Goal: Task Accomplishment & Management: Use online tool/utility

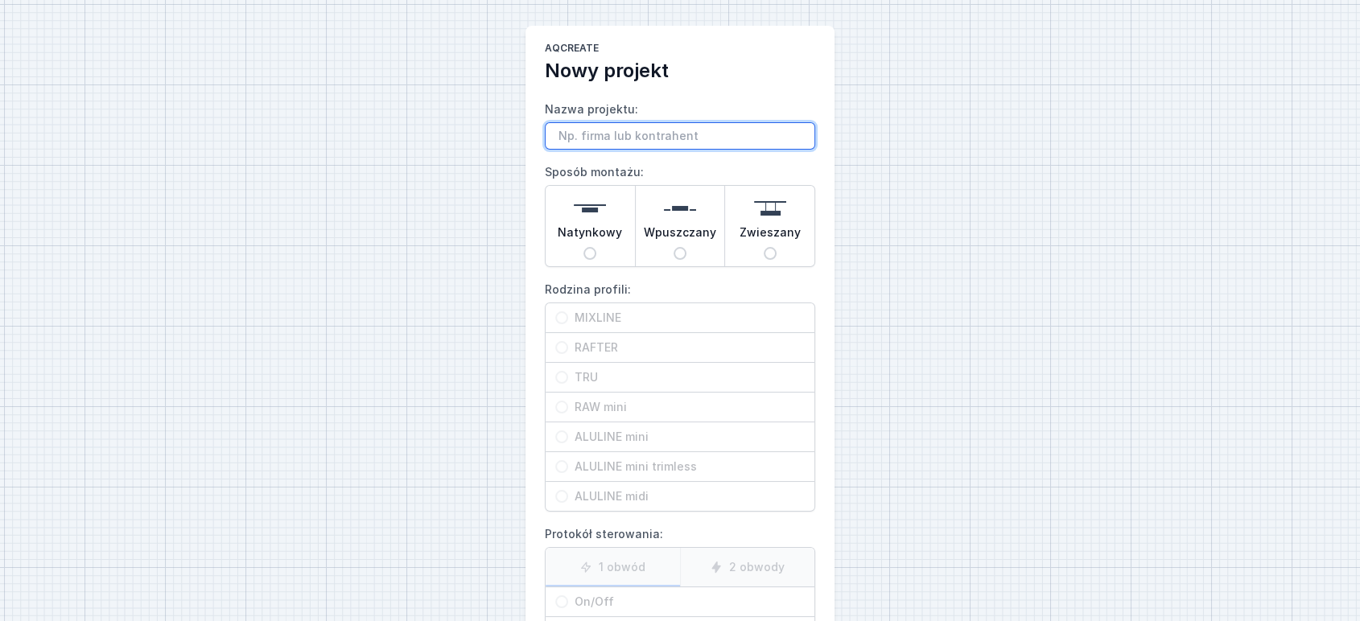
click at [570, 142] on input "Nazwa projektu:" at bounding box center [680, 135] width 270 height 27
click at [554, 140] on input "mixline 550cm" at bounding box center [680, 135] width 270 height 27
paste input "Dr. Light"
type input "Dr. Light mixline 550cm"
click at [595, 256] on input "Natynkowy" at bounding box center [590, 253] width 13 height 13
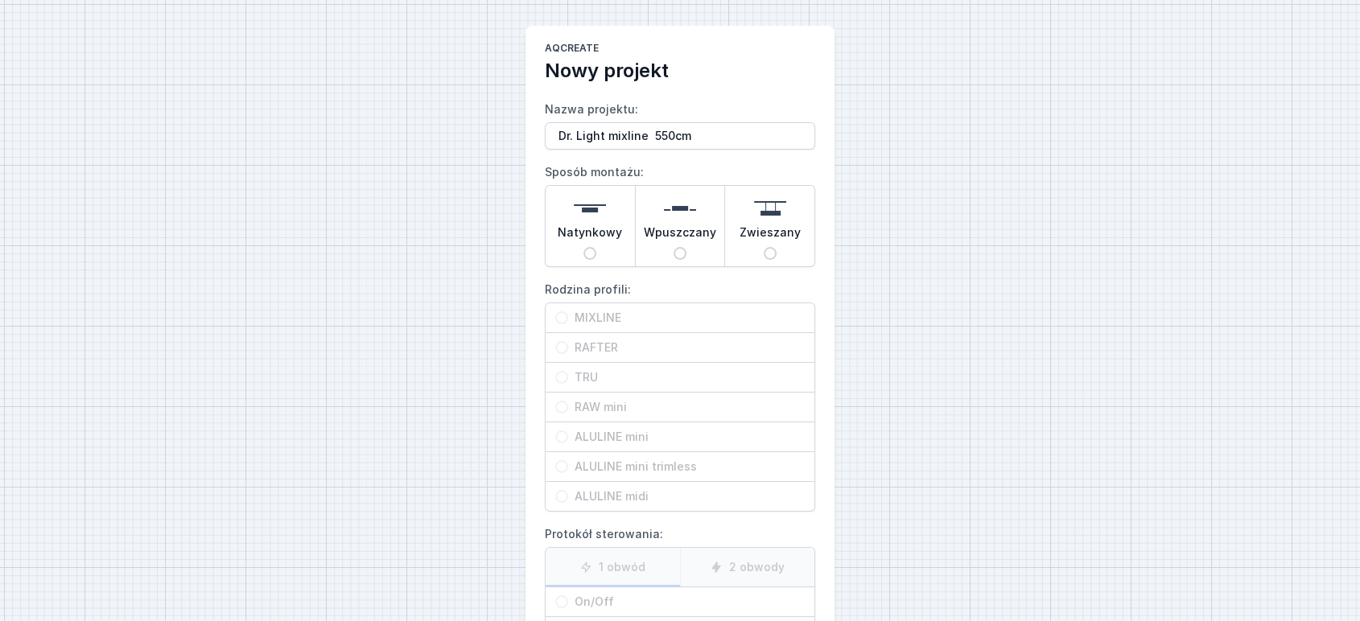
radio input "true"
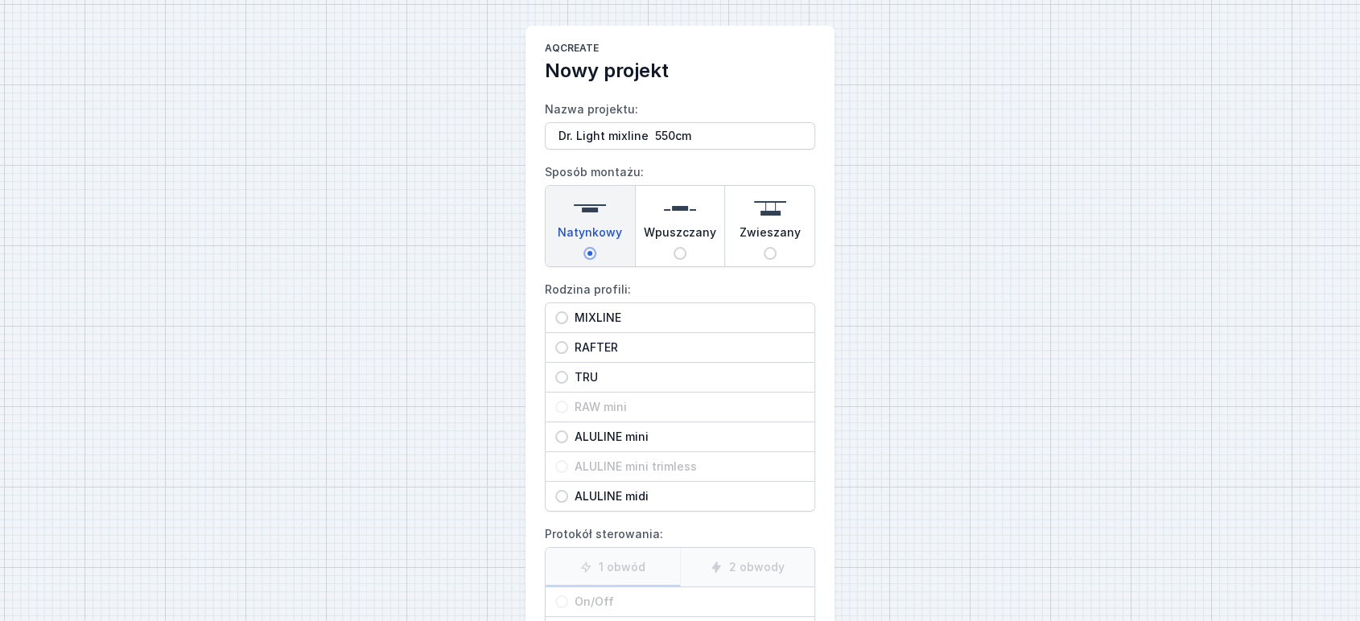
click at [601, 320] on span "MIXLINE" at bounding box center [686, 318] width 237 height 16
click at [568, 320] on input "MIXLINE" at bounding box center [561, 318] width 13 height 13
radio input "true"
click at [580, 604] on span "On/Off" at bounding box center [686, 602] width 237 height 16
click at [568, 604] on input "On/Off" at bounding box center [561, 602] width 13 height 13
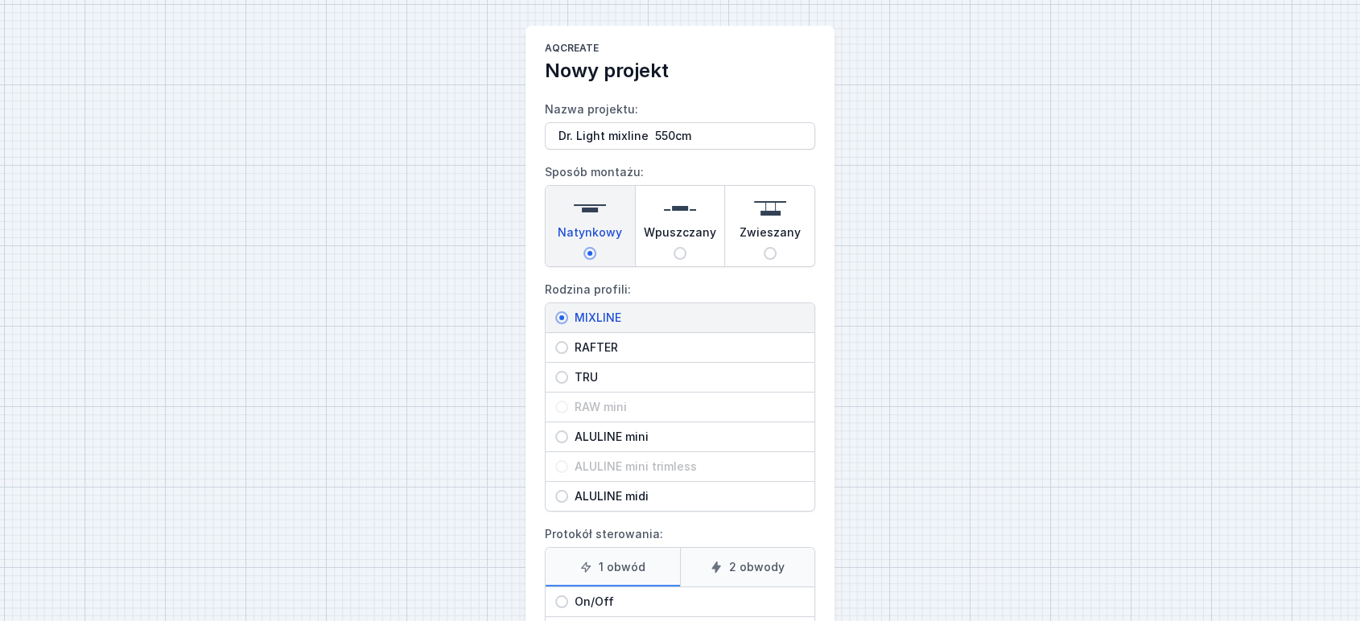
radio input "true"
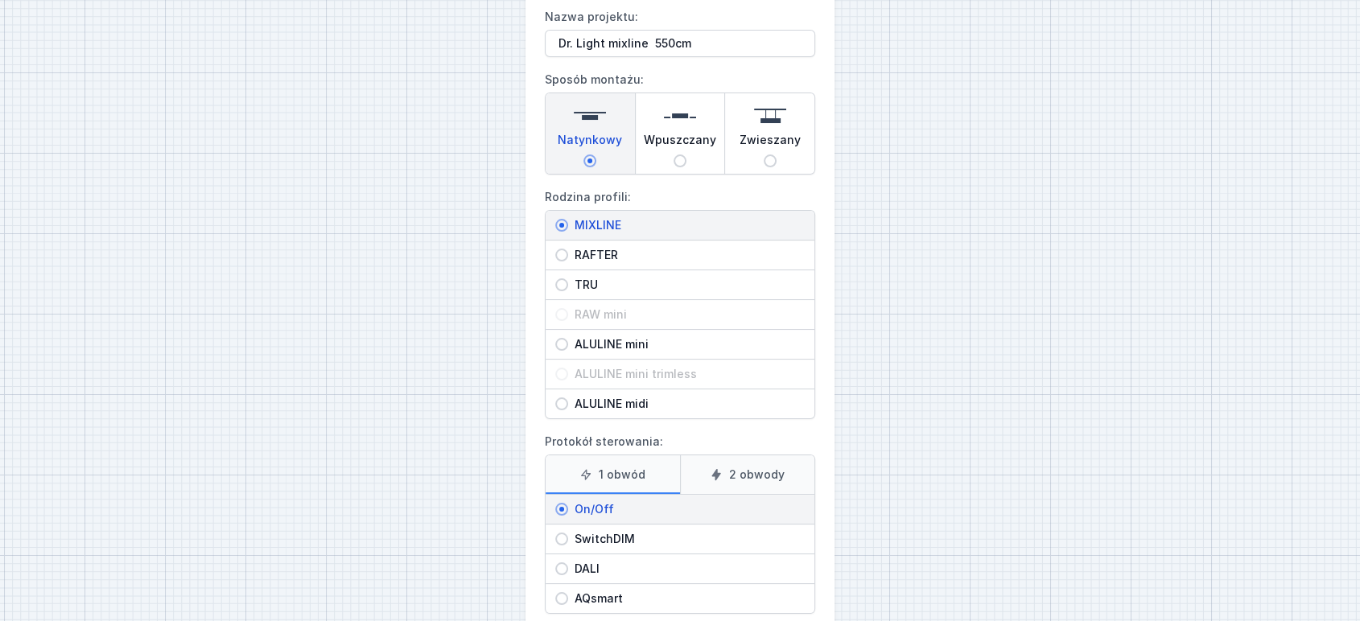
scroll to position [183, 0]
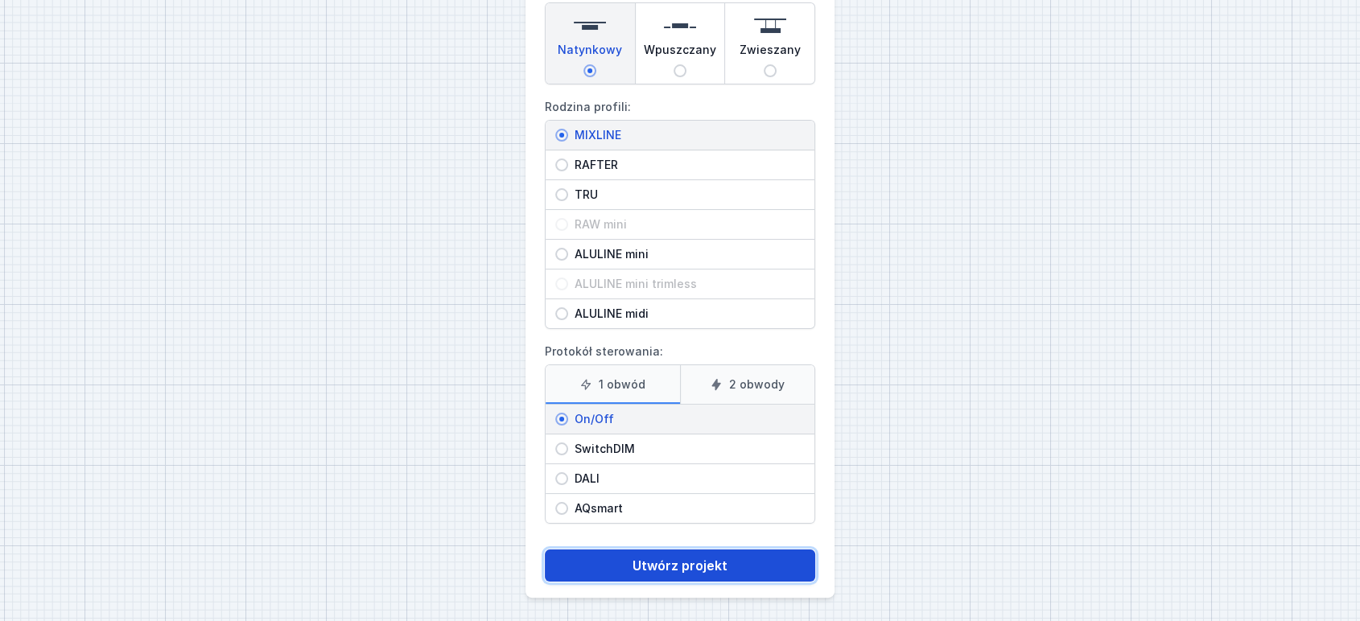
click at [679, 563] on button "Utwórz projekt" at bounding box center [680, 566] width 270 height 32
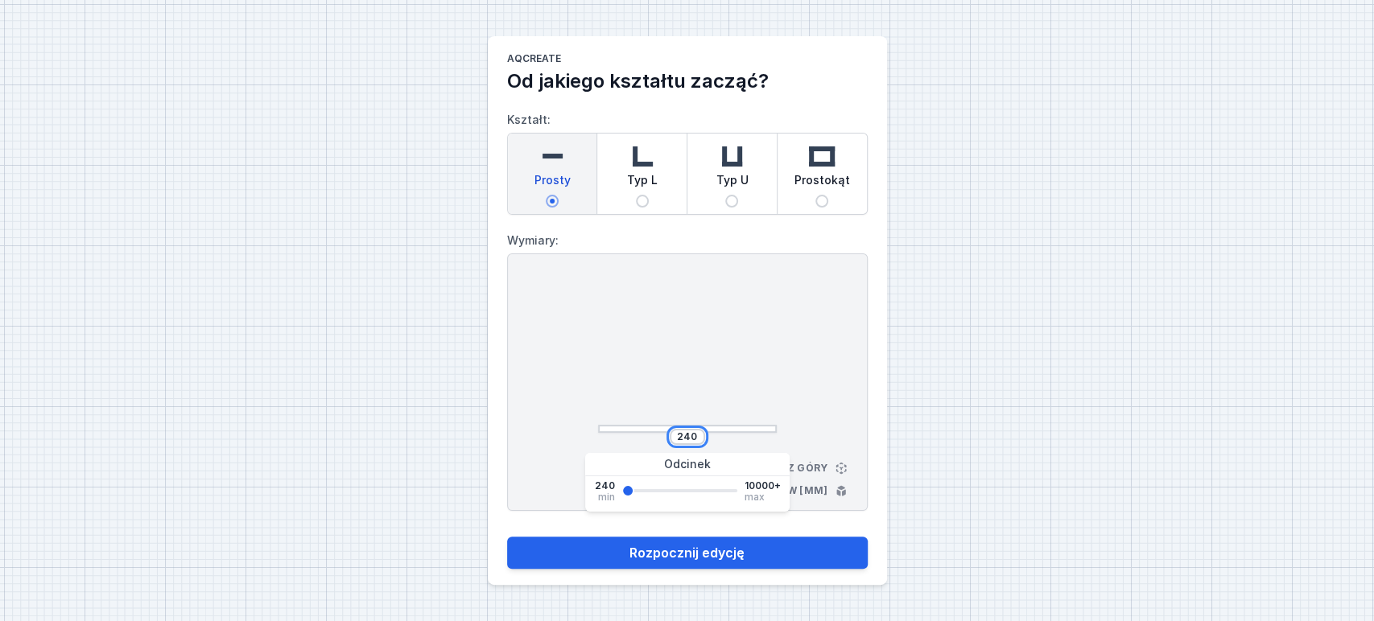
click at [687, 440] on input "240" at bounding box center [688, 437] width 26 height 13
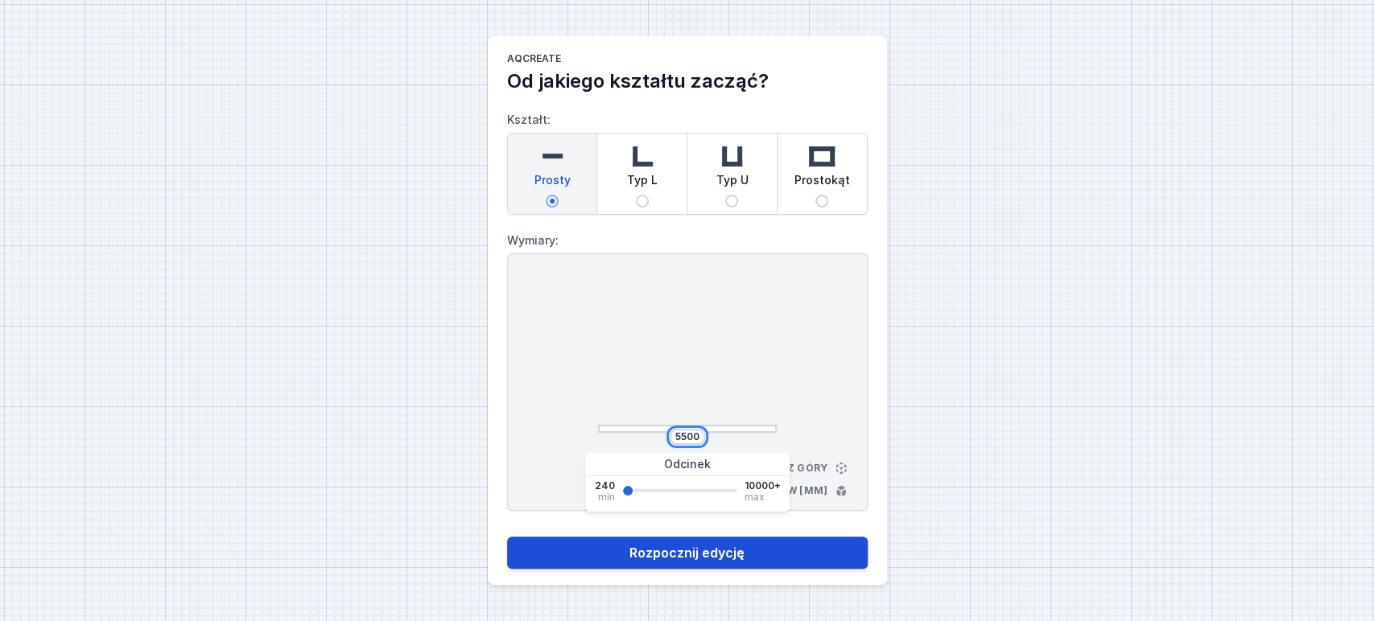
type input "5500"
click at [665, 560] on button "Rozpocznij edycję" at bounding box center [687, 553] width 361 height 32
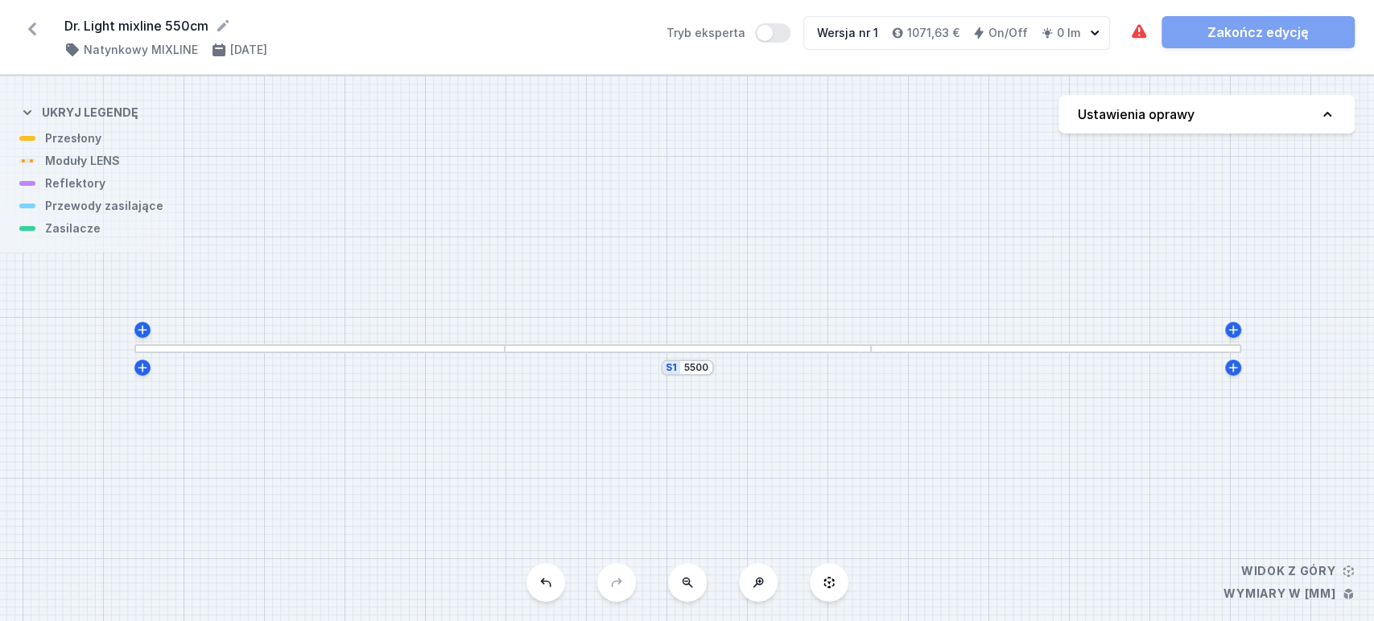
click at [1202, 111] on button "Ustawienia oprawy" at bounding box center [1207, 114] width 296 height 39
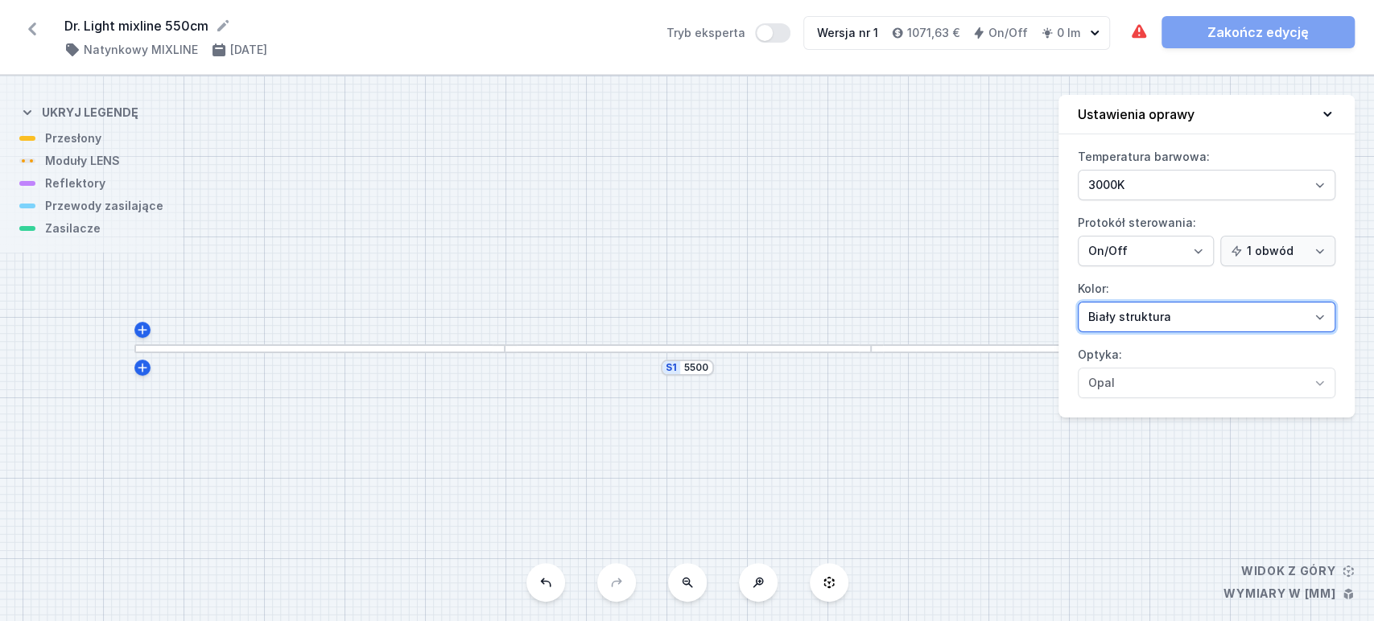
click at [1135, 320] on select "Biały struktura Czarny struktura Złoty struktura Miedziany Szary Inny (z palety…" at bounding box center [1207, 317] width 258 height 31
select select "2"
click at [1078, 302] on select "Biały struktura Czarny struktura Złoty struktura Miedziany Szary Inny (z palety…" at bounding box center [1207, 317] width 258 height 31
click at [1332, 112] on icon at bounding box center [1327, 114] width 16 height 16
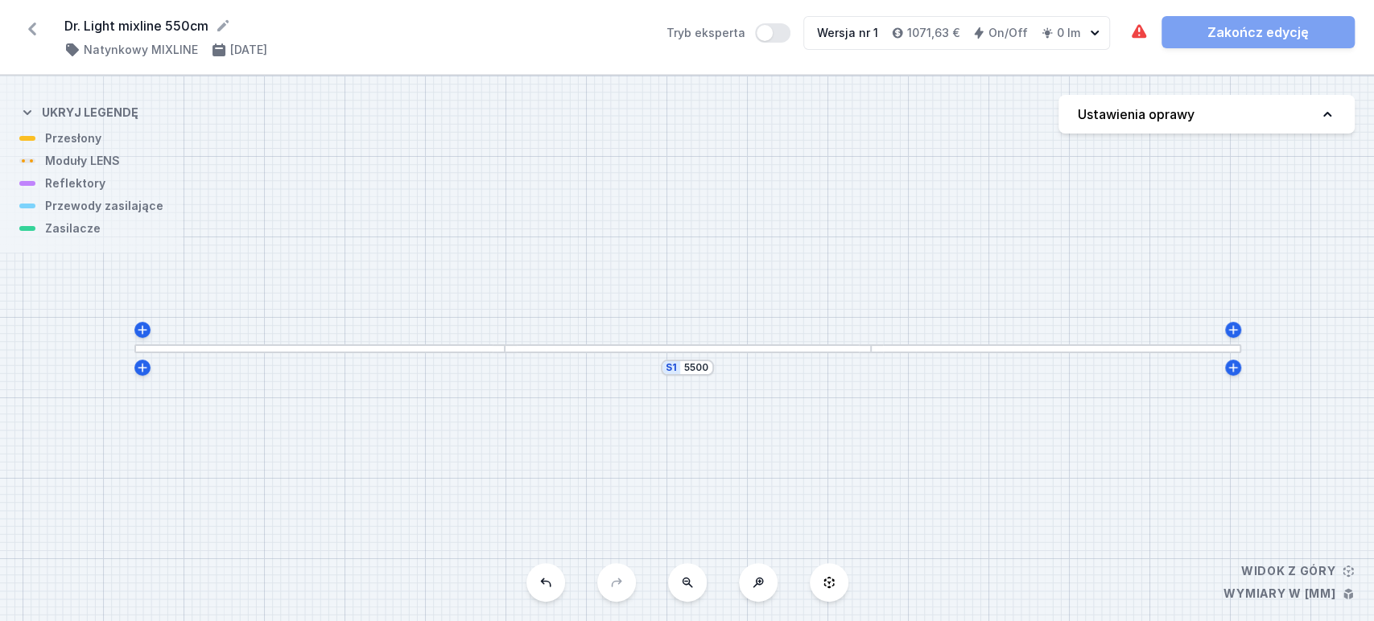
click at [674, 341] on div "S1 5500" at bounding box center [687, 349] width 1374 height 546
click at [674, 353] on div "S1 5500" at bounding box center [687, 349] width 1374 height 546
click at [676, 347] on div at bounding box center [688, 349] width 366 height 9
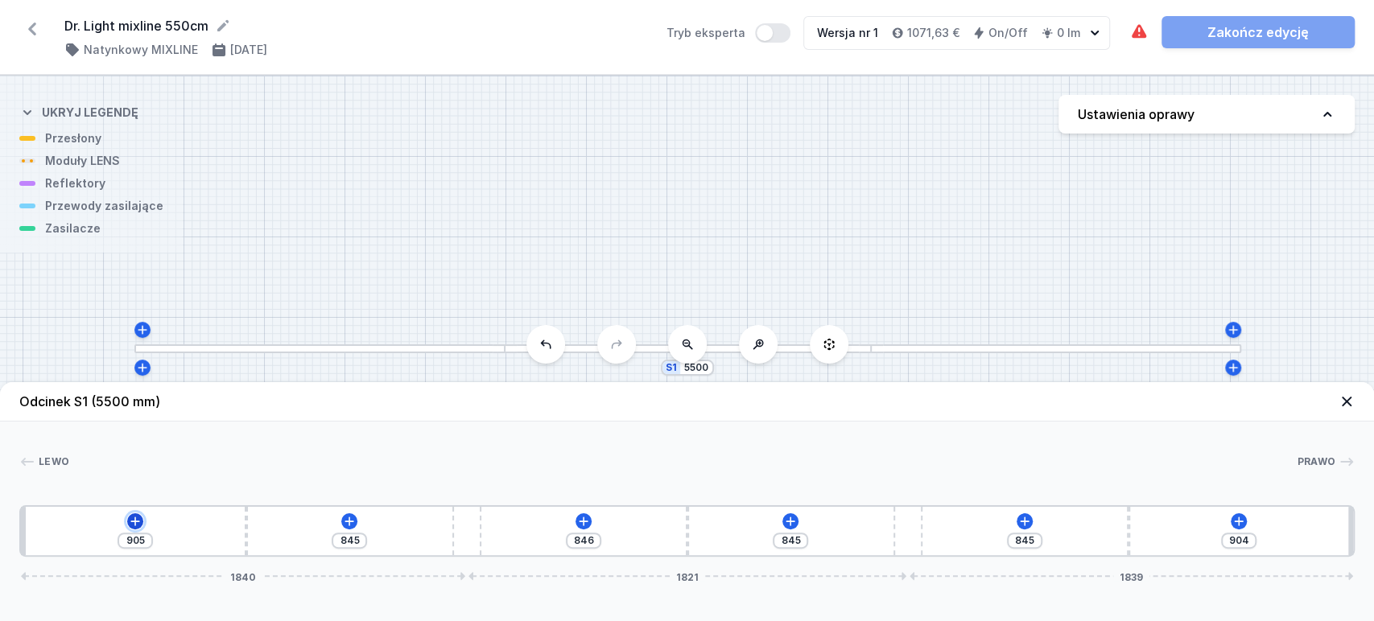
click at [137, 518] on icon at bounding box center [135, 521] width 13 height 13
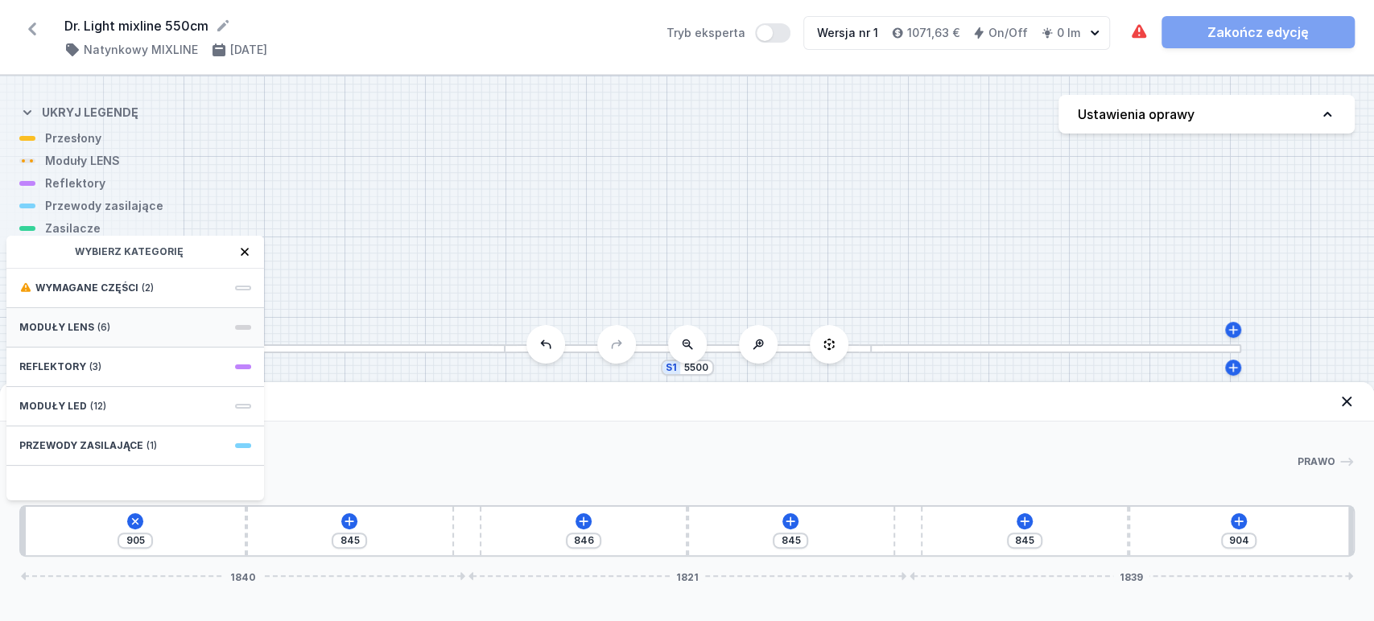
click at [97, 333] on span "(6)" at bounding box center [103, 327] width 13 height 13
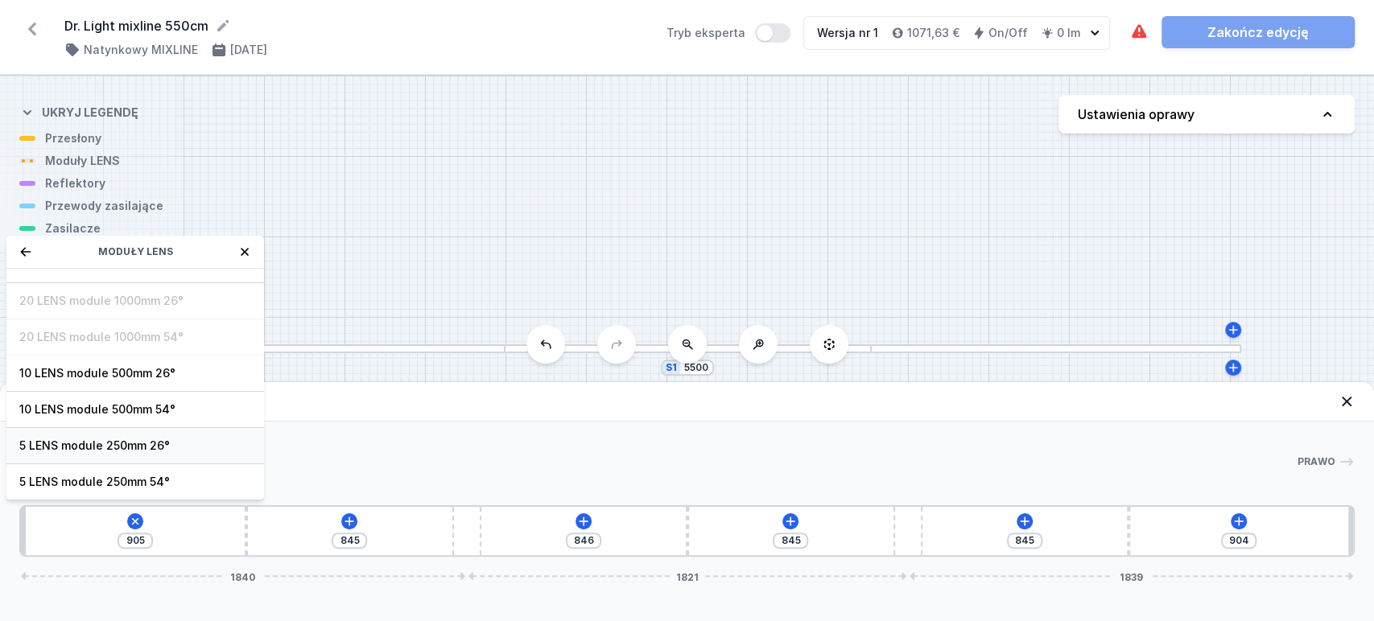
scroll to position [57, 0]
click at [76, 440] on span "5 LENS module 250mm 54°" at bounding box center [135, 447] width 232 height 16
type input "655"
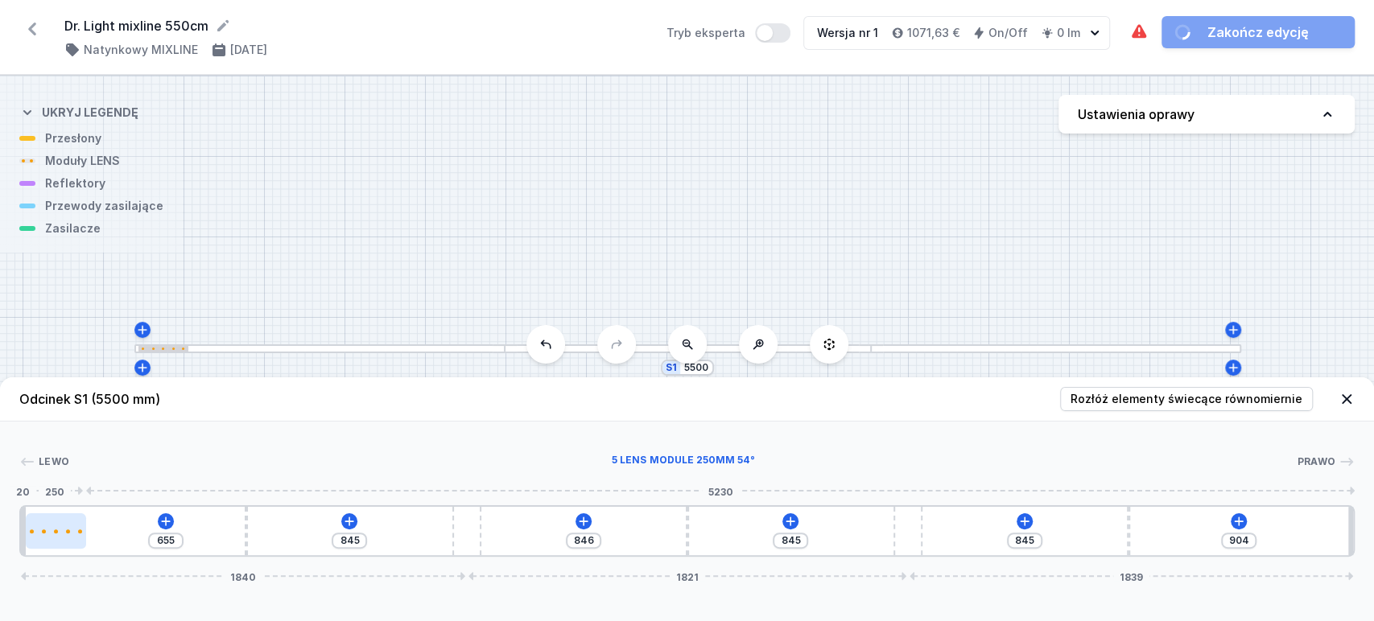
click at [45, 522] on div at bounding box center [56, 531] width 60 height 35
select select "1516"
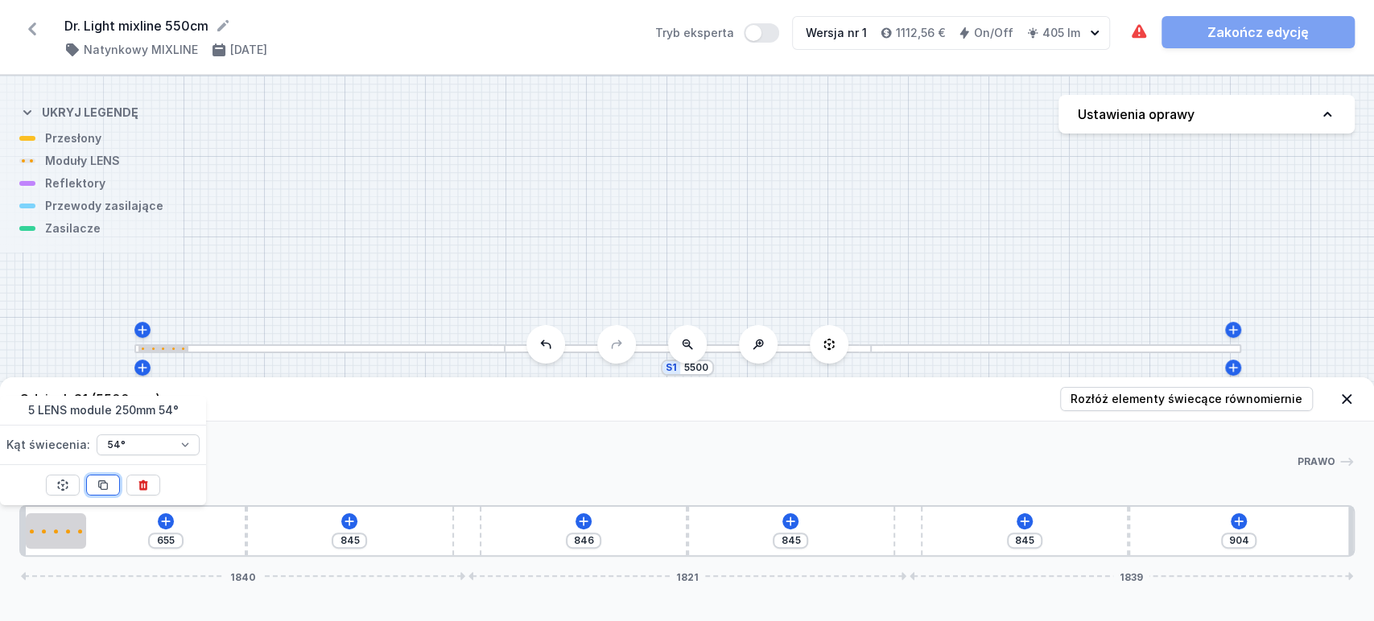
click at [97, 483] on icon at bounding box center [103, 485] width 13 height 13
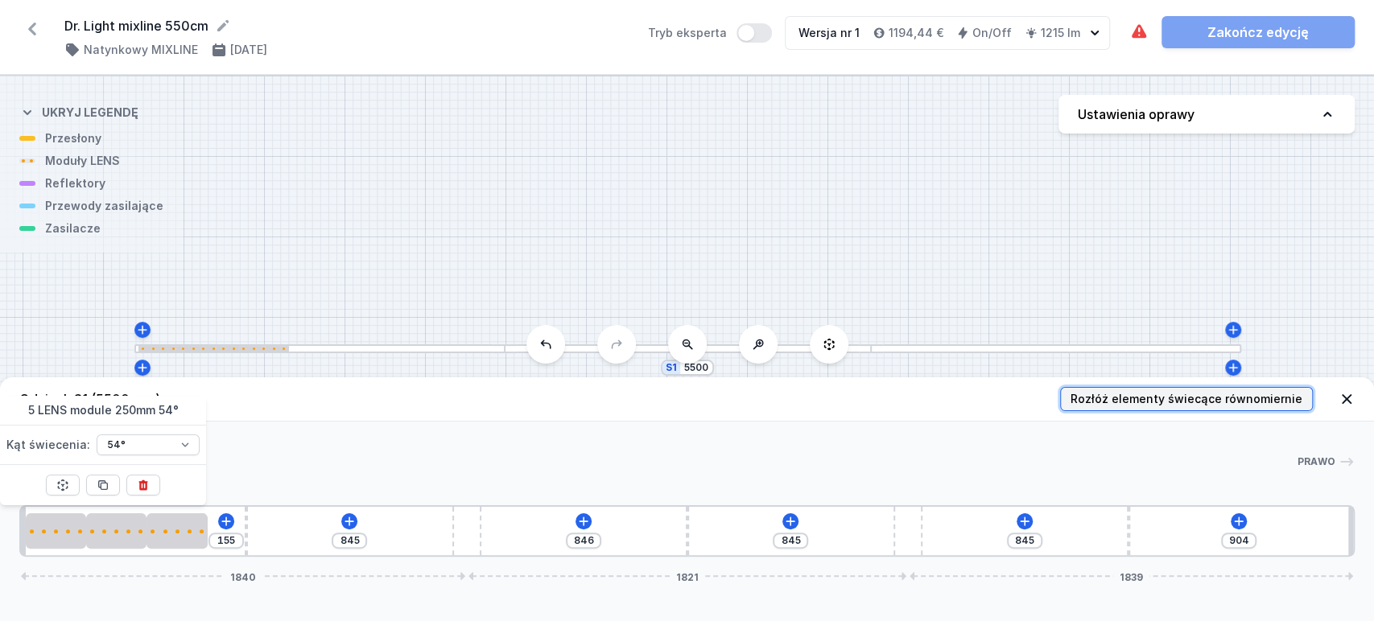
click at [1199, 396] on span "Rozłóż elementy świecące równomiernie" at bounding box center [1187, 399] width 232 height 16
type input "905"
type input "342"
type input "725"
type input "252"
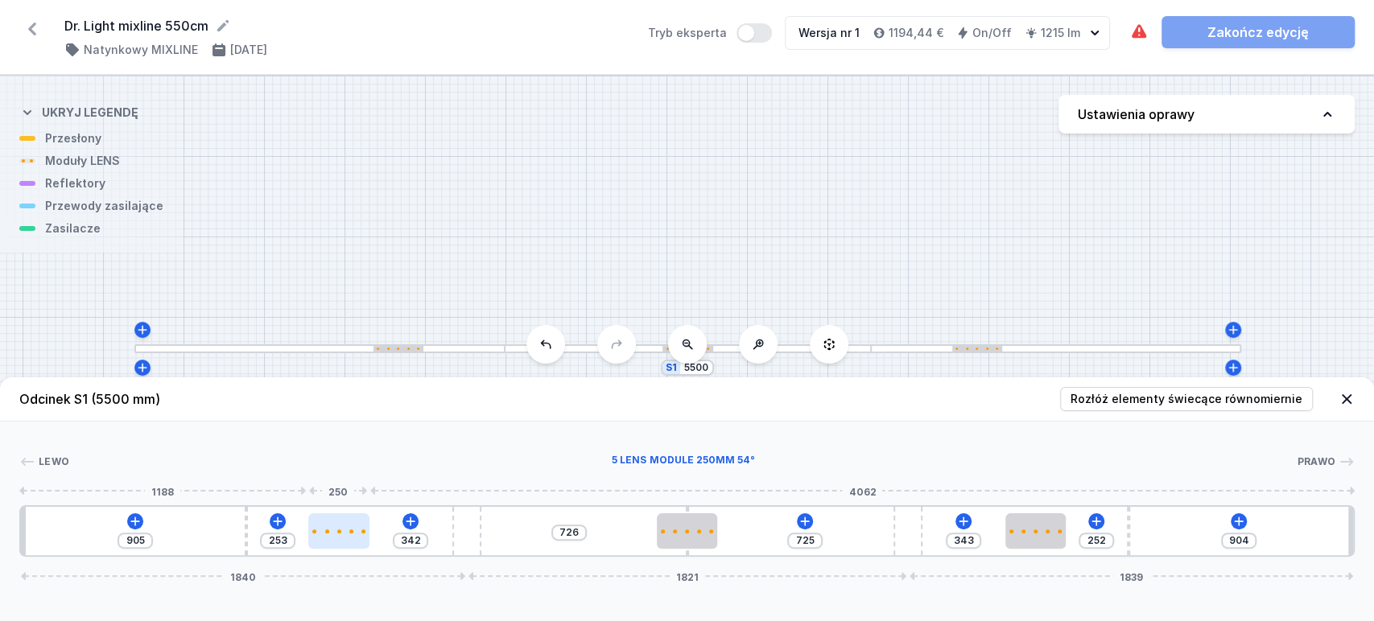
type input "353"
type input "242"
type input "383"
type input "212"
type input "406"
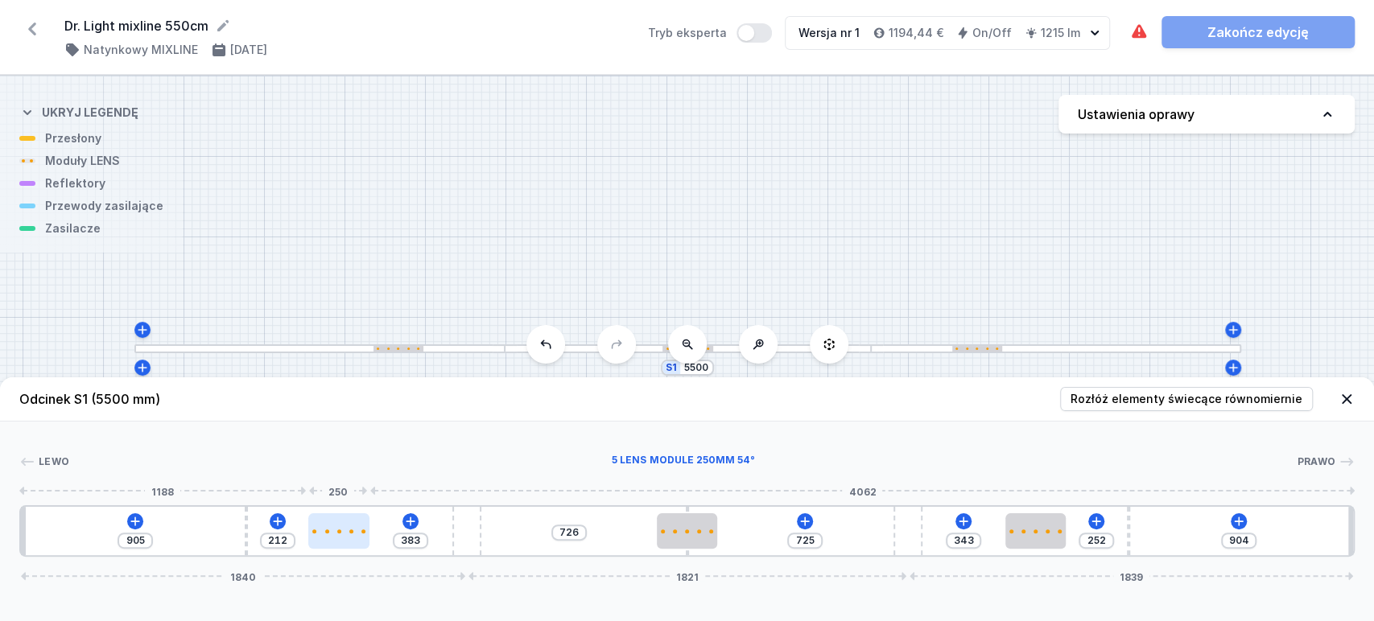
type input "189"
type input "422"
type input "173"
type input "845"
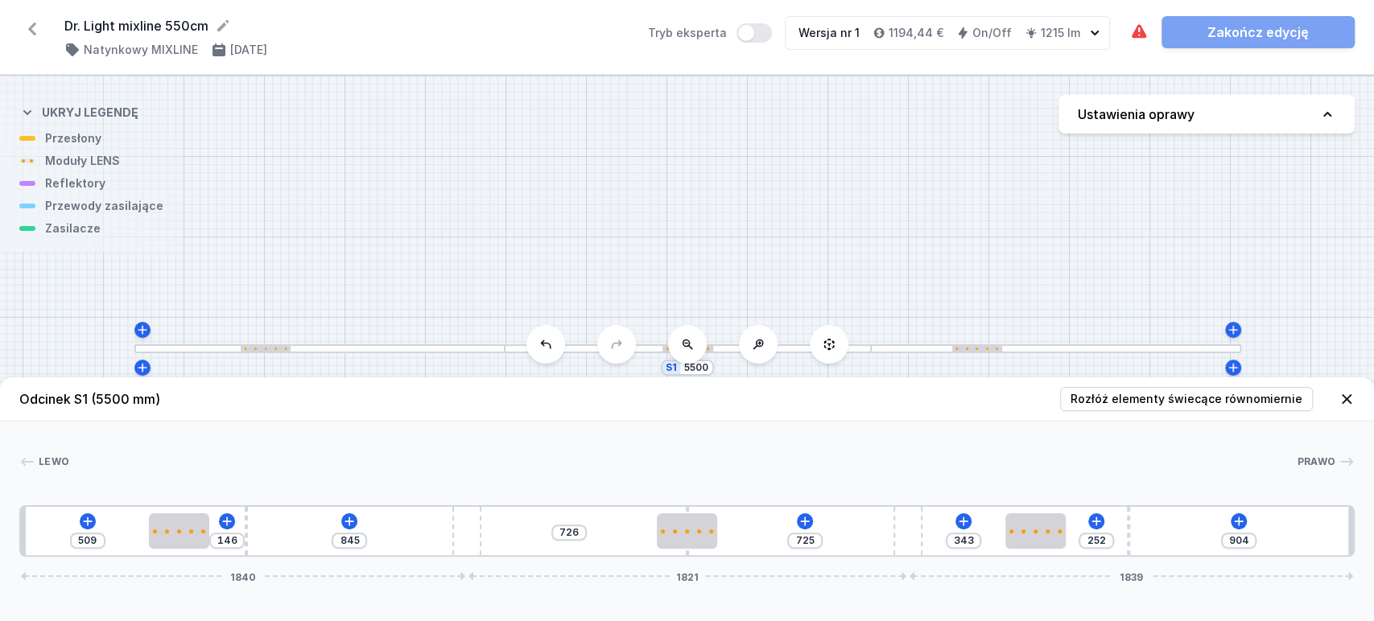
type input "219"
type input "436"
type input "295"
type input "360"
type input "318"
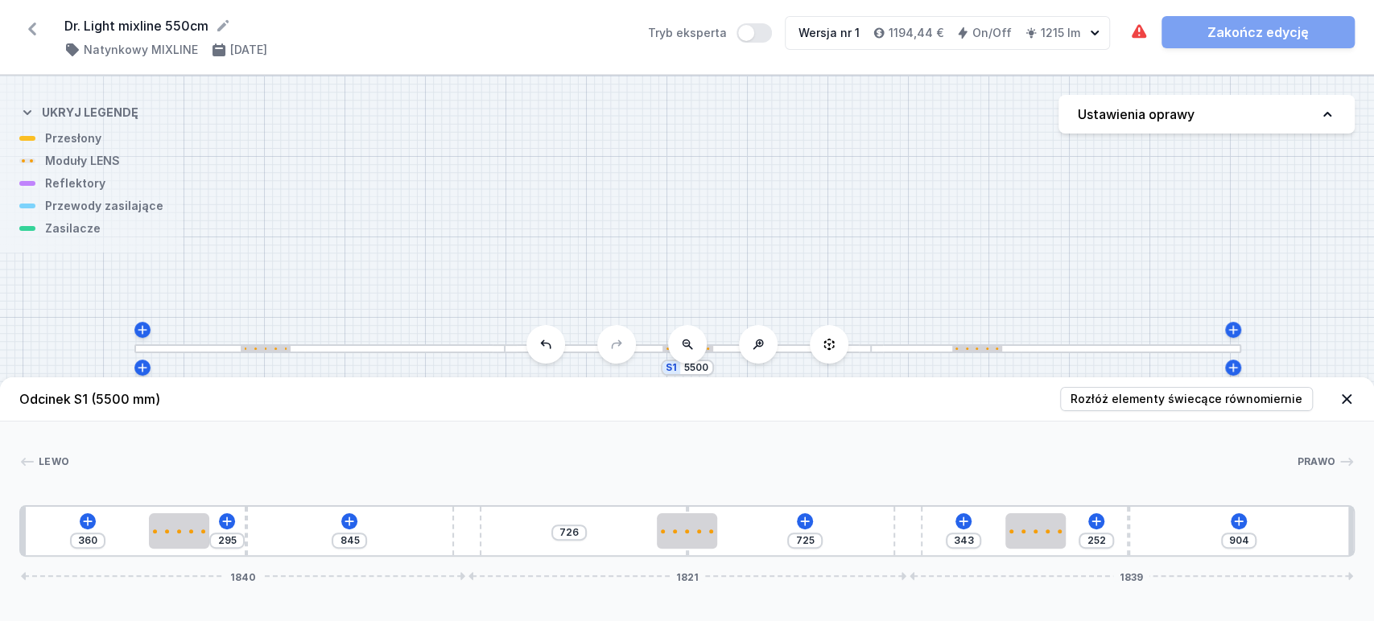
type input "337"
type input "318"
type input "354"
type input "301"
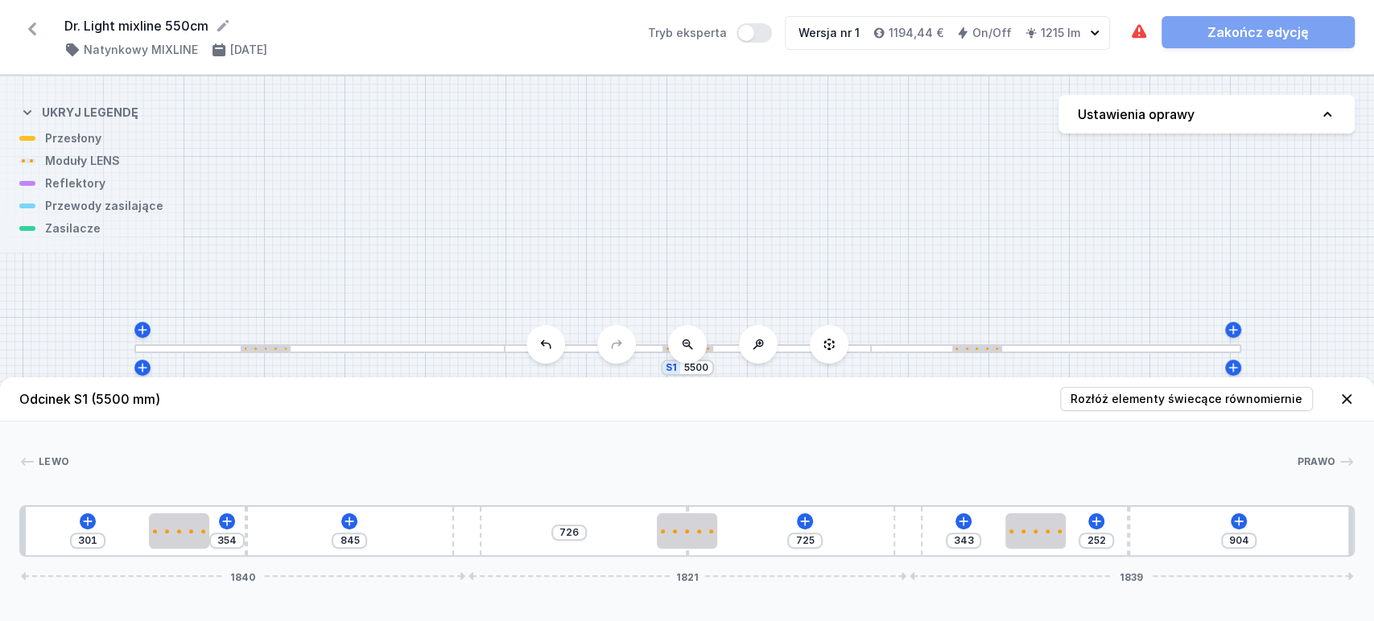
type input "374"
type input "281"
type input "416"
type input "239"
type input "479"
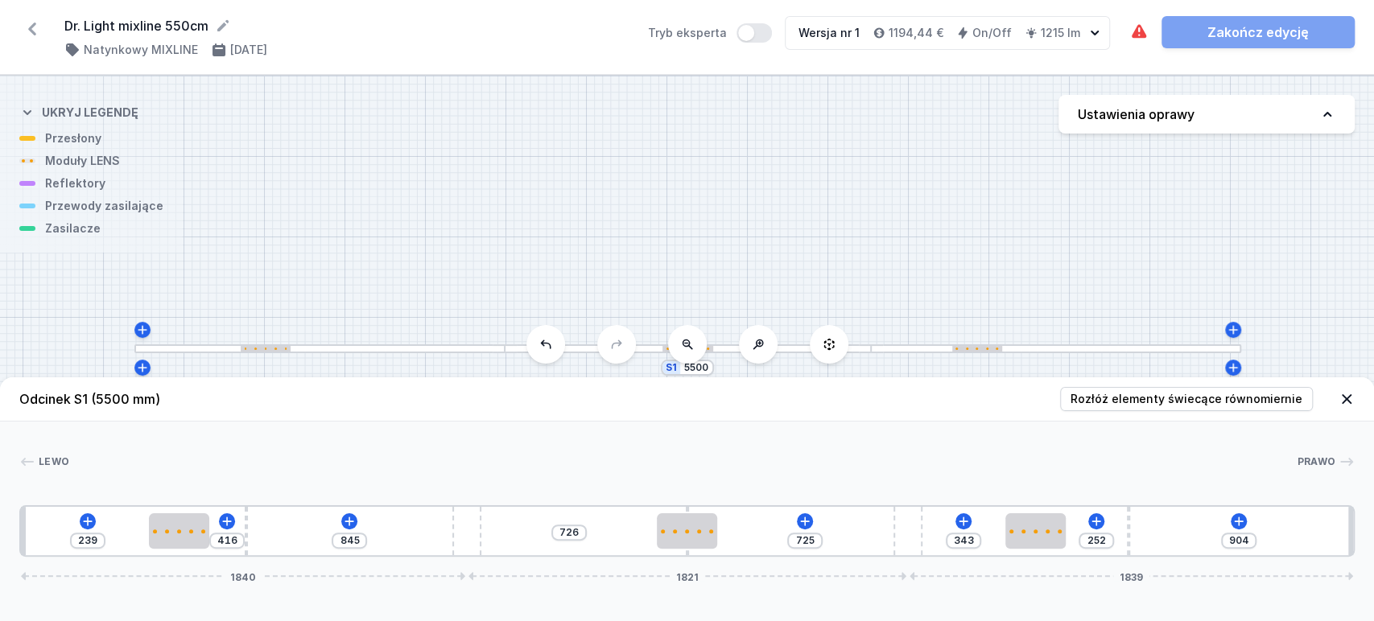
type input "176"
type input "499"
type input "156"
type input "505"
type input "150"
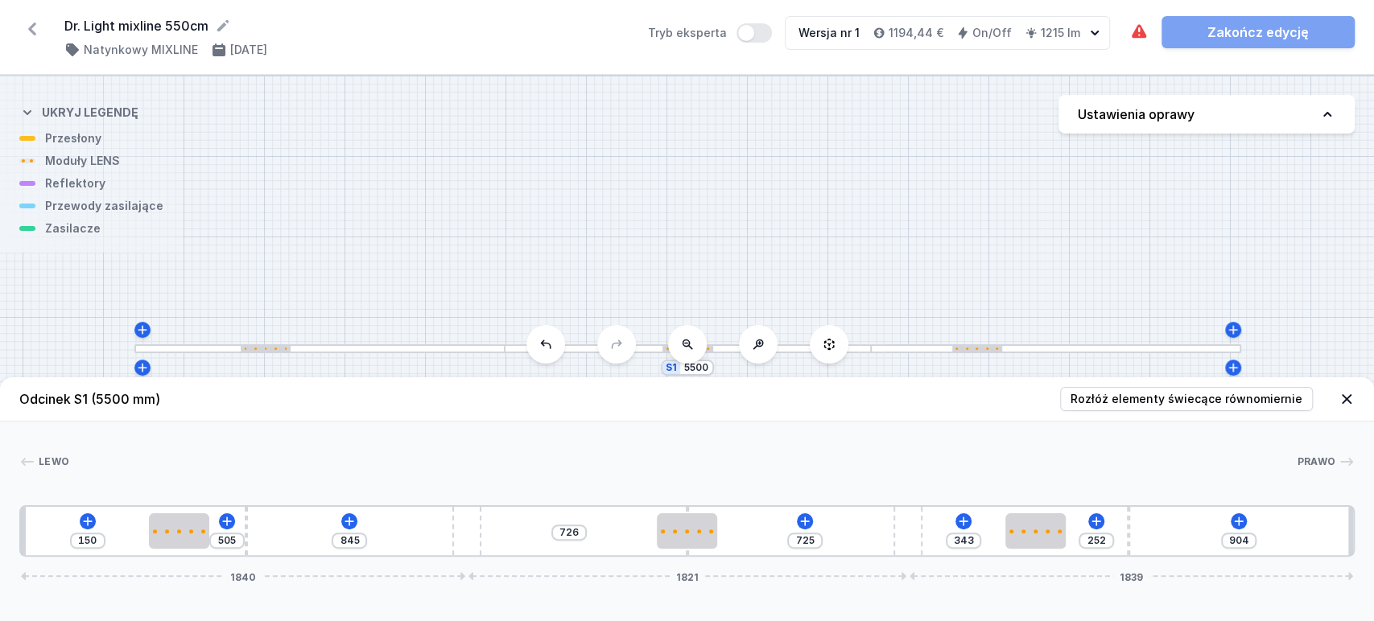
type input "525"
type input "130"
type input "535"
type input "120"
type input "545"
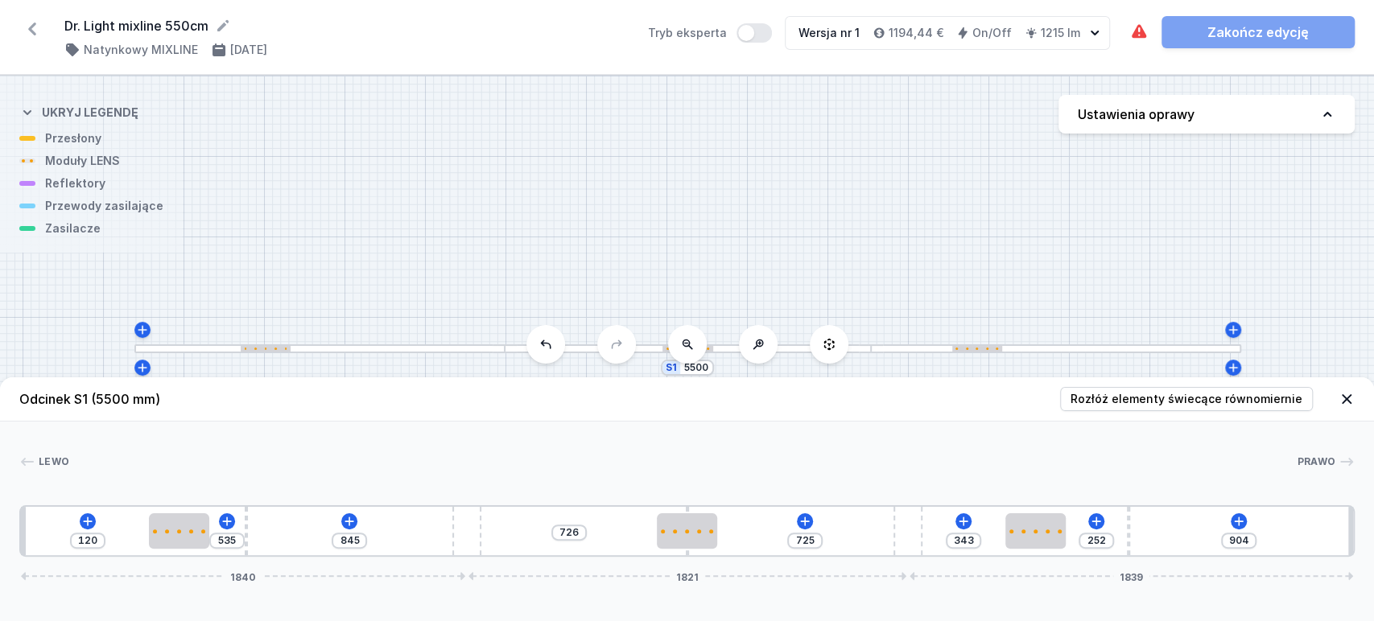
type input "110"
type input "551"
type input "104"
type input "558"
type input "97"
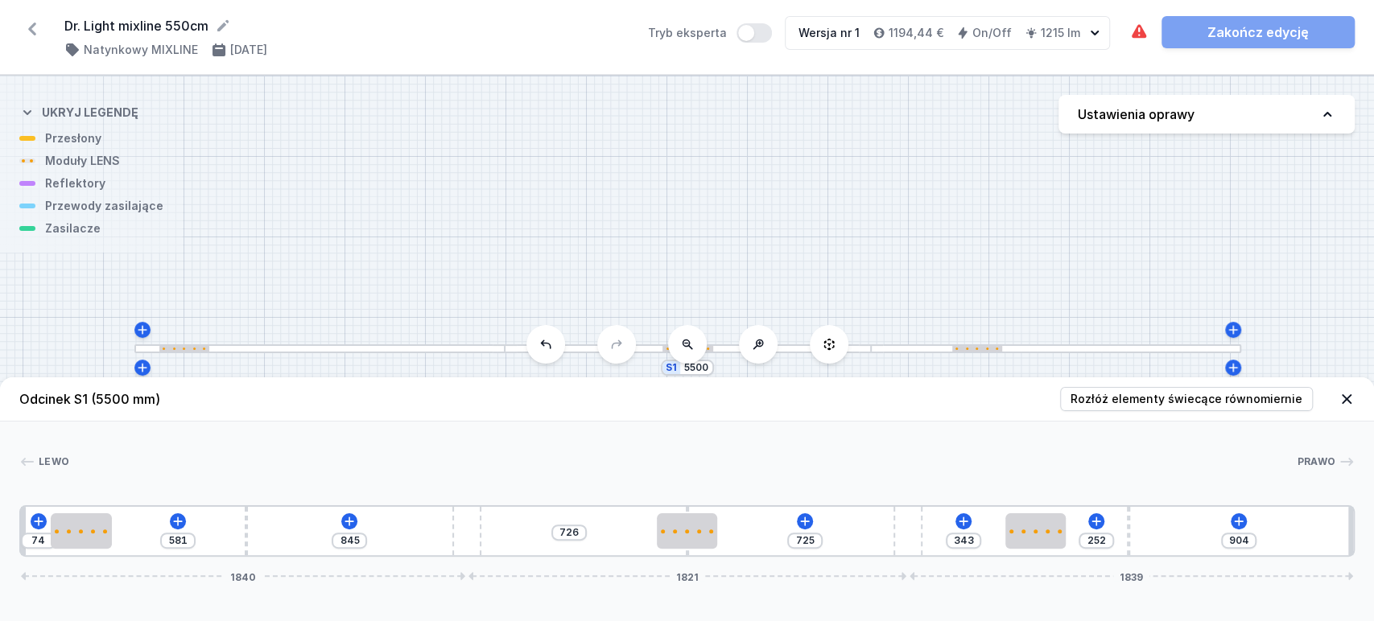
type input "655"
drag, startPoint x: 329, startPoint y: 537, endPoint x: 172, endPoint y: 554, distance: 157.9
click at [67, 566] on div "Odcinek S1 (5500 mm) Rozłóż elementy świecące równomiernie Lewo Prawo 1 2 3 4 3…" at bounding box center [687, 500] width 1374 height 244
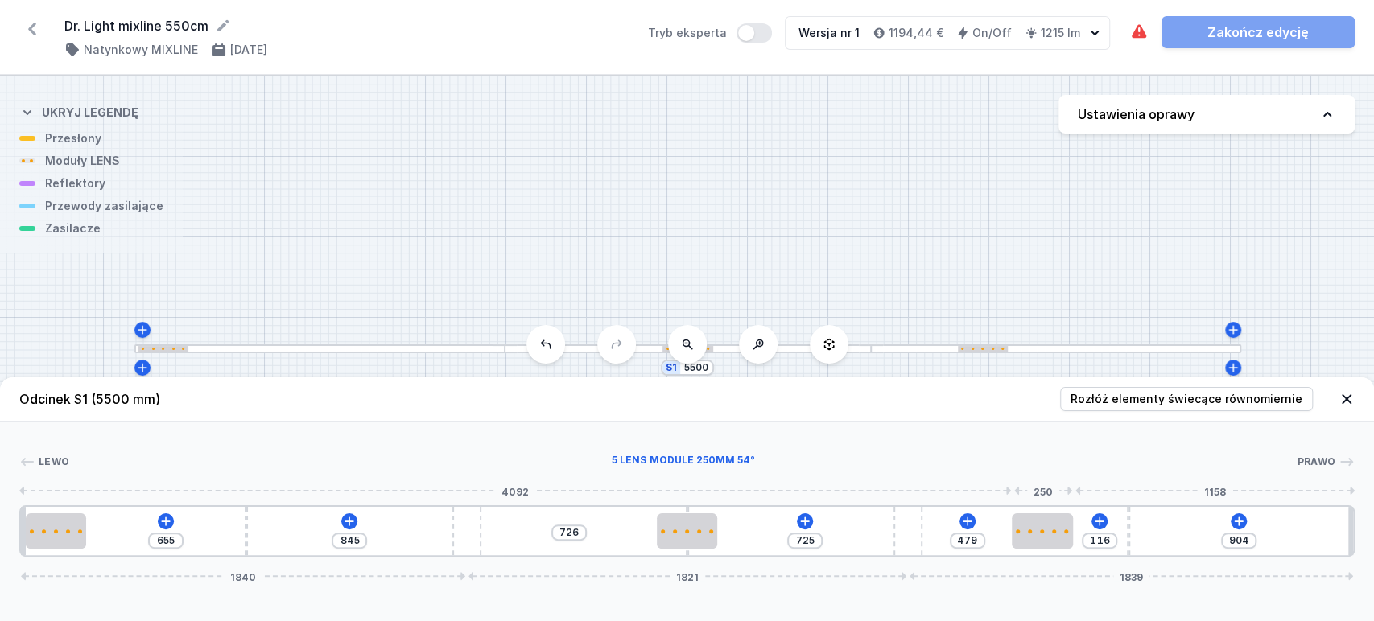
type input "600"
type input "842"
type input "667"
type input "315"
type input "339"
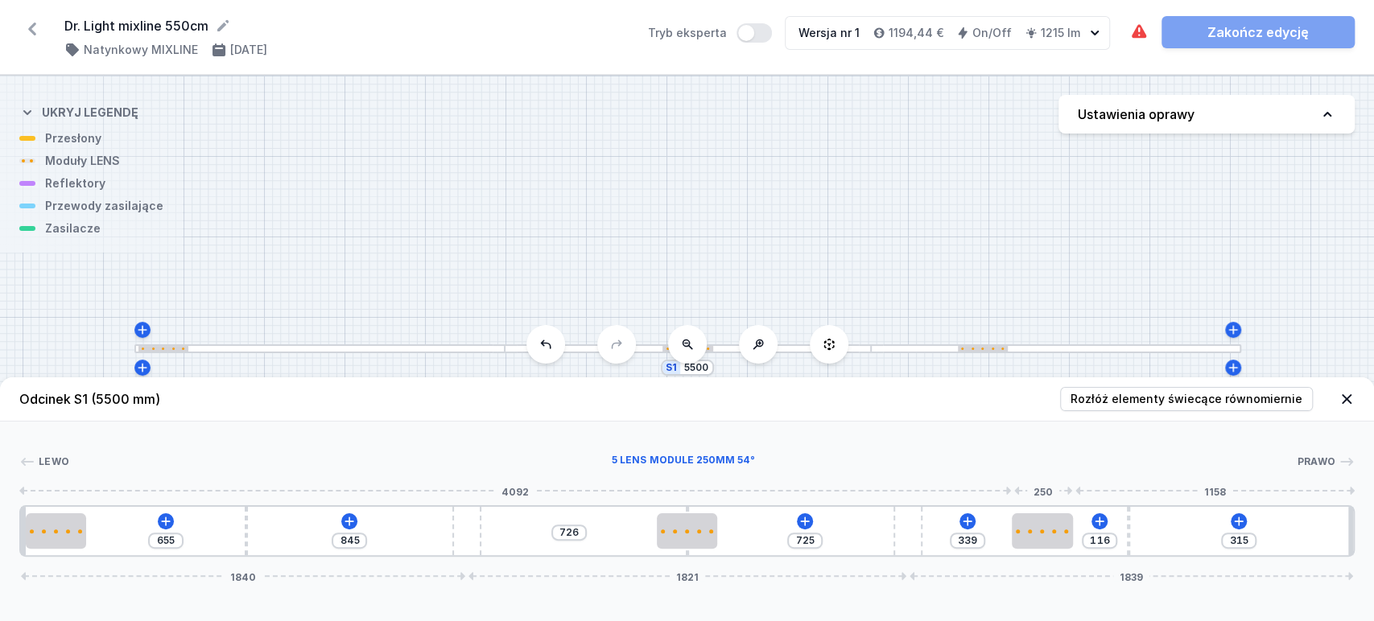
type input "273"
type input "381"
type input "256"
type input "398"
type input "243"
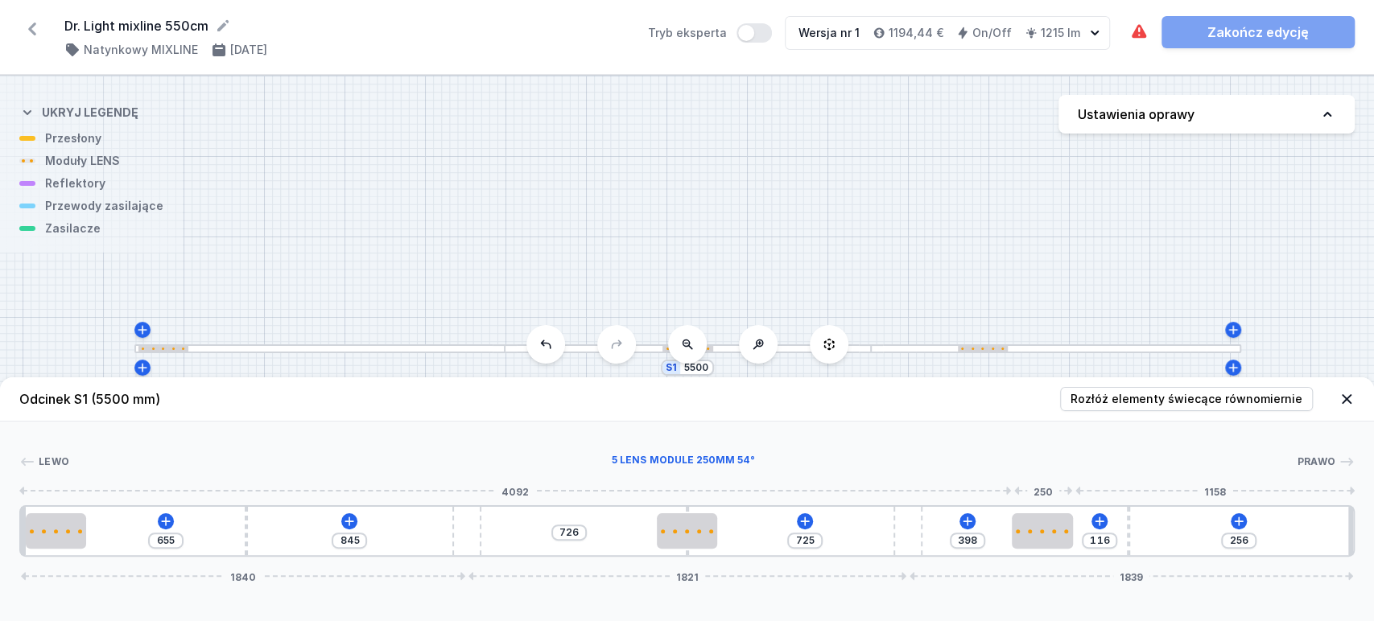
type input "411"
type input "223"
type input "431"
type input "200"
type input "454"
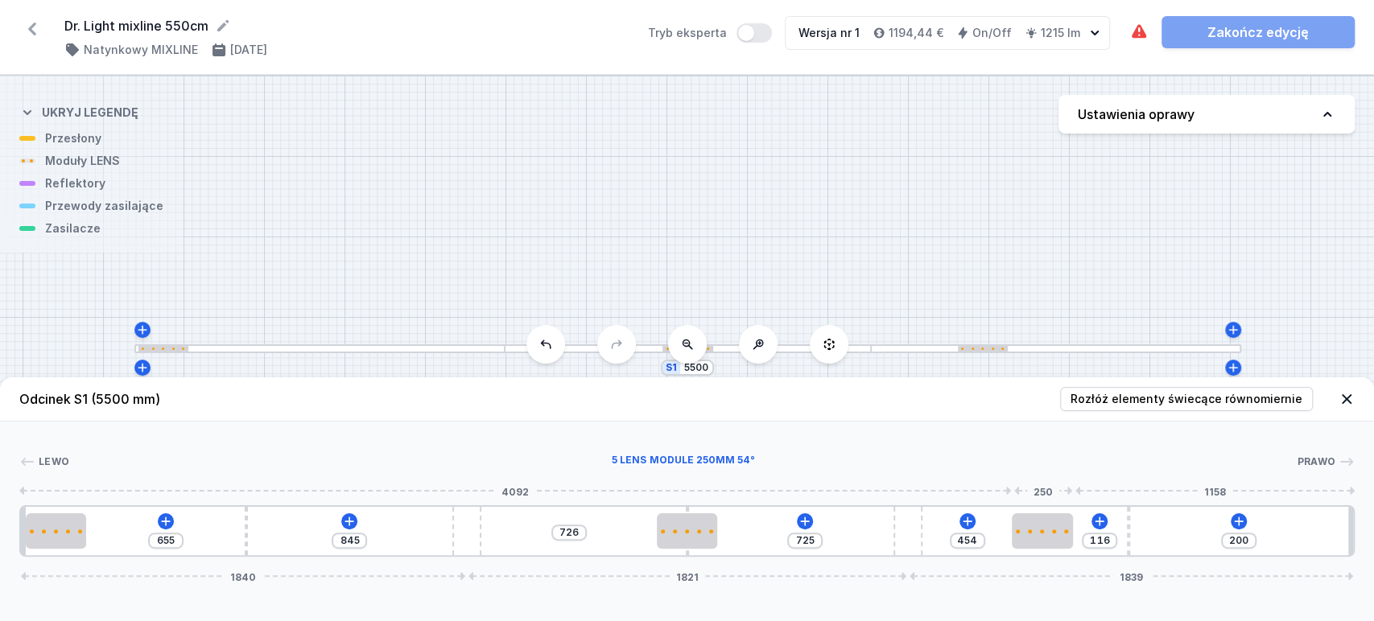
type input "184"
type input "470"
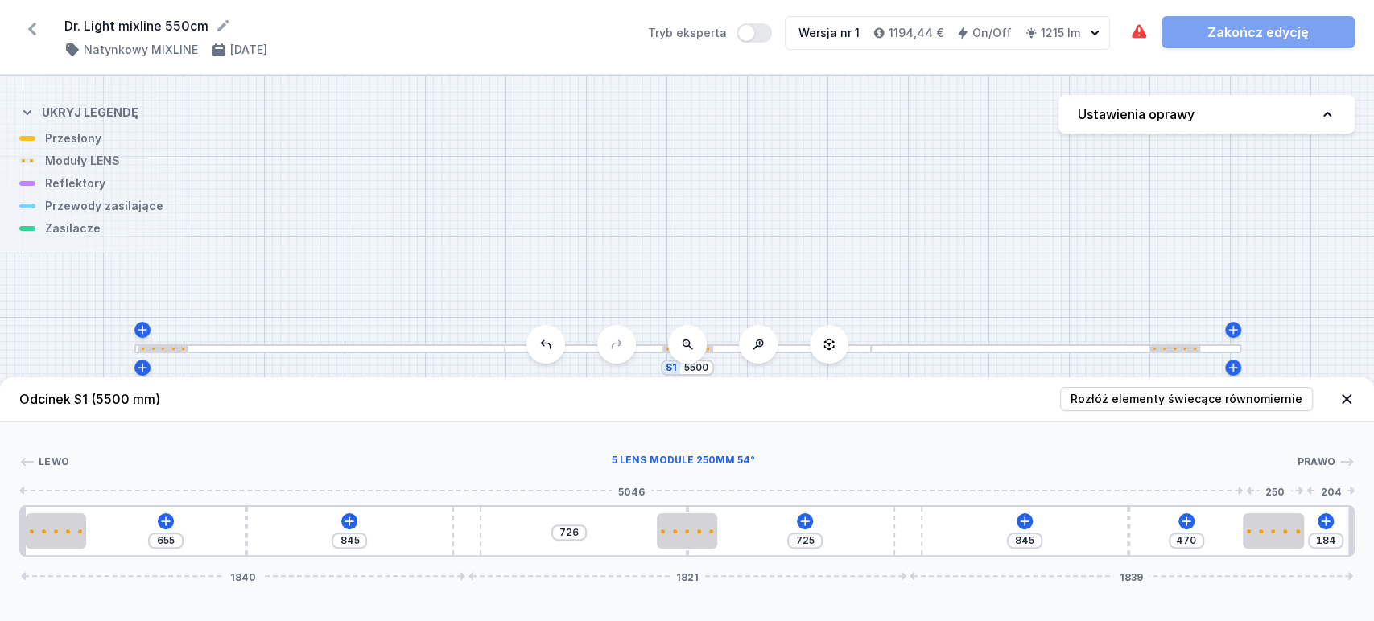
type input "151"
type input "503"
type input "115"
type input "539"
type input "92"
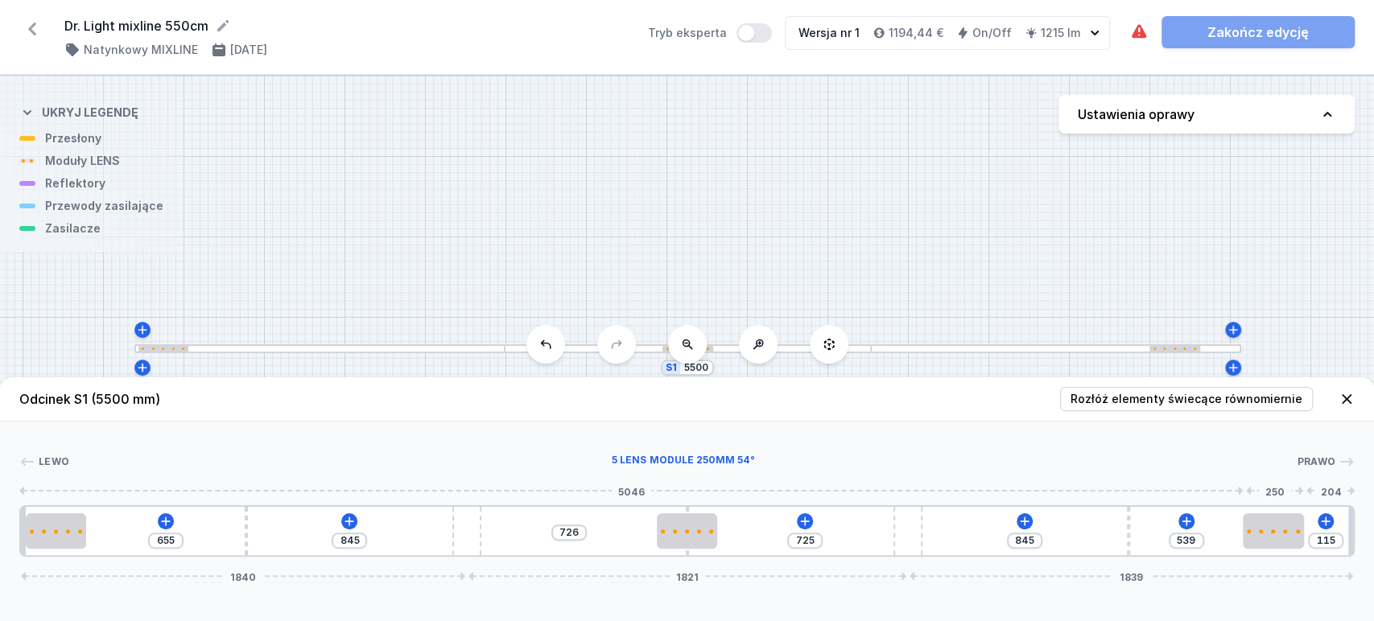
type input "562"
type input "88"
type input "566"
type input "85"
type input "569"
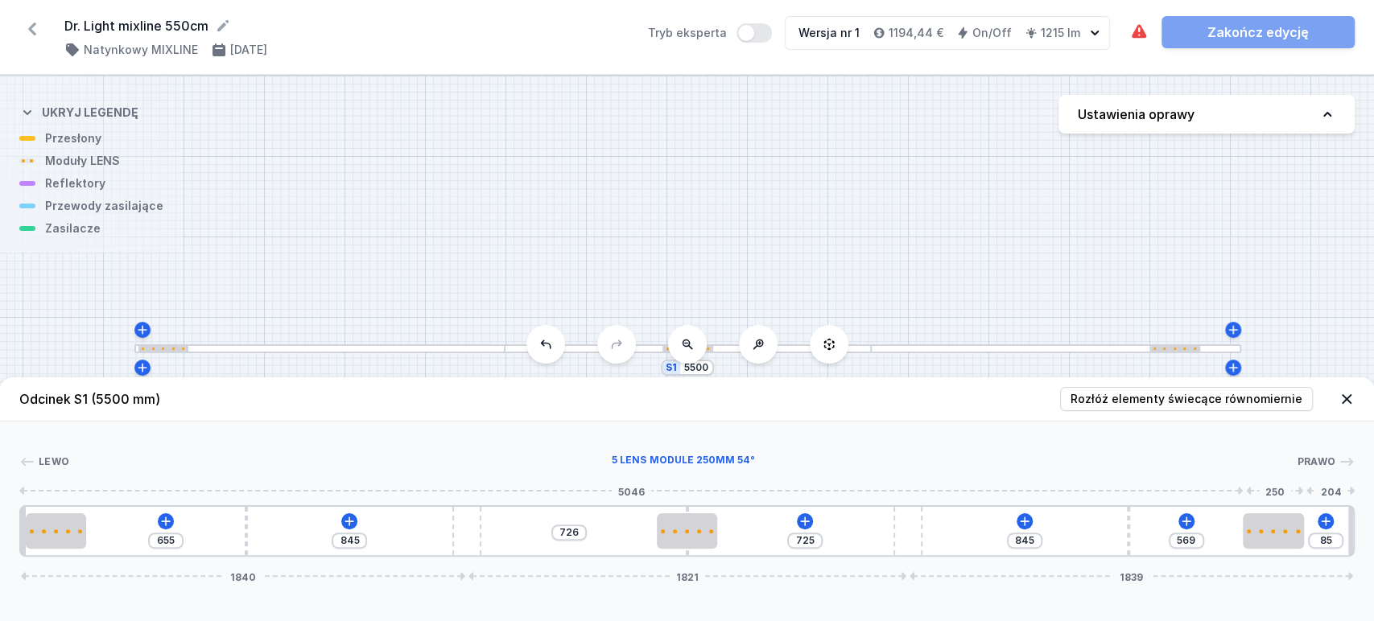
type input "82"
type input "654"
drag, startPoint x: 1067, startPoint y: 528, endPoint x: 1341, endPoint y: 530, distance: 273.7
type input "775"
type input "795"
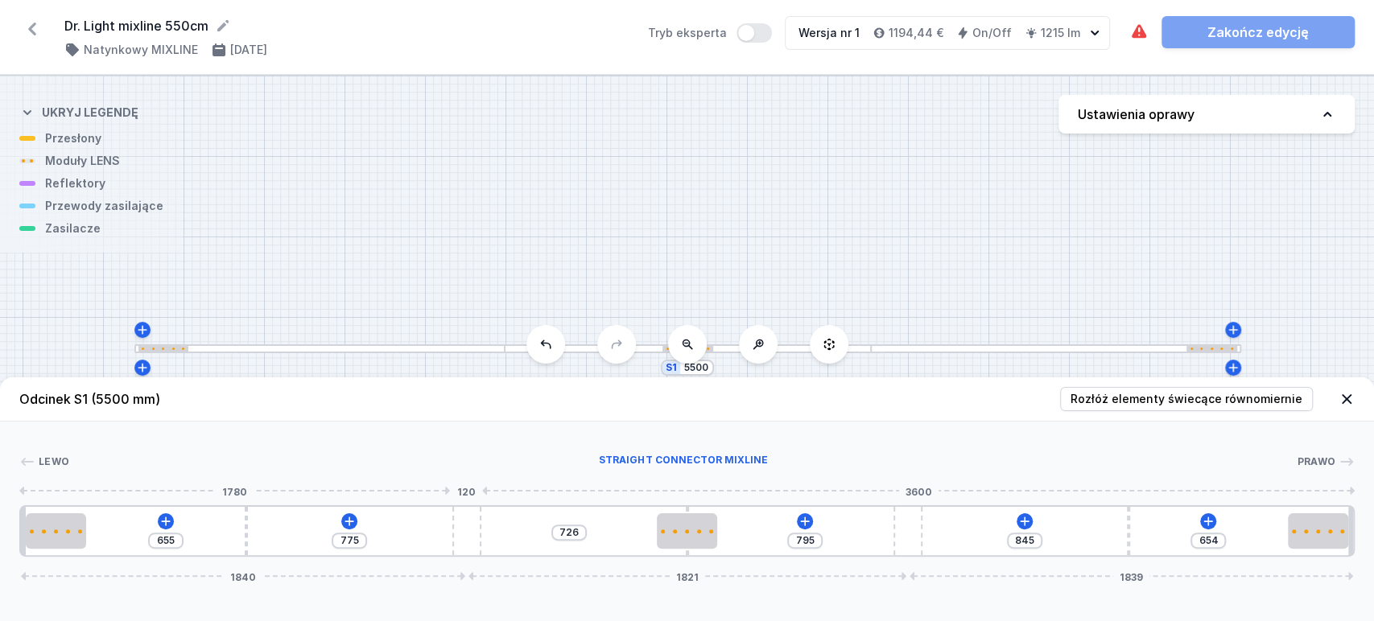
type input "778"
type input "792"
type input "785"
type input "791"
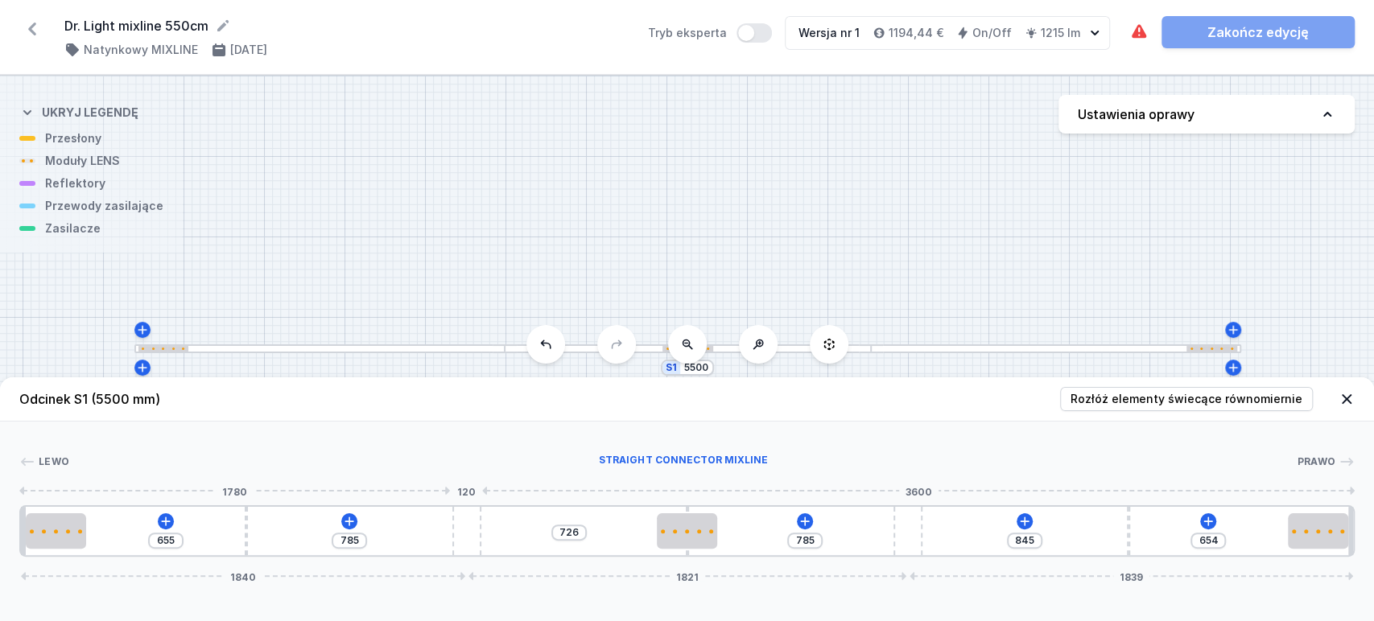
type input "779"
type input "801"
type input "769"
type input "821"
type input "749"
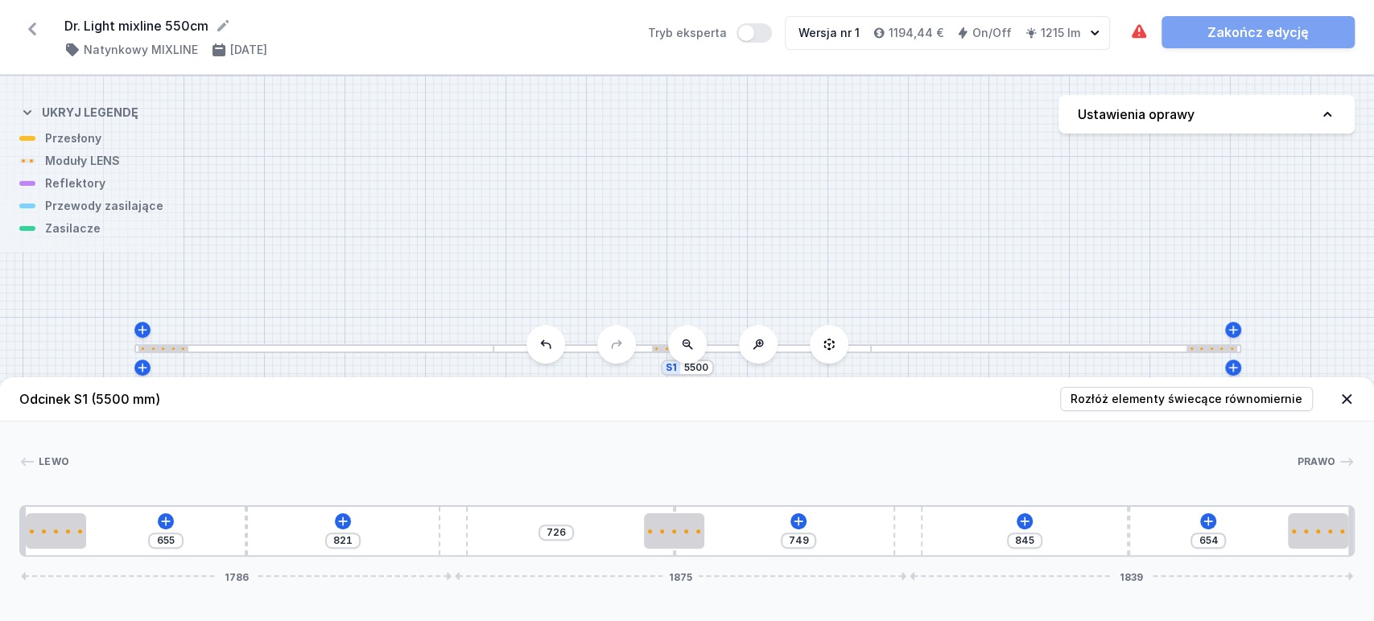
type input "870"
type input "700"
type input "897"
type input "673"
type input "913"
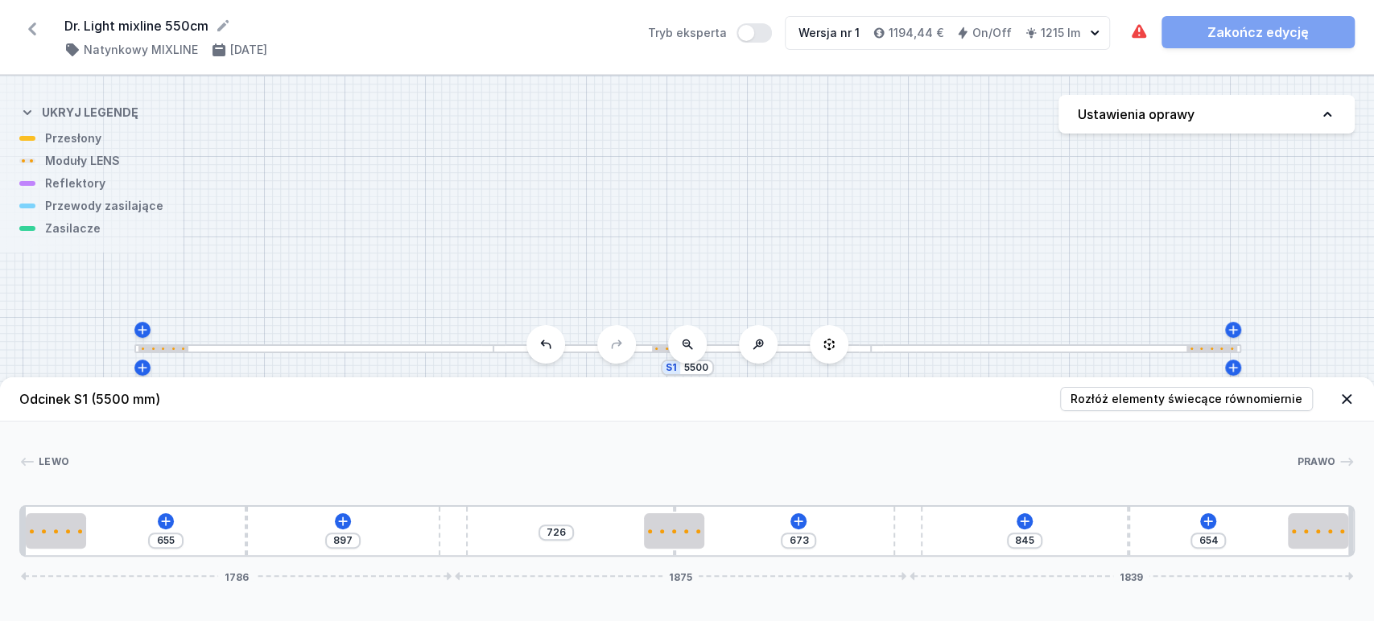
type input "657"
type input "930"
type input "640"
type input "956"
type input "614"
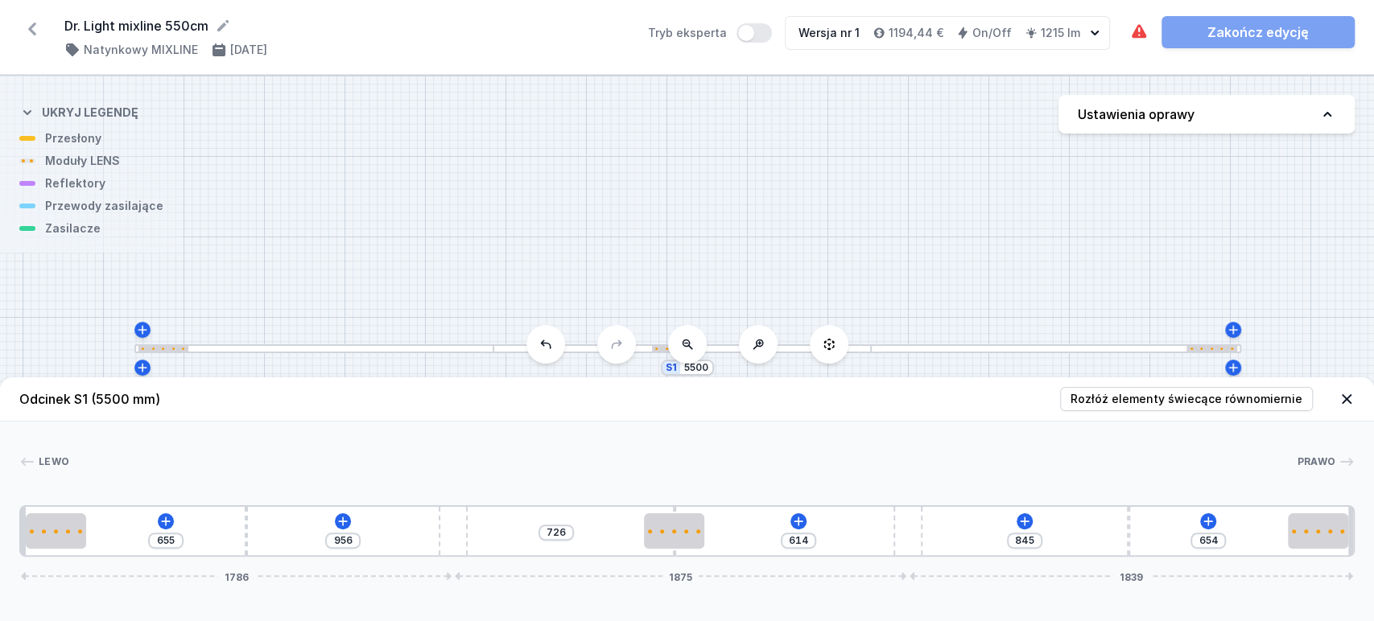
type input "972"
type input "598"
type input "989"
type input "581"
type input "1005"
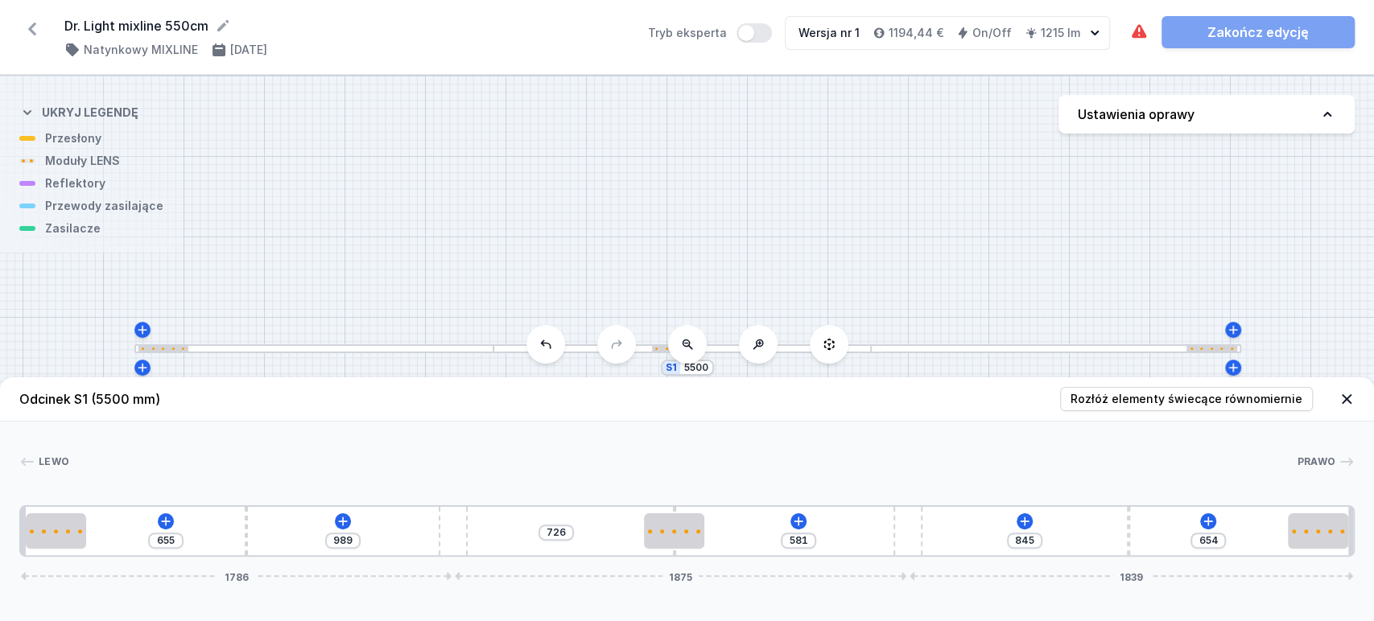
type input "565"
type input "1022"
type input "548"
type input "1048"
type input "522"
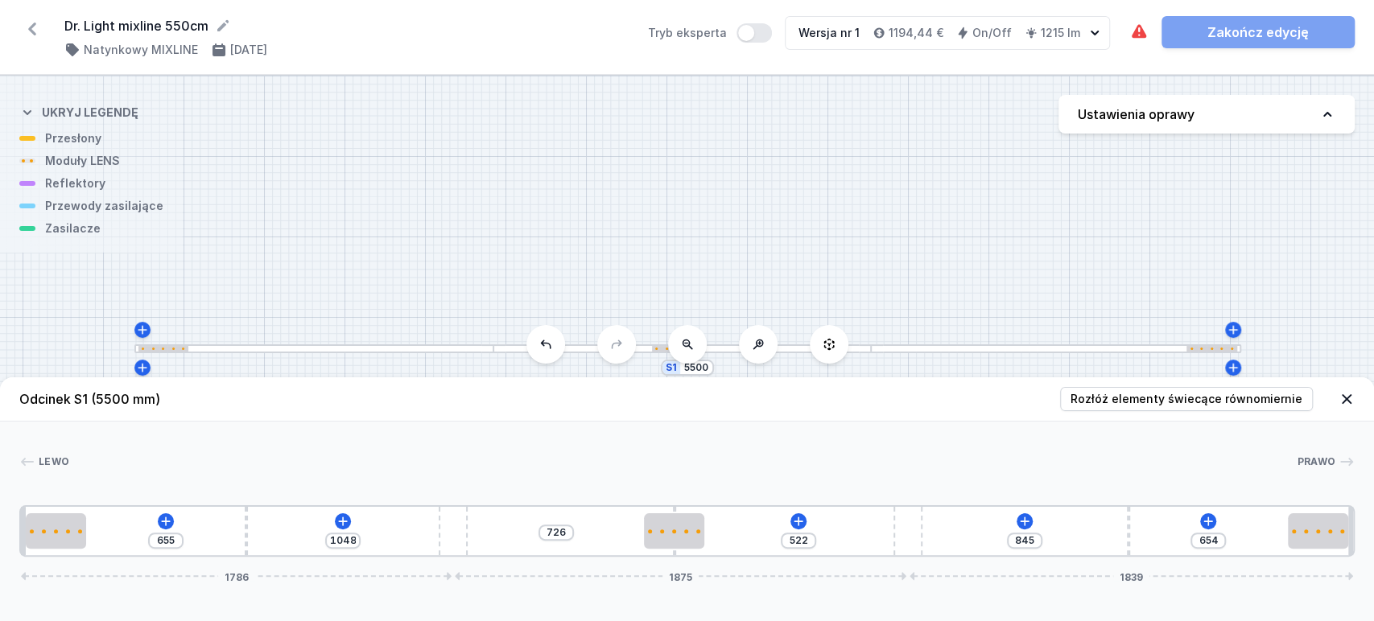
type input "1065"
type input "505"
type input "1084"
type input "486"
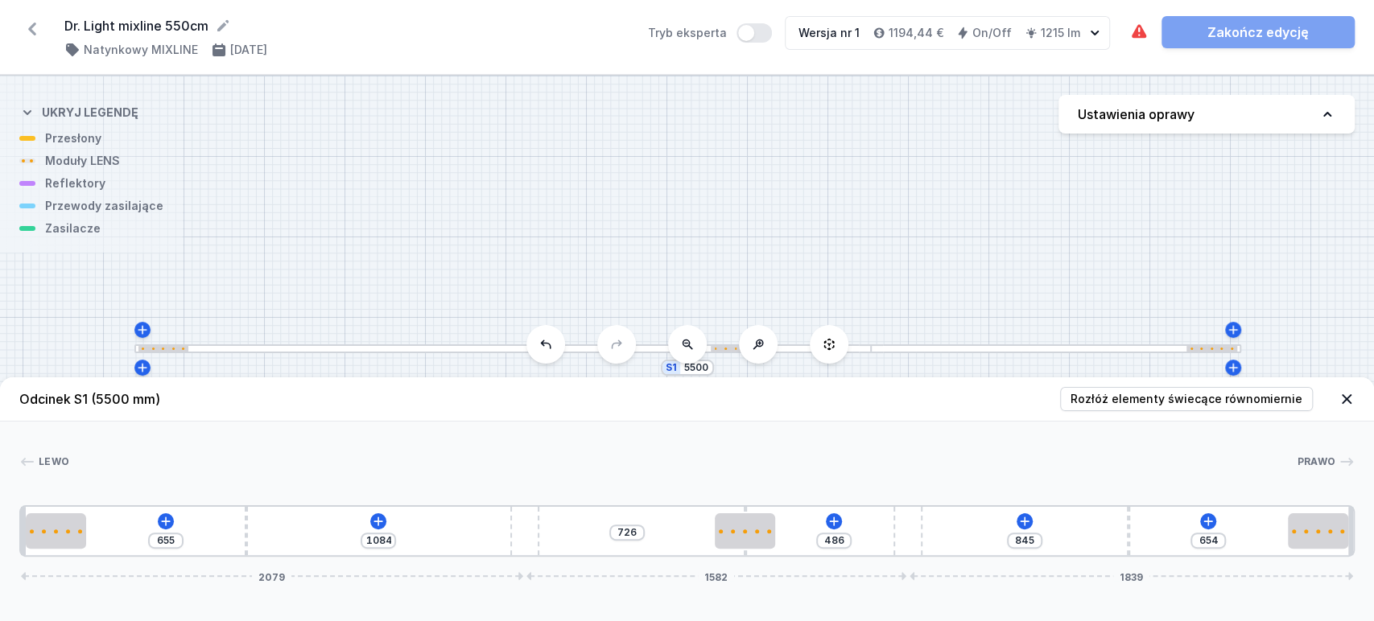
type input "1097"
type input "473"
type input "1107"
type input "463"
type input "1117"
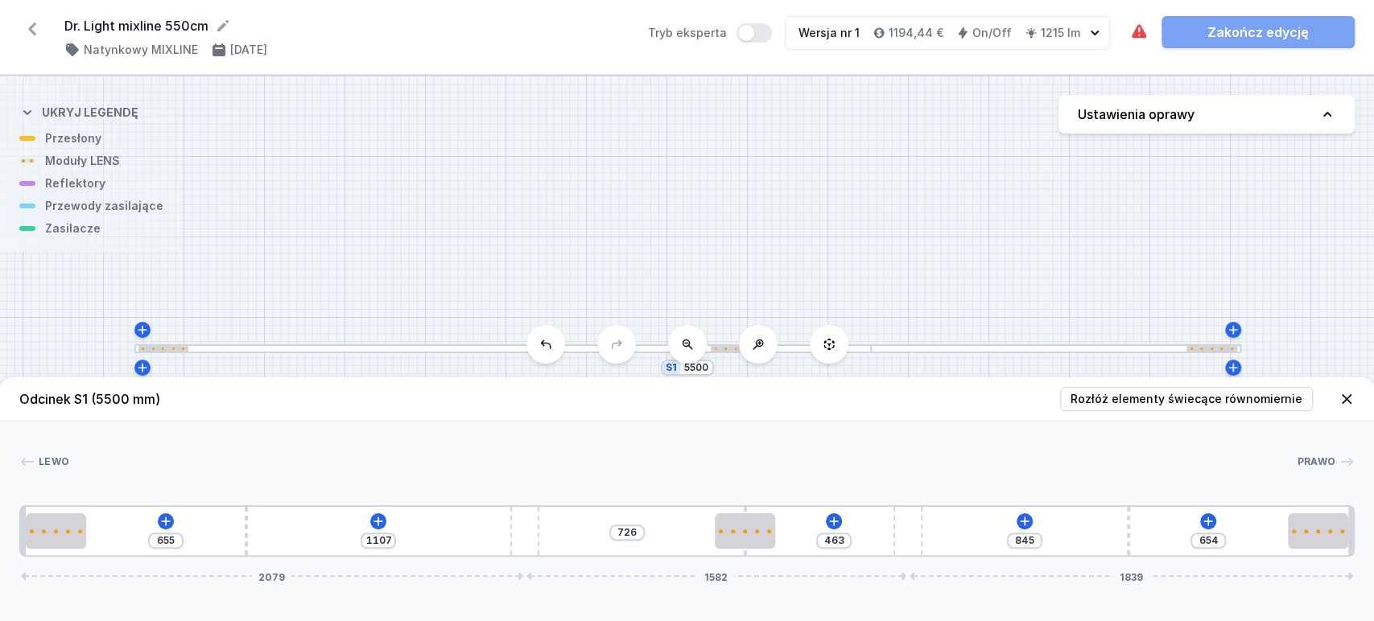
type input "453"
type input "1130"
type input "440"
type input "1147"
type input "423"
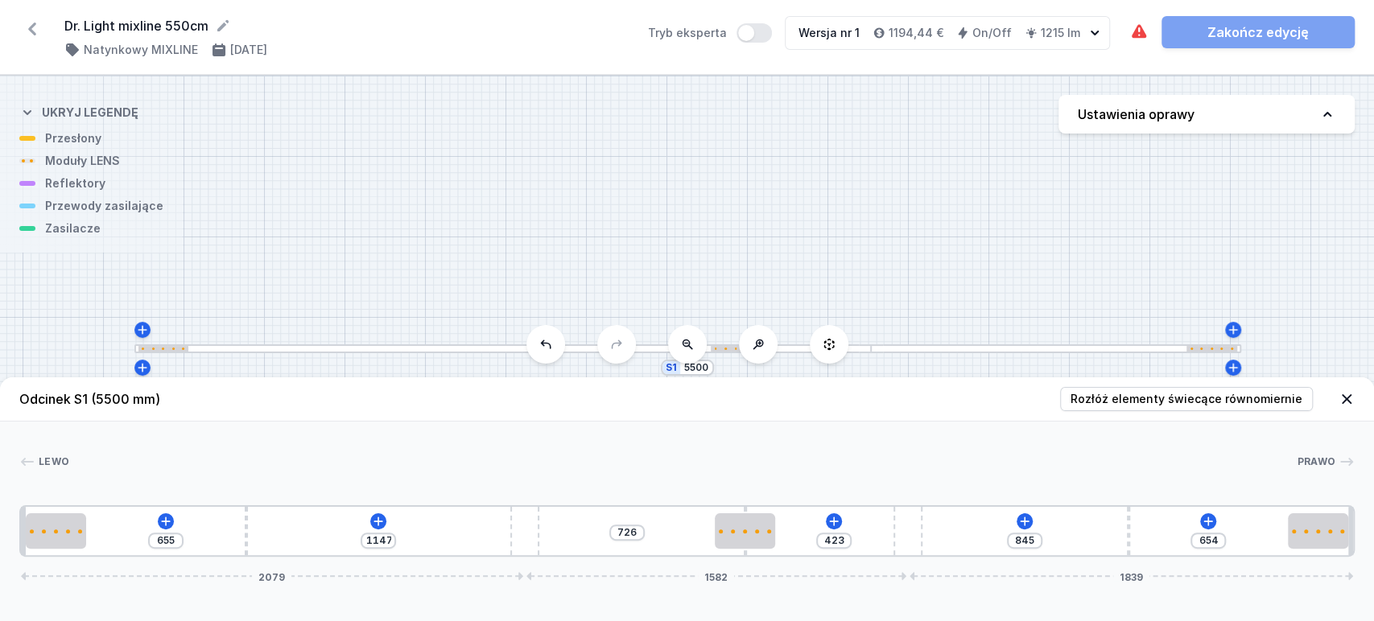
type input "1163"
type input "407"
type input "1180"
type input "390"
type input "1200"
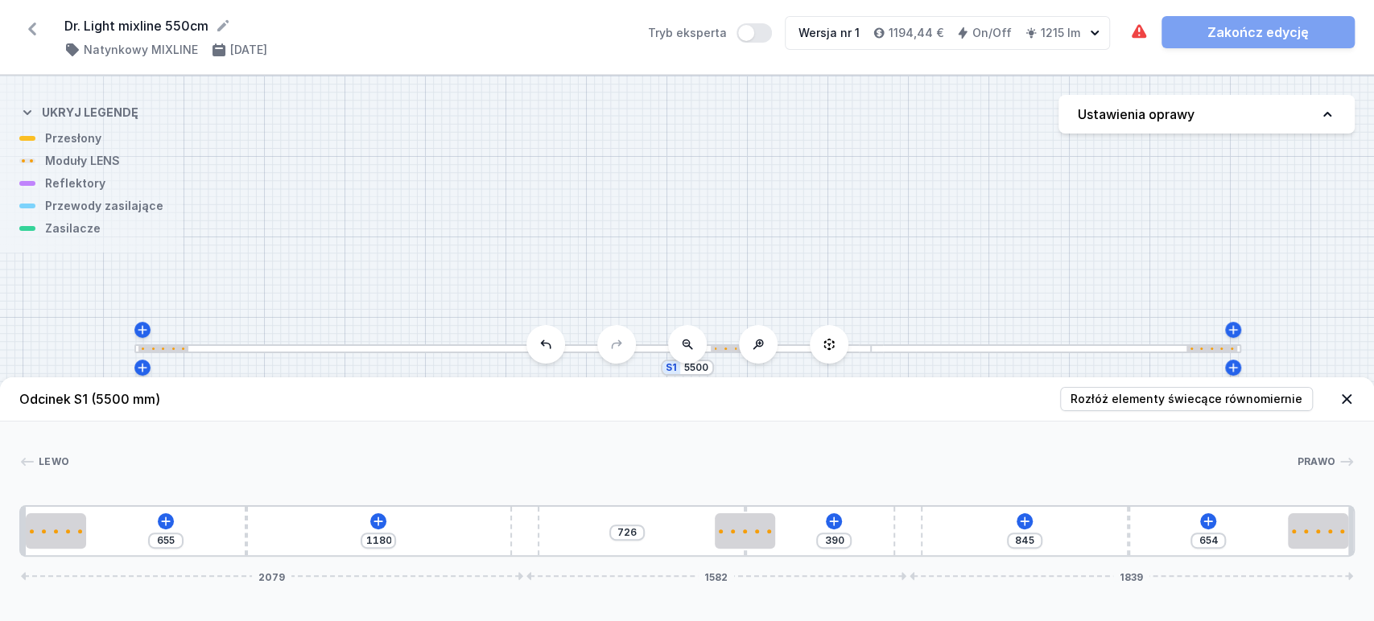
type input "370"
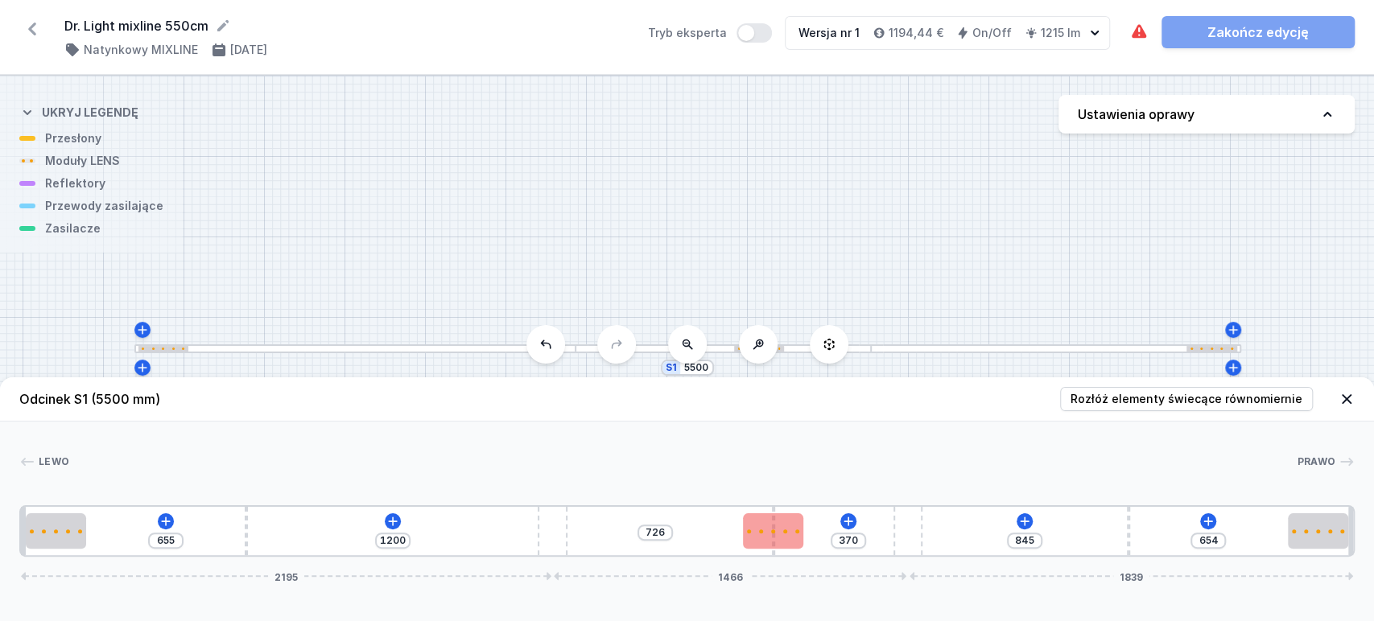
drag, startPoint x: 481, startPoint y: 536, endPoint x: 792, endPoint y: 539, distance: 310.7
click at [696, 517] on div "655 1200 726 370 845 654 2195 1466 1839" at bounding box center [686, 532] width 1335 height 52
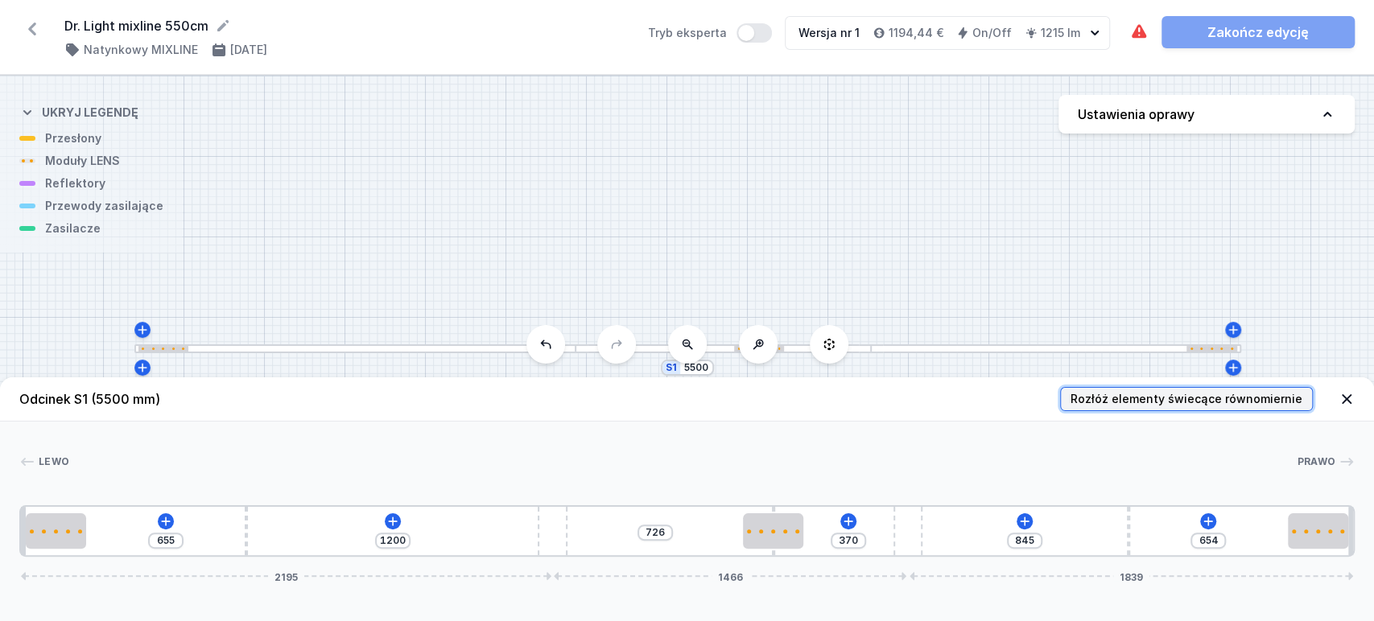
click at [1178, 404] on span "Rozłóż elementy świecące równomiernie" at bounding box center [1187, 399] width 232 height 16
type input "697"
type input "490"
type input "371"
type input "905"
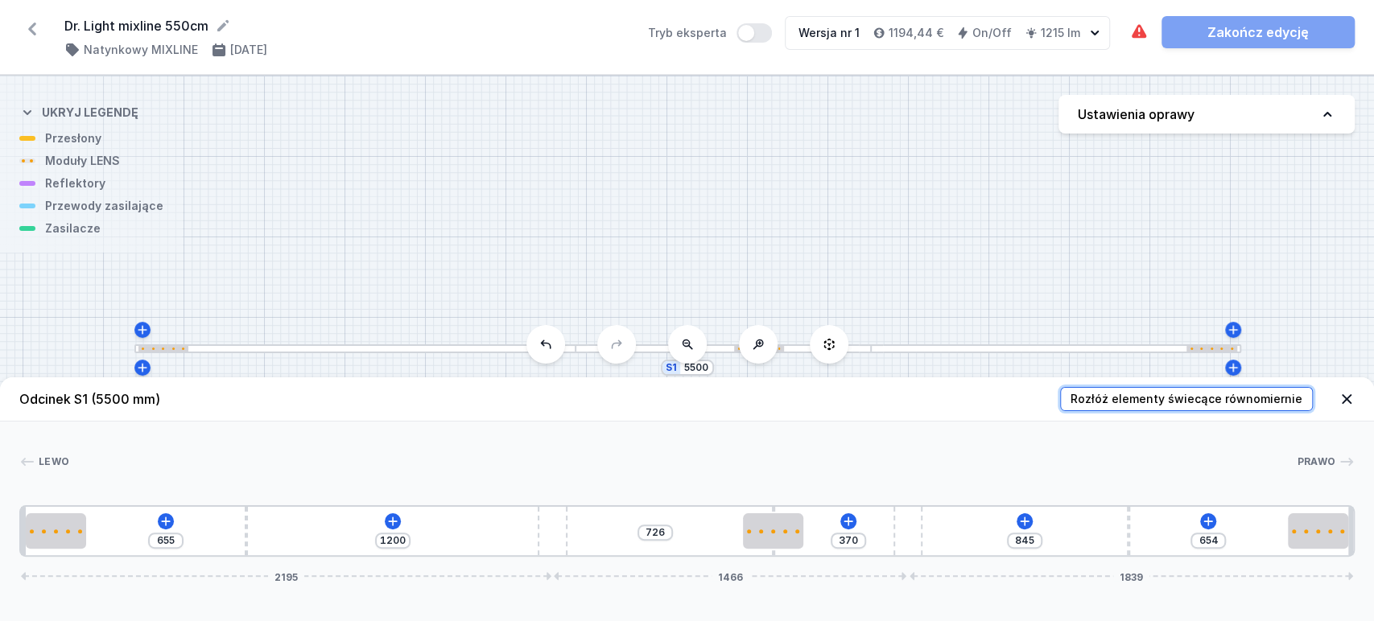
type input "343"
type input "252"
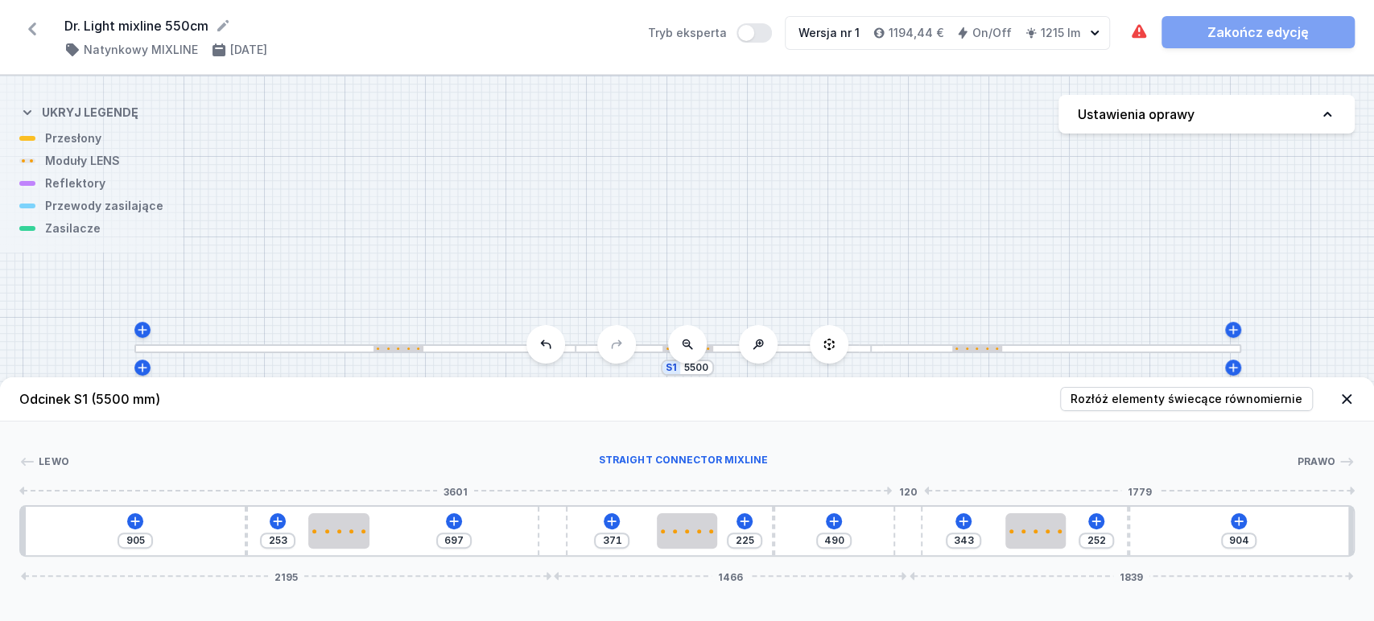
type input "393"
type input "1001"
type input "390"
type input "1004"
type input "386"
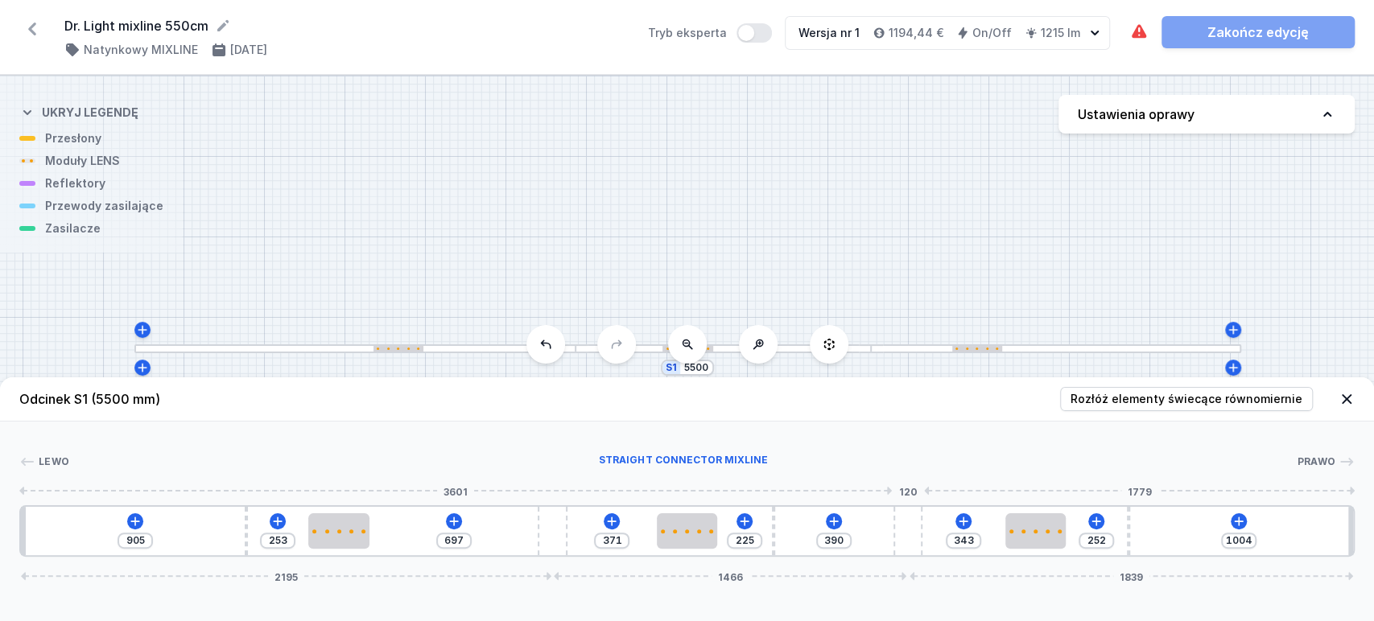
type input "1008"
type input "380"
type input "1014"
type input "373"
type input "1021"
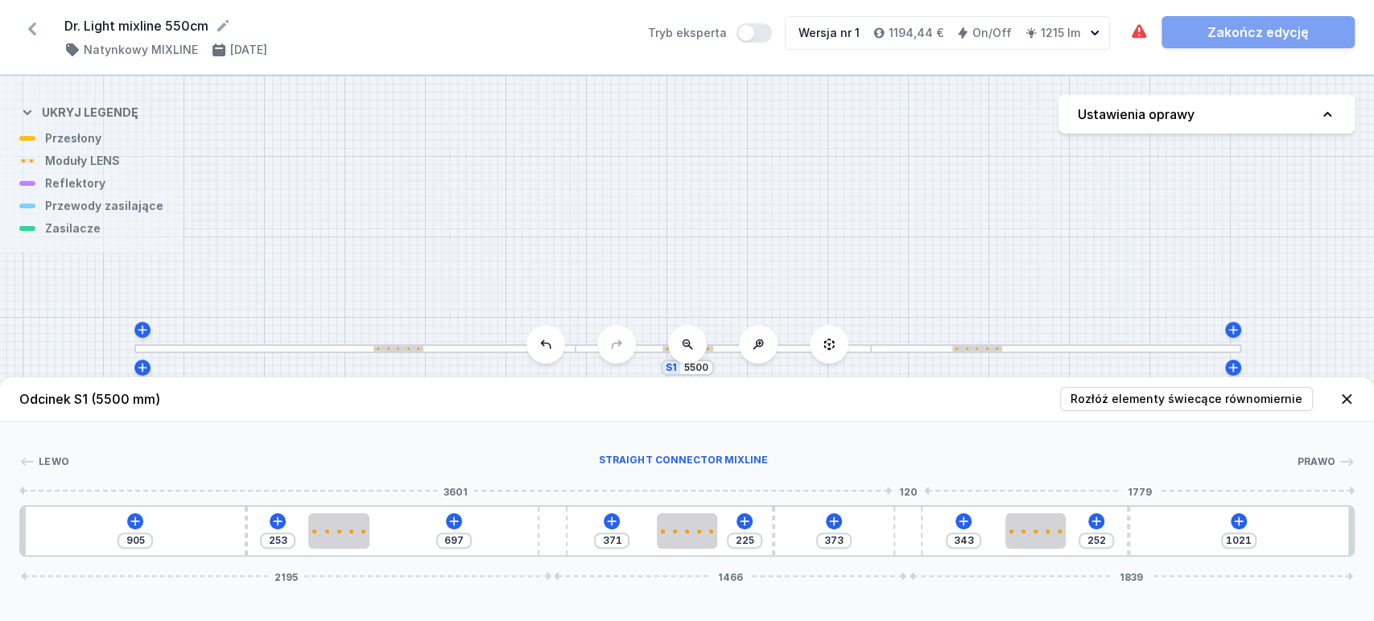
type input "366"
type input "1028"
type input "360"
type input "1034"
type input "337"
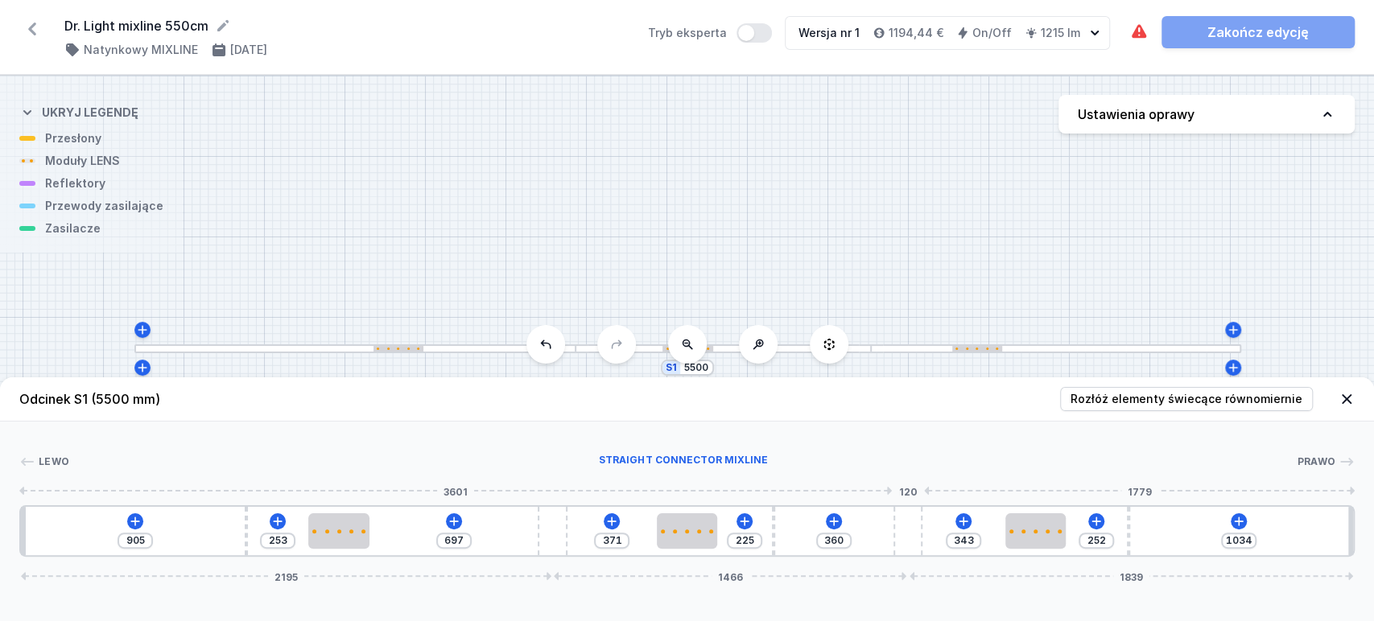
type input "1057"
type input "555"
type input "1074"
type input "529"
type input "1100"
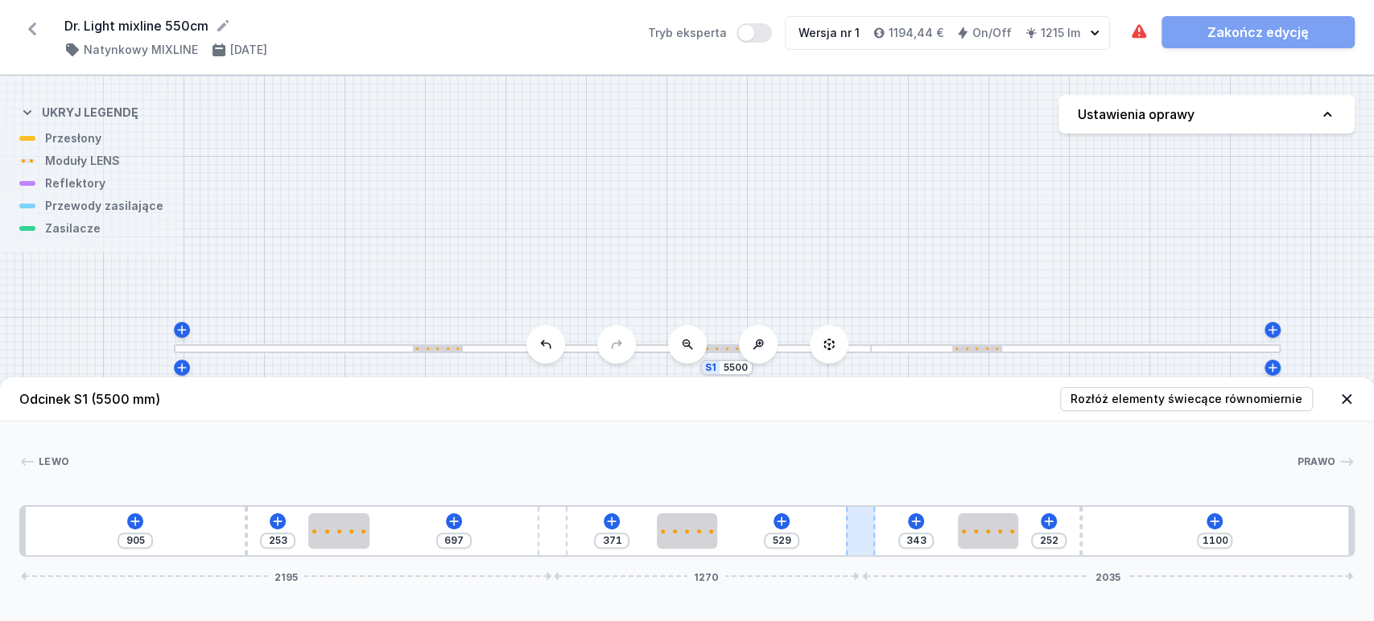
type input "506"
type input "1123"
type input "486"
type input "1143"
type input "476"
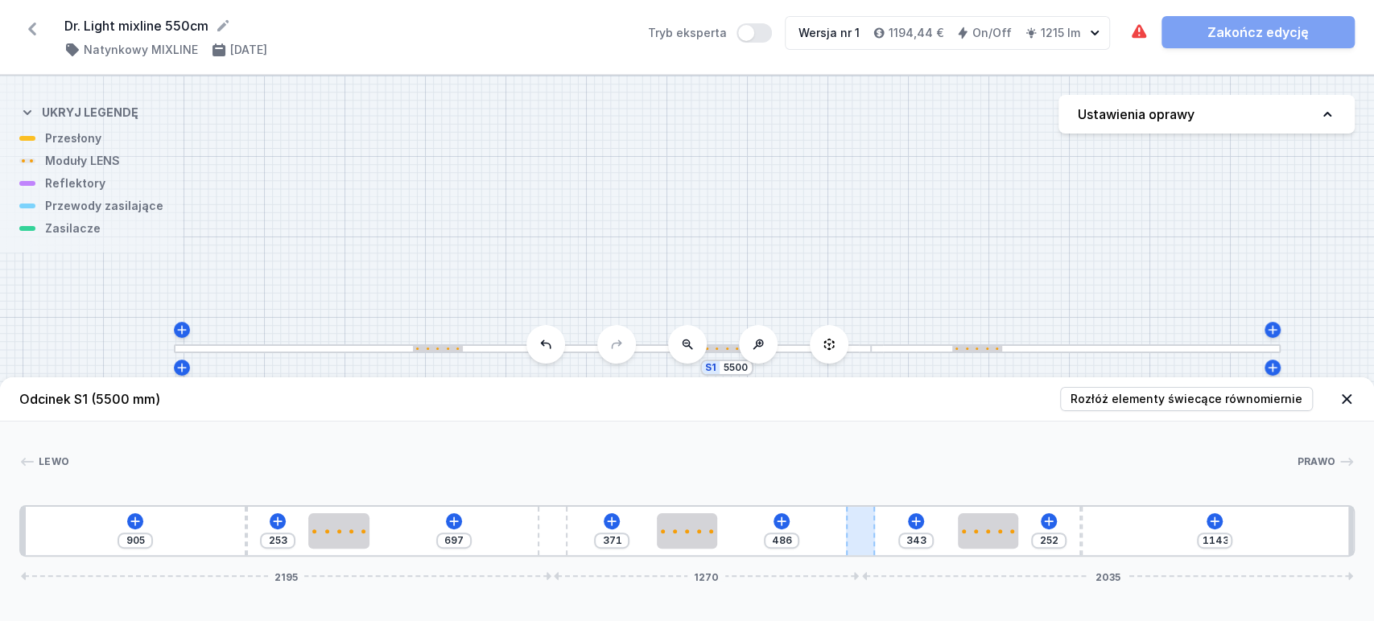
type input "1153"
type input "467"
type input "1162"
type input "453"
type input "1176"
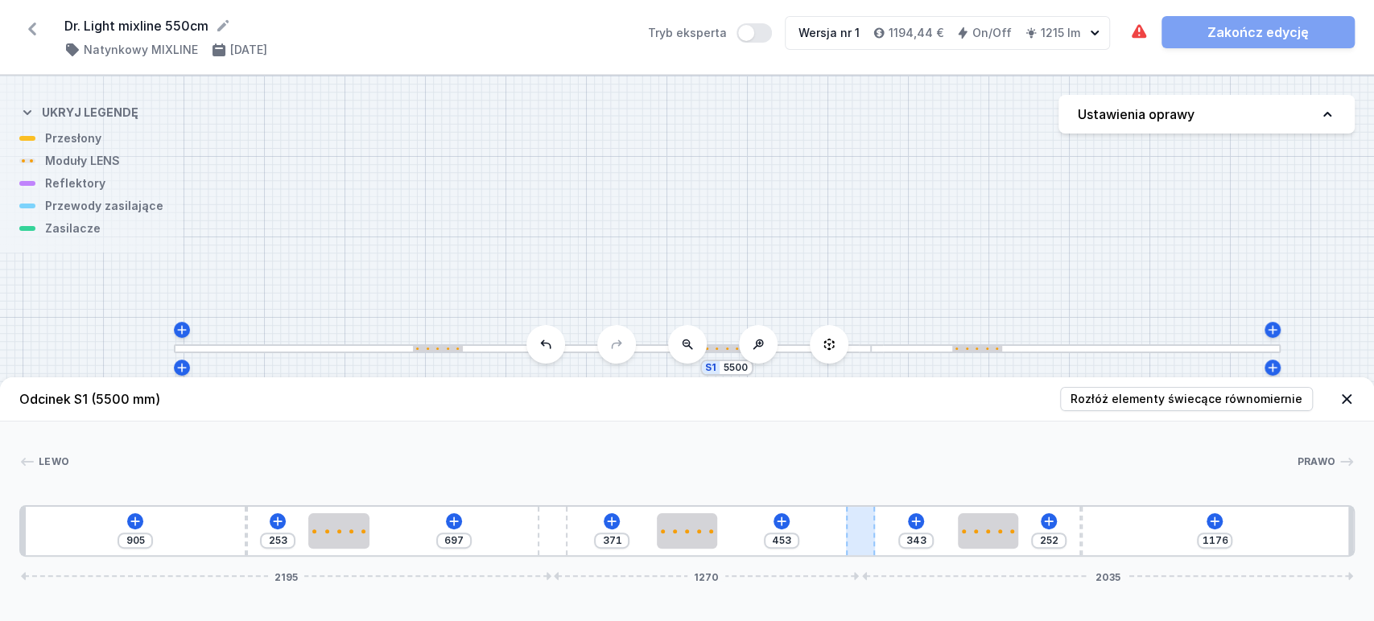
type input "434"
type input "1195"
type input "414"
type input "1215"
type input "391"
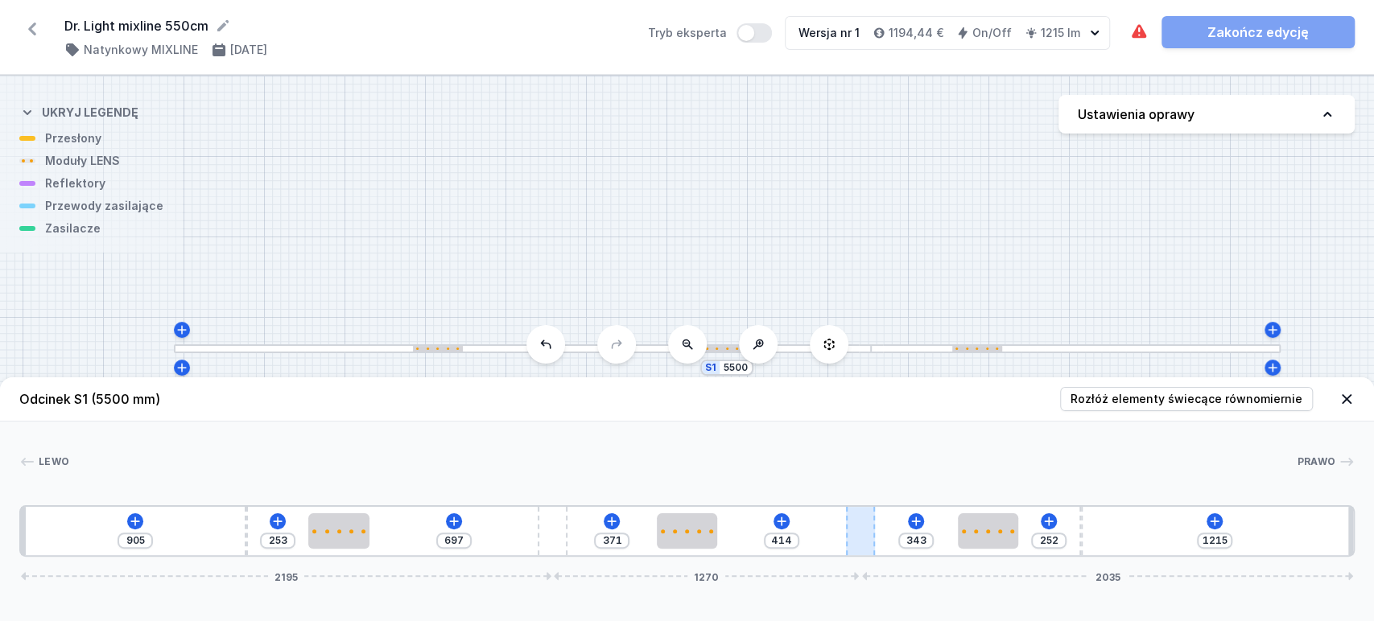
type input "1238"
type input "378"
type input "1251"
type input "369"
type input "1260"
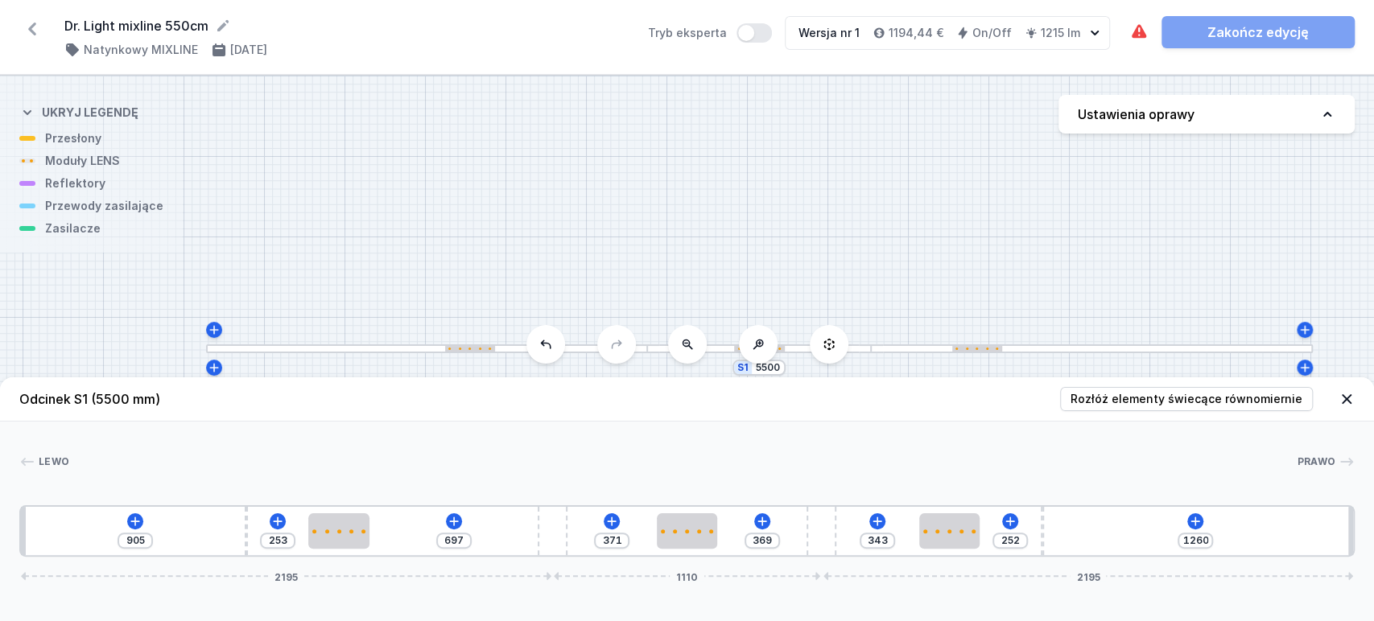
drag, startPoint x: 905, startPoint y: 542, endPoint x: 1034, endPoint y: 448, distance: 160.2
click at [729, 543] on div "905 253 697 371 369 343 252 1260 2195 1110 2195" at bounding box center [686, 532] width 1335 height 52
click at [1159, 398] on span "Rozłóż elementy świecące równomiernie" at bounding box center [1187, 399] width 232 height 16
type input "699"
type input "1166"
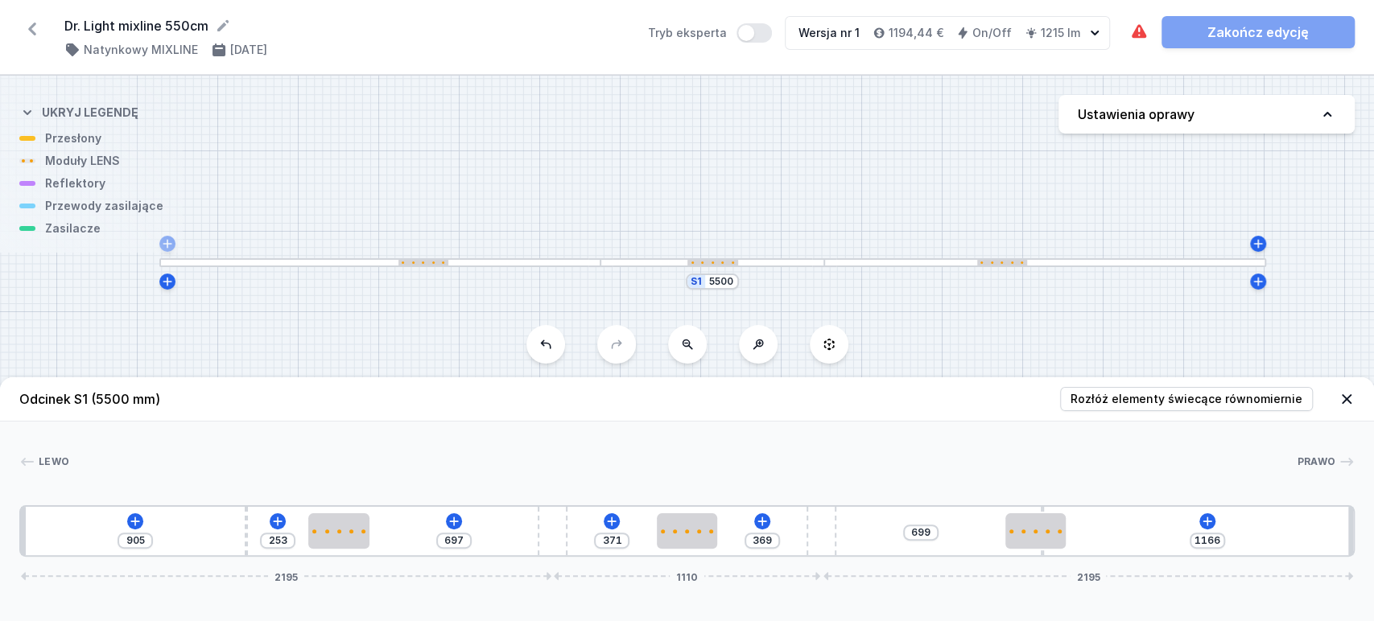
drag, startPoint x: 864, startPoint y: 215, endPoint x: 693, endPoint y: 240, distance: 172.5
click at [831, 130] on div "S1 5500" at bounding box center [687, 349] width 1374 height 546
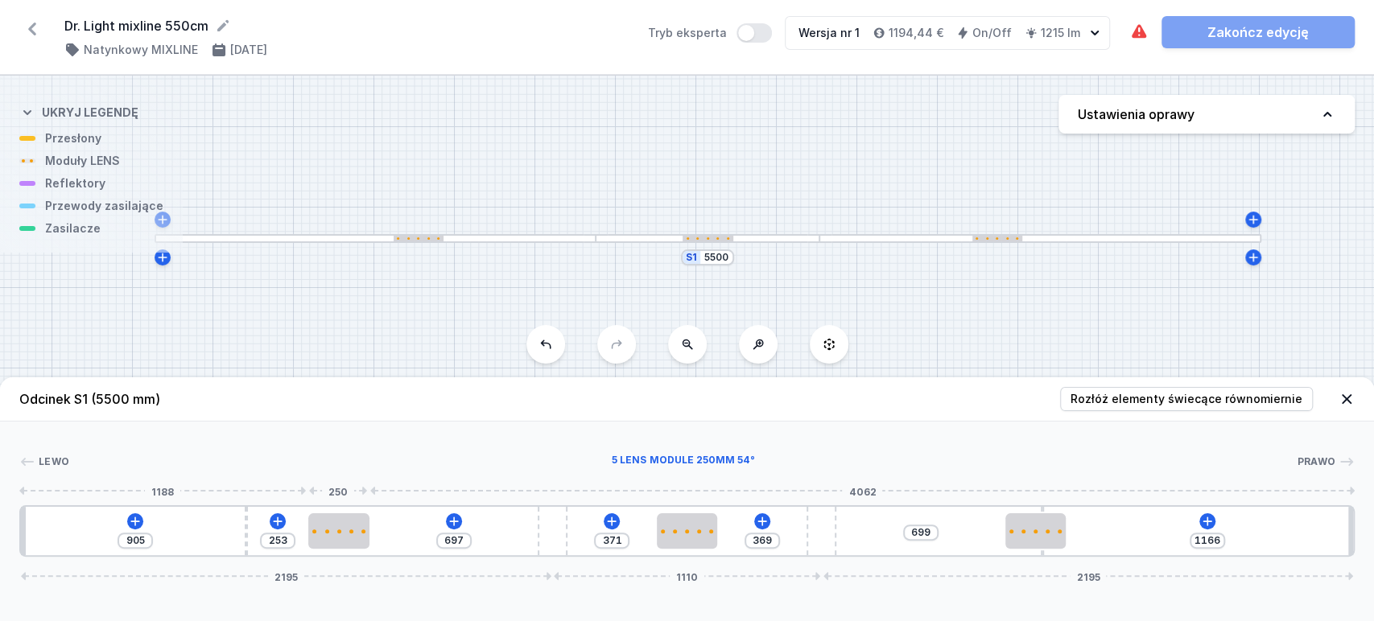
type input "695"
type input "255"
type input "701"
type input "249"
type input "718"
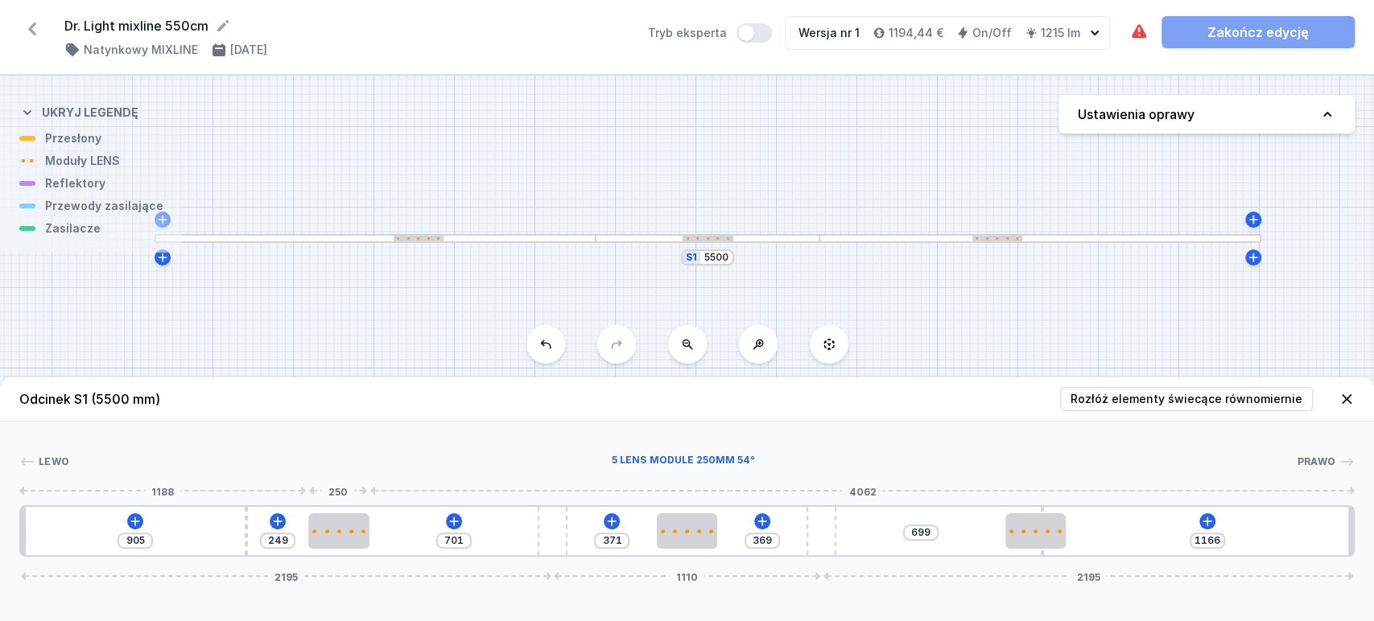
type input "232"
type input "741"
type input "209"
type input "807"
type input "143"
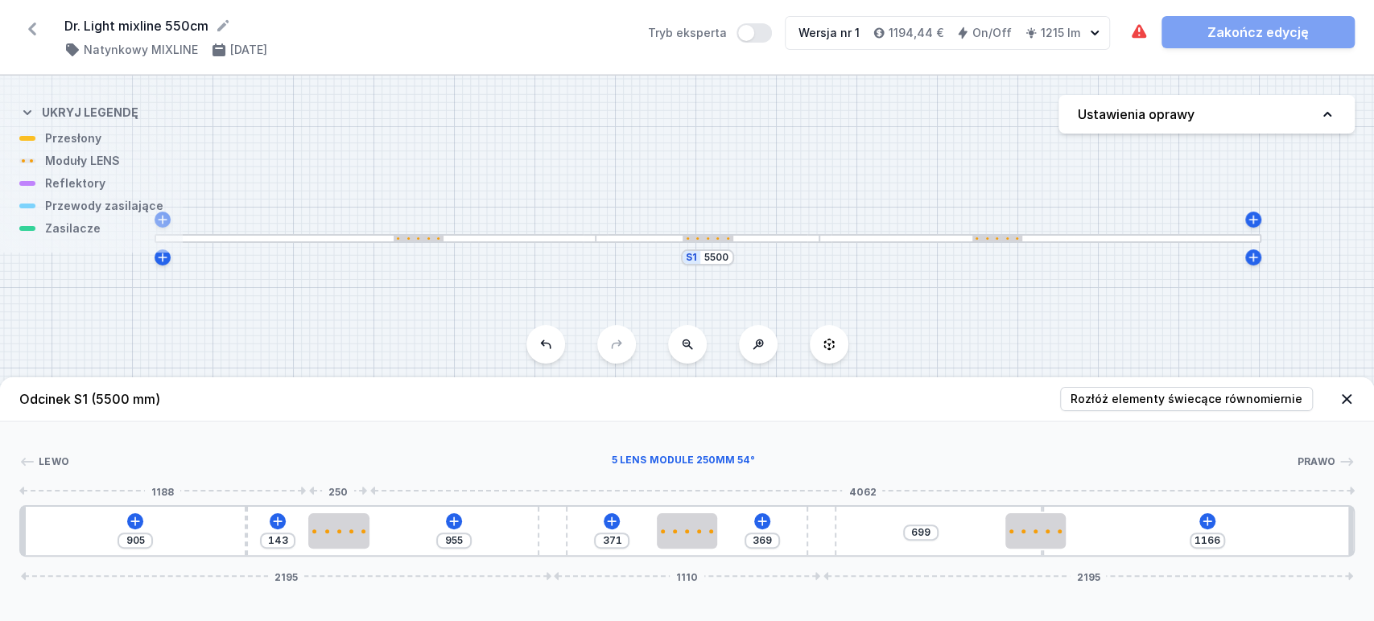
type input "1200"
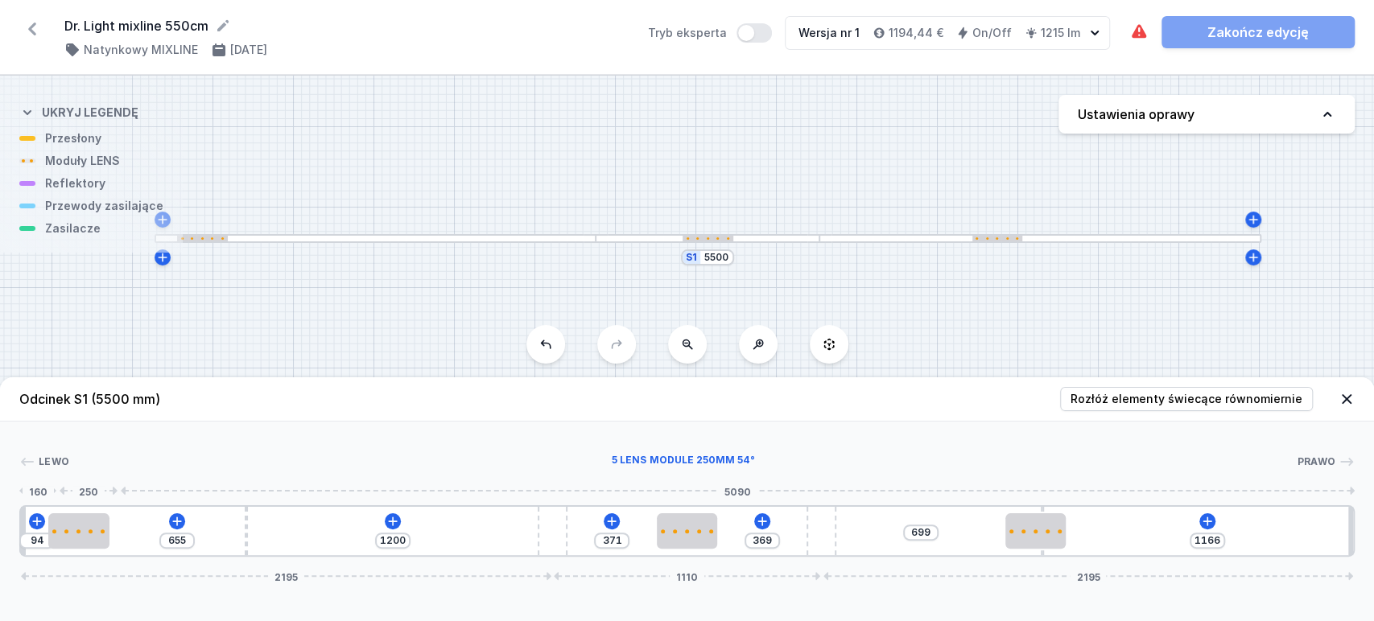
drag, startPoint x: 348, startPoint y: 530, endPoint x: 52, endPoint y: 555, distance: 297.4
click at [52, 555] on div "94 655 1200 371 369 699 1166 2195 1110 2195" at bounding box center [686, 532] width 1335 height 52
type input "553"
type input "102"
type input "550"
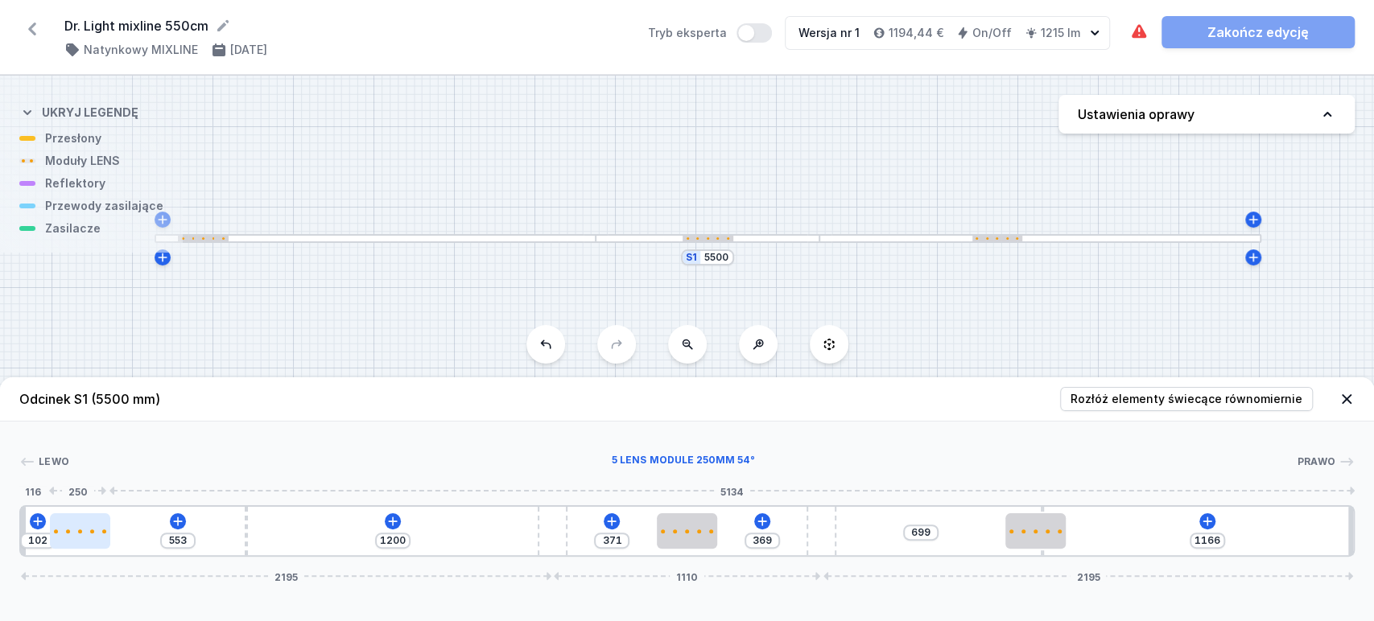
type input "105"
drag, startPoint x: 57, startPoint y: 535, endPoint x: 79, endPoint y: 534, distance: 21.7
click at [79, 534] on div at bounding box center [80, 531] width 60 height 35
type input "546"
type input "109"
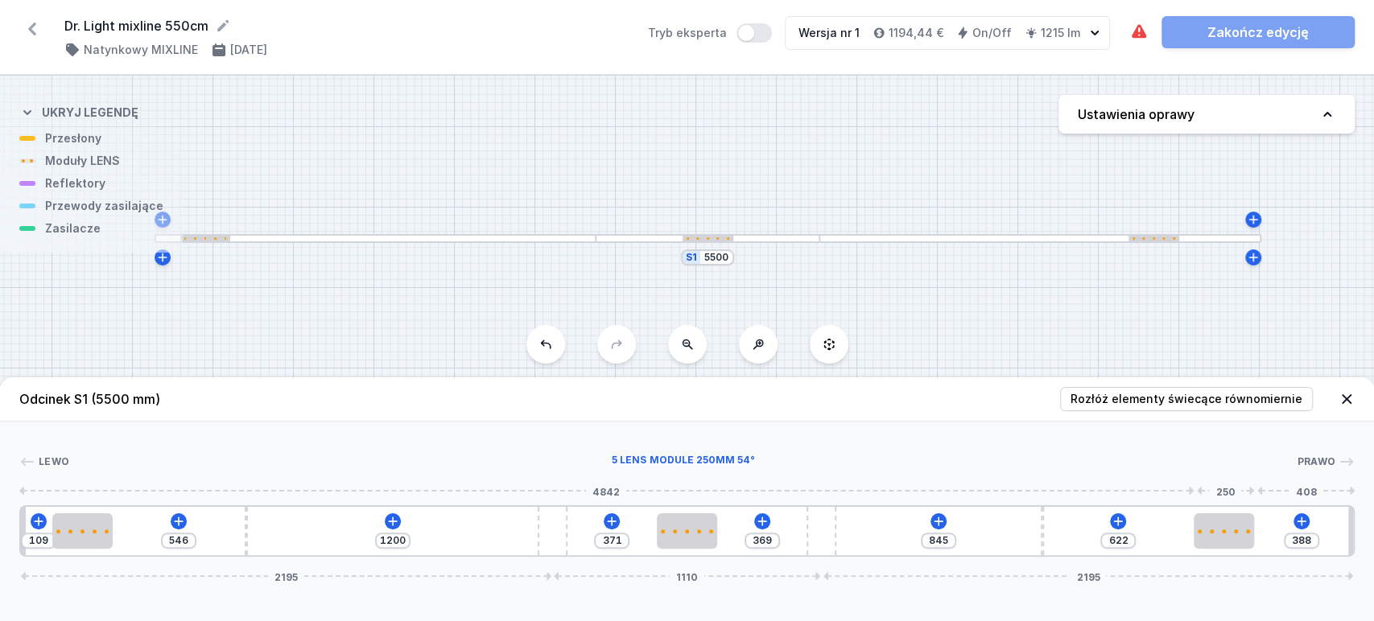
type input "306"
type input "704"
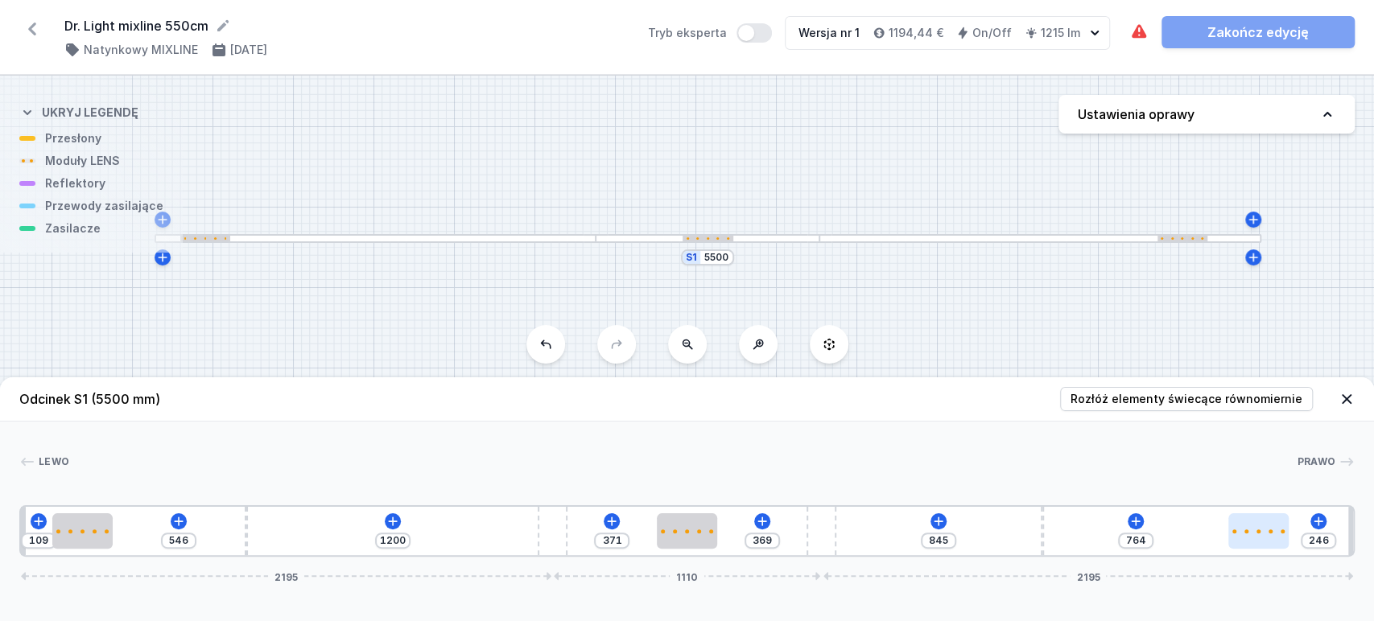
drag, startPoint x: 1087, startPoint y: 540, endPoint x: 1269, endPoint y: 549, distance: 182.1
click at [1269, 549] on div at bounding box center [1258, 531] width 60 height 35
click at [245, 537] on div "109 546 1200 371 369 845 764 246 2195 1110 2195" at bounding box center [686, 532] width 1335 height 52
drag, startPoint x: 245, startPoint y: 539, endPoint x: 191, endPoint y: 539, distance: 53.9
click at [194, 535] on div "109 516 1230 371 369 845 764 246 2195 1110 2195" at bounding box center [686, 532] width 1335 height 52
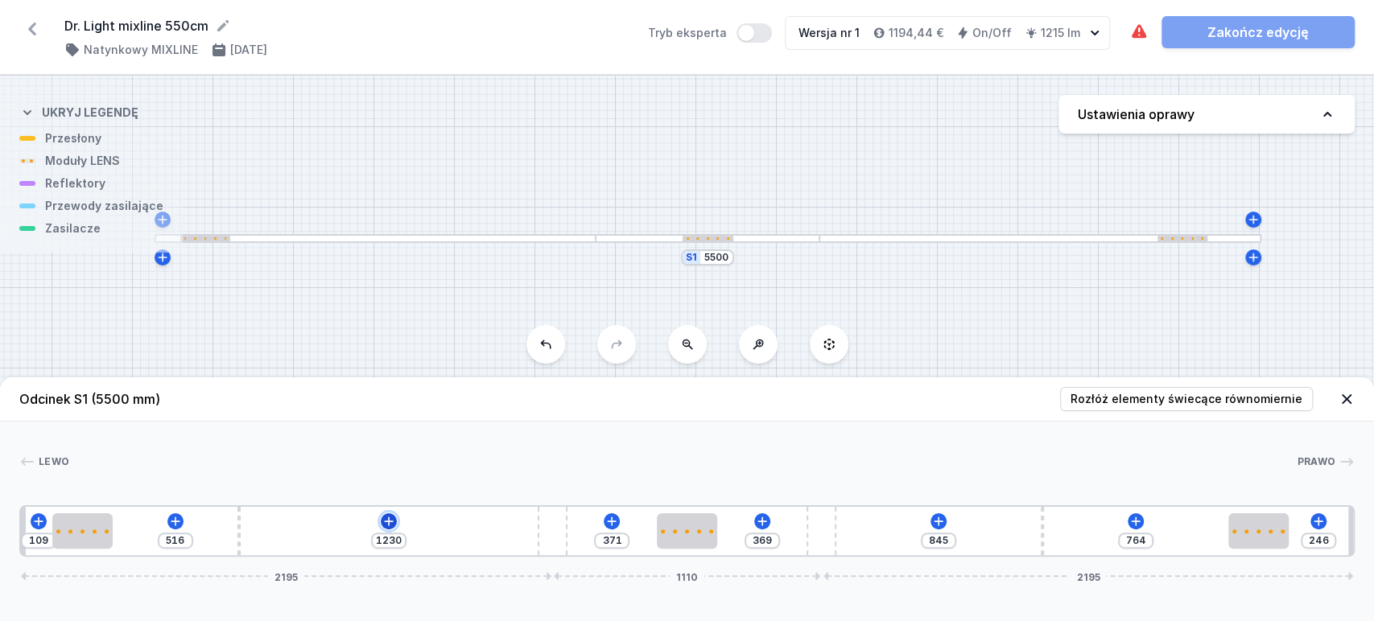
click at [391, 522] on icon at bounding box center [389, 521] width 9 height 9
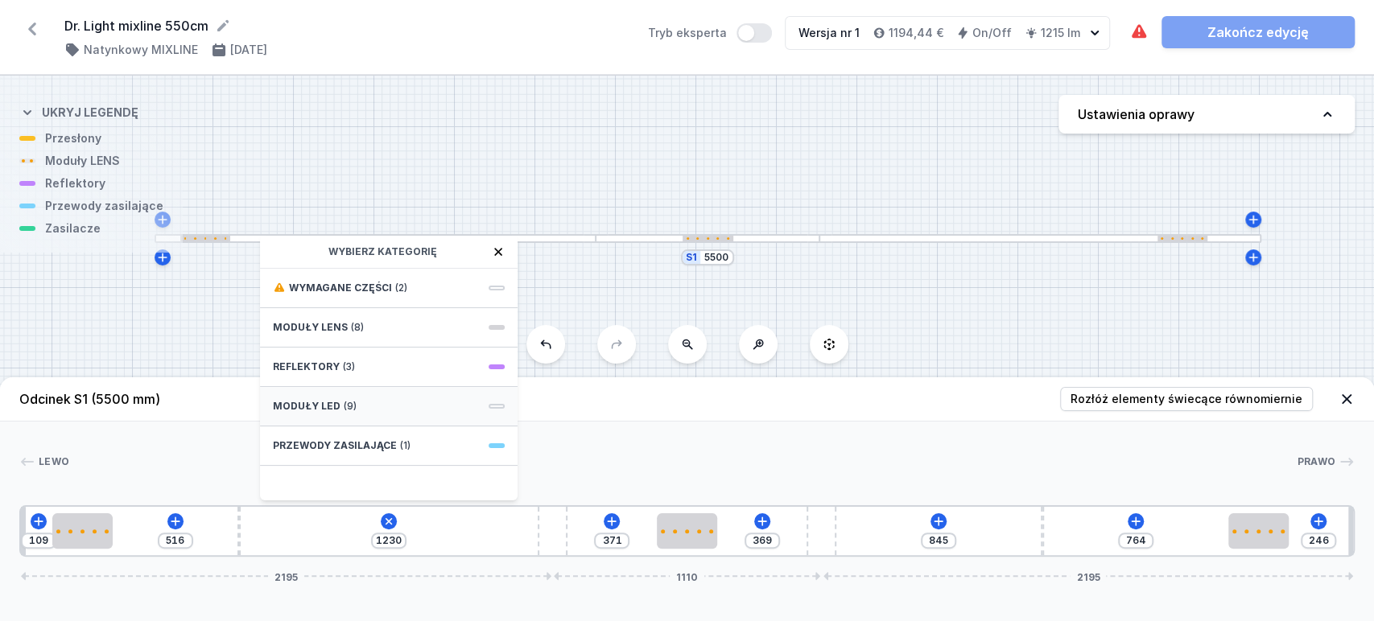
click at [326, 402] on span "Moduły LED" at bounding box center [307, 406] width 68 height 13
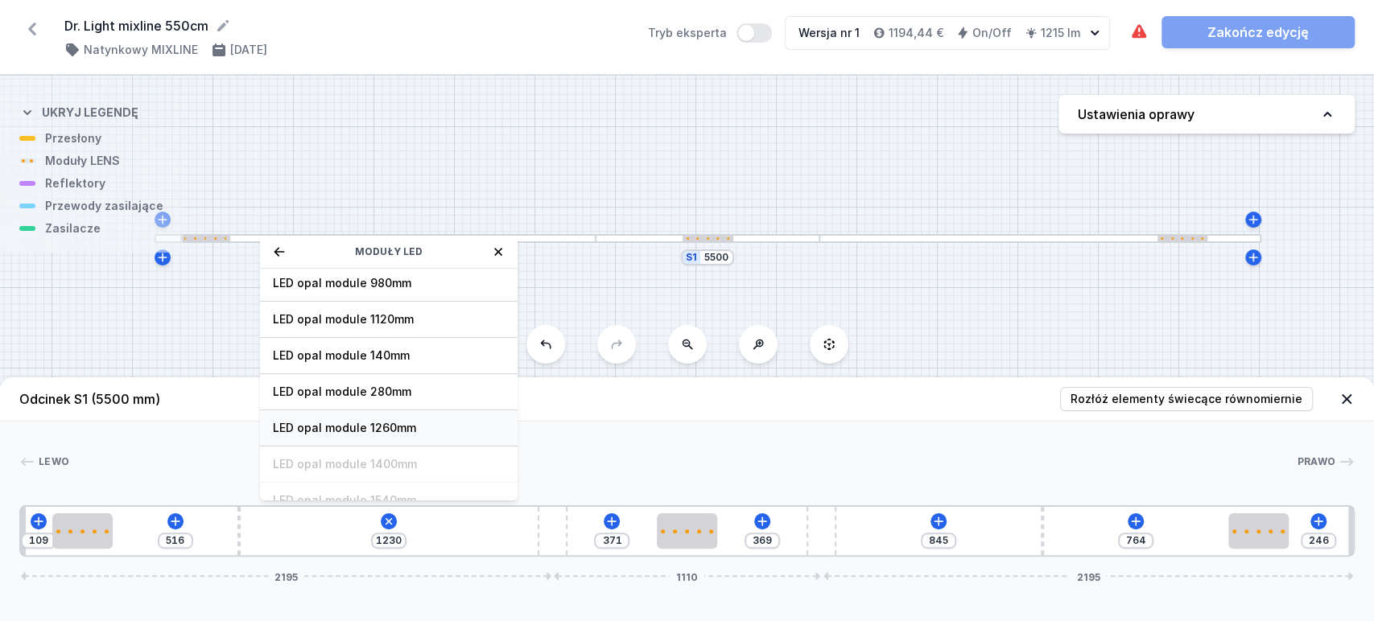
scroll to position [179, 0]
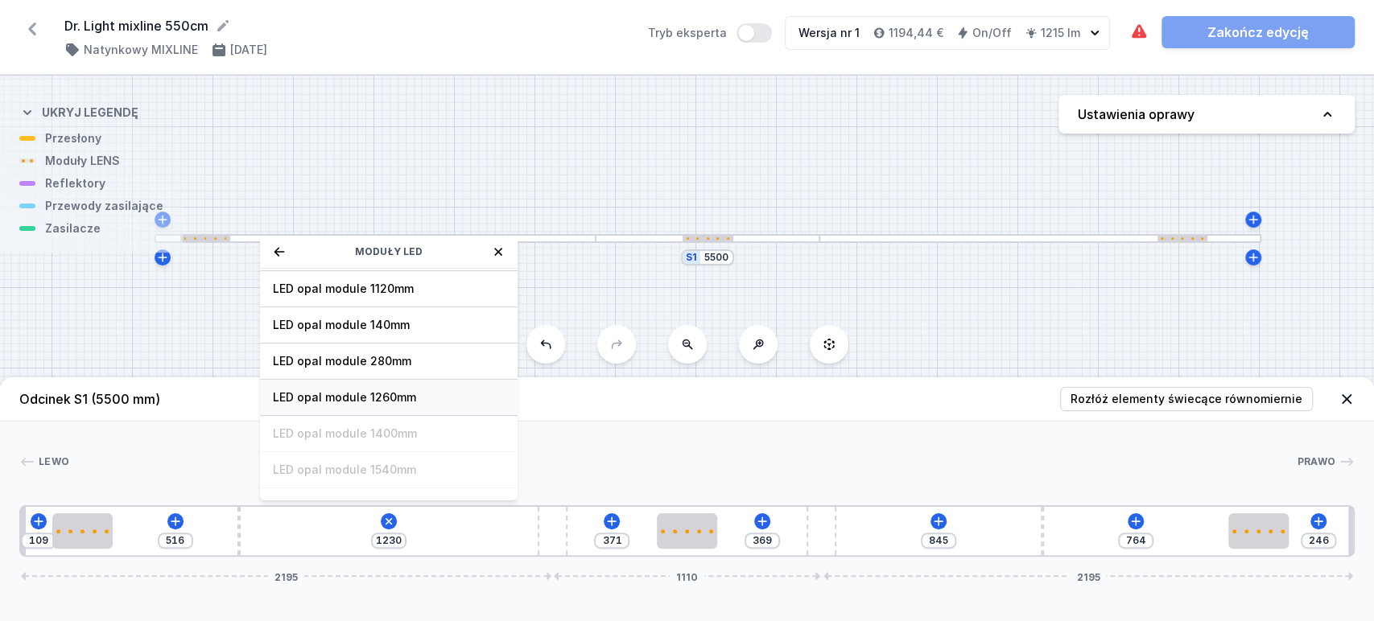
click at [322, 395] on span "LED opal module 1260mm" at bounding box center [389, 398] width 232 height 16
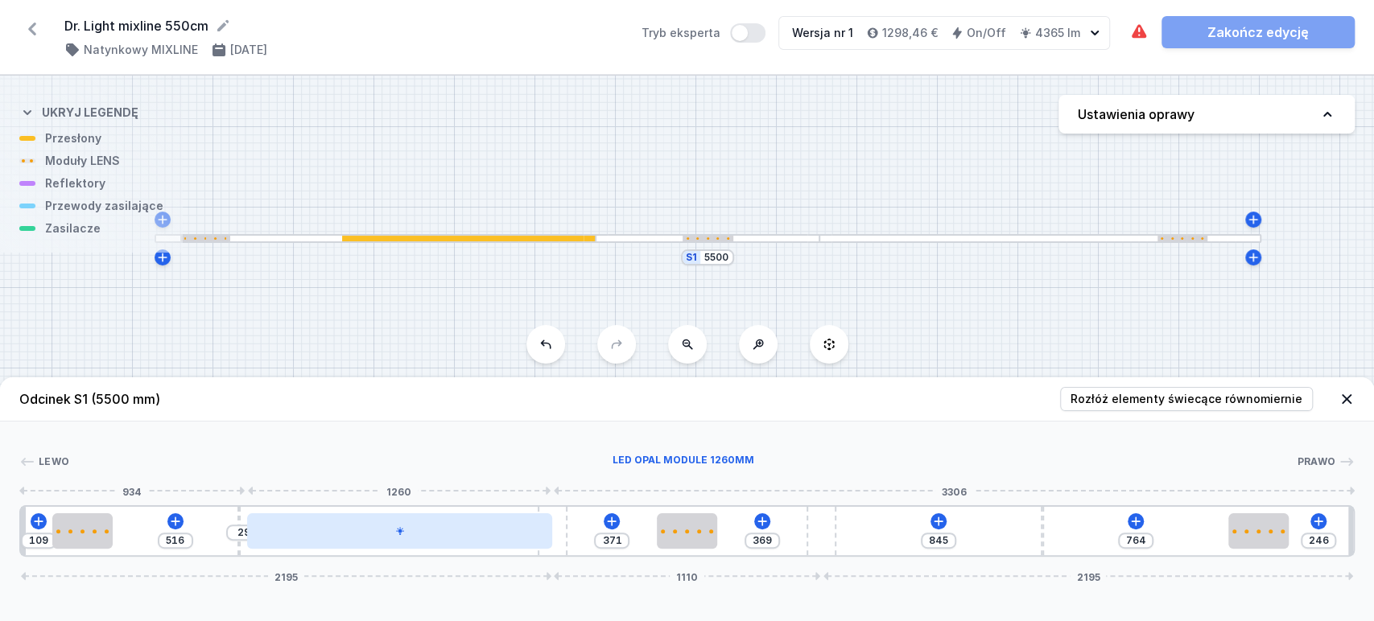
drag, startPoint x: 477, startPoint y: 539, endPoint x: 497, endPoint y: 542, distance: 19.5
click at [496, 542] on div at bounding box center [399, 531] width 305 height 35
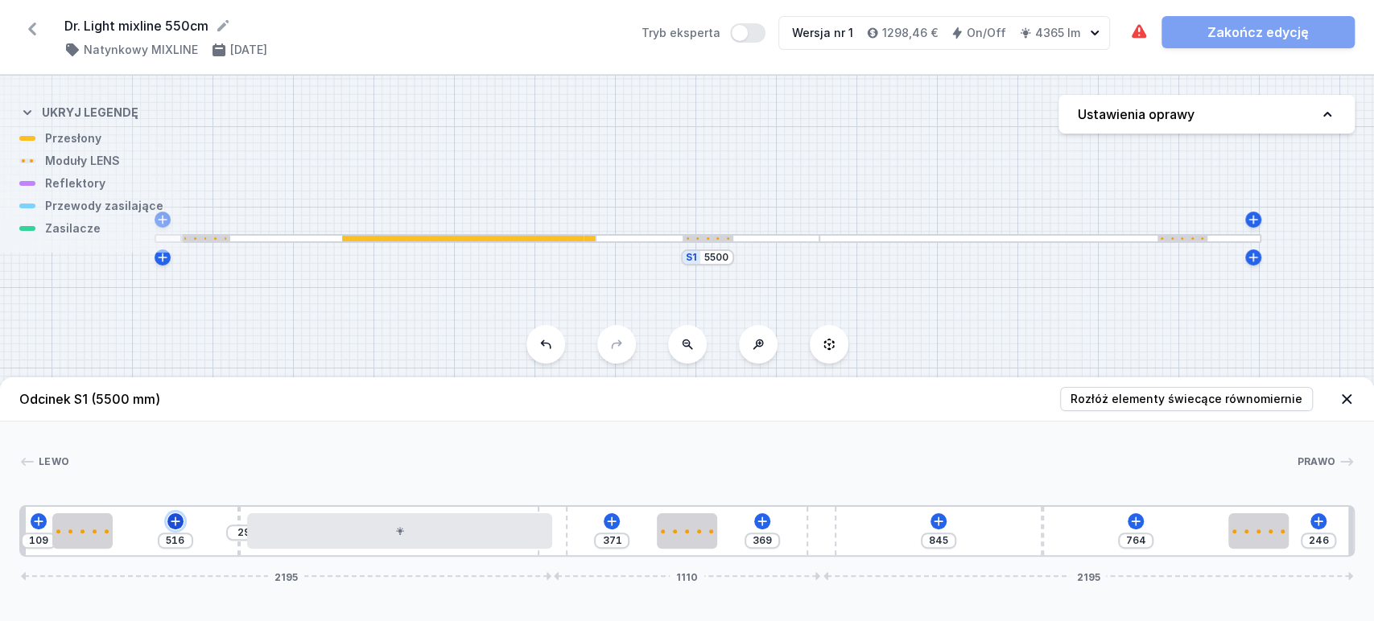
click at [179, 520] on icon at bounding box center [175, 521] width 13 height 13
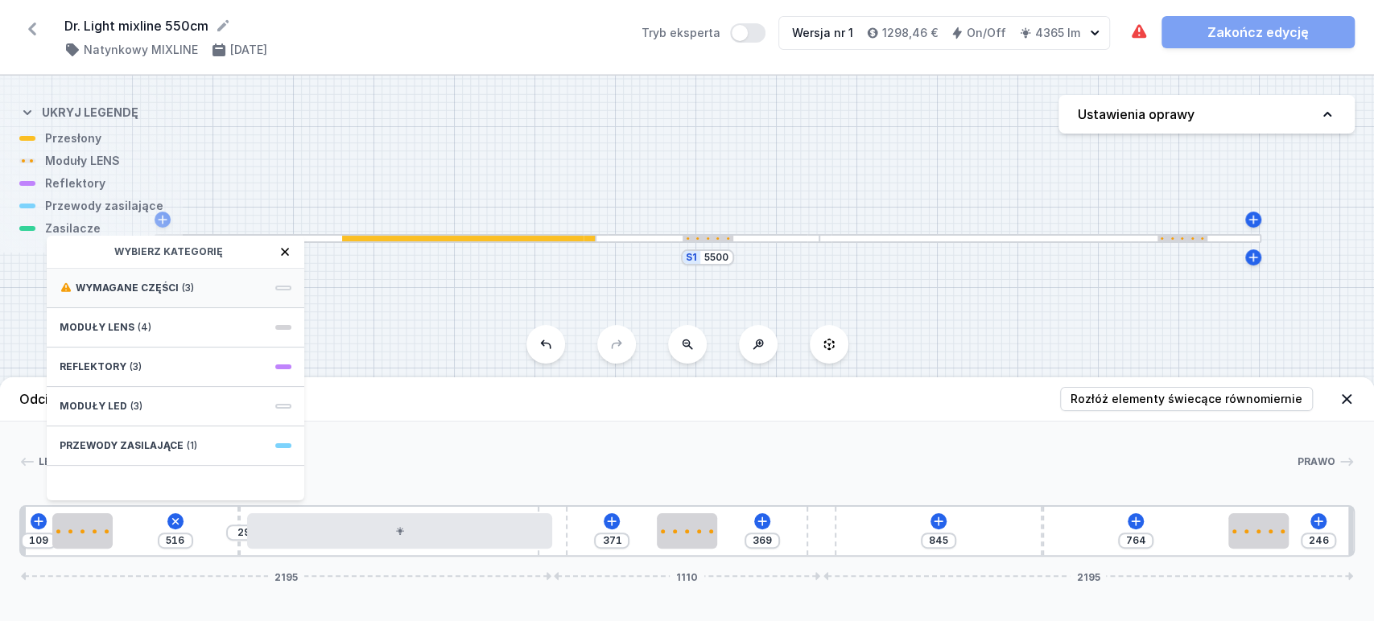
click at [220, 283] on div "Wymagane części (3)" at bounding box center [176, 288] width 258 height 39
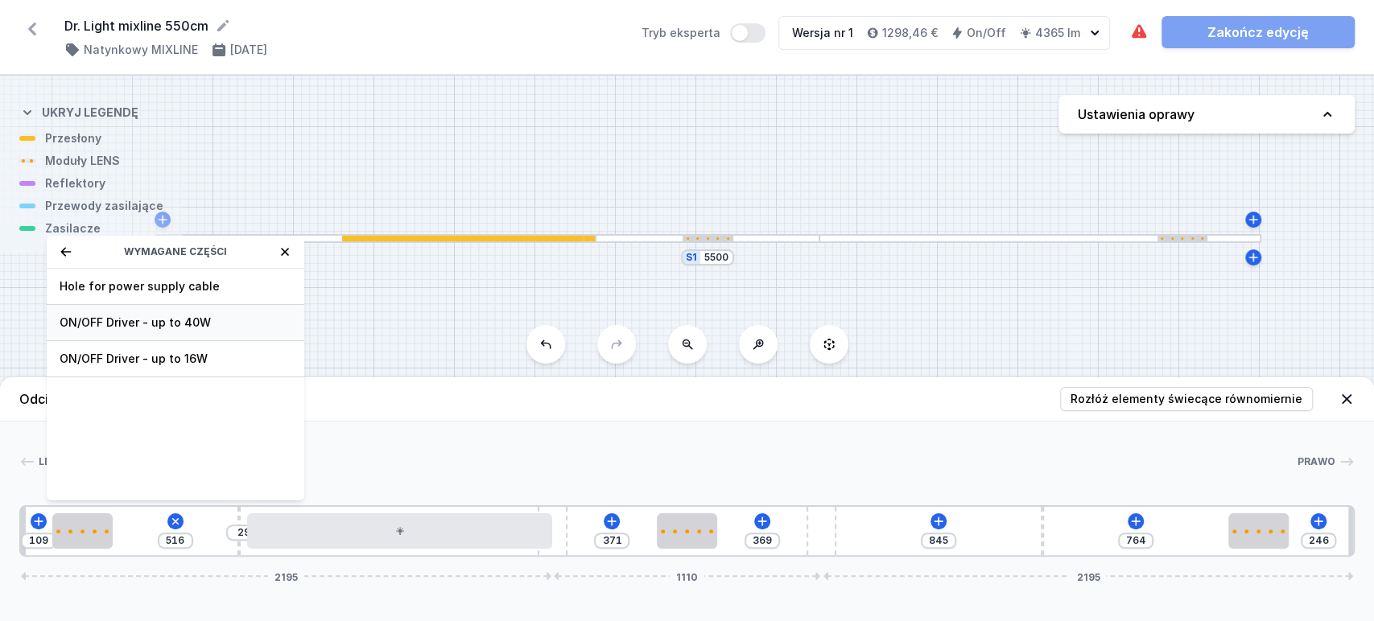
click at [224, 315] on span "ON/OFF Driver - up to 40W" at bounding box center [176, 323] width 232 height 16
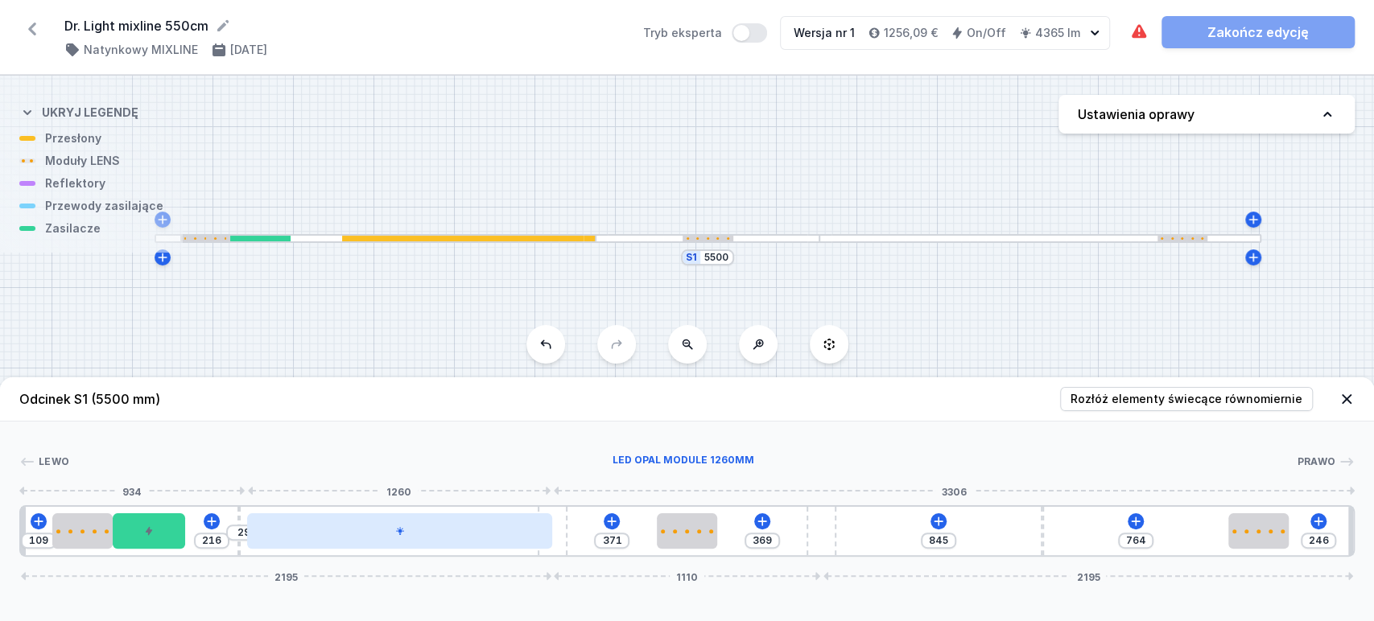
click at [332, 532] on div at bounding box center [399, 531] width 305 height 35
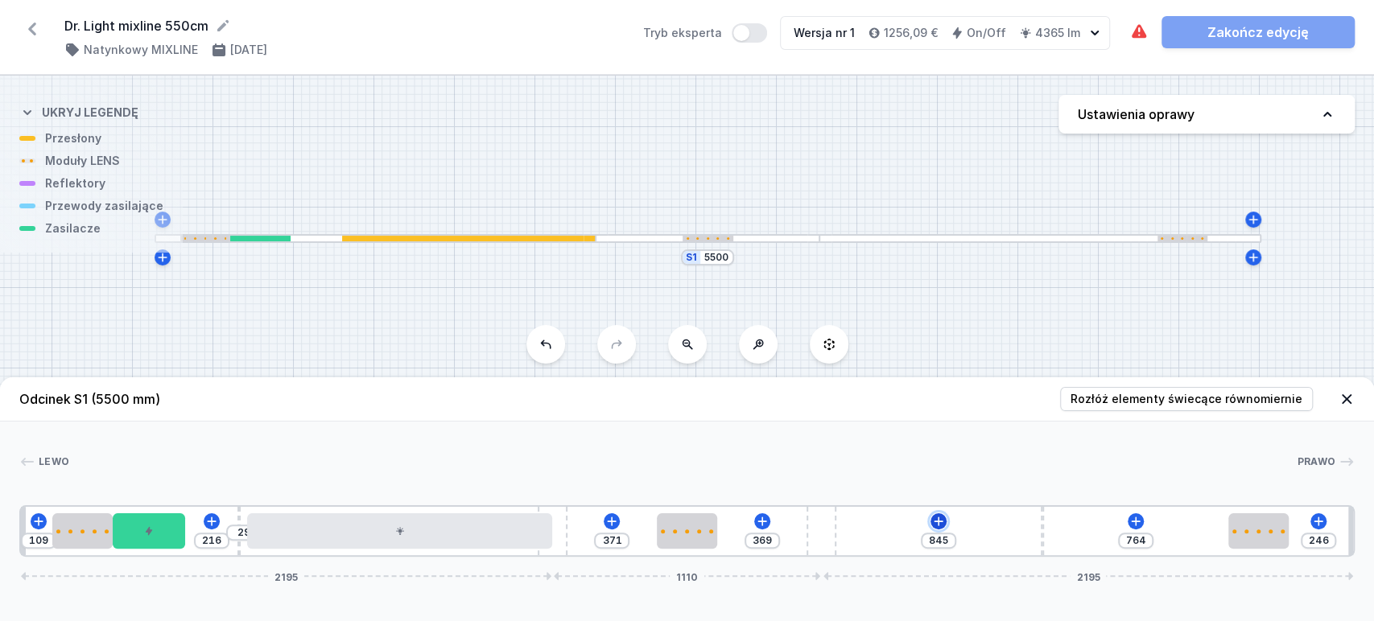
click at [944, 520] on icon at bounding box center [938, 521] width 13 height 13
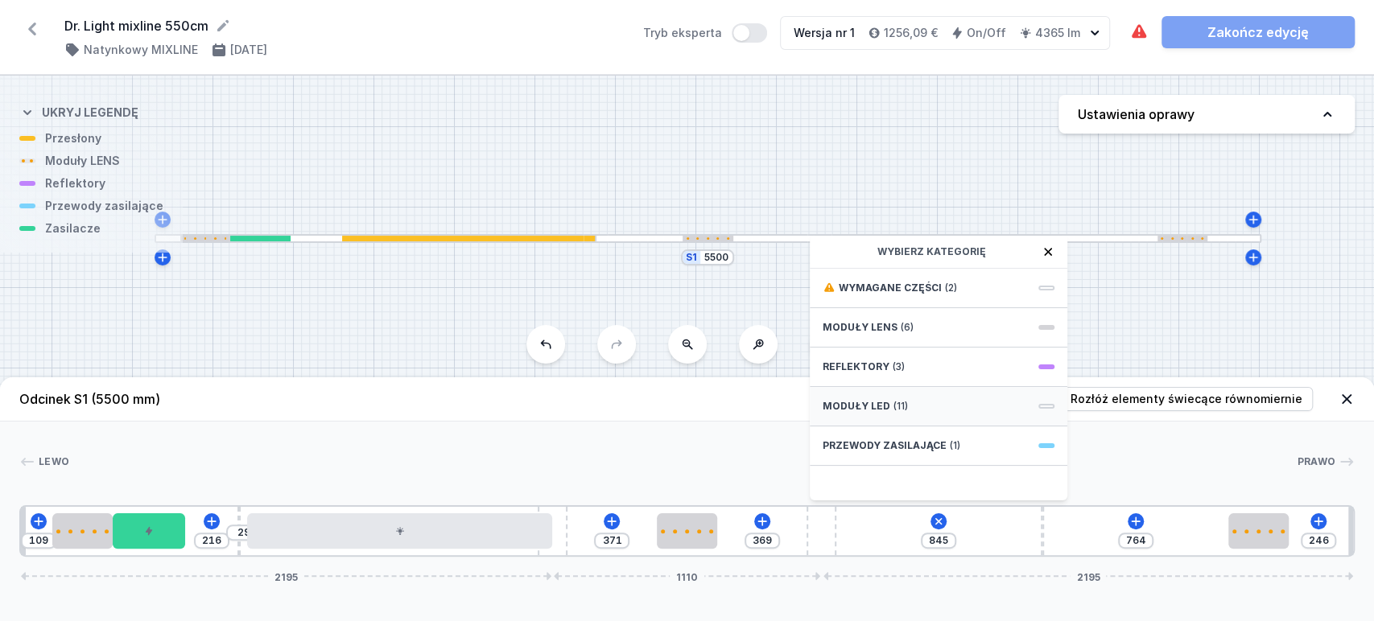
click at [837, 415] on div "Moduły LED (11)" at bounding box center [939, 406] width 258 height 39
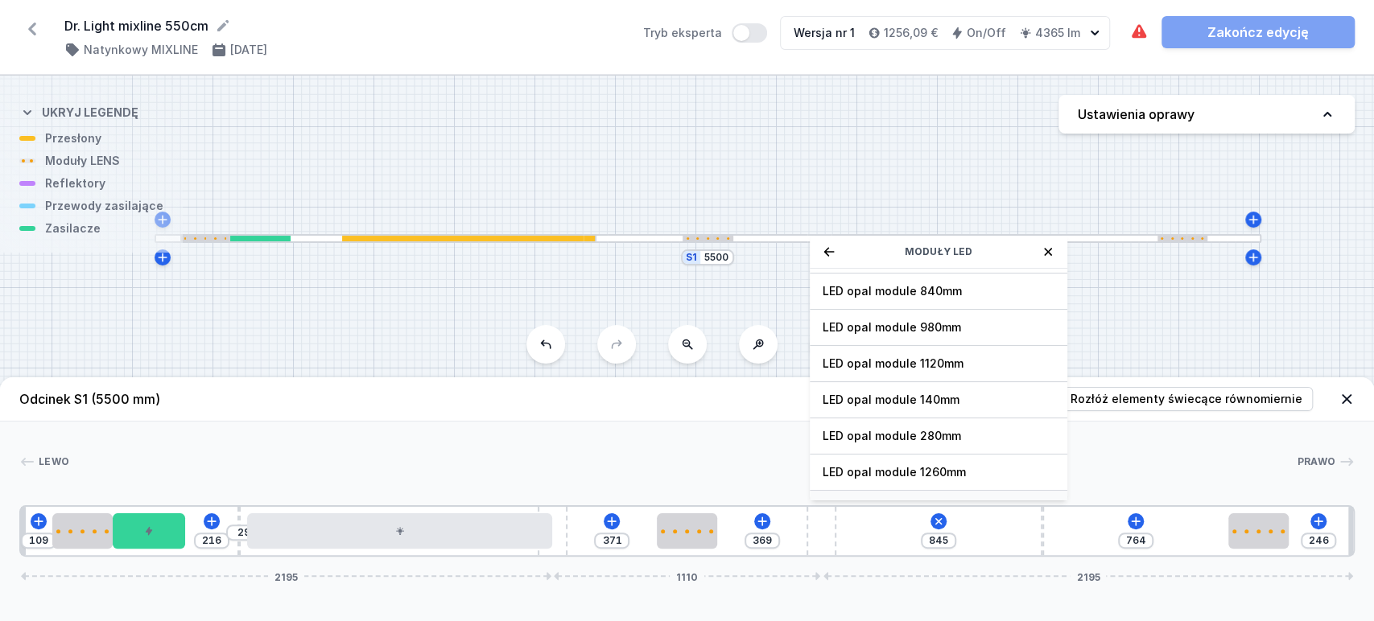
scroll to position [201, 0]
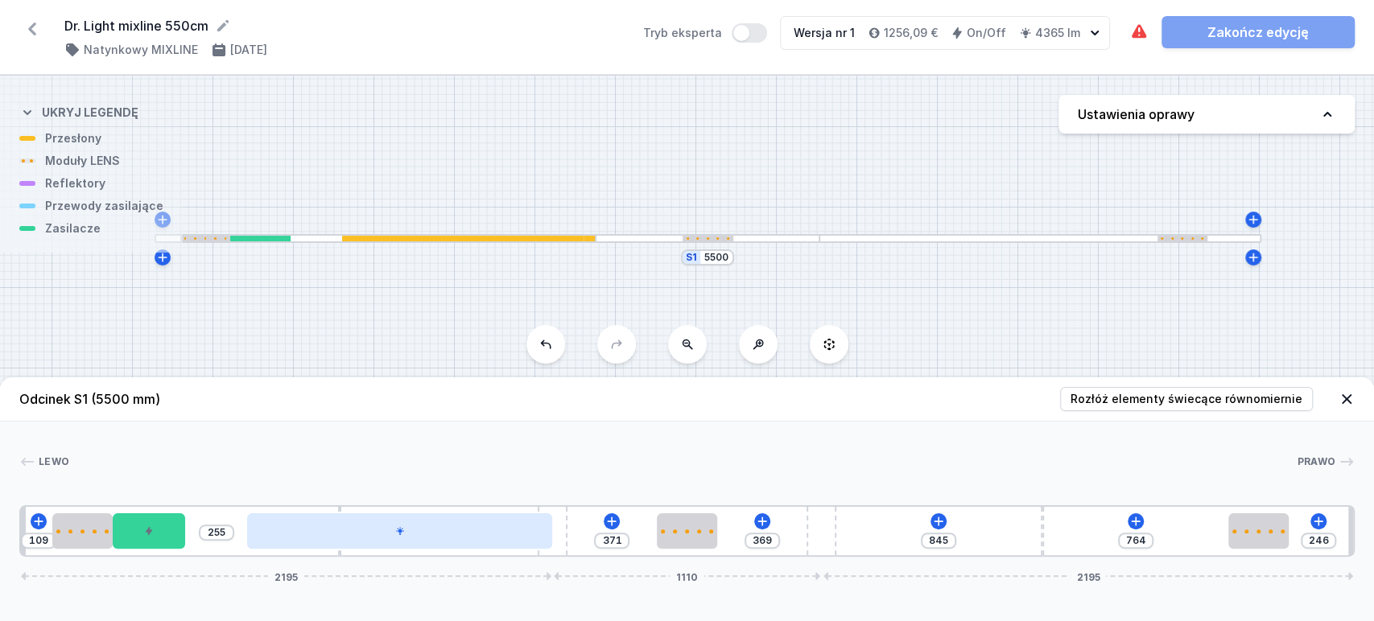
drag, startPoint x: 239, startPoint y: 553, endPoint x: 463, endPoint y: 533, distance: 224.7
click at [468, 550] on div "109 255 371 369 845 764 246 2195 1110 2195" at bounding box center [686, 532] width 1335 height 52
click at [462, 531] on div at bounding box center [399, 531] width 305 height 35
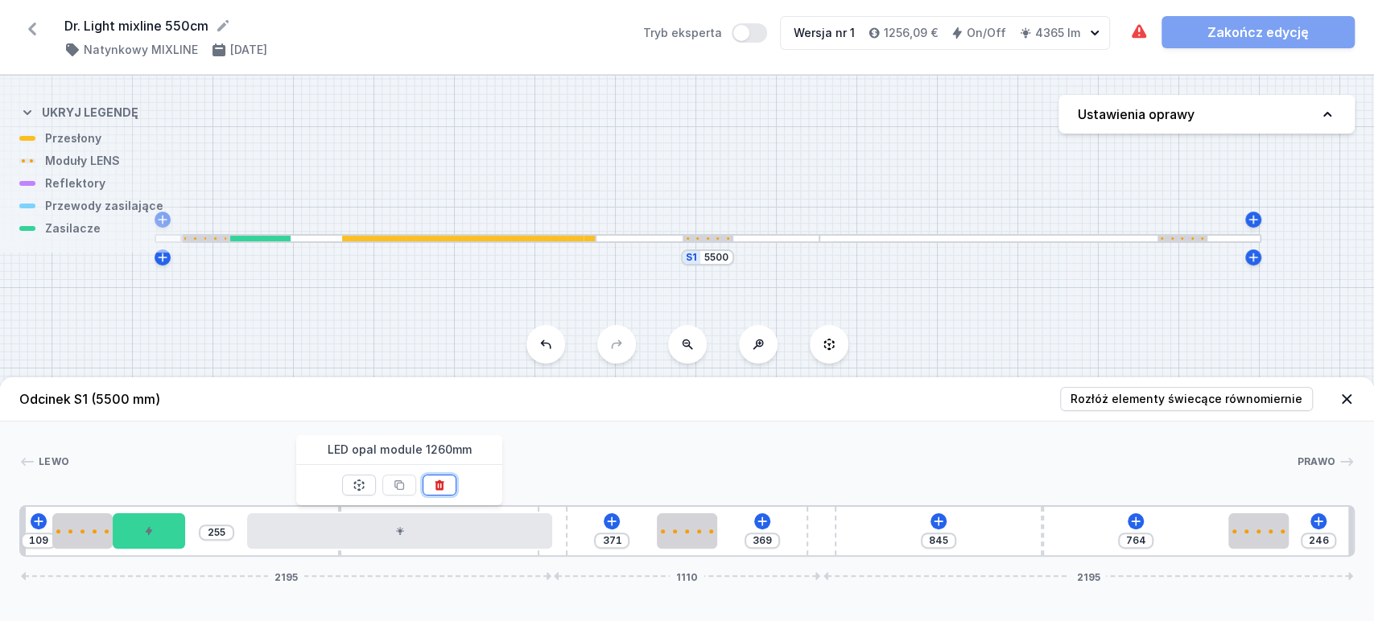
drag, startPoint x: 432, startPoint y: 488, endPoint x: 404, endPoint y: 520, distance: 42.8
click at [434, 488] on icon at bounding box center [439, 485] width 13 height 13
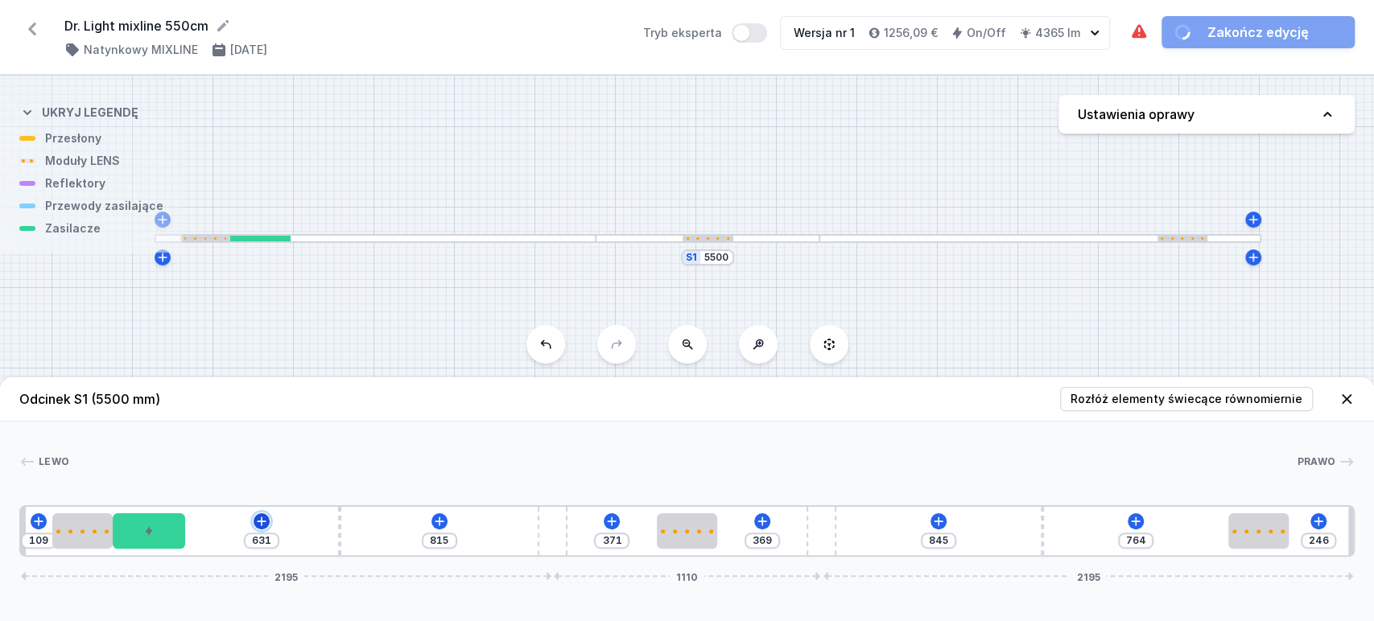
click at [261, 518] on icon at bounding box center [262, 521] width 9 height 9
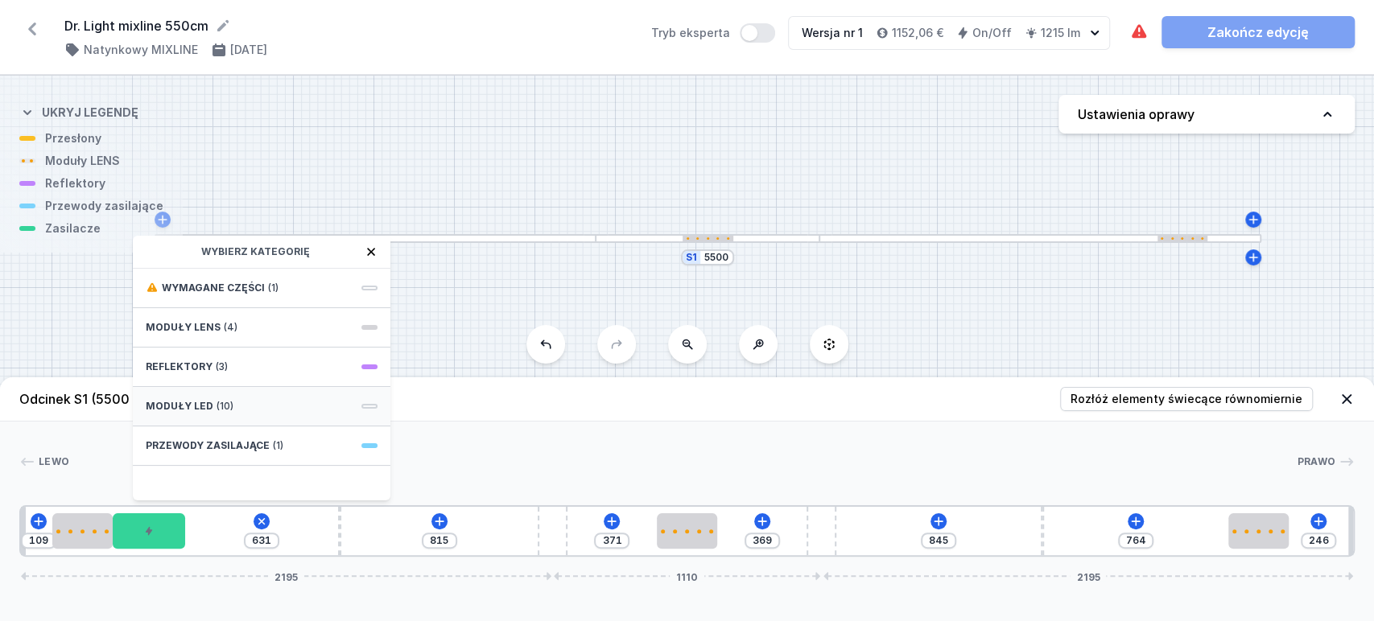
click at [200, 405] on span "Moduły LED" at bounding box center [180, 406] width 68 height 13
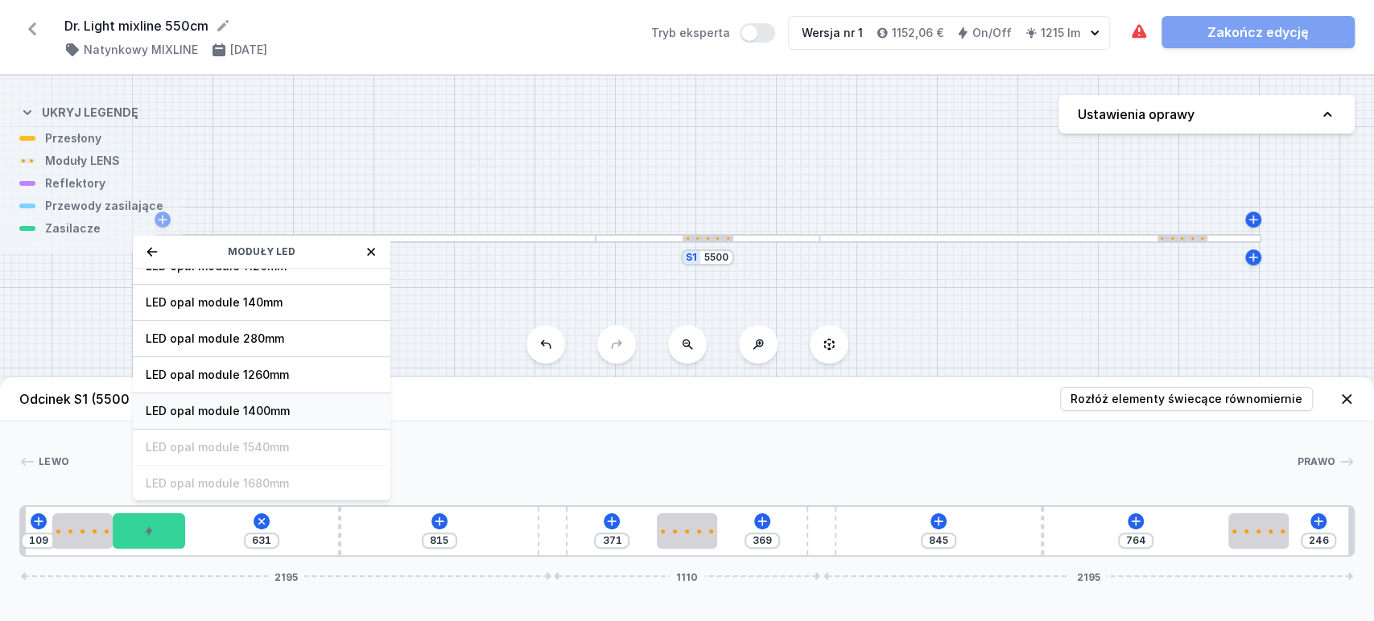
click at [252, 407] on span "LED opal module 1400mm" at bounding box center [262, 411] width 232 height 16
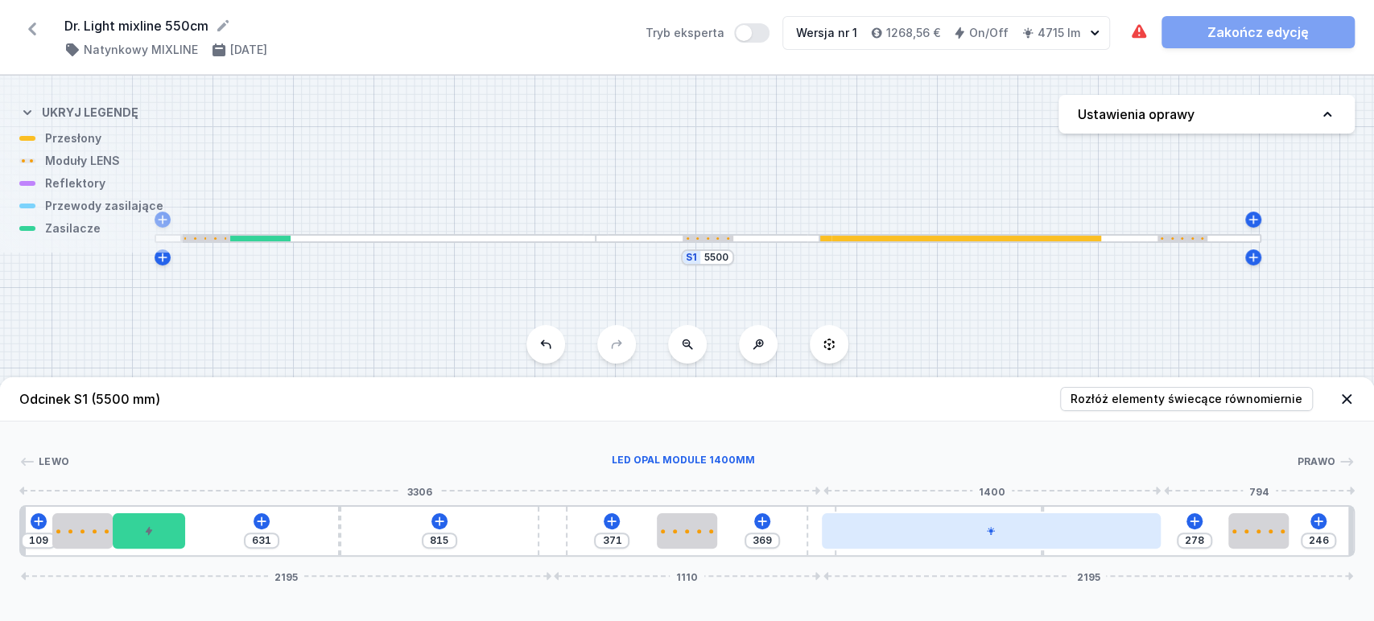
drag, startPoint x: 412, startPoint y: 526, endPoint x: 965, endPoint y: 539, distance: 553.2
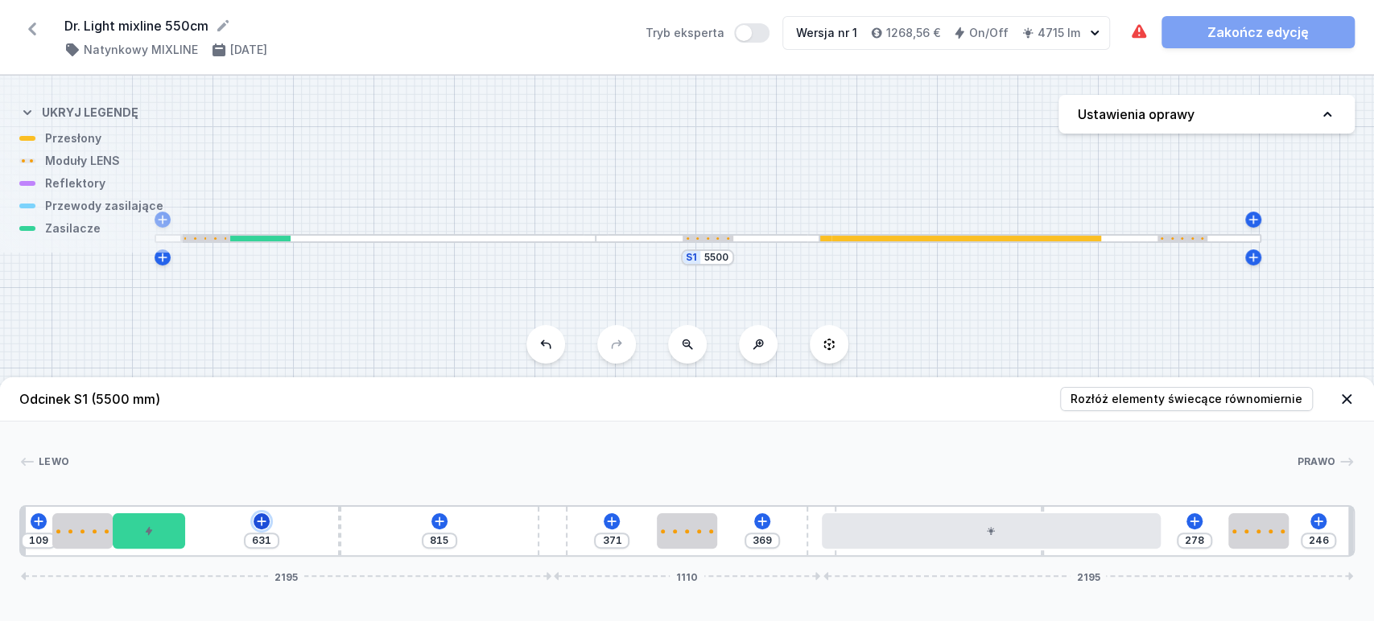
click at [258, 523] on icon at bounding box center [261, 521] width 13 height 13
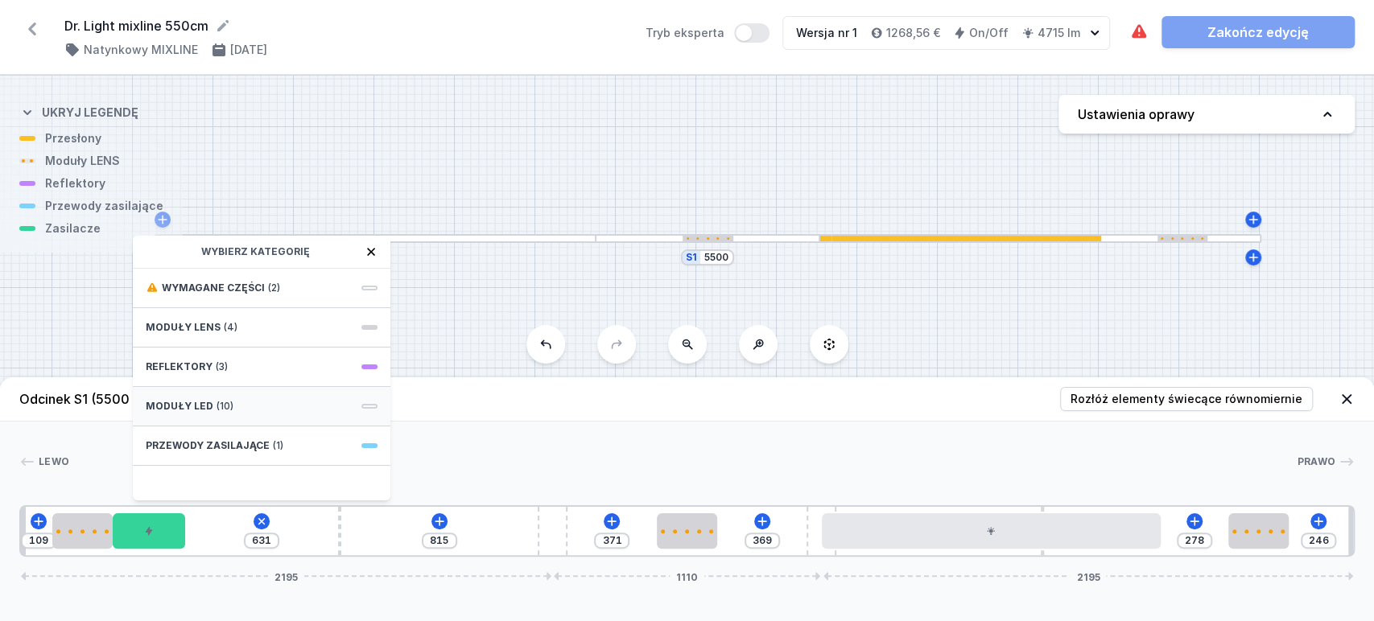
click at [184, 402] on span "Moduły LED" at bounding box center [180, 406] width 68 height 13
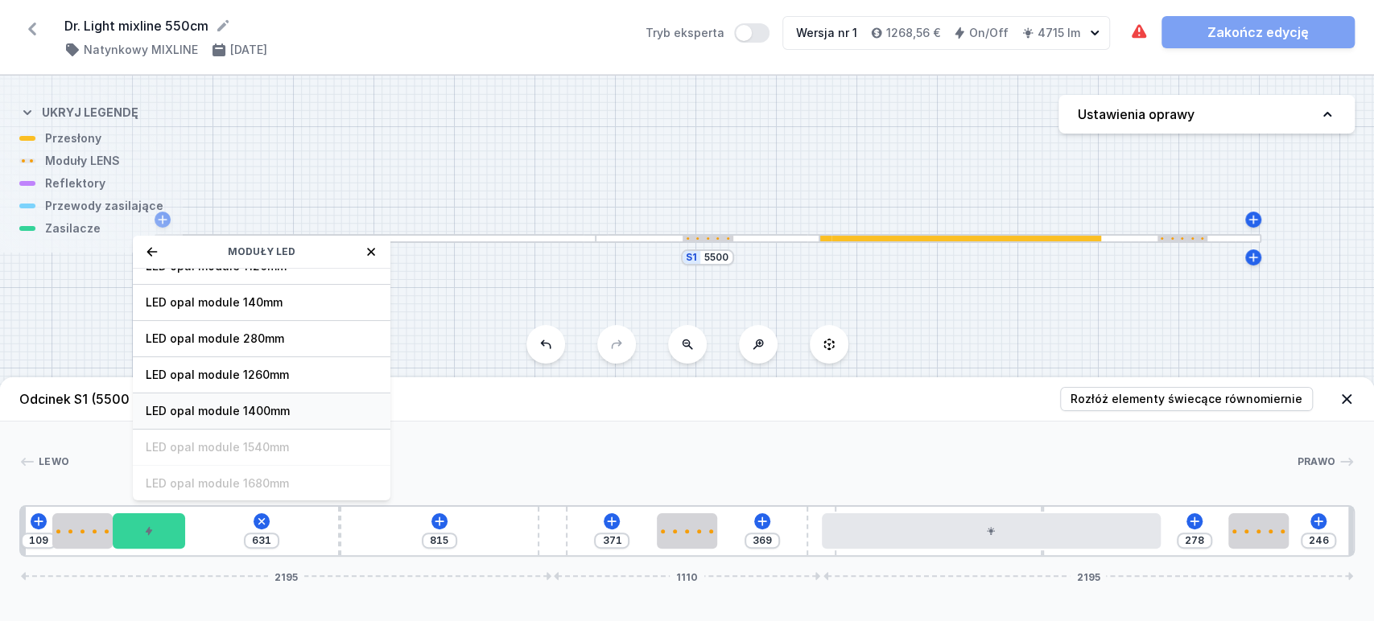
click at [229, 407] on span "LED opal module 1400mm" at bounding box center [262, 411] width 232 height 16
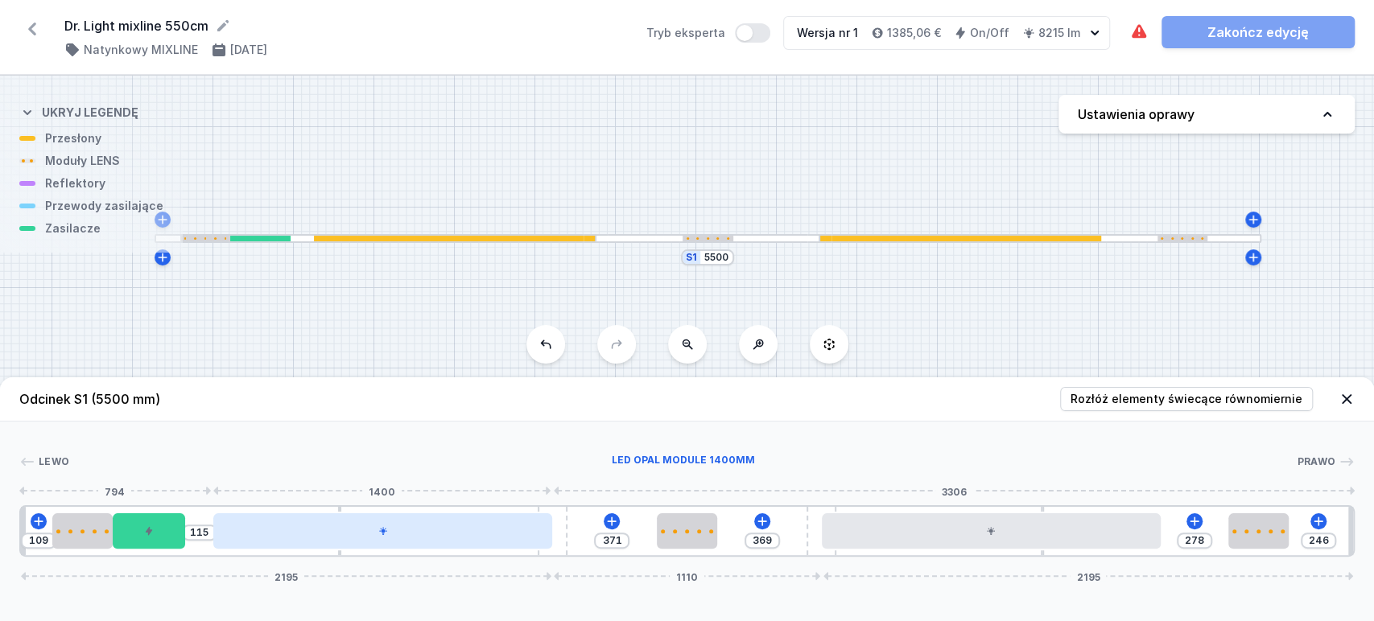
drag, startPoint x: 340, startPoint y: 535, endPoint x: 377, endPoint y: 535, distance: 37.0
click at [377, 535] on div at bounding box center [382, 531] width 339 height 35
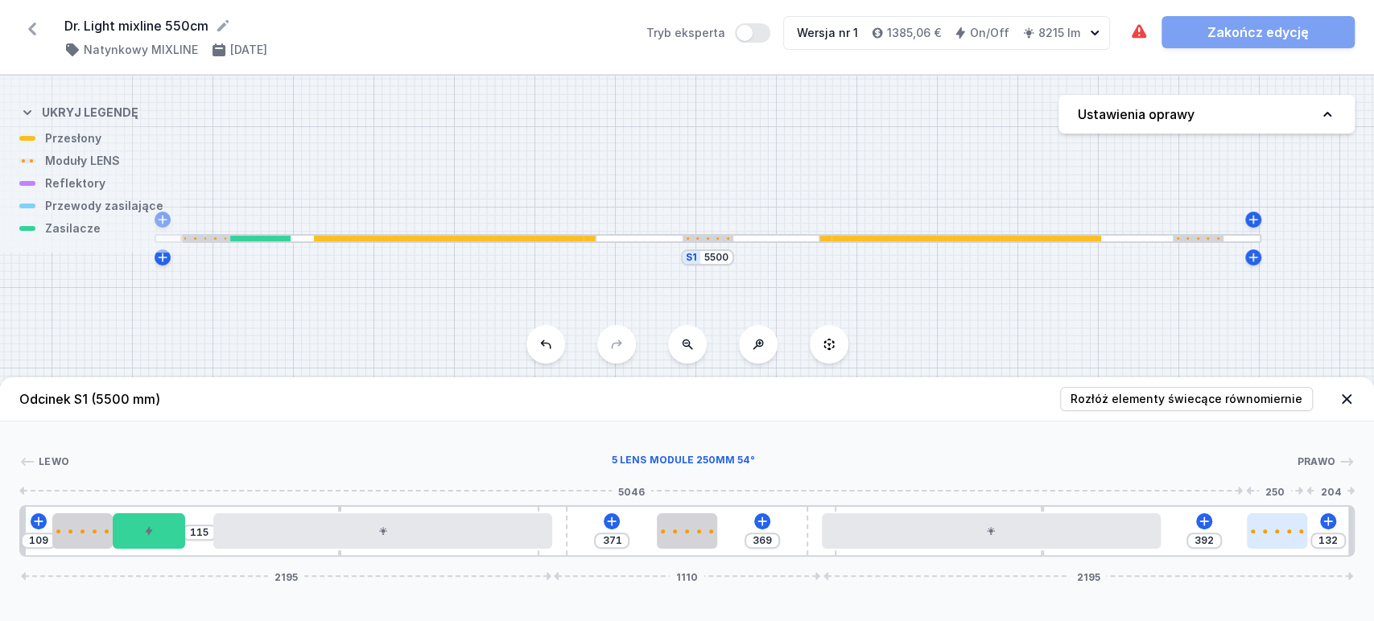
drag, startPoint x: 1257, startPoint y: 533, endPoint x: 1275, endPoint y: 542, distance: 19.8
click at [1294, 539] on div at bounding box center [1277, 531] width 60 height 35
click at [1210, 522] on icon at bounding box center [1208, 521] width 9 height 9
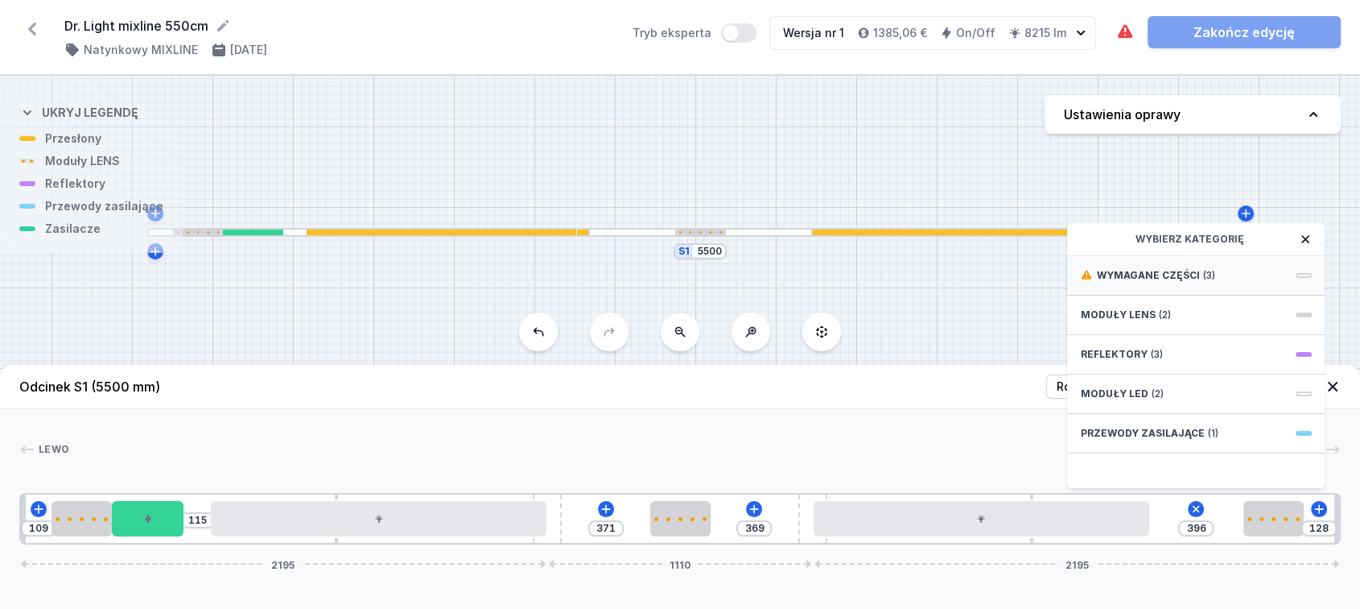
click at [1175, 270] on div "Wymagane części (3)" at bounding box center [1196, 275] width 258 height 39
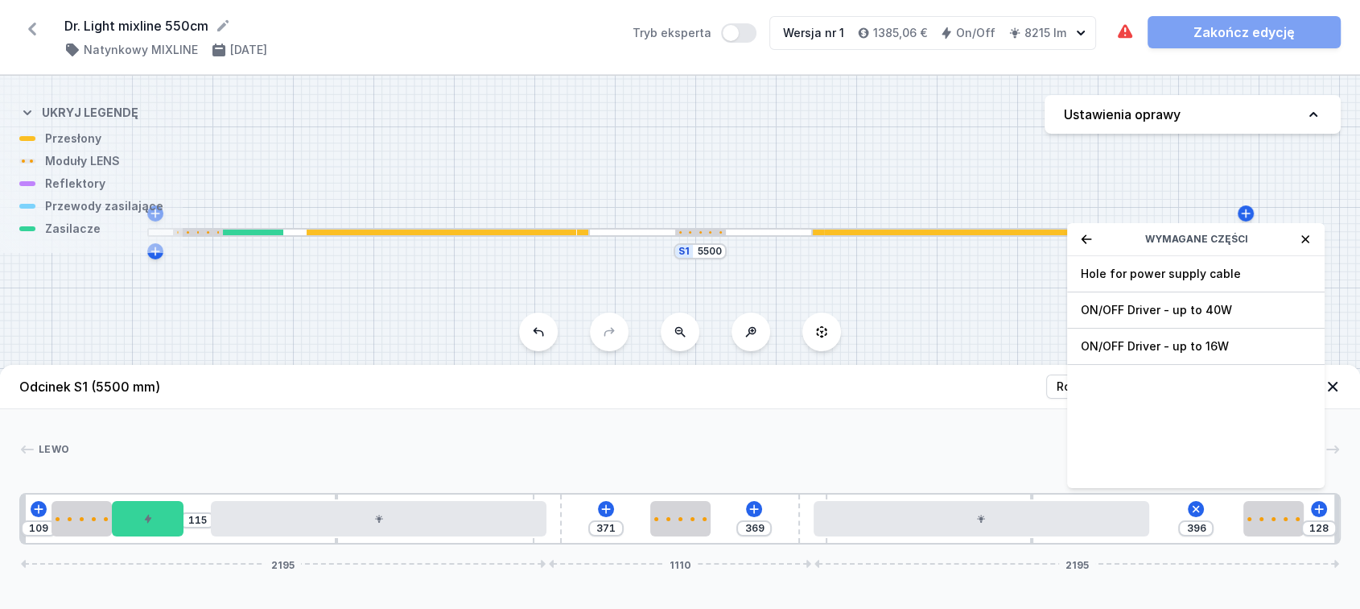
click at [1209, 318] on span "ON/OFF Driver - up to 40W" at bounding box center [1196, 310] width 232 height 16
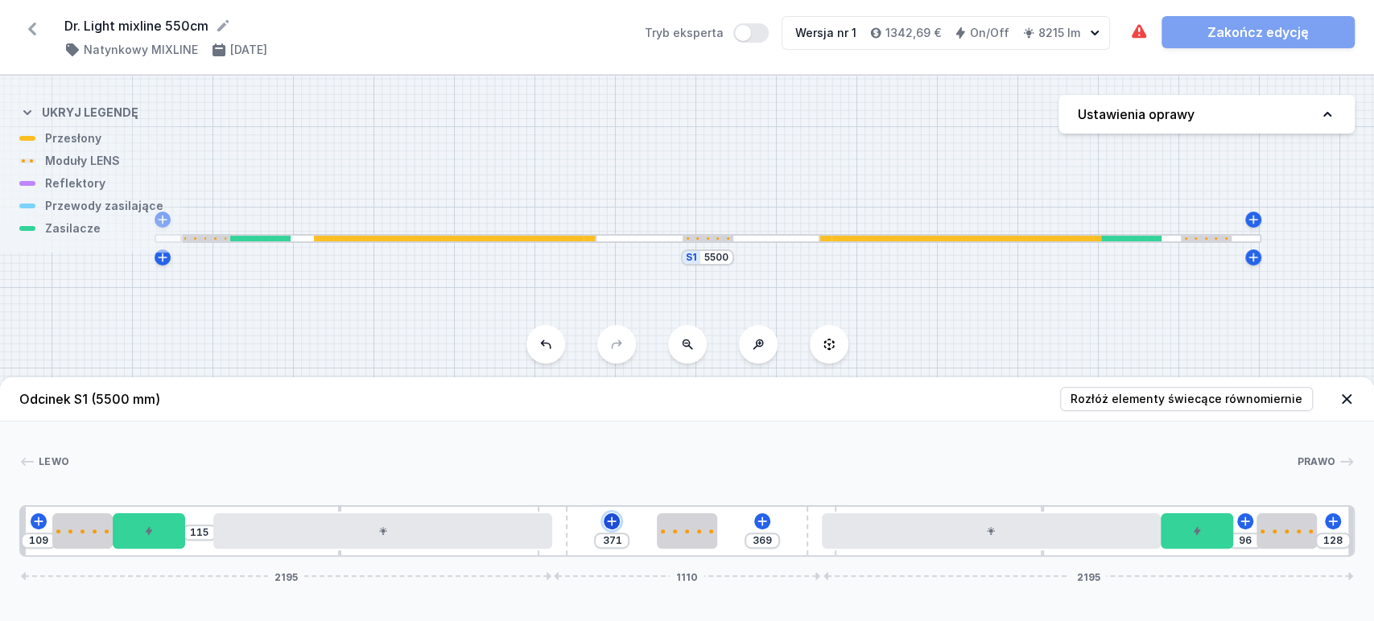
click at [616, 519] on icon at bounding box center [611, 521] width 13 height 13
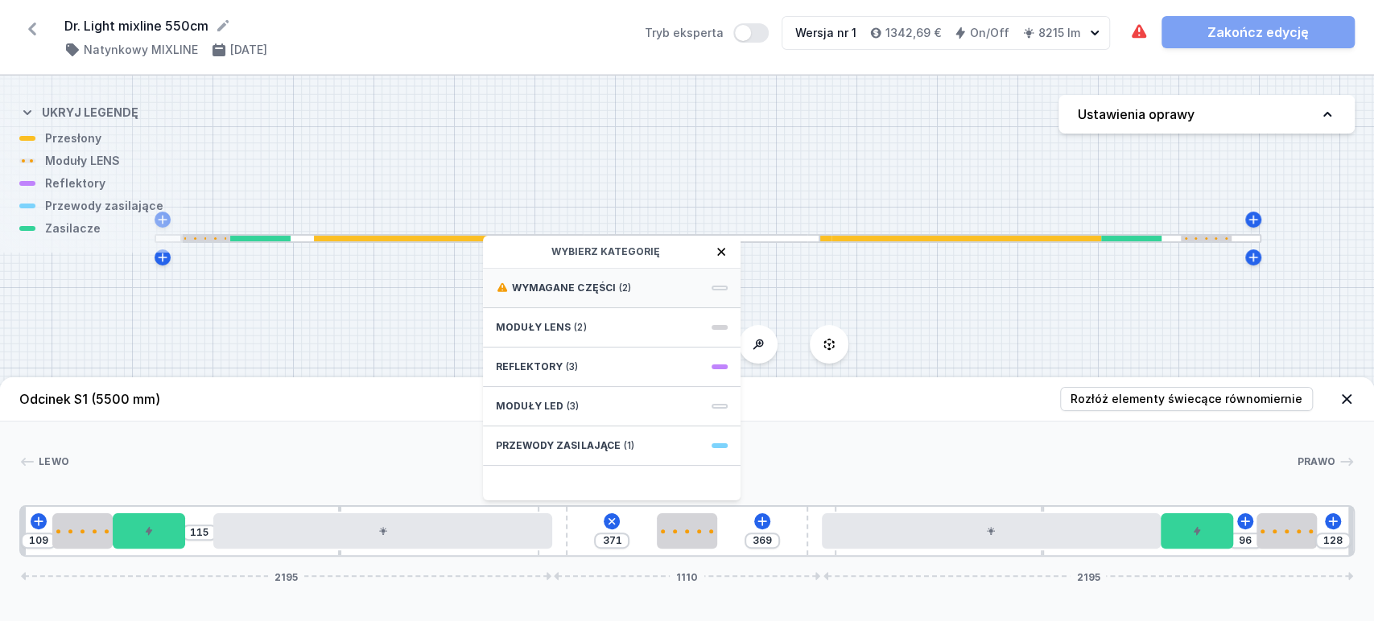
click at [666, 297] on div "Wymagane części (2)" at bounding box center [612, 288] width 258 height 39
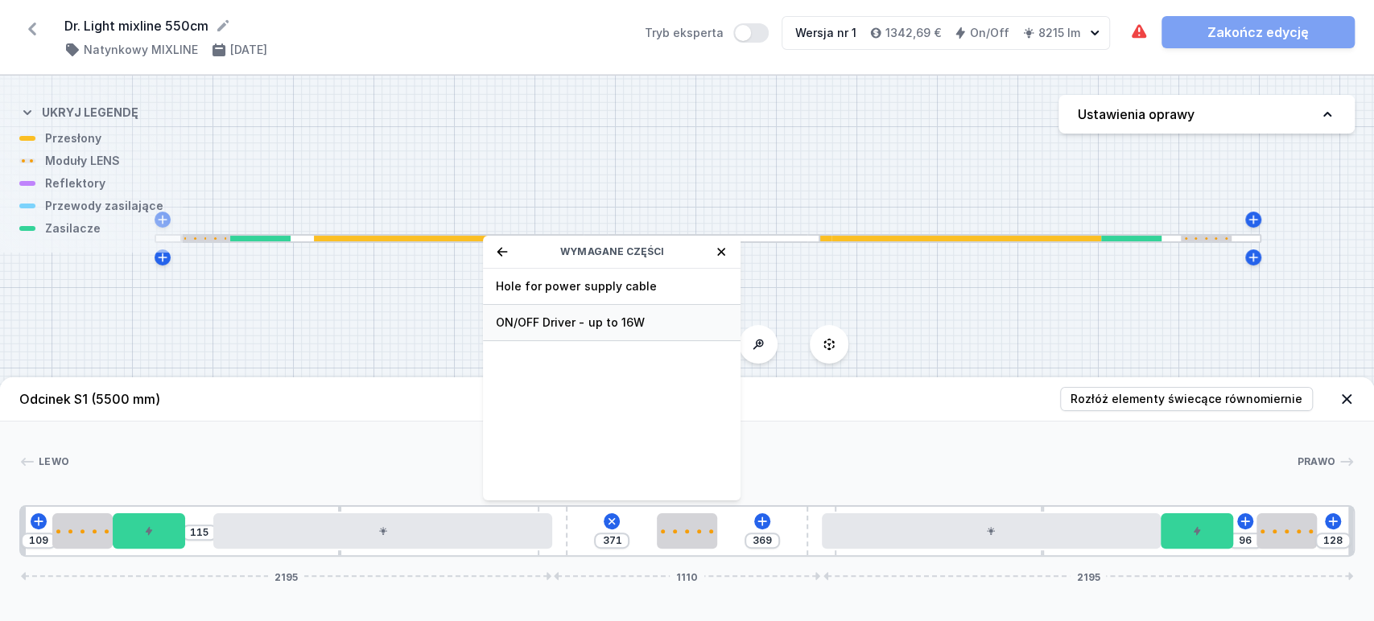
click at [646, 320] on span "ON/OFF Driver - up to 16W" at bounding box center [612, 323] width 232 height 16
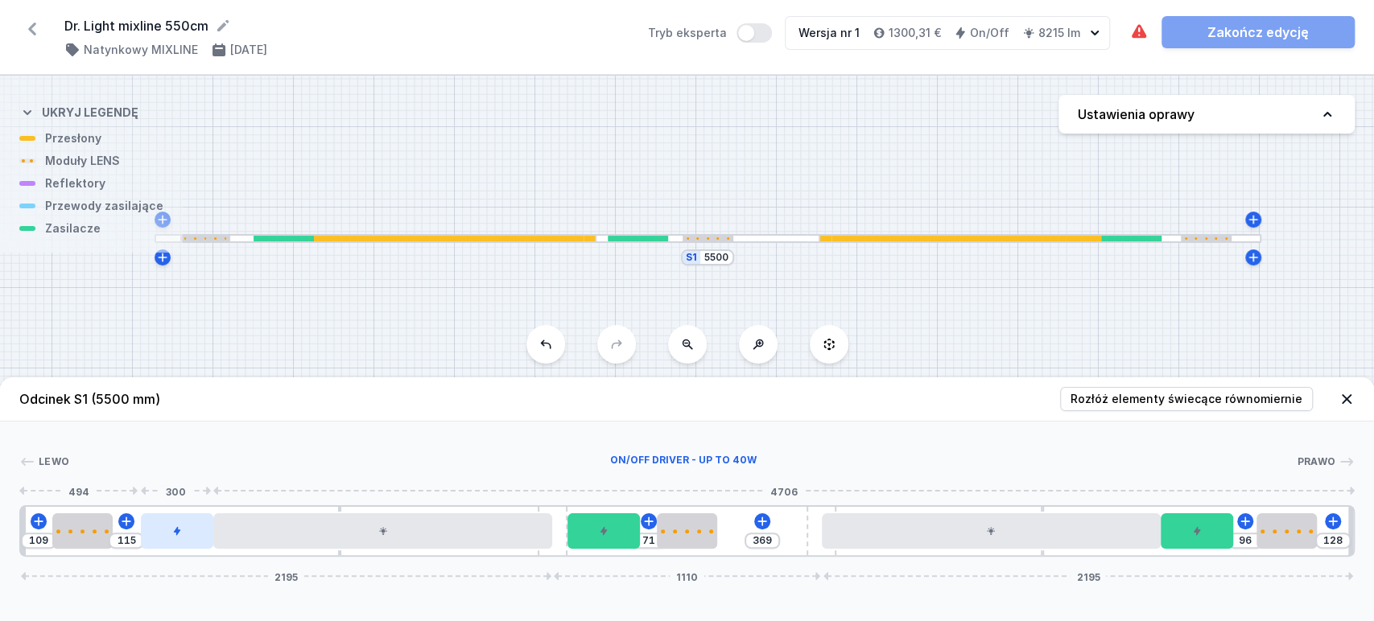
drag, startPoint x: 146, startPoint y: 524, endPoint x: 154, endPoint y: 529, distance: 9.4
click at [167, 530] on div at bounding box center [177, 531] width 72 height 35
click at [77, 530] on div at bounding box center [86, 532] width 60 height 4
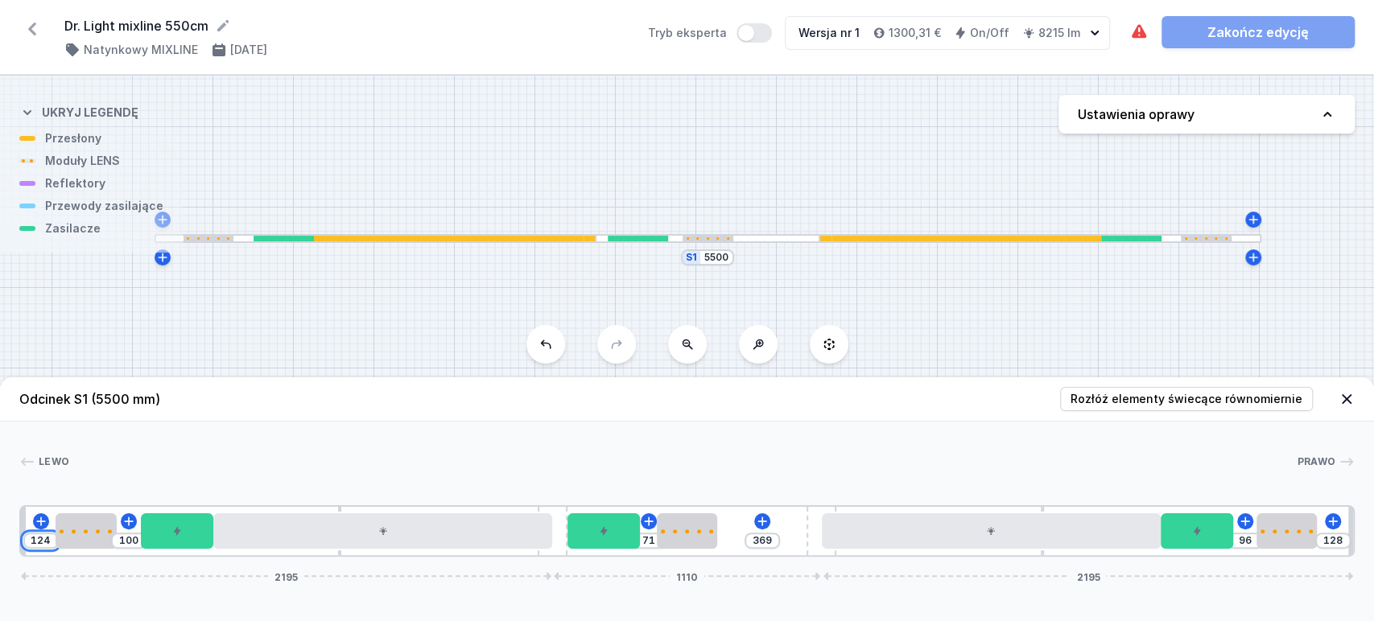
click at [42, 540] on input "124" at bounding box center [41, 541] width 26 height 13
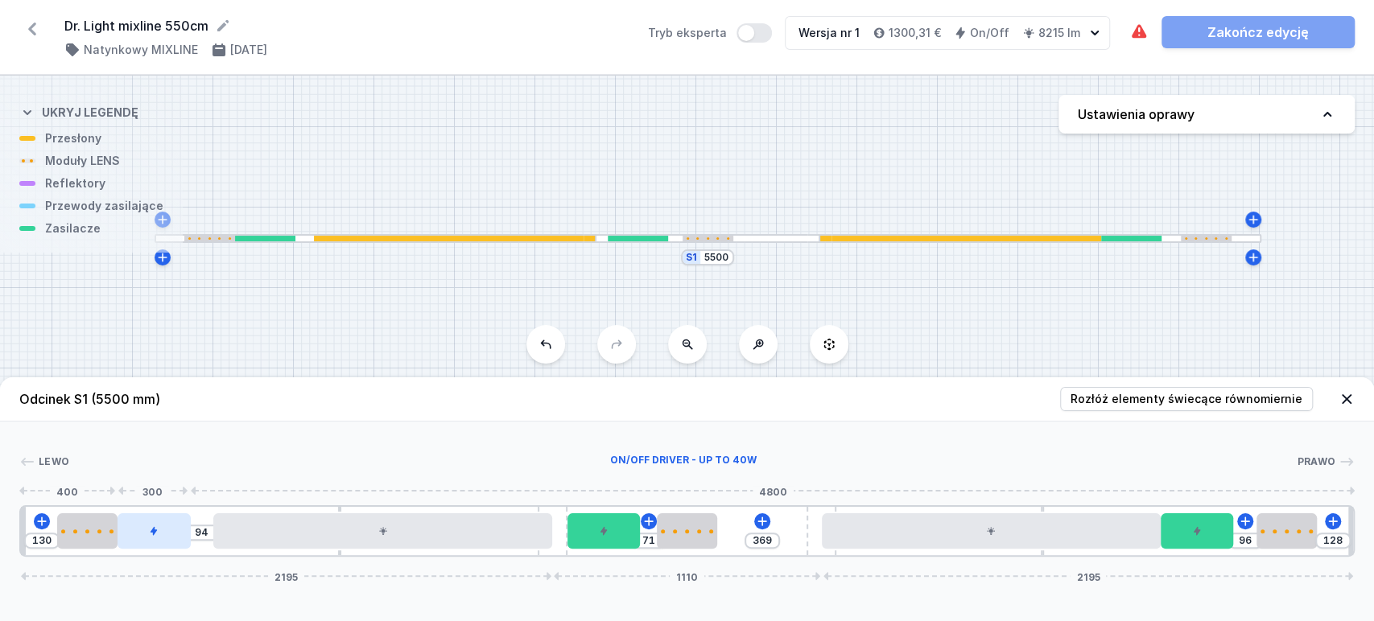
drag, startPoint x: 166, startPoint y: 539, endPoint x: 151, endPoint y: 541, distance: 14.6
click at [151, 541] on div at bounding box center [154, 531] width 72 height 35
click at [1250, 544] on input "96" at bounding box center [1245, 541] width 26 height 13
click at [762, 523] on icon at bounding box center [761, 521] width 9 height 9
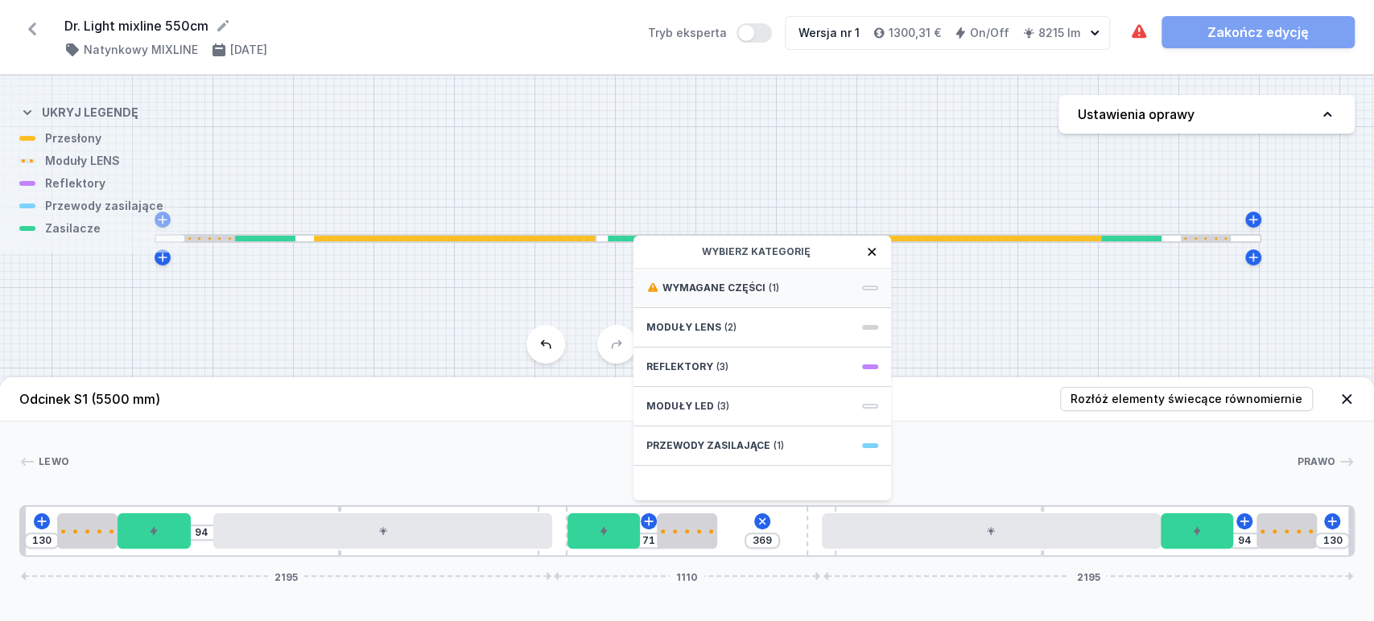
click at [799, 289] on div "Wymagane części (1)" at bounding box center [763, 288] width 258 height 39
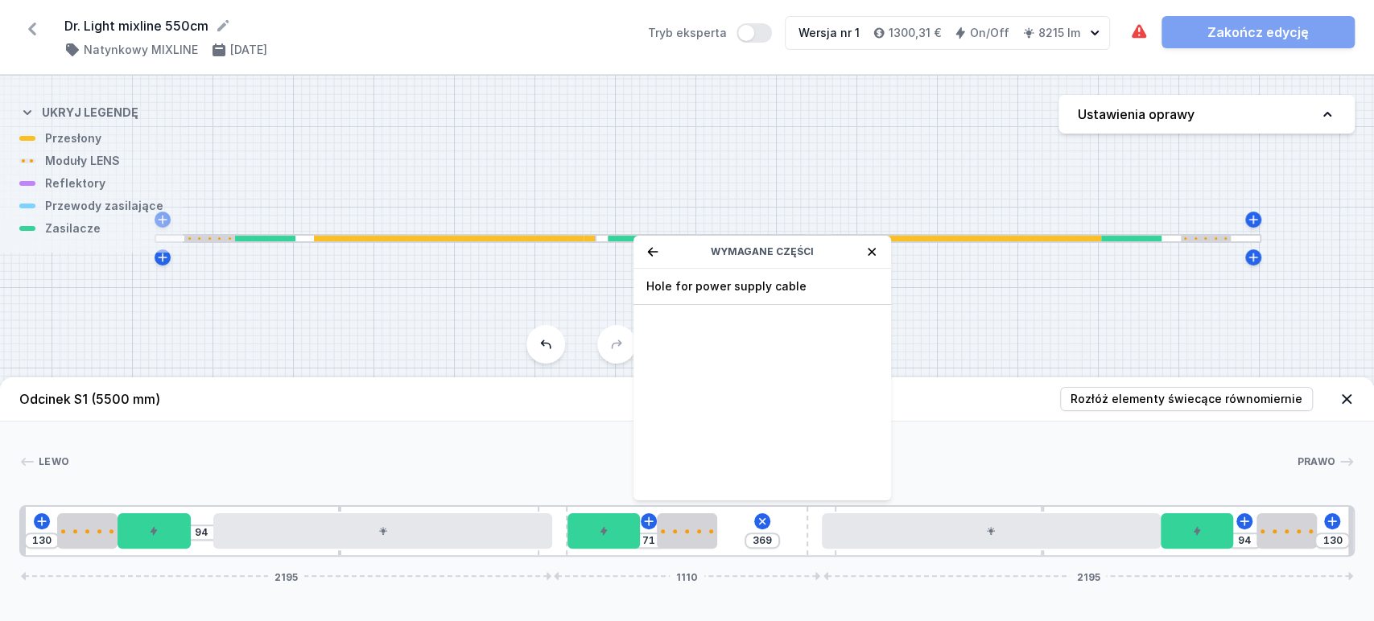
click at [799, 289] on span "Hole for power supply cable" at bounding box center [762, 287] width 232 height 16
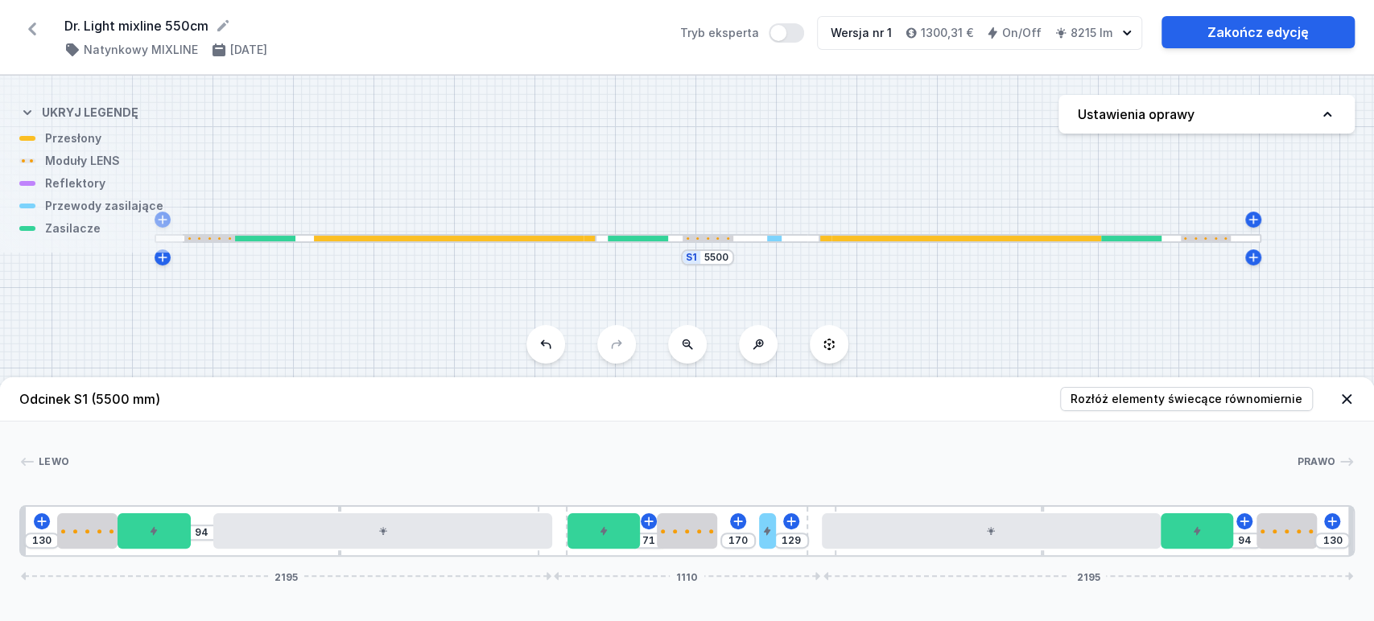
drag, startPoint x: 733, startPoint y: 525, endPoint x: 779, endPoint y: 526, distance: 45.9
click at [779, 526] on div "130 94 71 170 129 94 130 2195 1110 2195" at bounding box center [686, 532] width 1335 height 52
click at [1268, 37] on link "Zakończ edycję" at bounding box center [1258, 32] width 193 height 32
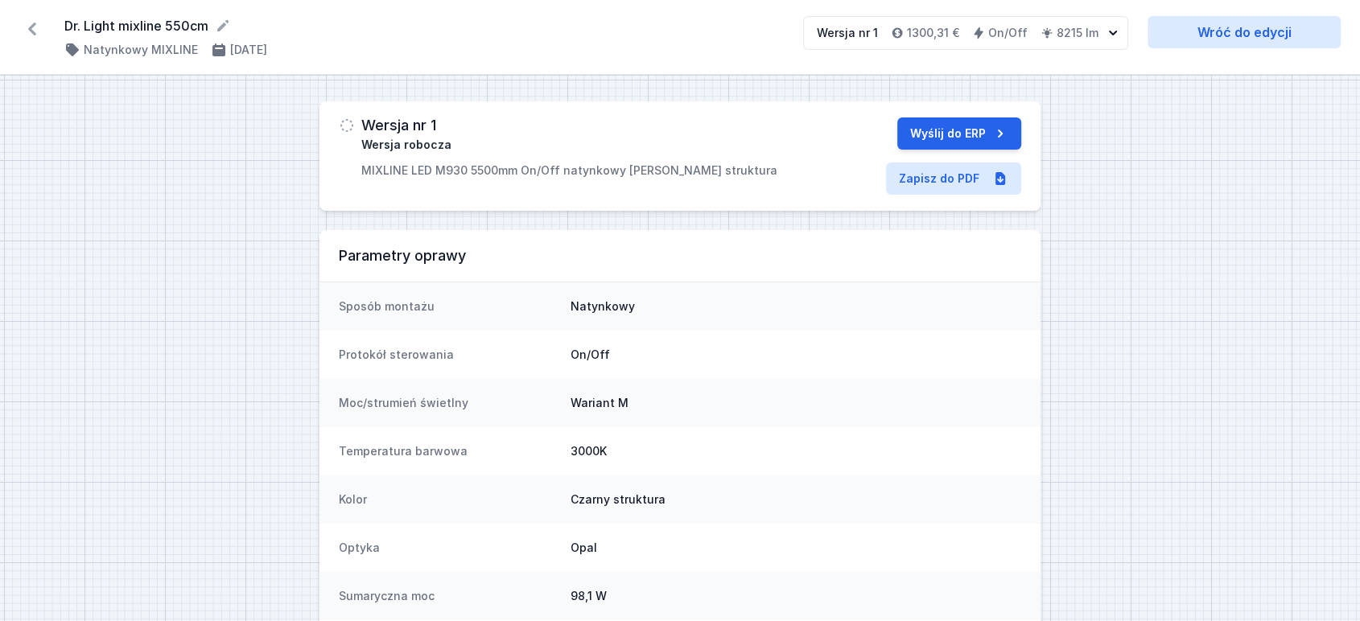
click at [33, 29] on icon at bounding box center [32, 29] width 26 height 26
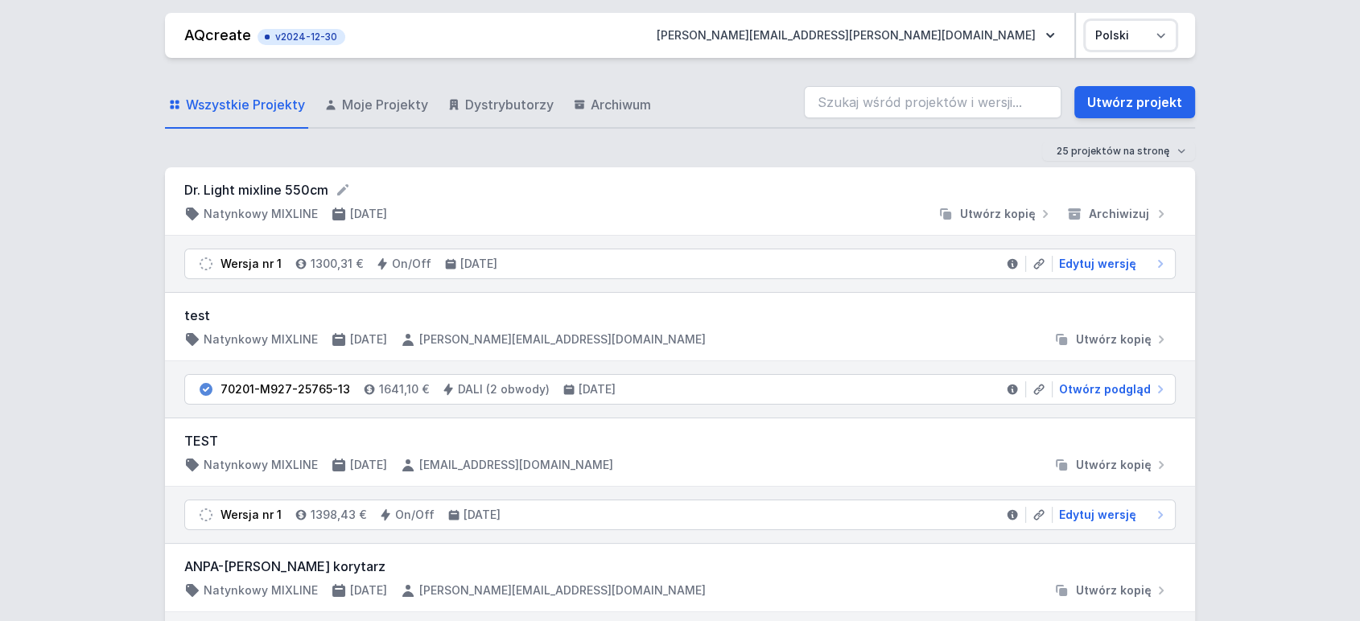
drag, startPoint x: 1112, startPoint y: 24, endPoint x: 1124, endPoint y: 30, distance: 12.6
click at [1114, 24] on select "Polski English" at bounding box center [1131, 35] width 90 height 29
click at [1086, 21] on select "Polski English" at bounding box center [1131, 35] width 90 height 29
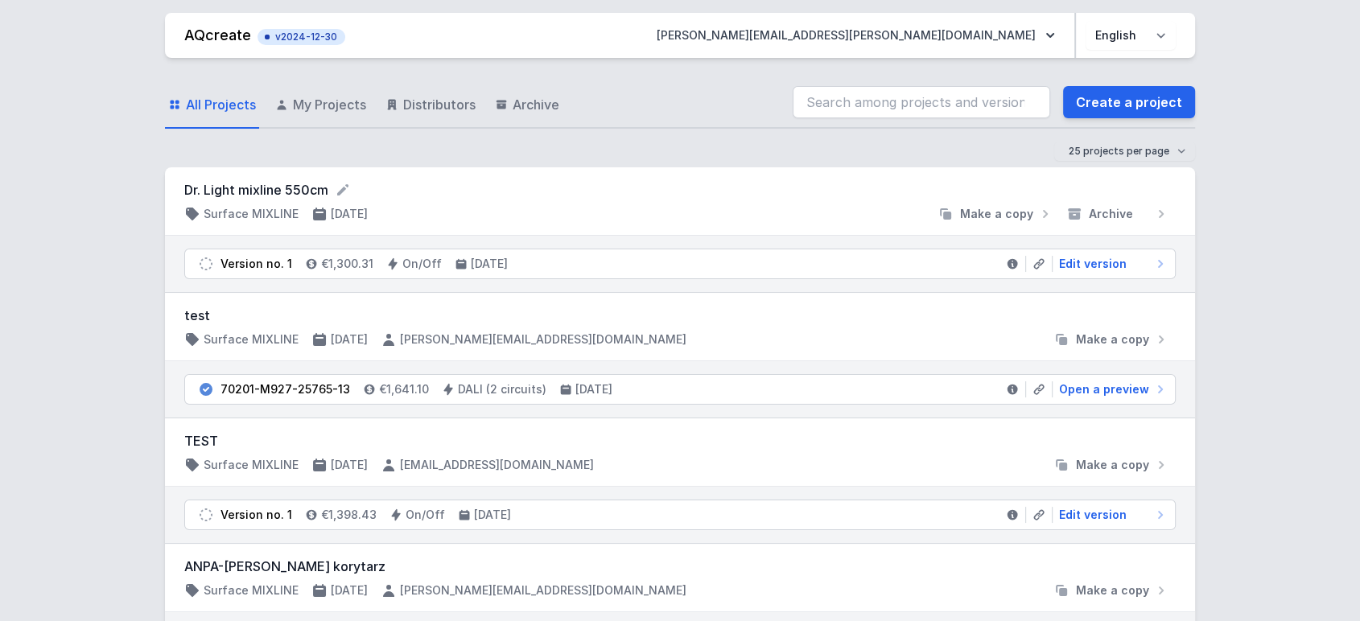
click at [1108, 254] on li "Version no. 1 €1,300.31 On/Off [DATE] Edit version" at bounding box center [680, 264] width 990 height 29
click at [1096, 264] on span "Edit version" at bounding box center [1093, 264] width 68 height 16
click at [1075, 261] on span "Edit version" at bounding box center [1093, 264] width 68 height 16
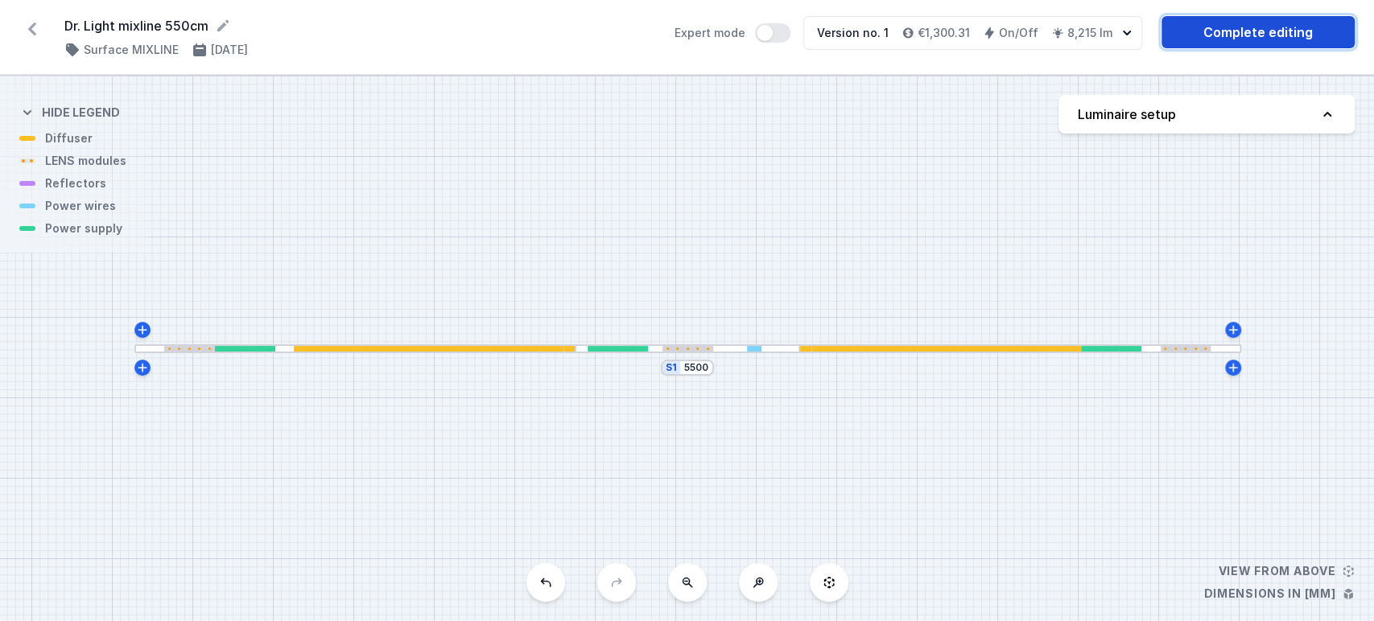
click at [1291, 24] on link "Complete editing" at bounding box center [1258, 32] width 193 height 32
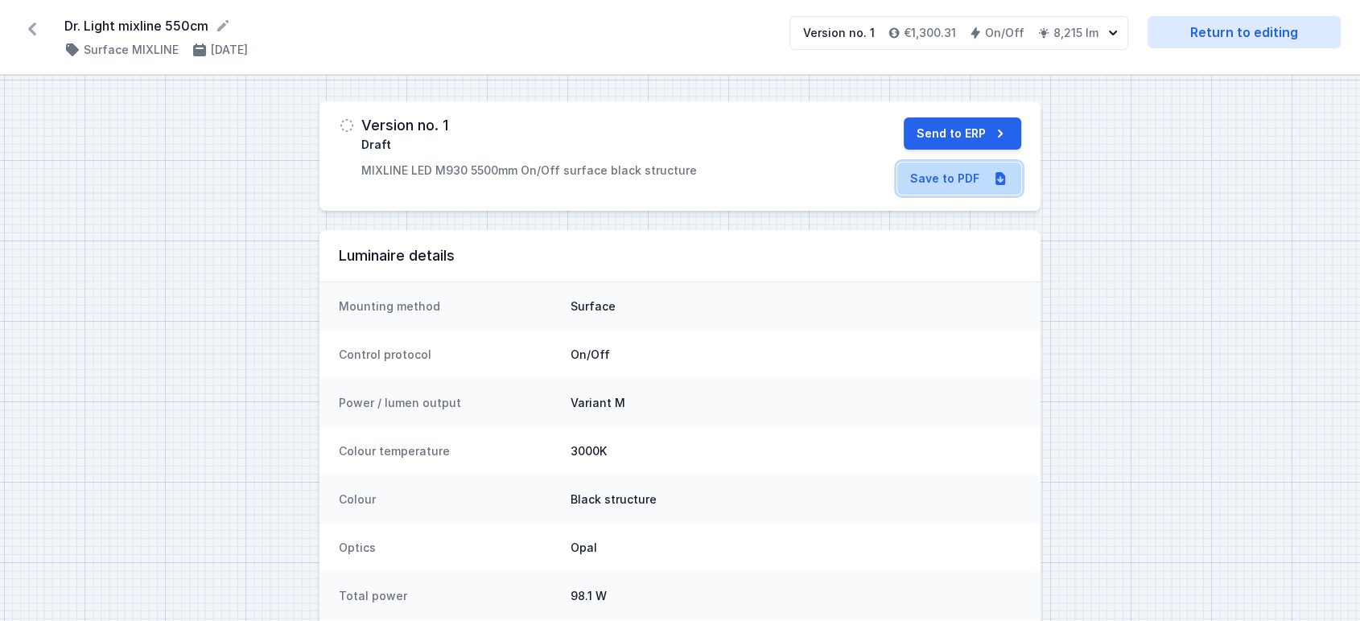
click at [964, 168] on link "Save to PDF" at bounding box center [960, 179] width 124 height 32
drag, startPoint x: 60, startPoint y: 24, endPoint x: 162, endPoint y: 20, distance: 102.3
click at [162, 20] on div "Dr. Light mixline 550cm ( 11538 /v 1 ) Surface MIXLINE [DATE] Version no. 1 €1,…" at bounding box center [680, 37] width 1360 height 75
click at [35, 35] on icon at bounding box center [32, 29] width 26 height 26
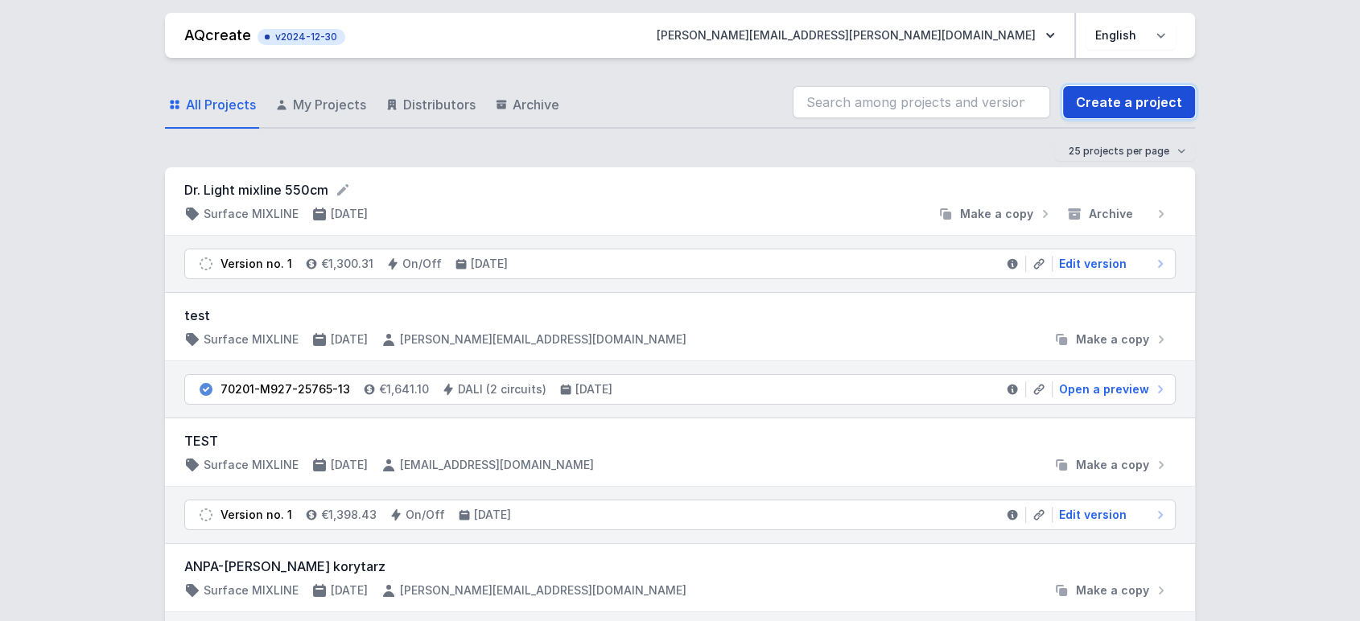
click at [1135, 101] on link "Create a project" at bounding box center [1129, 102] width 132 height 32
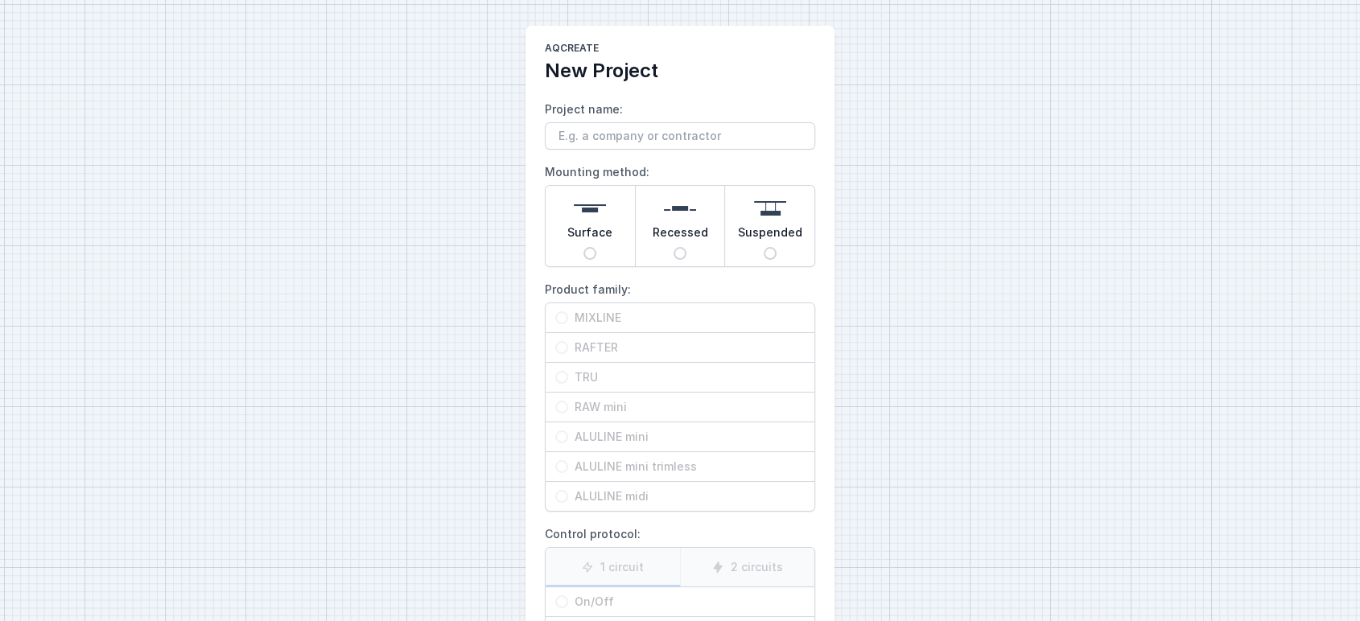
click at [613, 135] on input "Project name:" at bounding box center [680, 135] width 270 height 27
click at [592, 251] on input "Surface" at bounding box center [590, 253] width 13 height 13
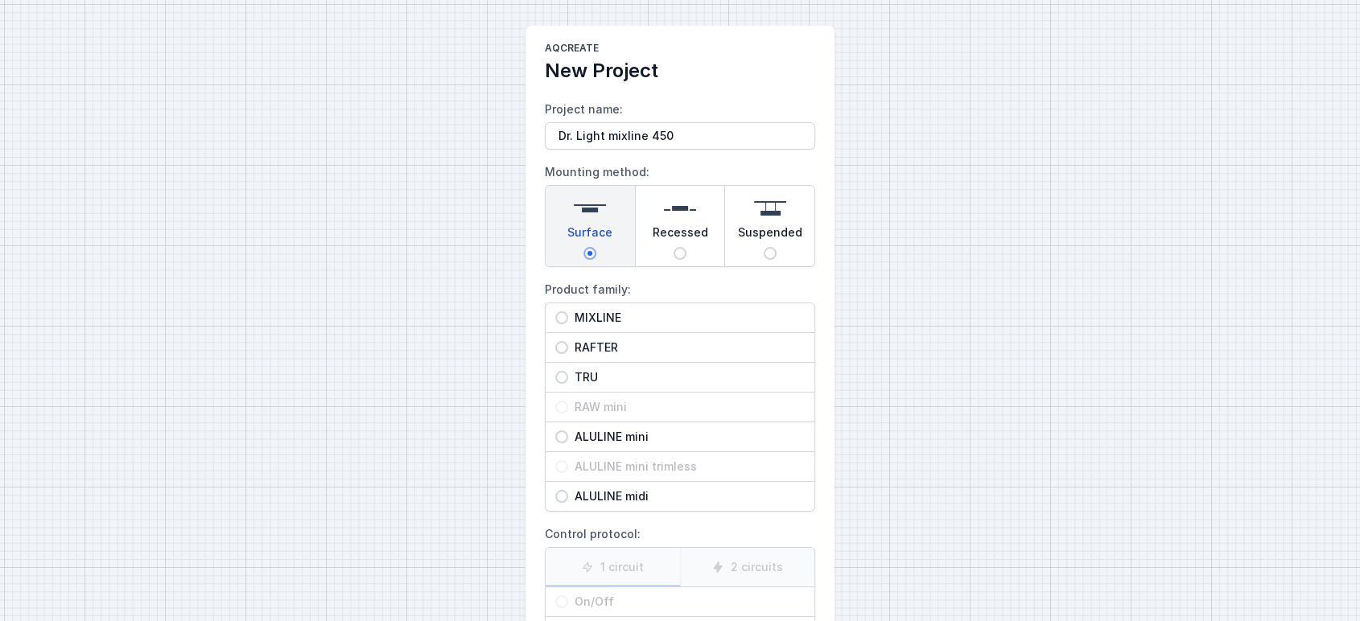
scroll to position [89, 0]
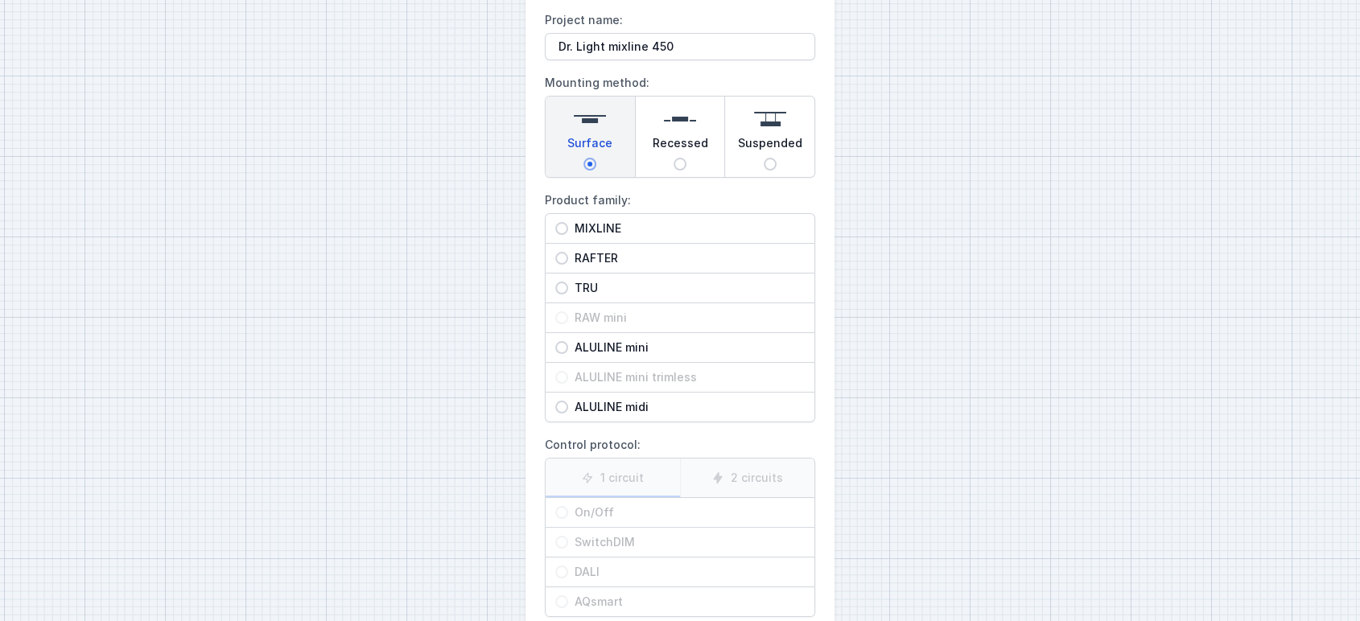
click at [601, 221] on span "MIXLINE" at bounding box center [686, 229] width 237 height 16
click at [568, 222] on input "MIXLINE" at bounding box center [561, 228] width 13 height 13
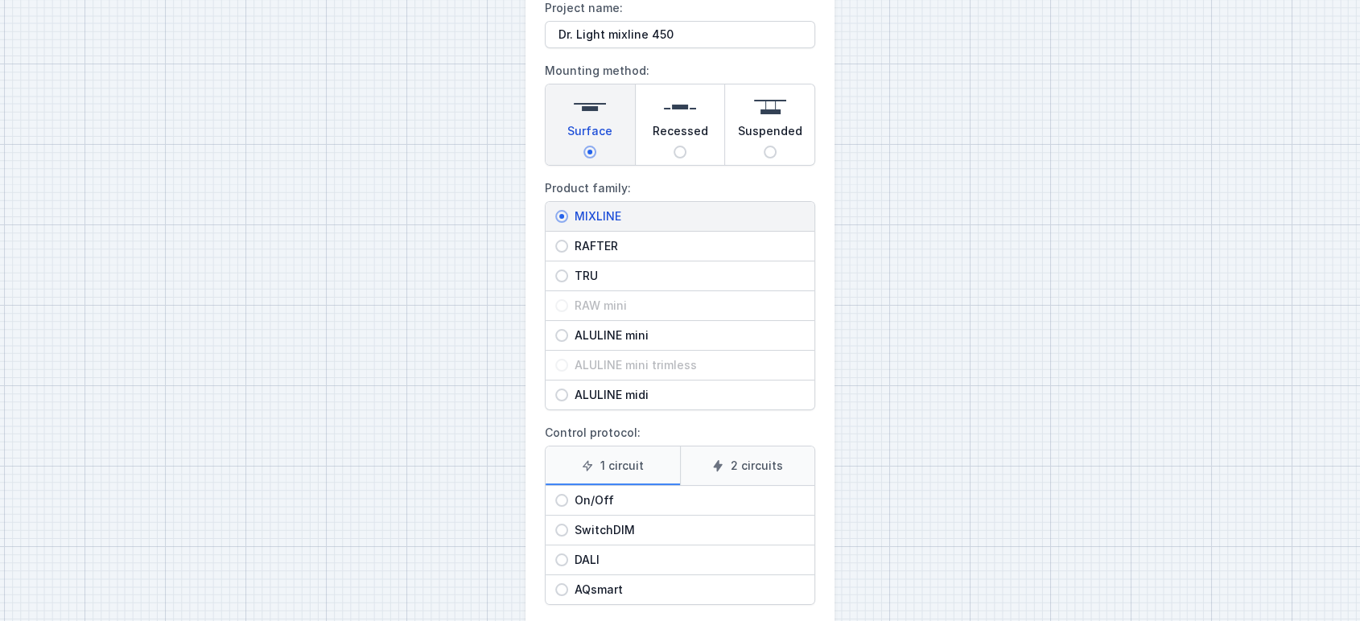
scroll to position [183, 0]
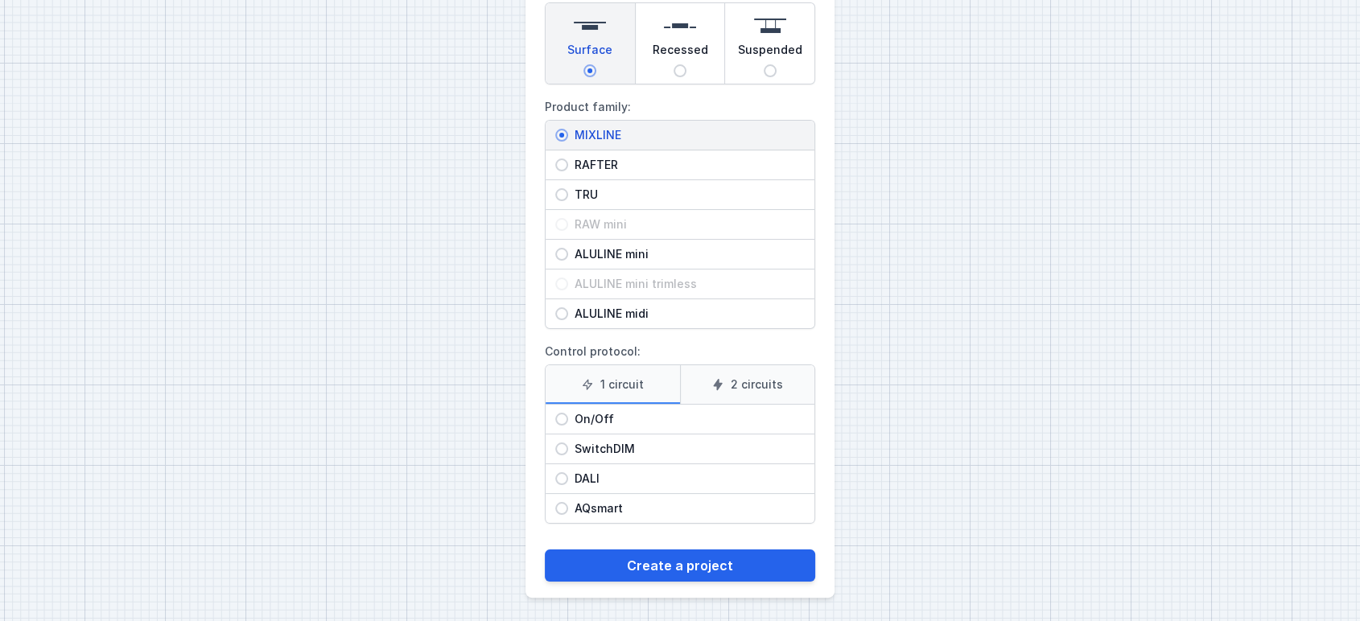
click at [593, 406] on div "On/Off" at bounding box center [680, 419] width 269 height 29
click at [568, 413] on input "On/Off" at bounding box center [561, 419] width 13 height 13
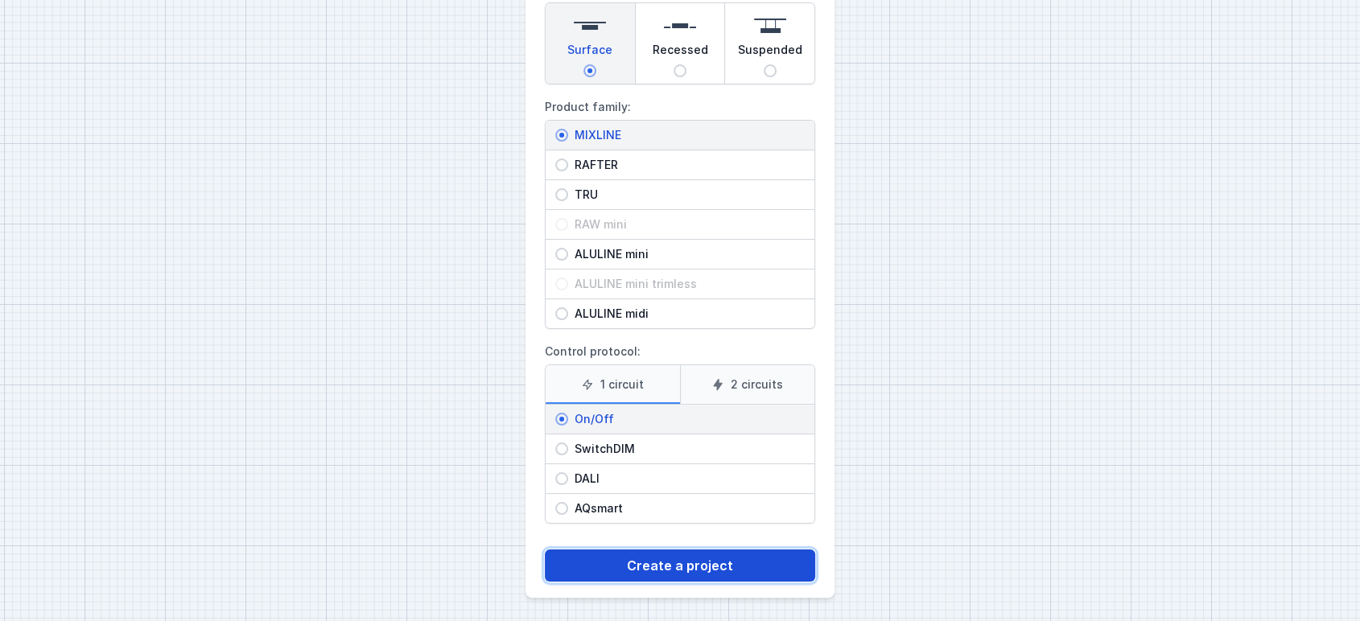
click at [665, 563] on button "Create a project" at bounding box center [680, 566] width 270 height 32
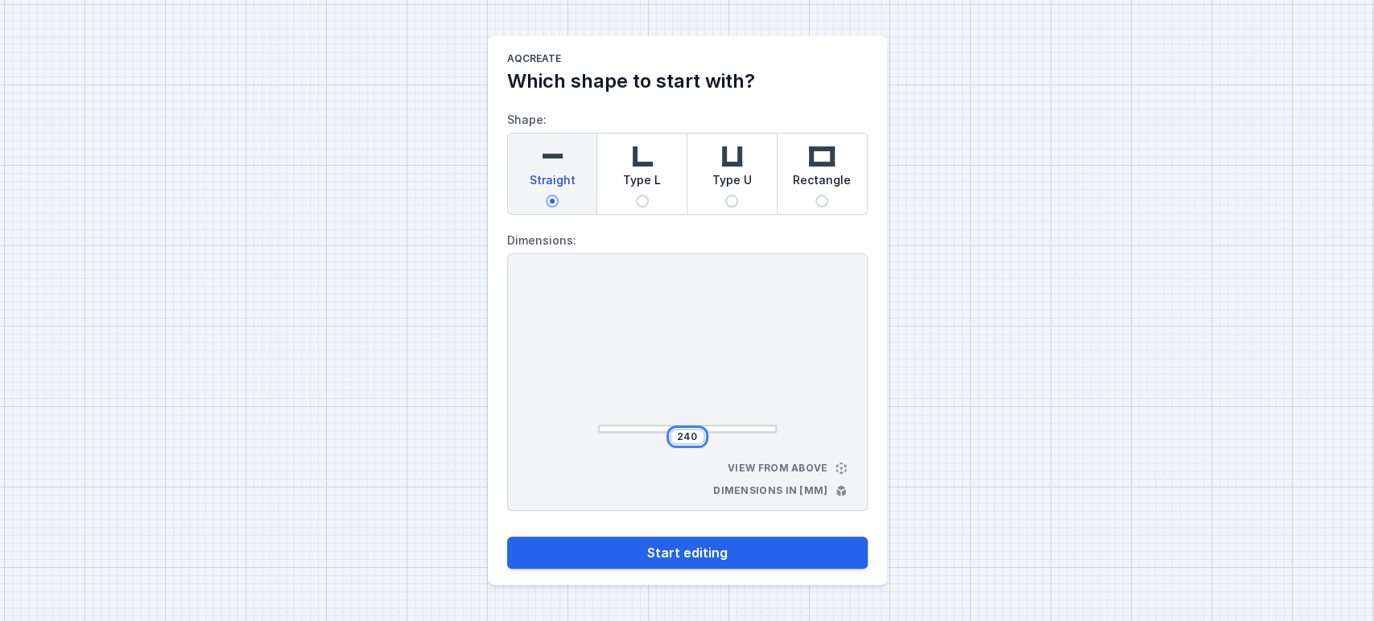
click at [689, 431] on input "240" at bounding box center [688, 437] width 26 height 13
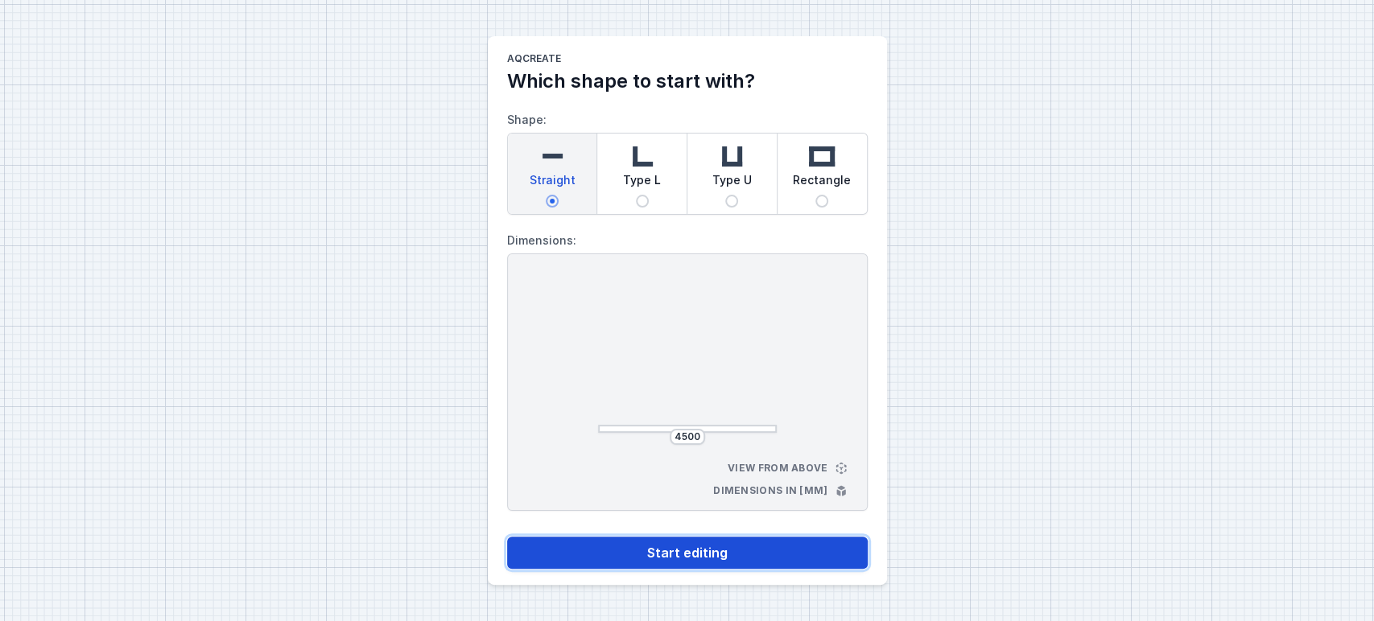
click at [691, 555] on button "Start editing" at bounding box center [687, 553] width 361 height 32
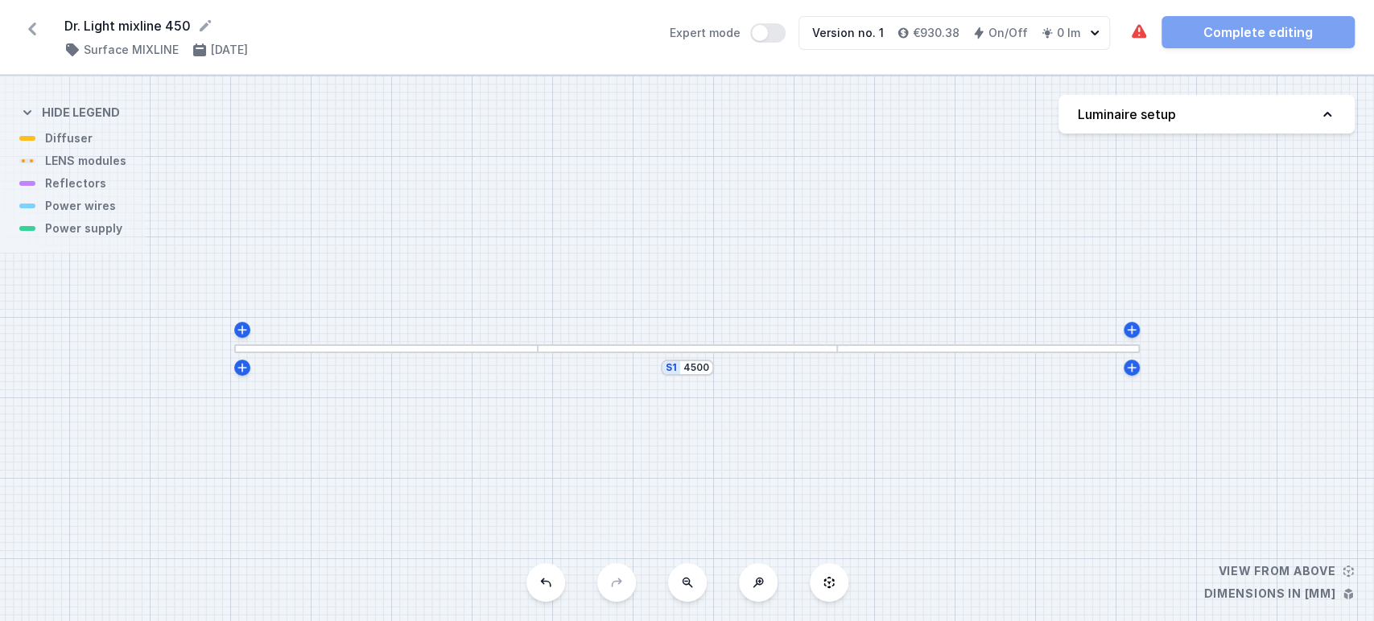
click at [1307, 116] on button "Luminaire setup" at bounding box center [1207, 114] width 296 height 39
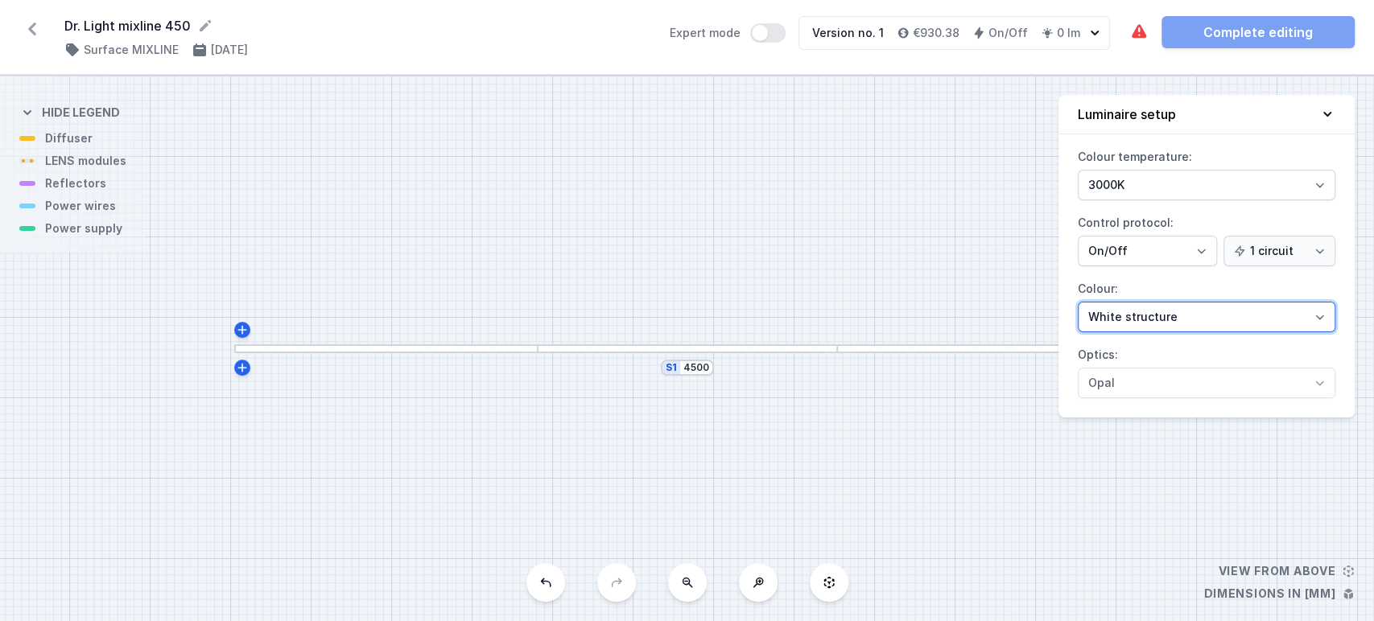
click at [1147, 328] on select "White structure Black structure Gold structure Copper Gray Another colour (from…" at bounding box center [1207, 317] width 258 height 31
click at [1078, 302] on select "White structure Black structure Gold structure Copper Gray Another colour (from…" at bounding box center [1207, 317] width 258 height 31
click at [1327, 109] on icon at bounding box center [1327, 114] width 16 height 16
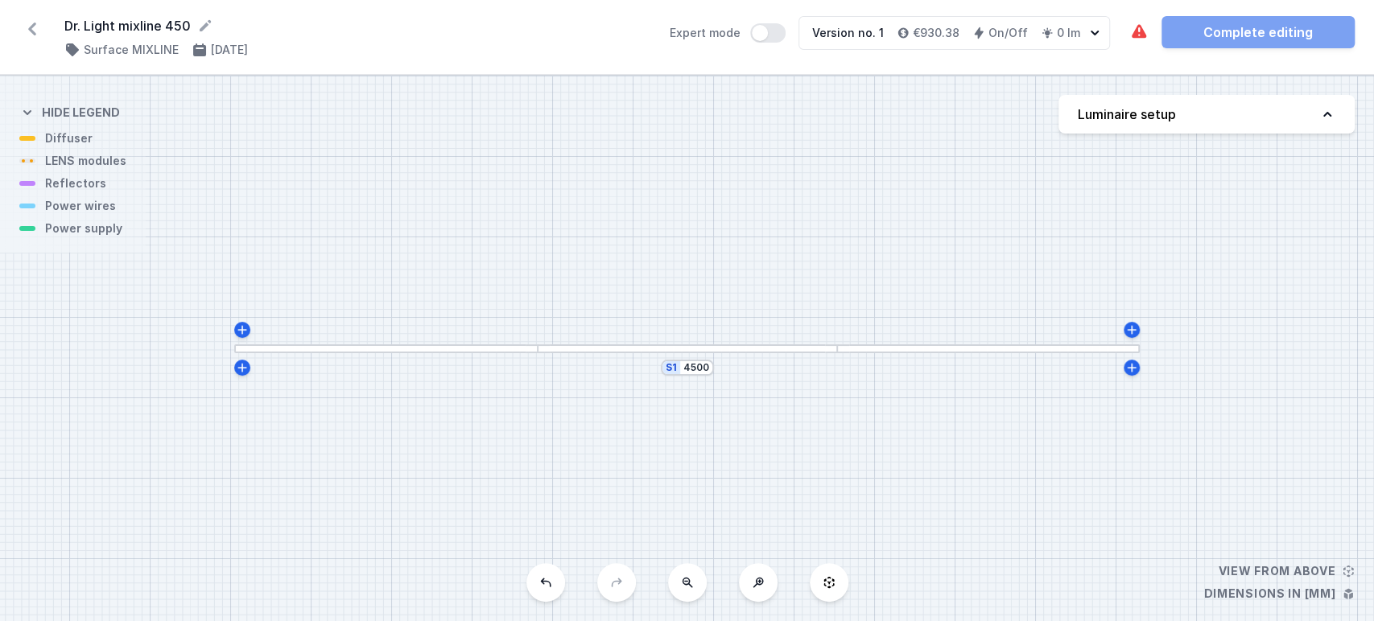
click at [567, 347] on div at bounding box center [687, 349] width 299 height 9
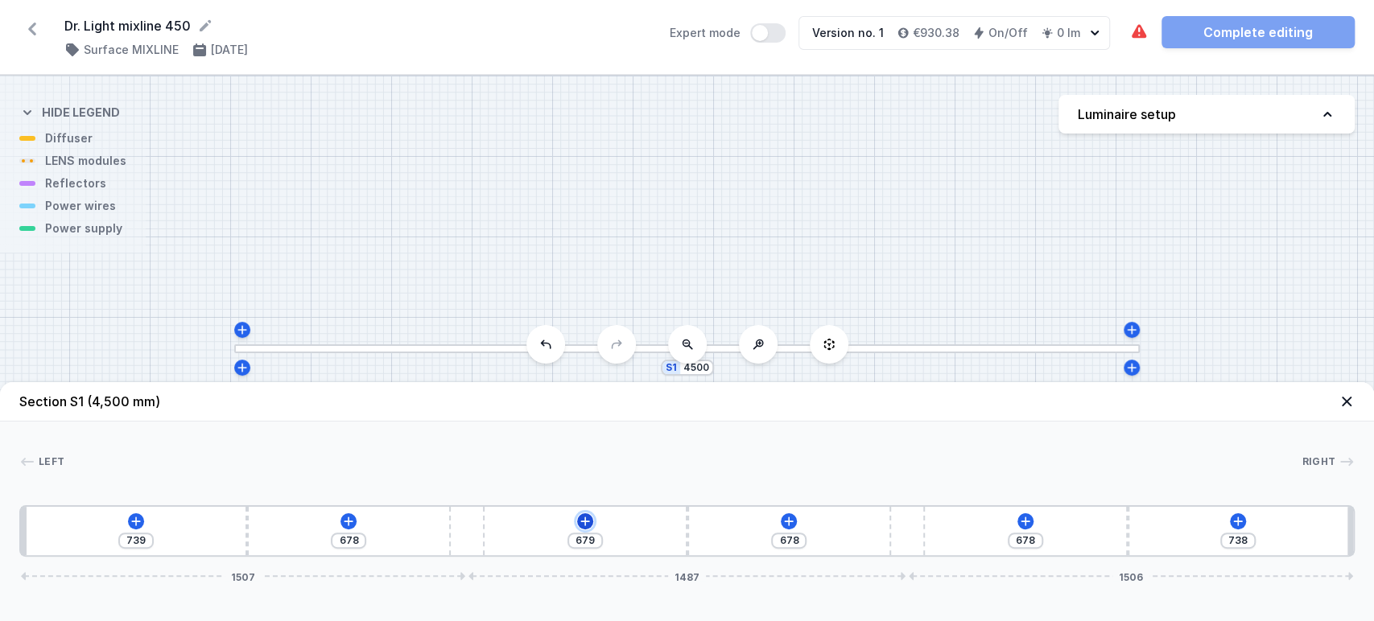
click at [584, 518] on icon at bounding box center [585, 521] width 13 height 13
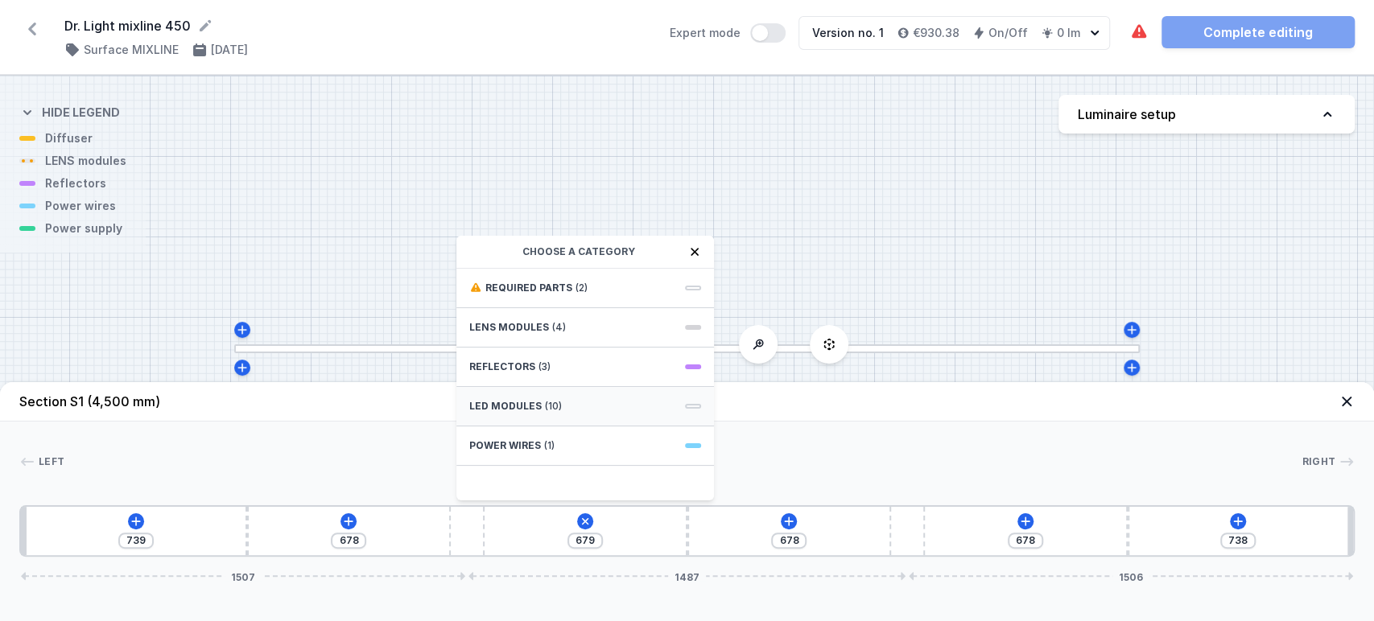
click at [505, 408] on span "LED modules" at bounding box center [505, 406] width 72 height 13
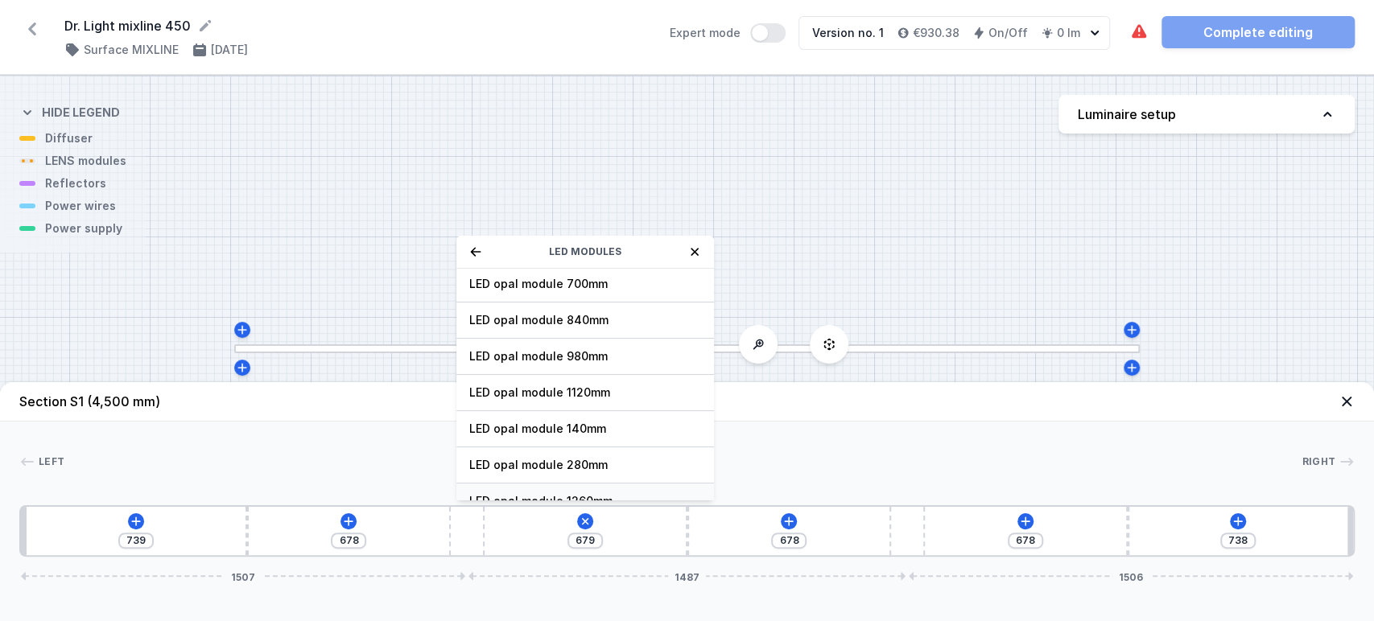
scroll to position [201, 0]
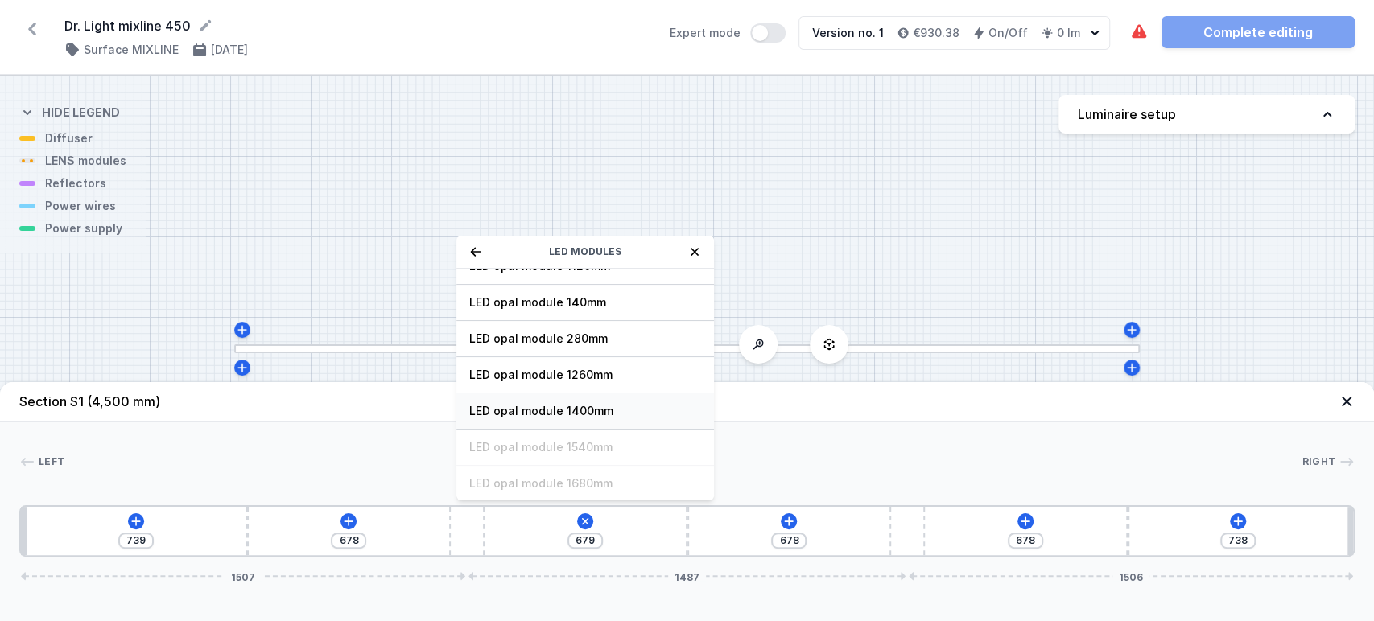
click at [551, 419] on div "LED opal module 1400mm" at bounding box center [585, 412] width 258 height 36
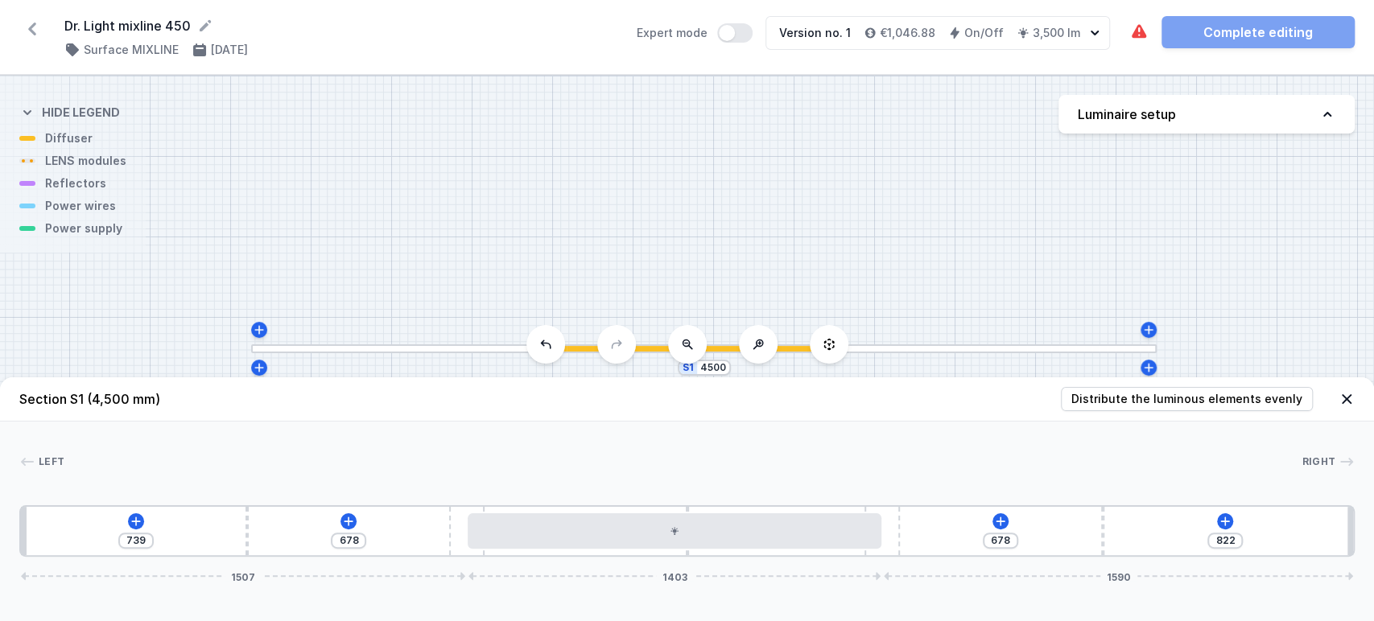
click at [920, 543] on div "739 678 678 822 1507 1403 1590" at bounding box center [686, 532] width 1335 height 52
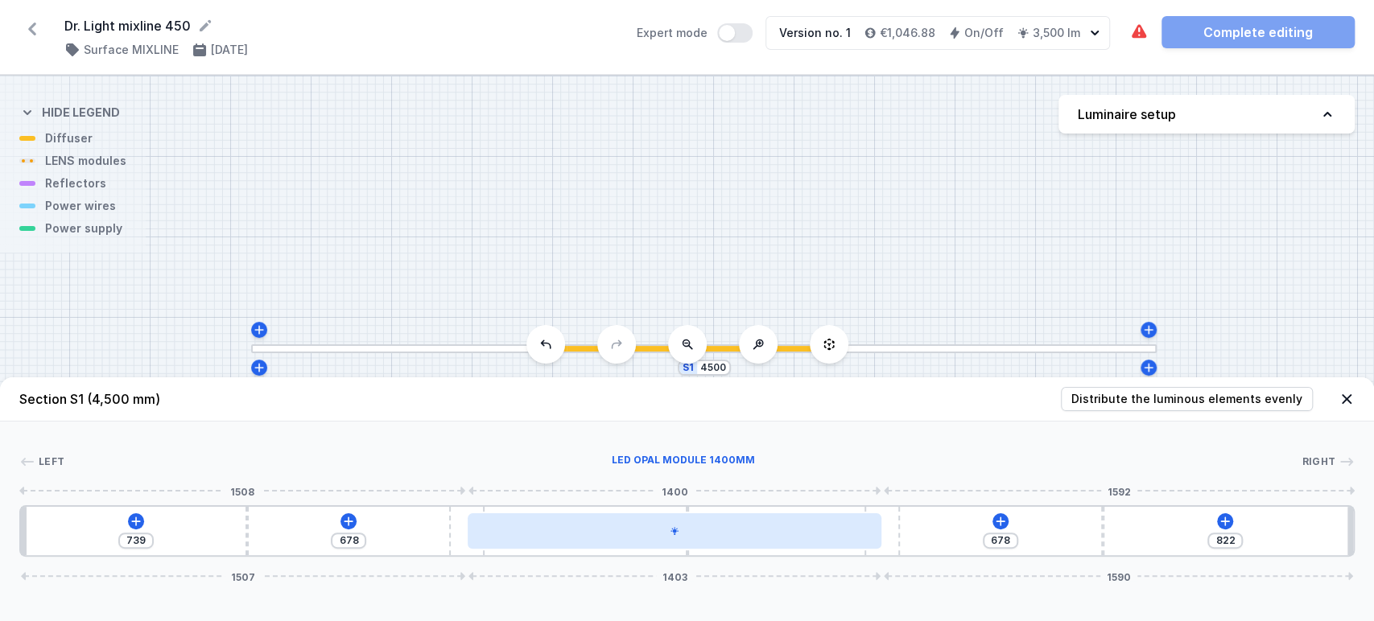
drag, startPoint x: 515, startPoint y: 543, endPoint x: 499, endPoint y: 546, distance: 16.4
click at [499, 546] on div at bounding box center [675, 531] width 415 height 35
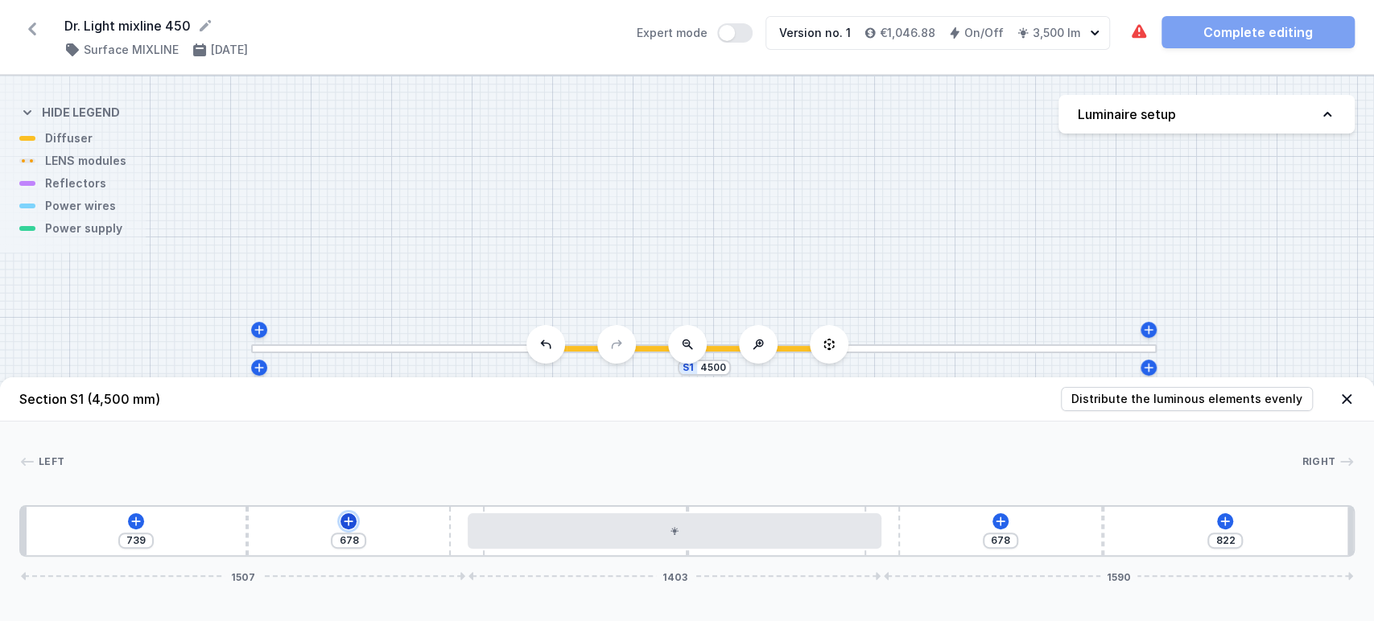
click at [346, 520] on icon at bounding box center [348, 521] width 13 height 13
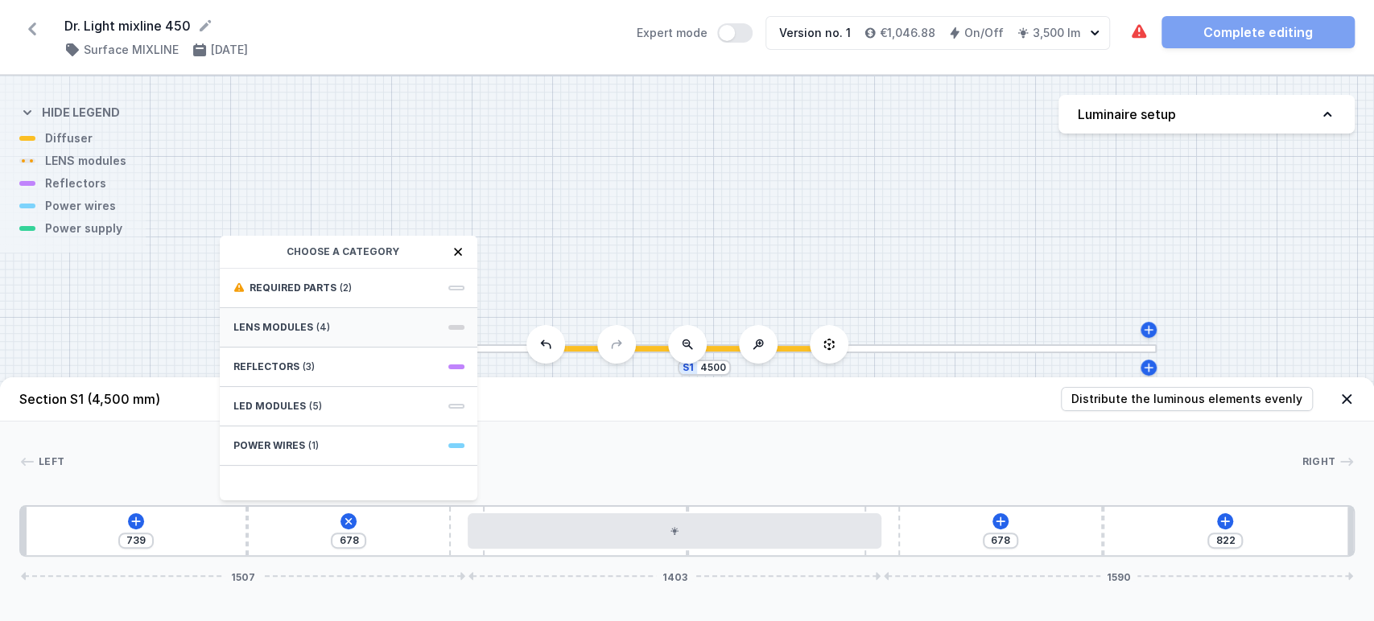
click at [288, 324] on span "LENS modules" at bounding box center [273, 327] width 80 height 13
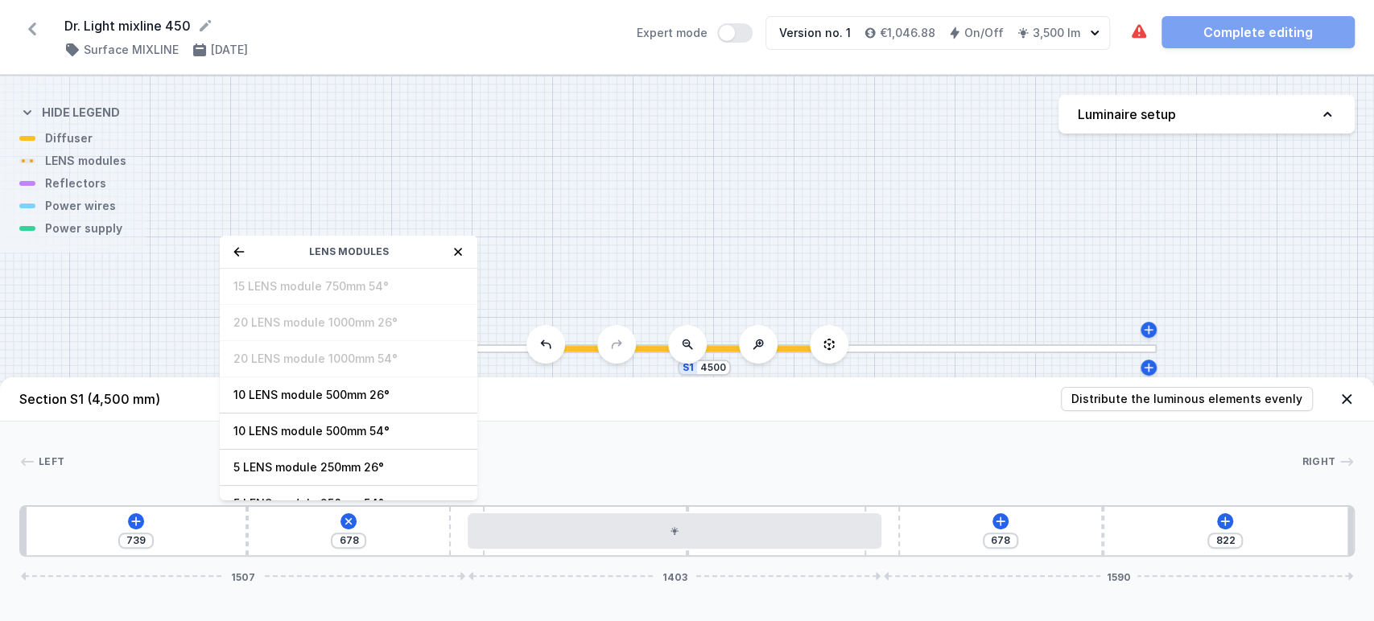
click at [240, 250] on icon at bounding box center [239, 252] width 13 height 13
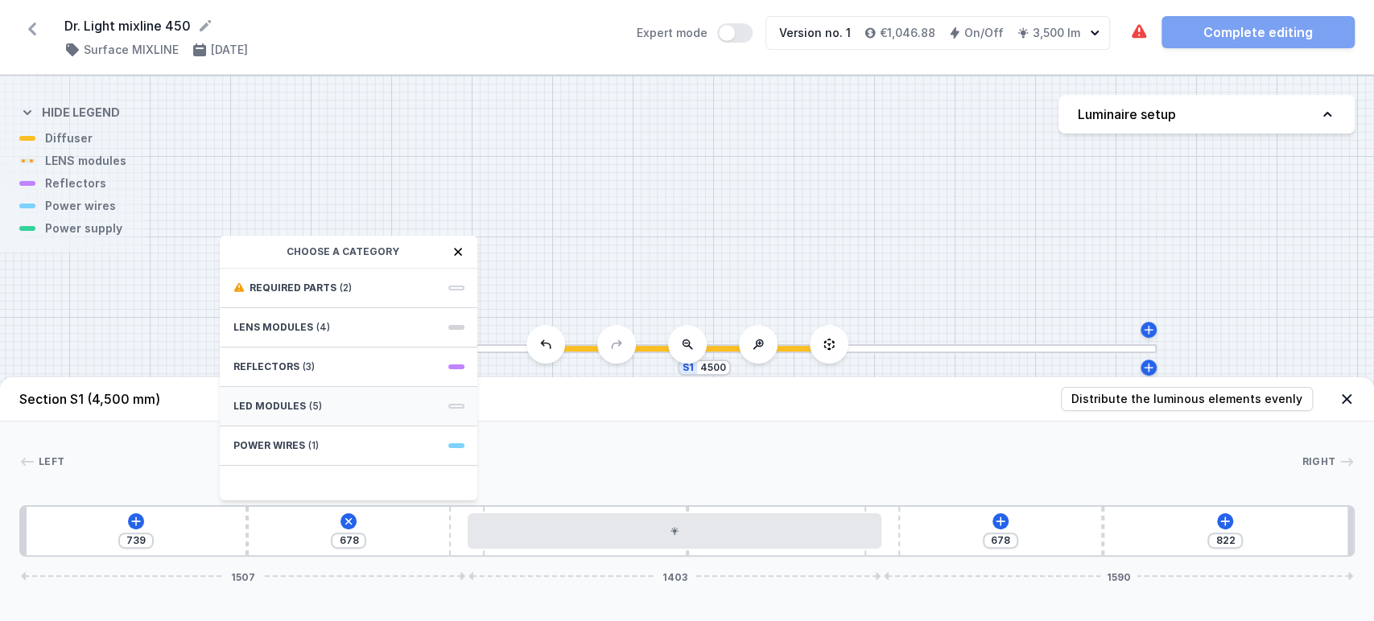
click at [273, 402] on span "LED modules" at bounding box center [269, 406] width 72 height 13
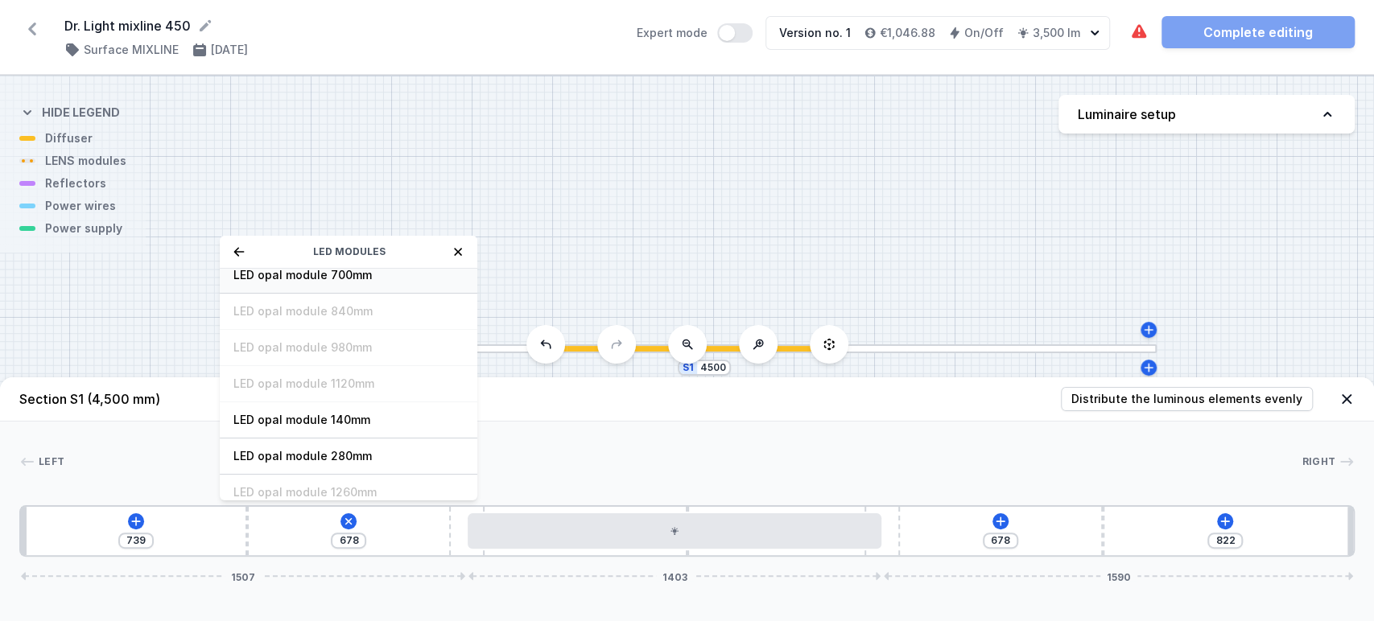
scroll to position [0, 0]
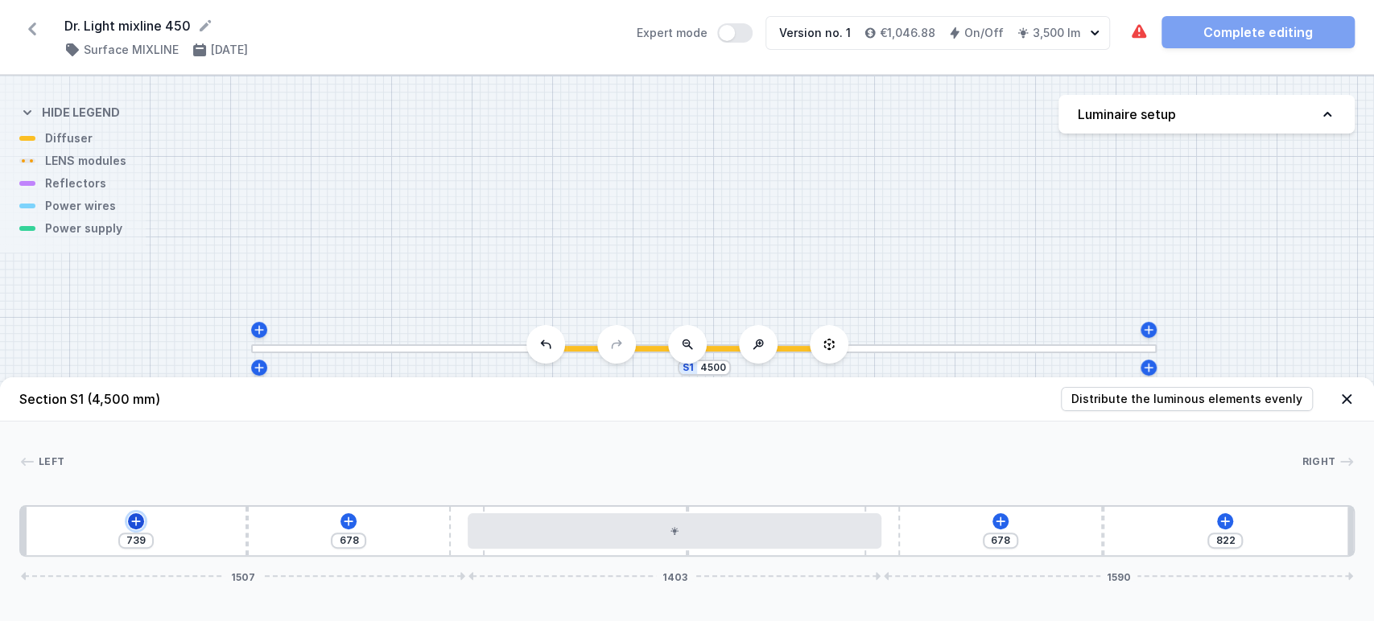
click at [135, 519] on icon at bounding box center [136, 521] width 9 height 9
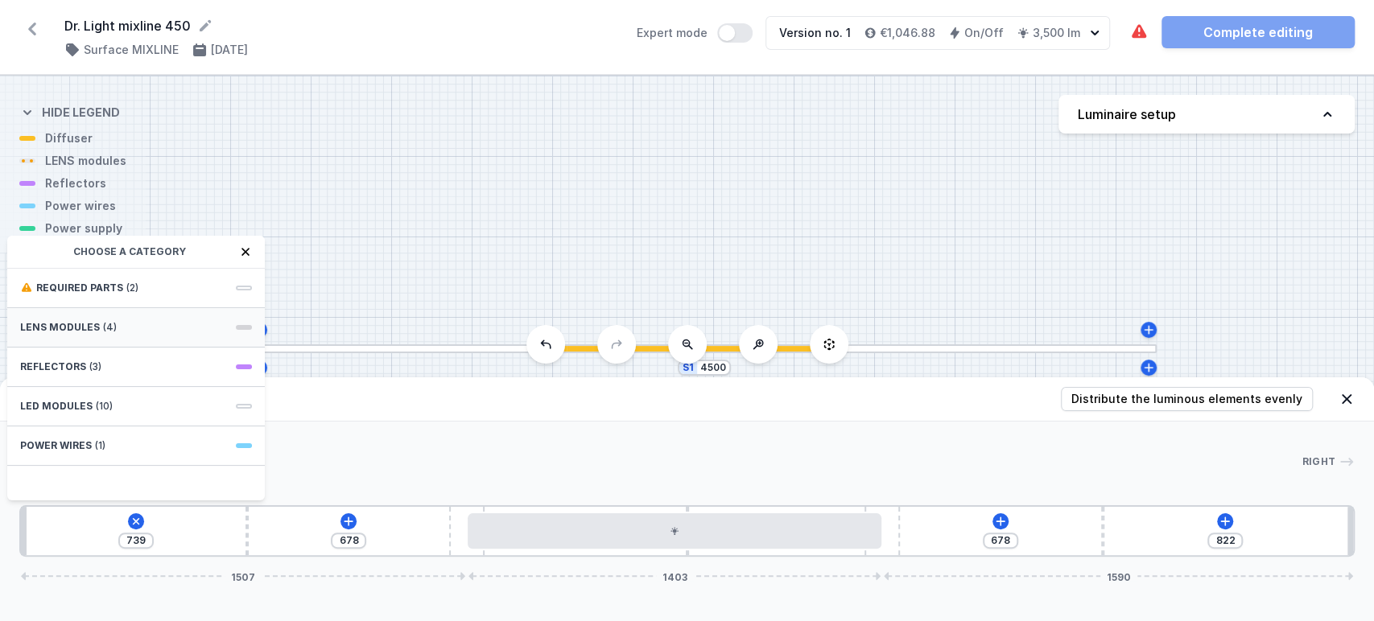
click at [114, 324] on div "LENS modules (4)" at bounding box center [136, 327] width 258 height 39
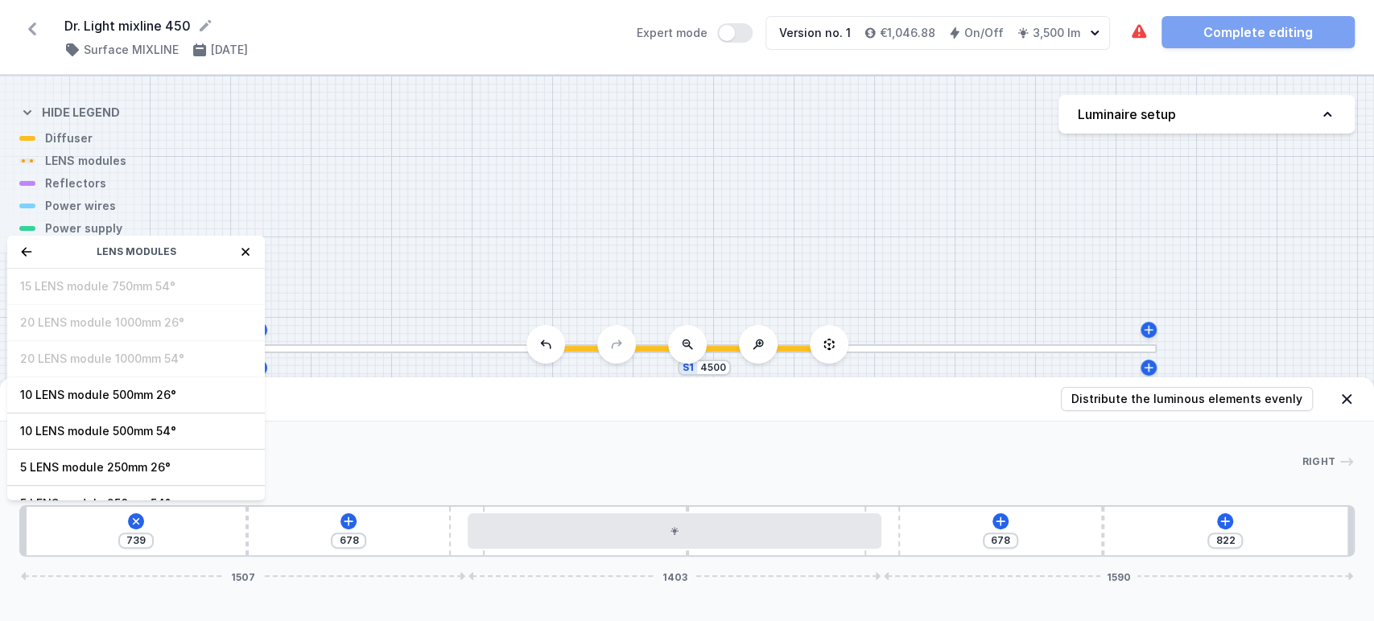
click at [22, 253] on icon at bounding box center [27, 251] width 10 height 9
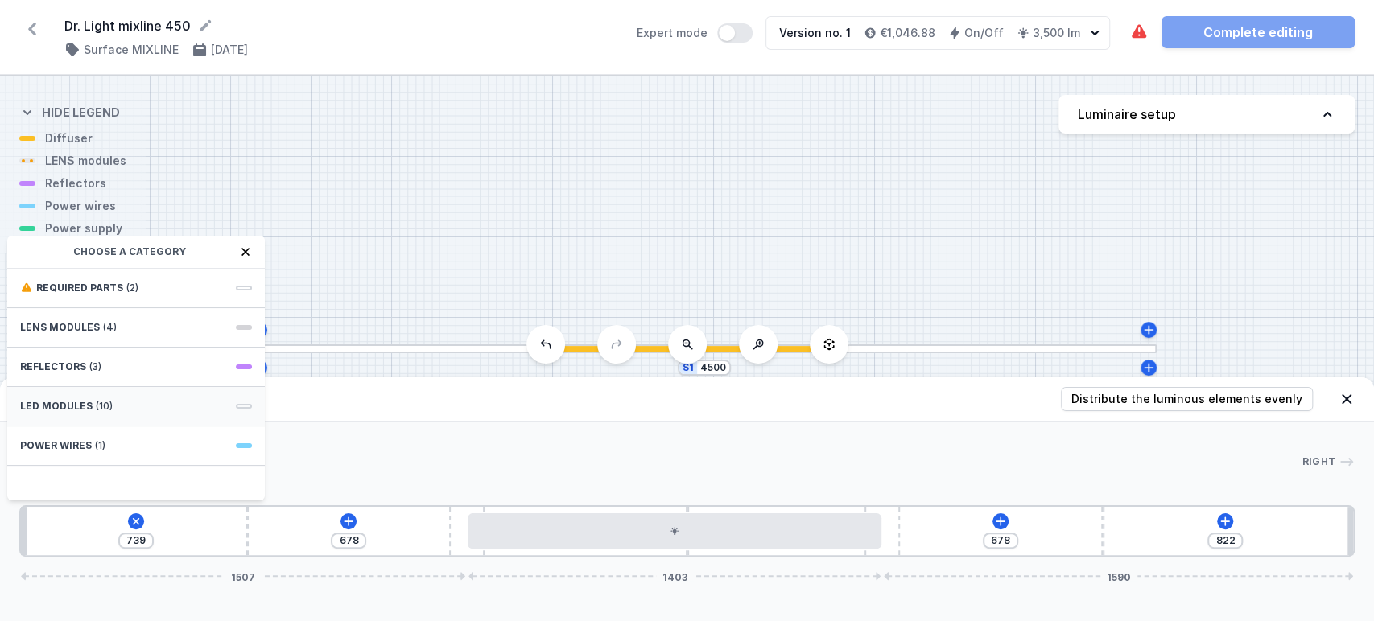
click at [79, 400] on span "LED modules" at bounding box center [56, 406] width 72 height 13
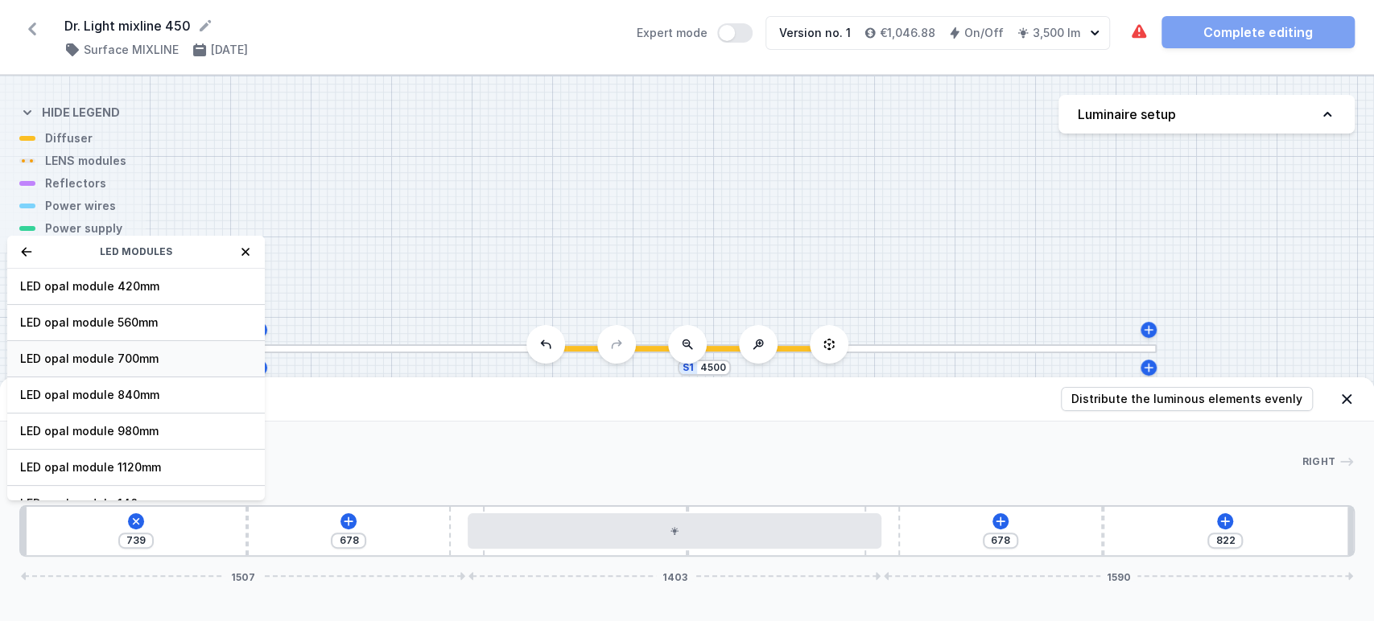
scroll to position [89, 0]
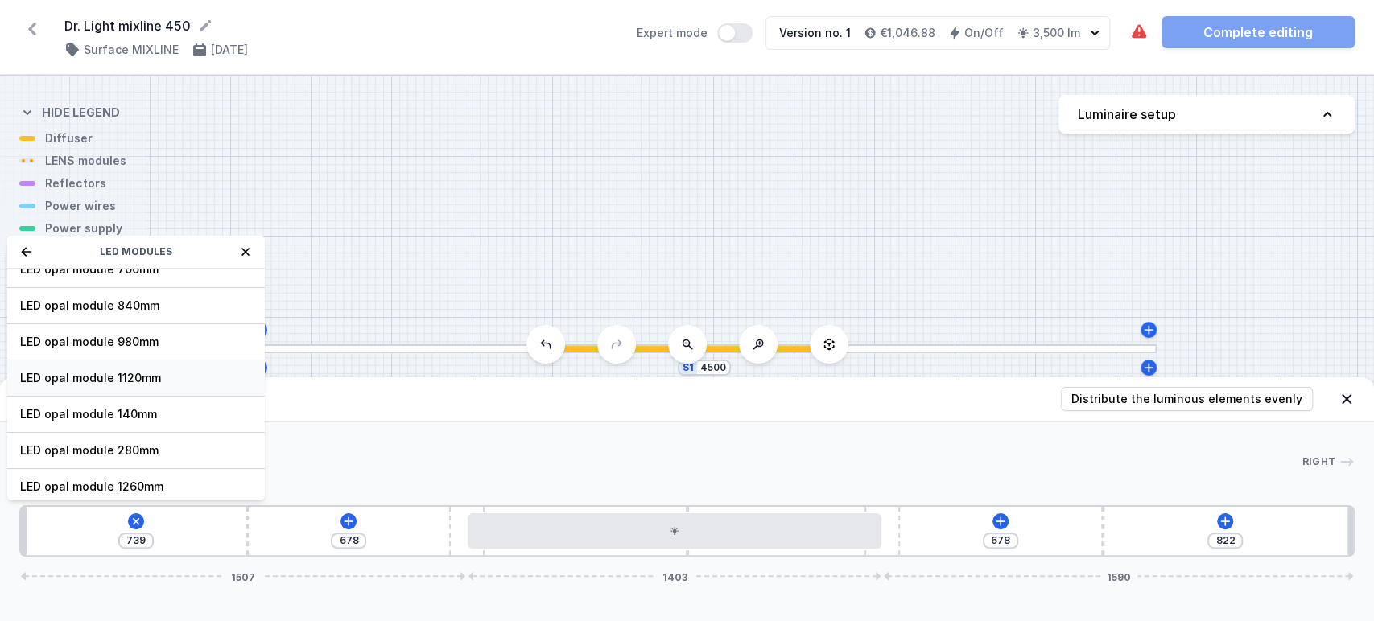
click at [130, 380] on span "LED opal module 1120mm" at bounding box center [136, 378] width 232 height 16
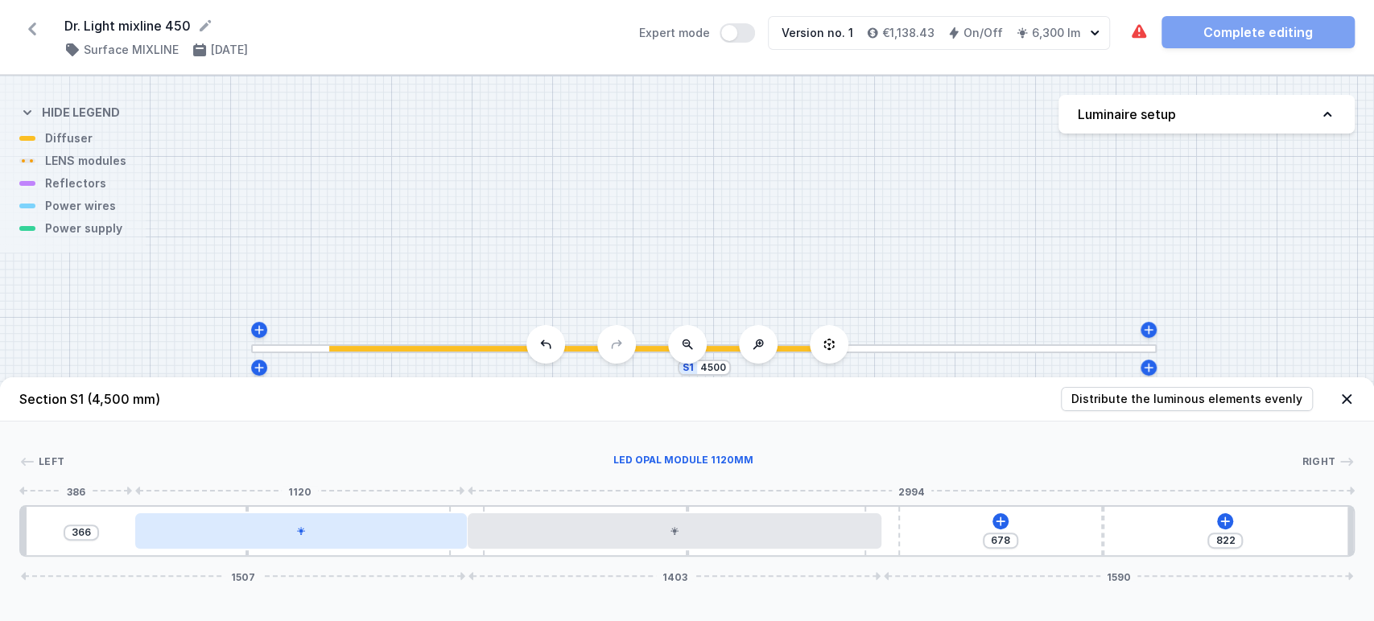
drag, startPoint x: 208, startPoint y: 526, endPoint x: 340, endPoint y: 525, distance: 131.2
click at [340, 525] on div at bounding box center [301, 531] width 332 height 35
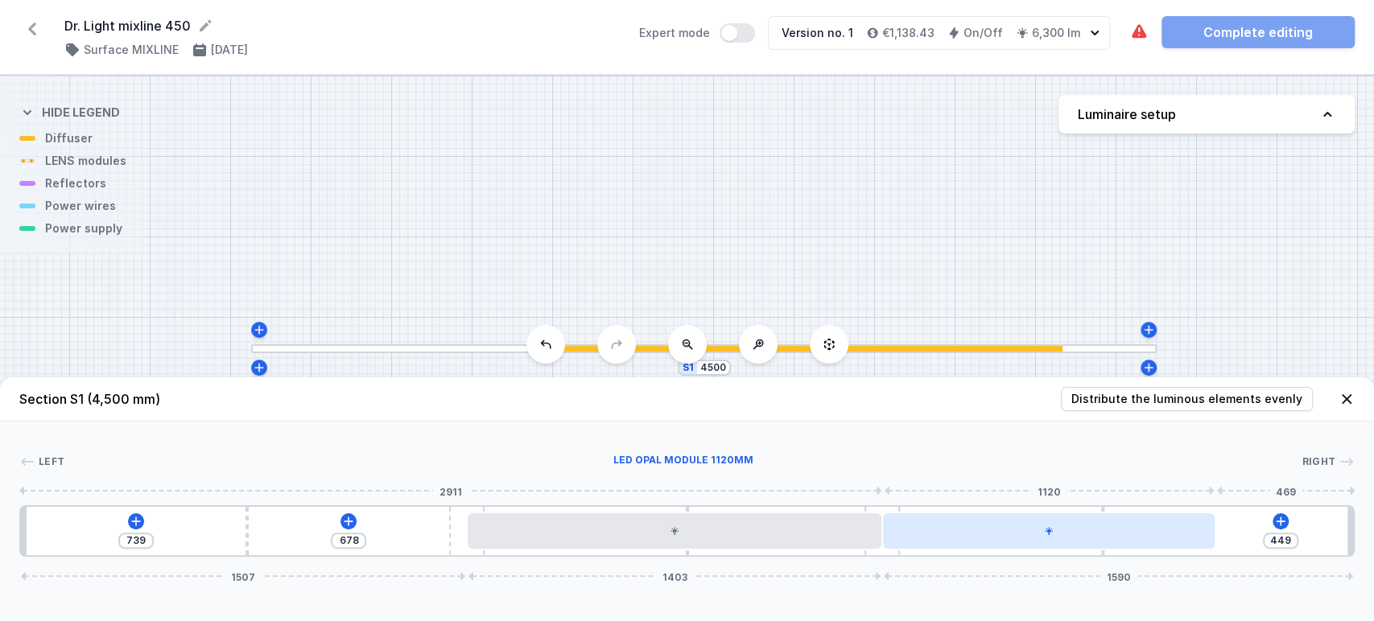
drag, startPoint x: 425, startPoint y: 515, endPoint x: 1068, endPoint y: 521, distance: 643.2
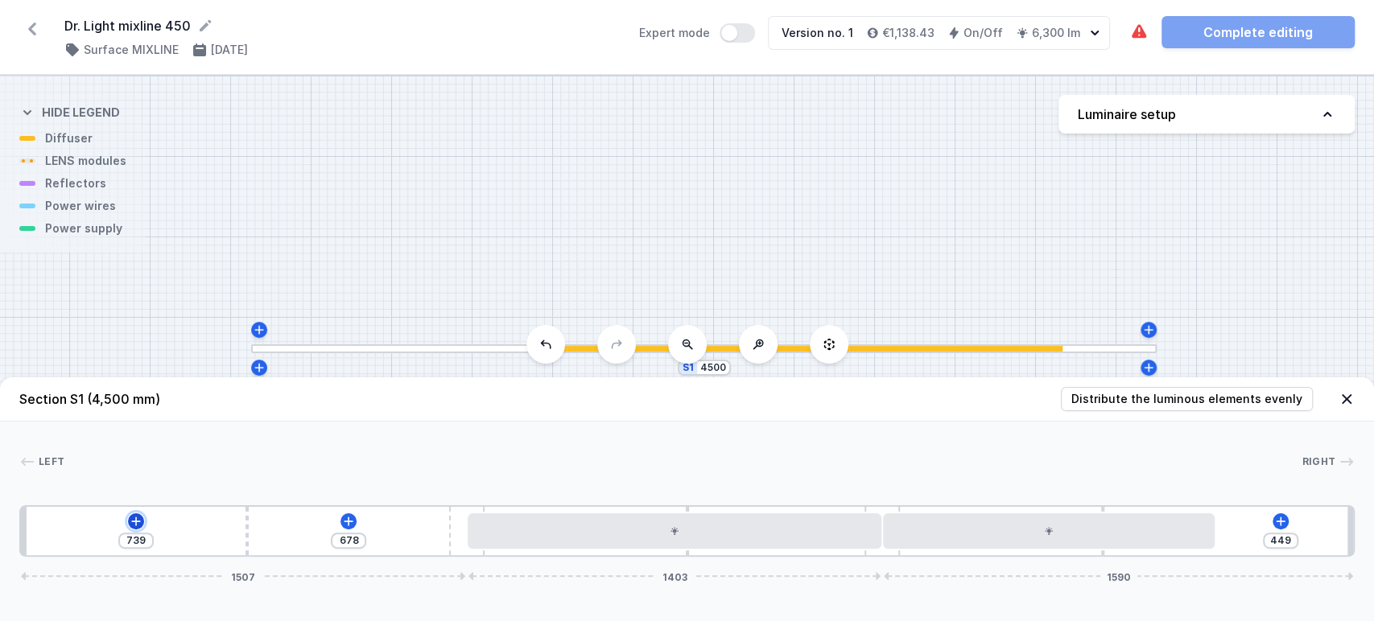
click at [133, 522] on icon at bounding box center [136, 521] width 13 height 13
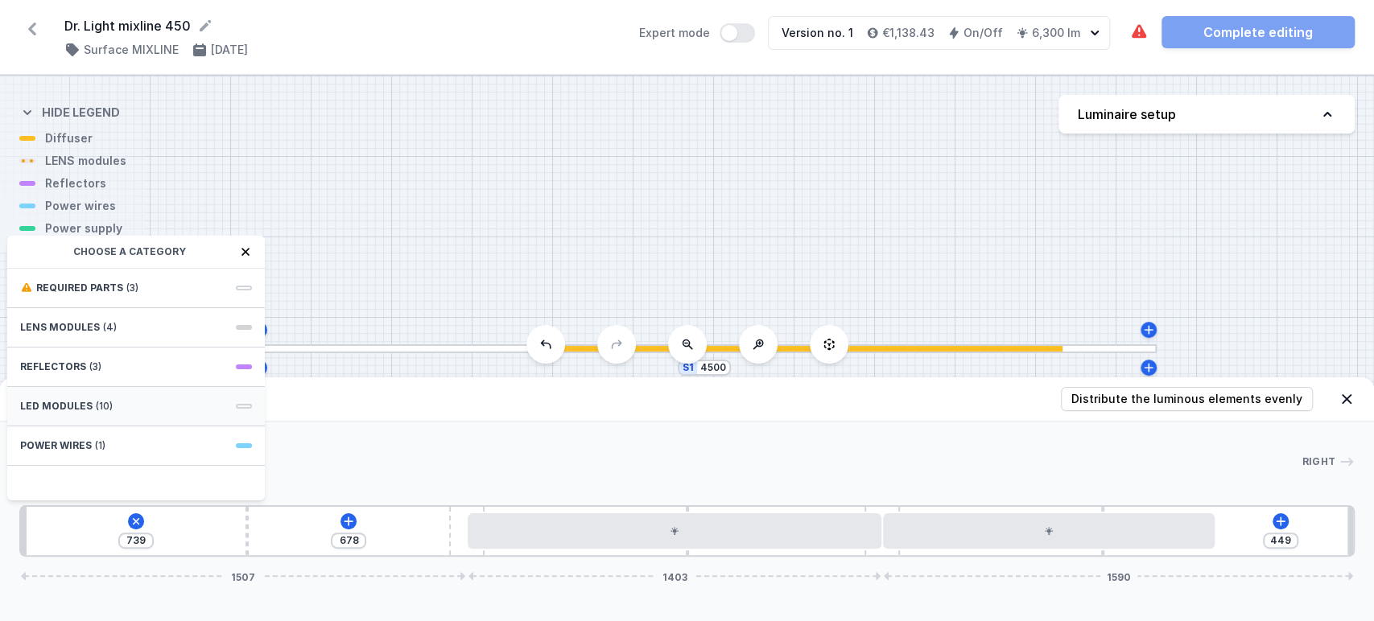
click at [52, 402] on span "LED modules" at bounding box center [56, 406] width 72 height 13
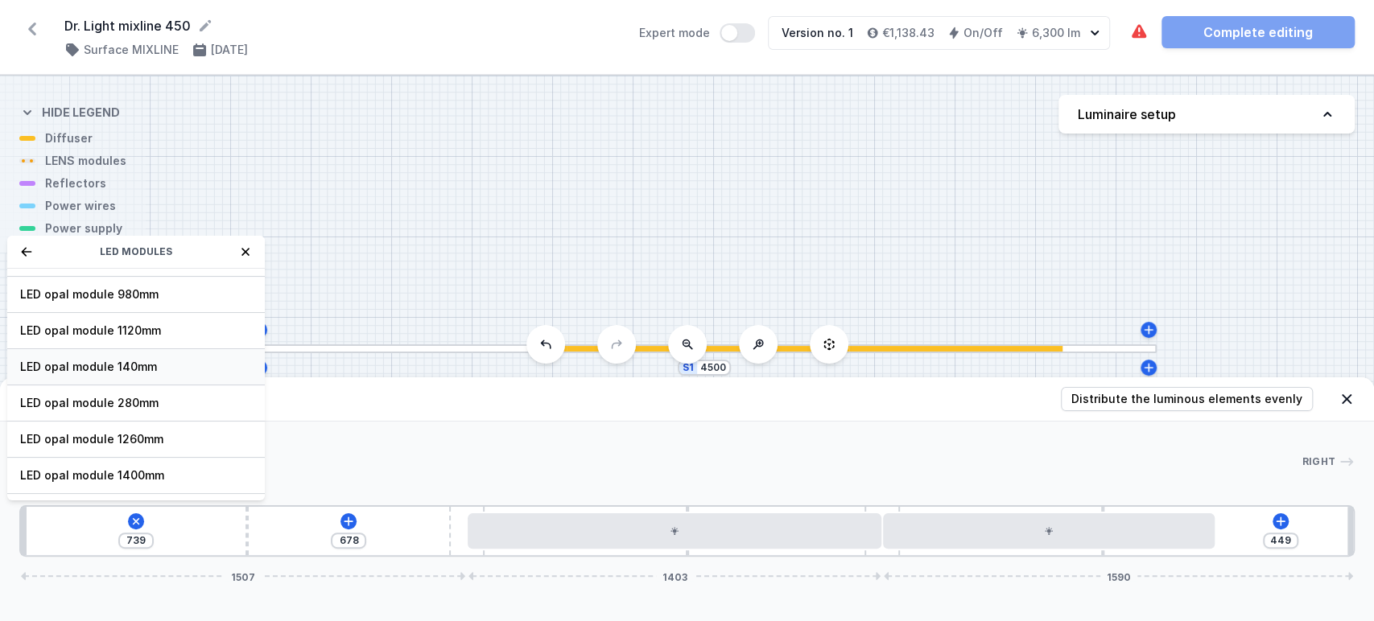
scroll to position [179, 0]
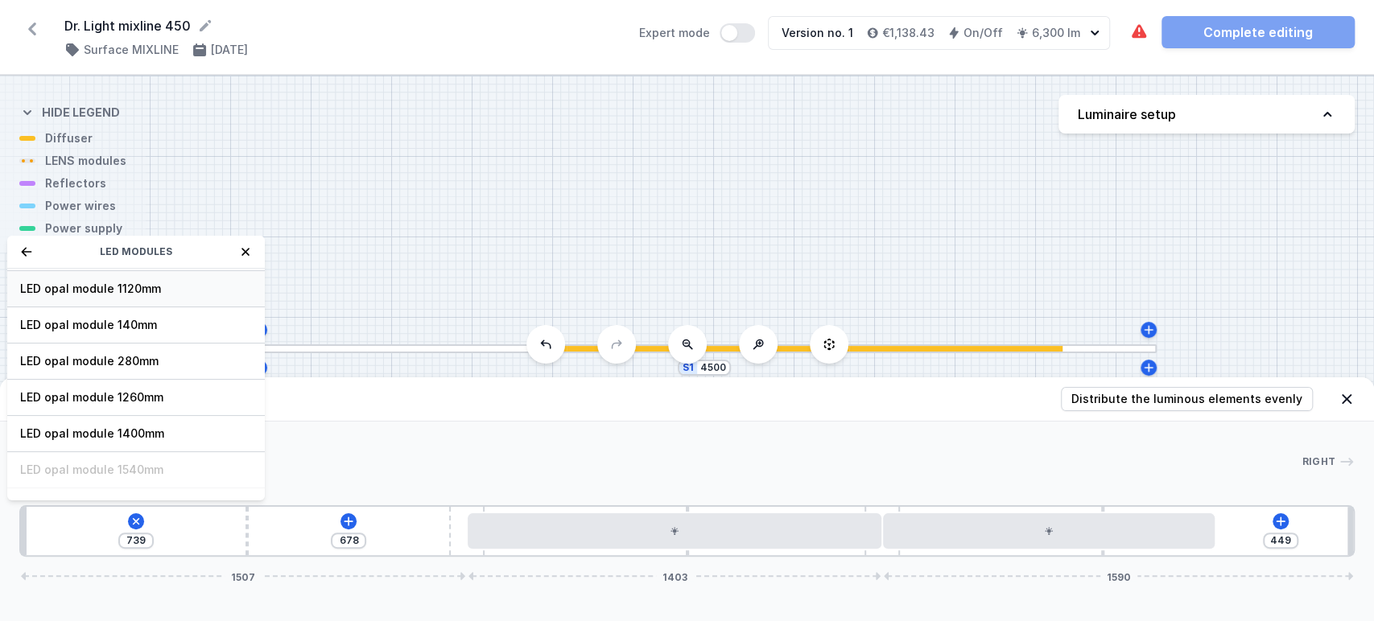
click at [130, 284] on span "LED opal module 1120mm" at bounding box center [136, 289] width 232 height 16
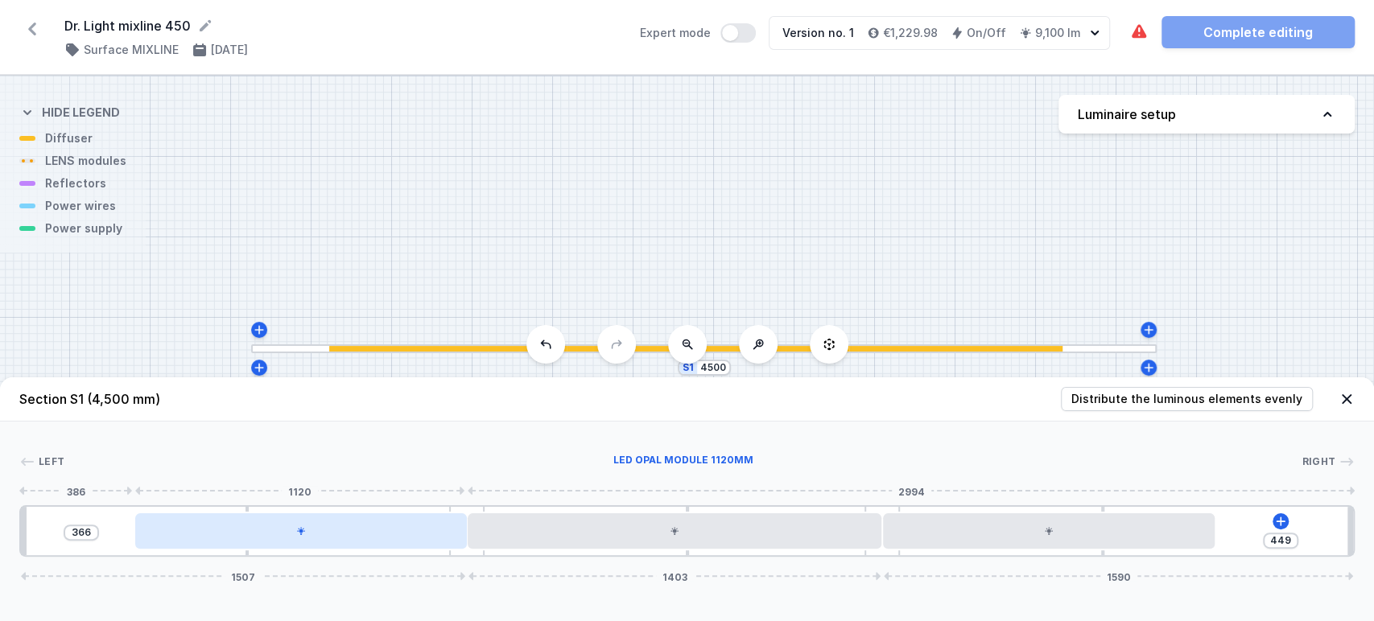
drag, startPoint x: 225, startPoint y: 539, endPoint x: 344, endPoint y: 537, distance: 118.4
click at [344, 537] on div at bounding box center [301, 531] width 332 height 35
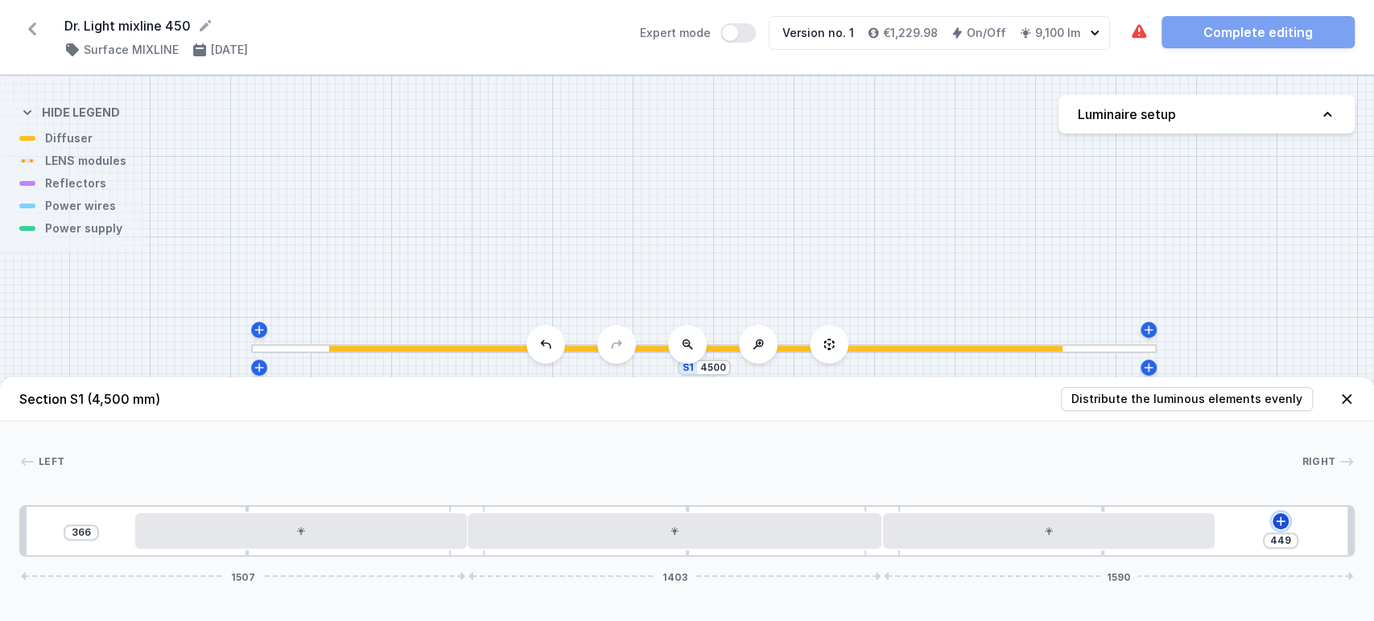
click at [1280, 525] on icon at bounding box center [1280, 521] width 9 height 9
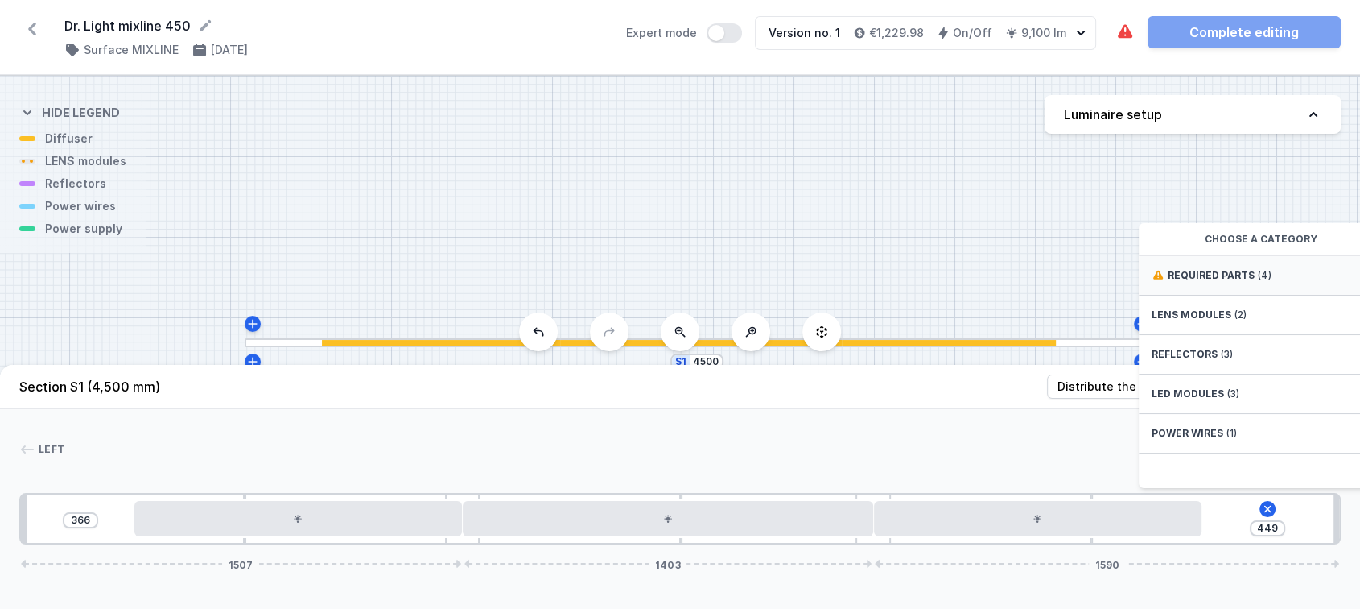
click at [1302, 282] on div "Required parts (4)" at bounding box center [1268, 275] width 258 height 39
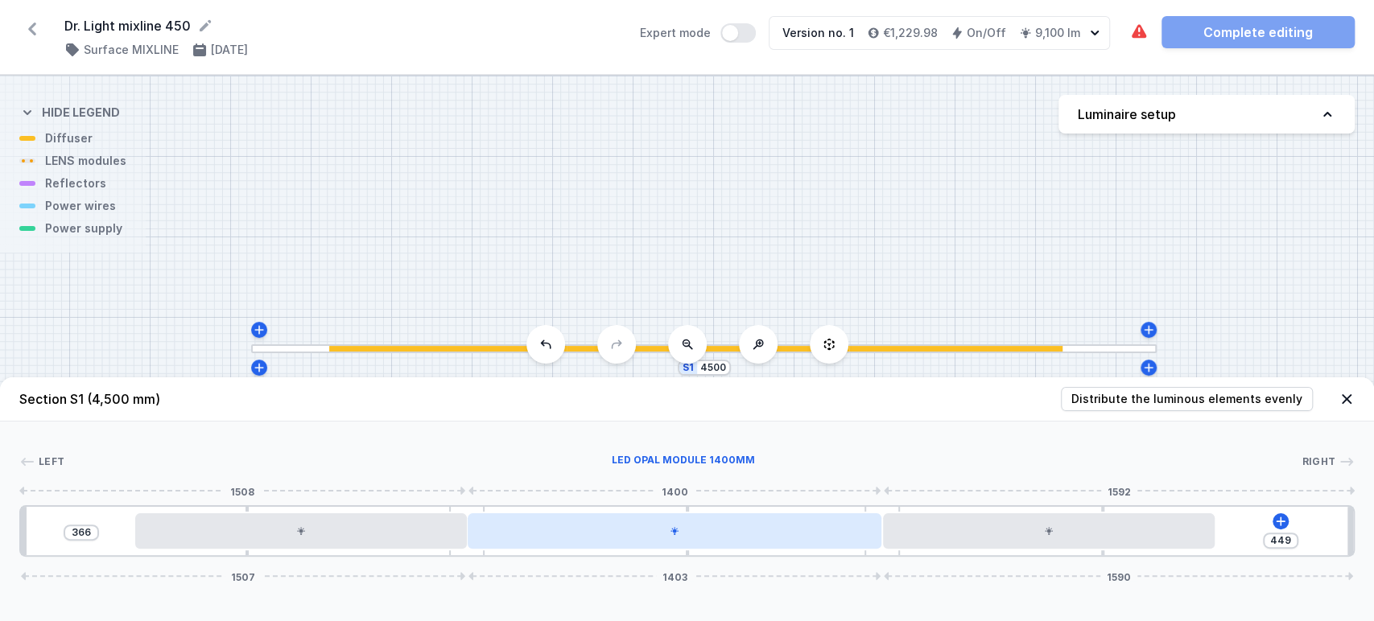
click at [690, 530] on div at bounding box center [675, 531] width 415 height 35
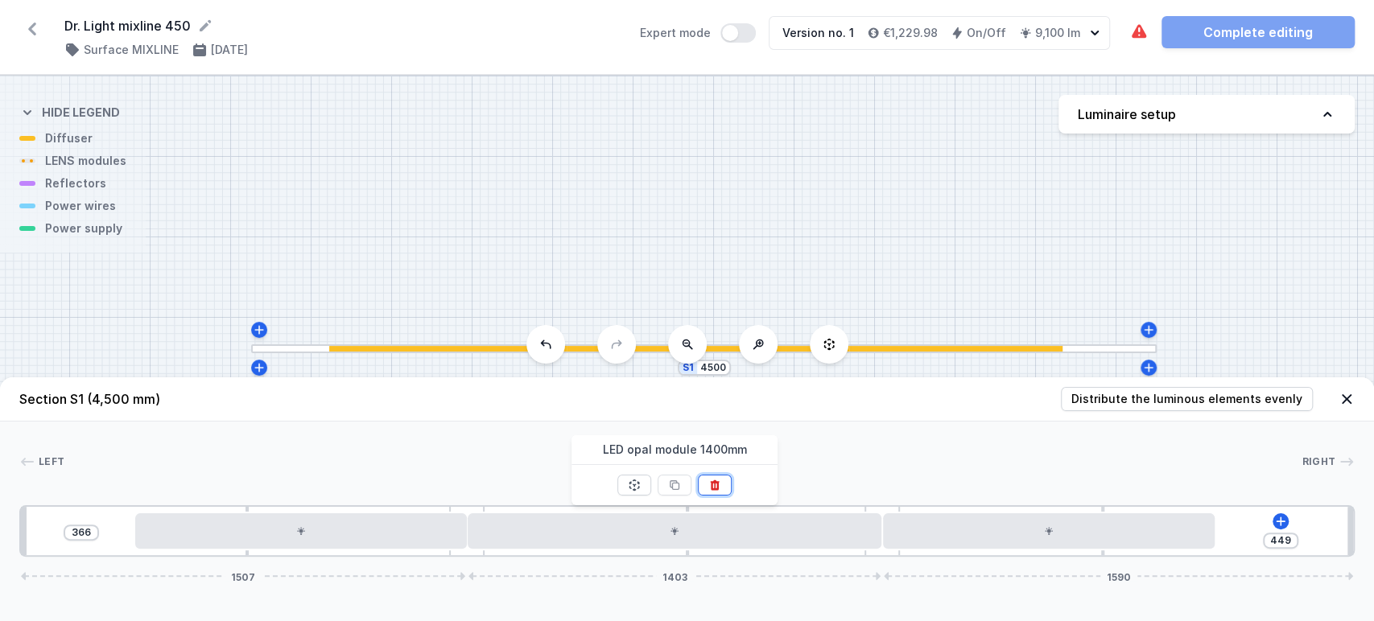
click at [716, 488] on icon at bounding box center [714, 485] width 13 height 13
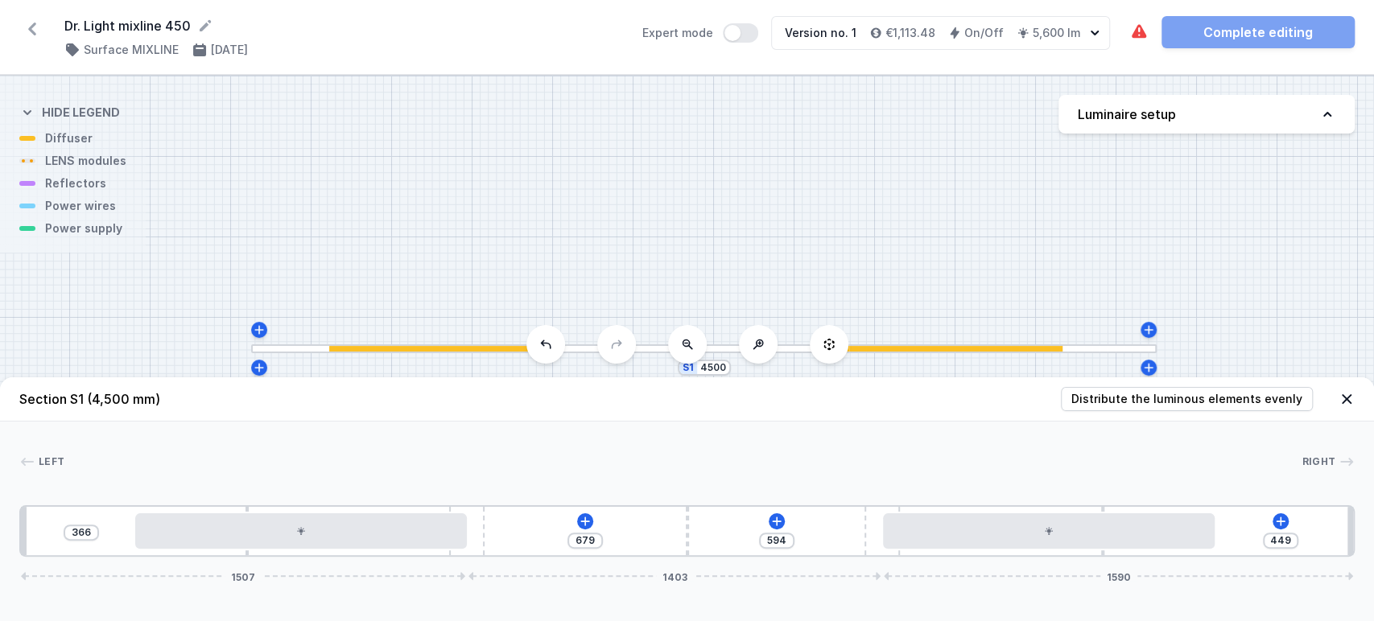
click at [660, 535] on div "366 679 594 449 1507 1403 1590" at bounding box center [686, 532] width 1335 height 52
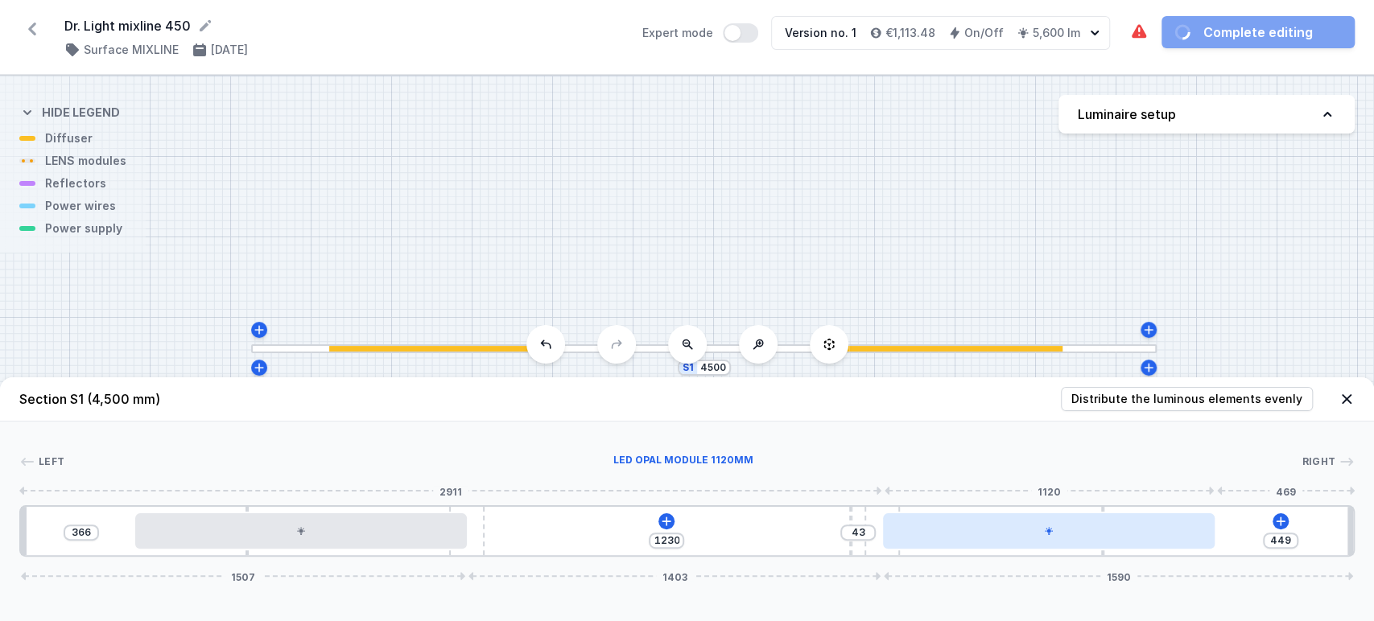
drag, startPoint x: 687, startPoint y: 538, endPoint x: 1193, endPoint y: 514, distance: 506.1
click at [983, 530] on div "366 1230 43 449 1507 1403 1590" at bounding box center [686, 532] width 1335 height 52
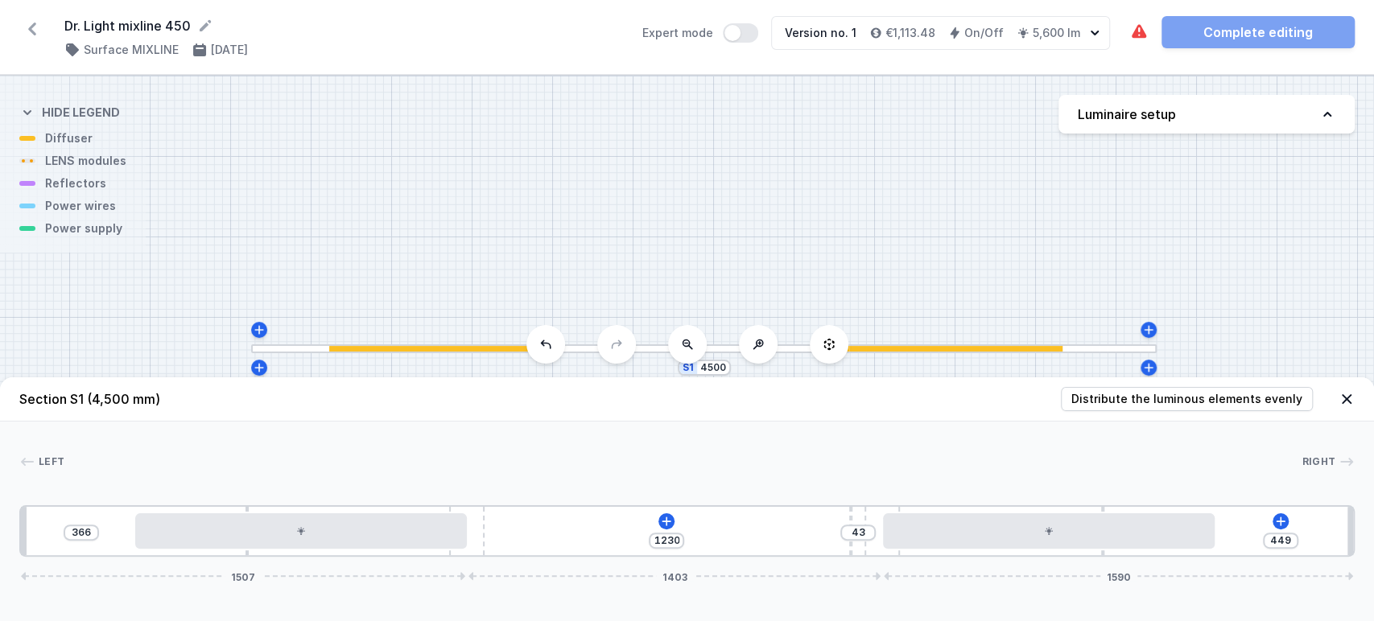
click at [657, 522] on div "366 1230 43 449 1507 1403 1590" at bounding box center [686, 532] width 1335 height 52
click at [667, 520] on icon at bounding box center [666, 521] width 13 height 13
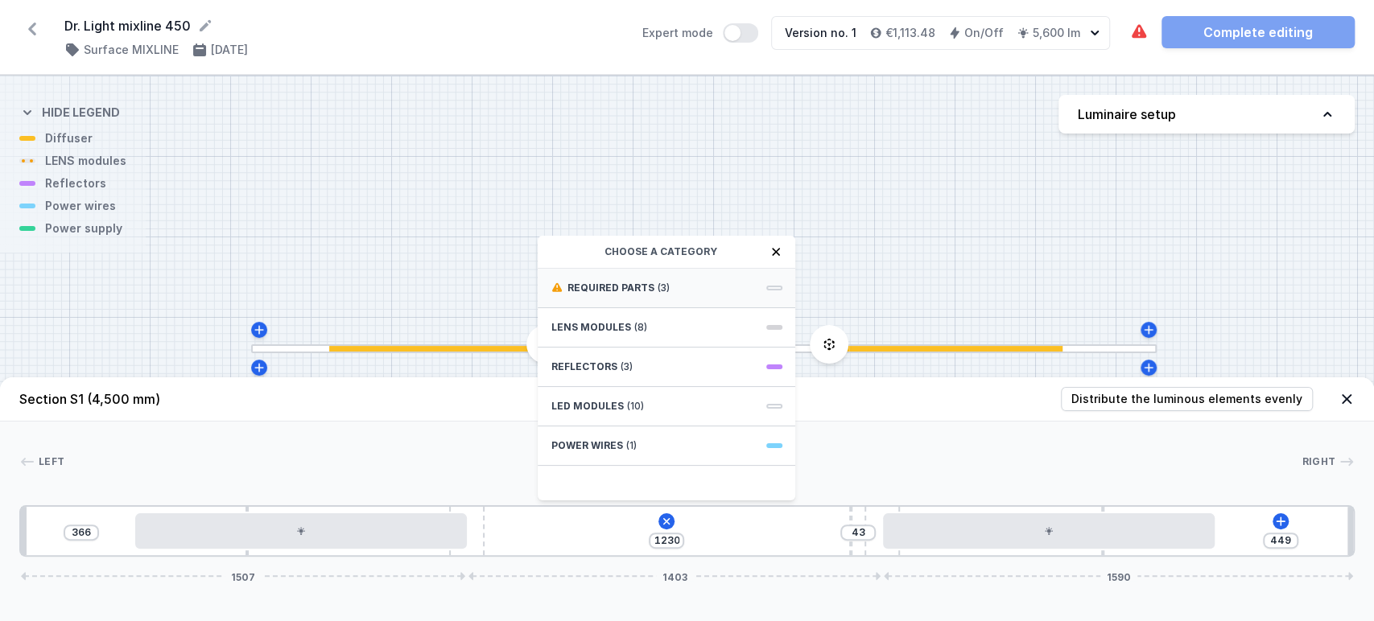
click at [734, 284] on div "Required parts (3)" at bounding box center [667, 288] width 258 height 39
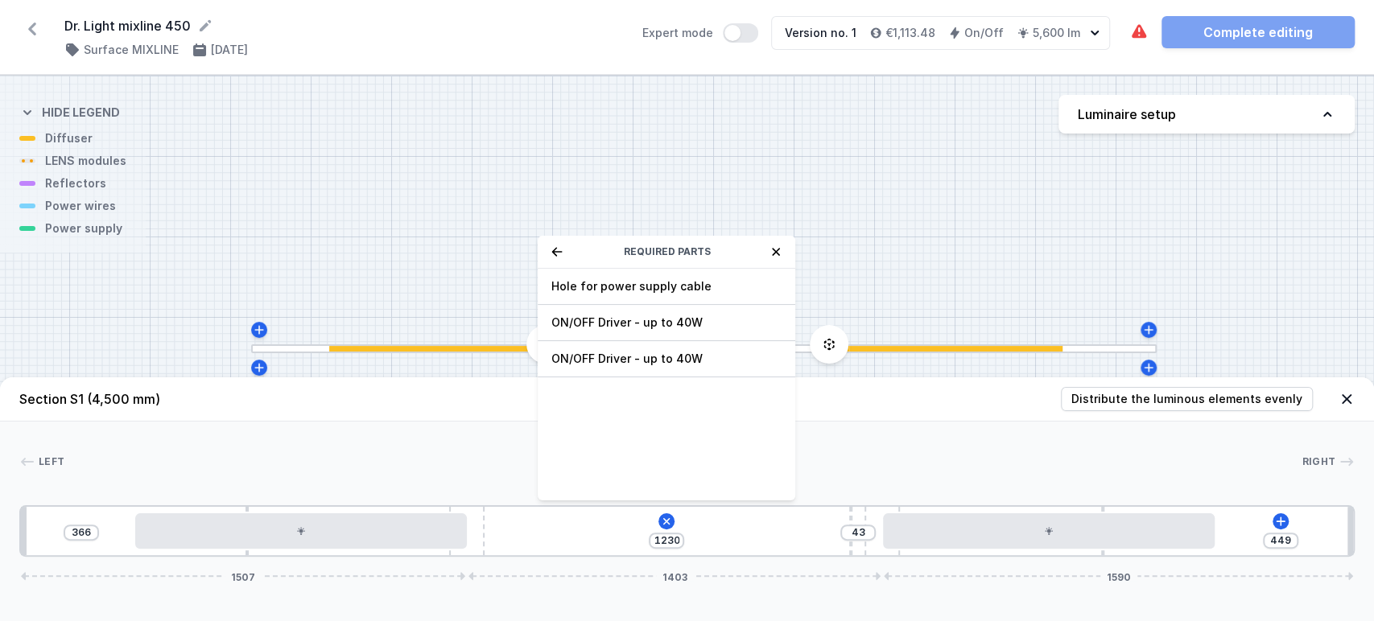
click at [716, 318] on span "ON/OFF Driver - up to 40W" at bounding box center [667, 323] width 232 height 16
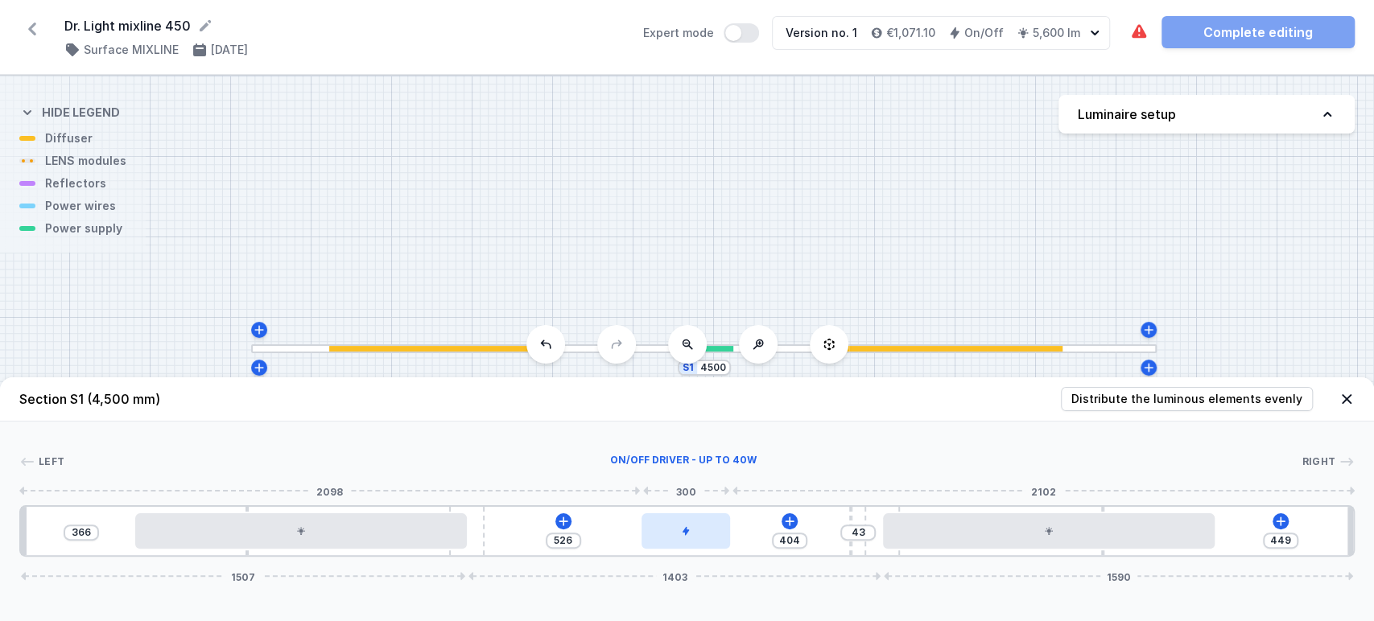
drag, startPoint x: 534, startPoint y: 539, endPoint x: 696, endPoint y: 530, distance: 162.0
click at [696, 530] on div at bounding box center [686, 531] width 89 height 35
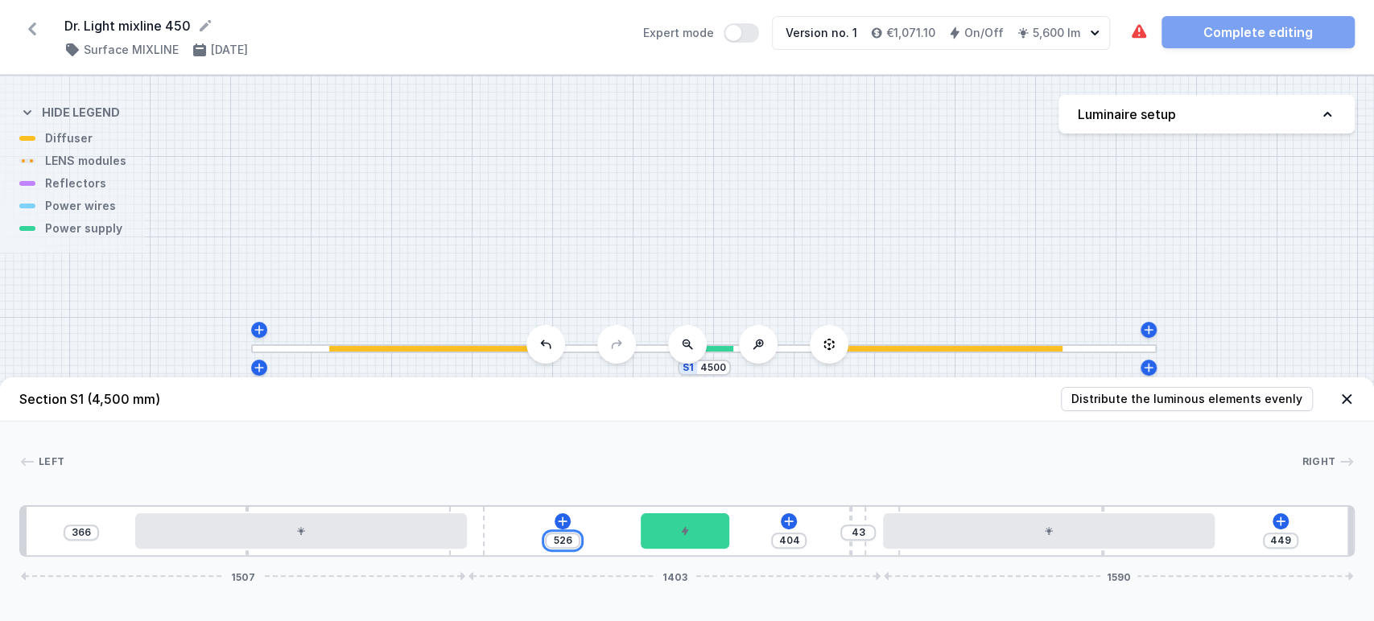
click at [567, 543] on input "526" at bounding box center [563, 541] width 26 height 13
drag, startPoint x: 560, startPoint y: 542, endPoint x: 572, endPoint y: 545, distance: 11.7
click at [572, 545] on input "528" at bounding box center [563, 541] width 26 height 13
click at [541, 458] on div at bounding box center [682, 462] width 1237 height 16
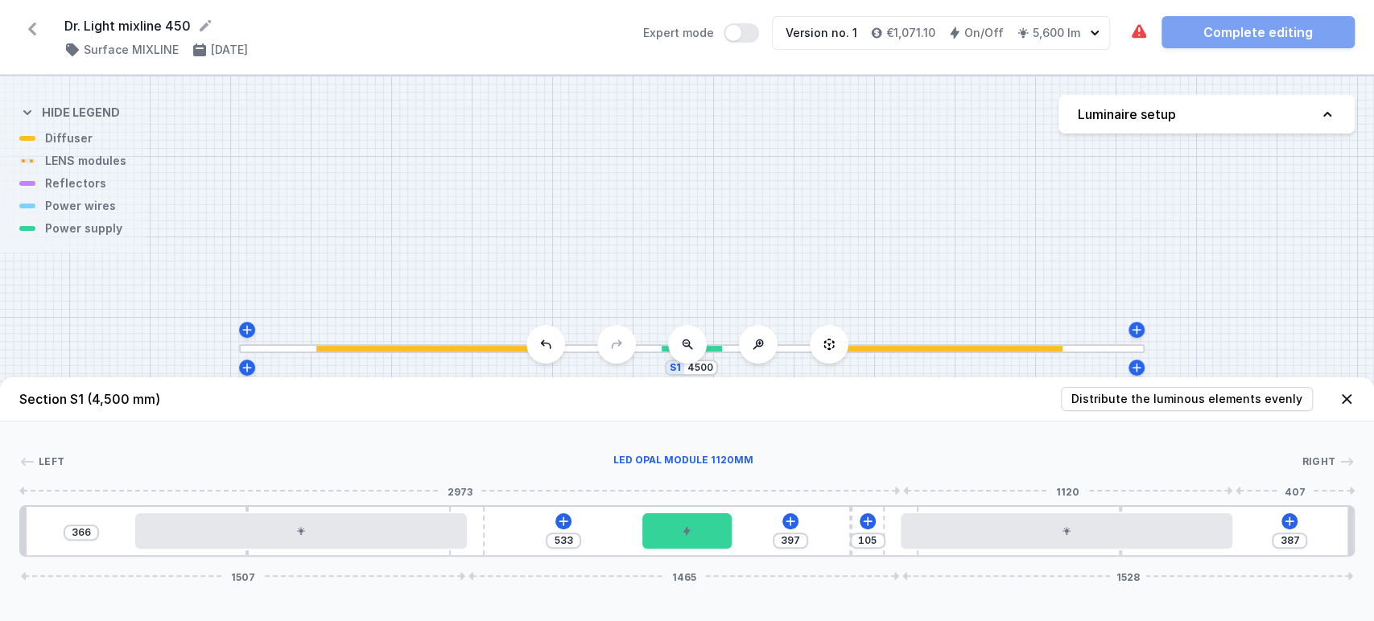
drag, startPoint x: 894, startPoint y: 552, endPoint x: 916, endPoint y: 559, distance: 22.7
click at [938, 544] on div "366 533 397 105 387 1507 1465 1528" at bounding box center [686, 532] width 1335 height 52
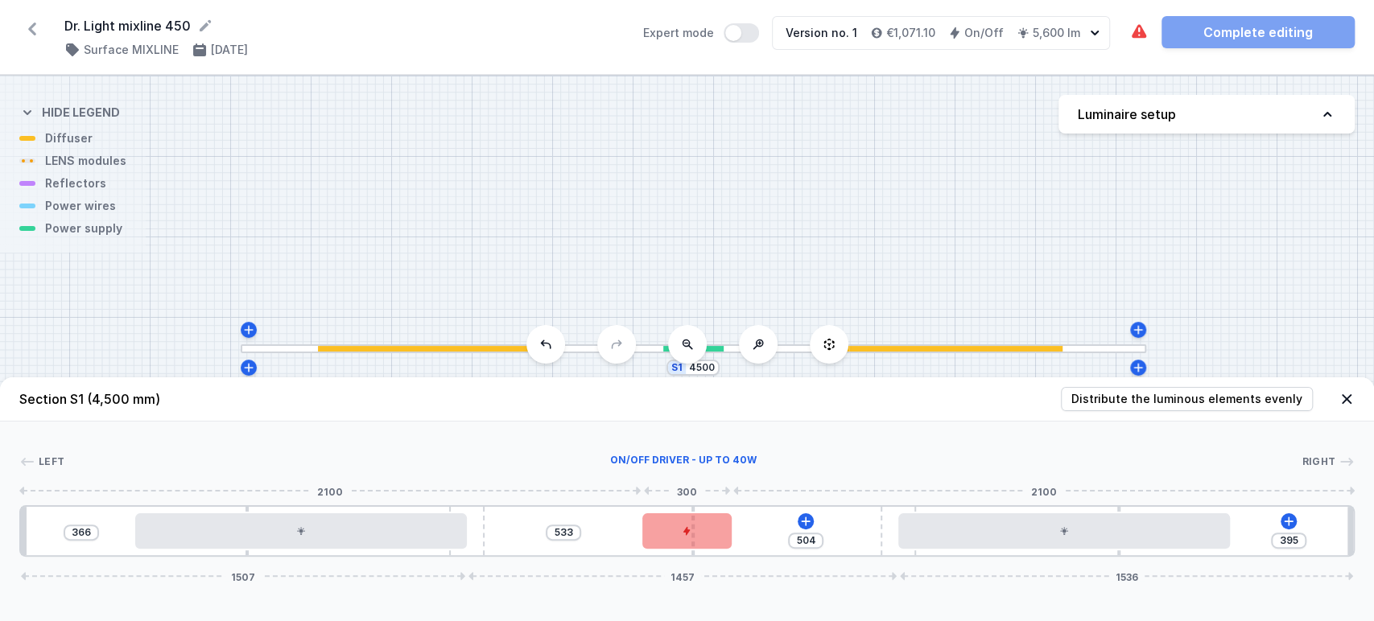
drag, startPoint x: 851, startPoint y: 550, endPoint x: 712, endPoint y: 534, distance: 139.4
click at [702, 534] on div "366 533 504 395 1507 1457 1536" at bounding box center [686, 532] width 1335 height 52
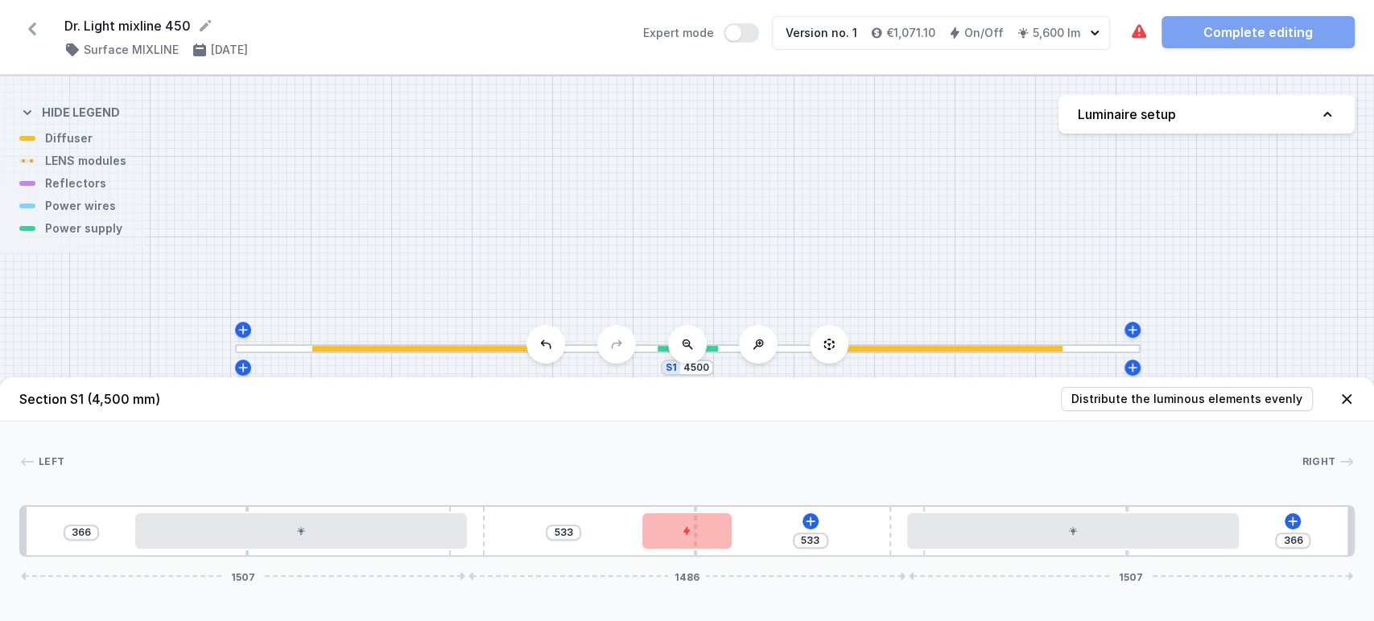
drag, startPoint x: 901, startPoint y: 555, endPoint x: 934, endPoint y: 555, distance: 33.0
click at [934, 555] on div "366 533 533 366 1507 1486 1507" at bounding box center [686, 532] width 1335 height 52
drag, startPoint x: 696, startPoint y: 552, endPoint x: 703, endPoint y: 565, distance: 14.4
click at [813, 519] on icon at bounding box center [810, 521] width 13 height 13
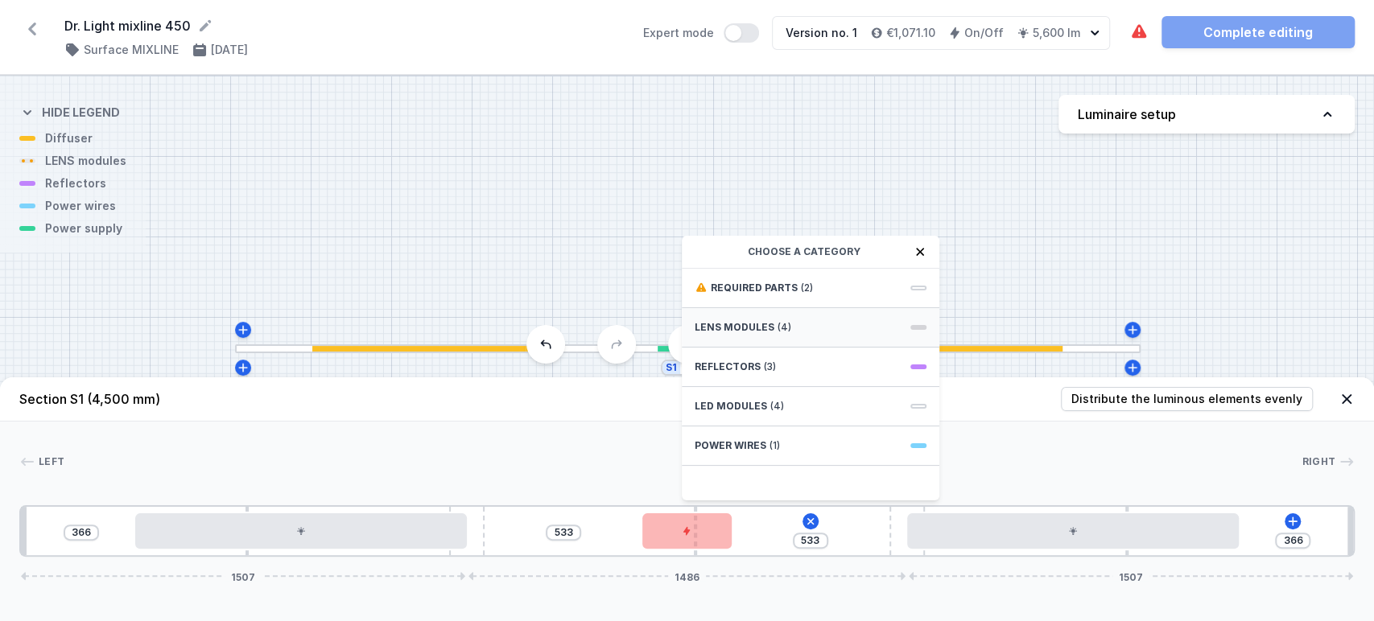
click at [786, 322] on span "(4)" at bounding box center [785, 327] width 14 height 13
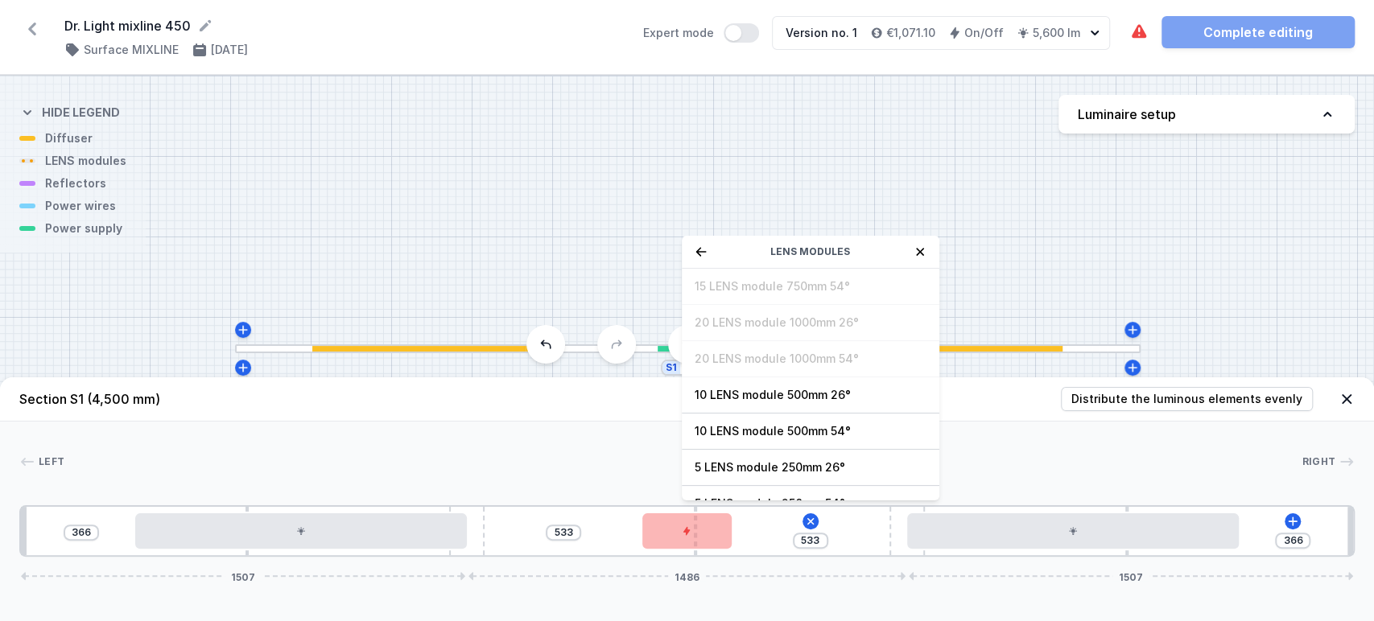
click at [696, 247] on icon at bounding box center [701, 252] width 13 height 13
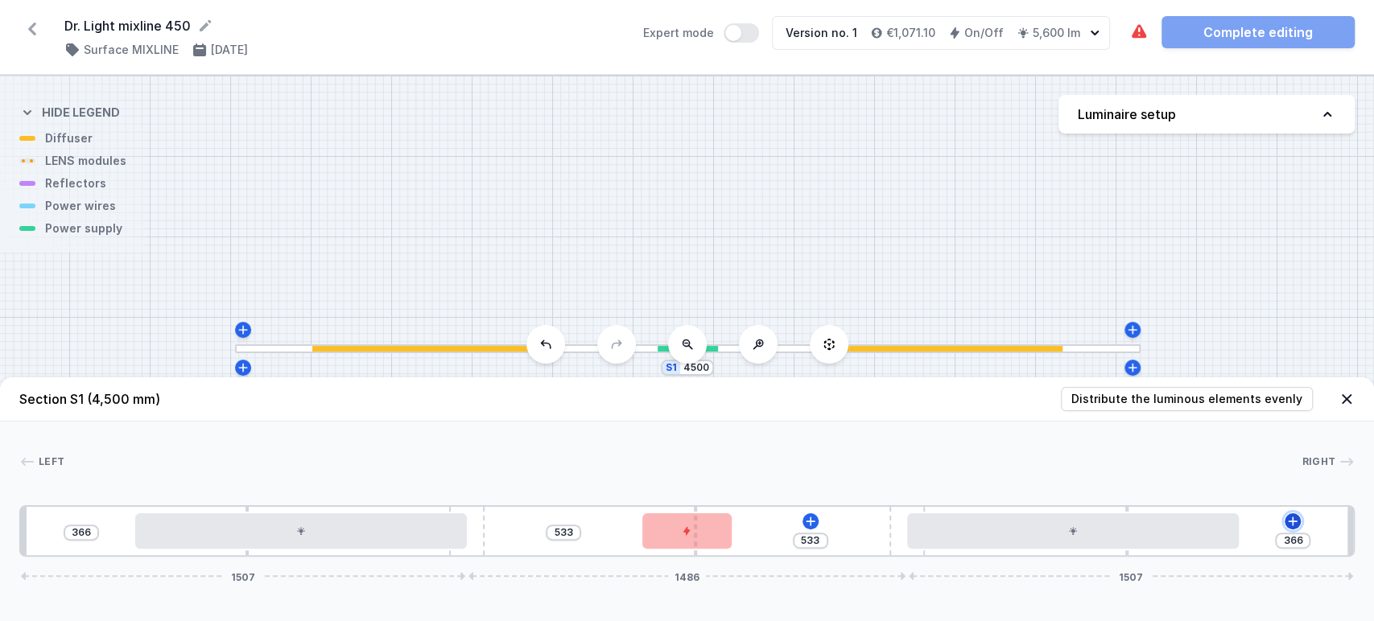
click at [1298, 523] on icon at bounding box center [1292, 521] width 13 height 13
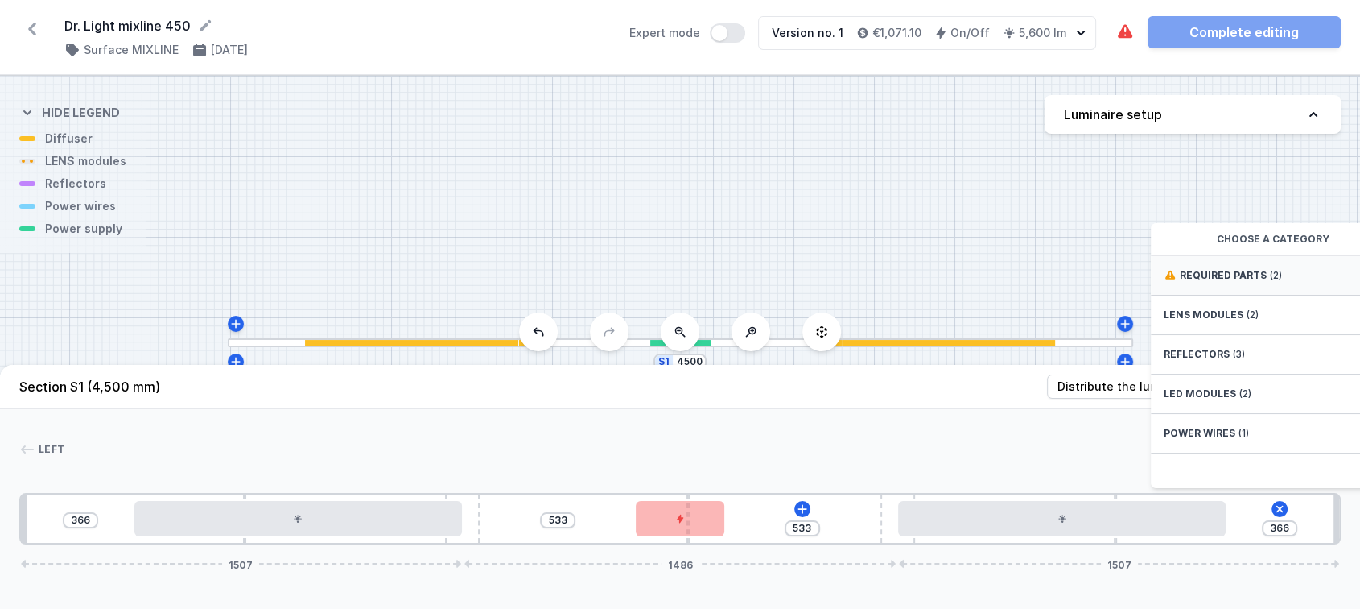
click at [1266, 279] on div "Required parts (2)" at bounding box center [1280, 275] width 258 height 39
drag, startPoint x: 1289, startPoint y: 319, endPoint x: 1305, endPoint y: 456, distance: 138.6
click at [1290, 318] on span "ON/OFF Driver - up to 40W" at bounding box center [1280, 310] width 232 height 16
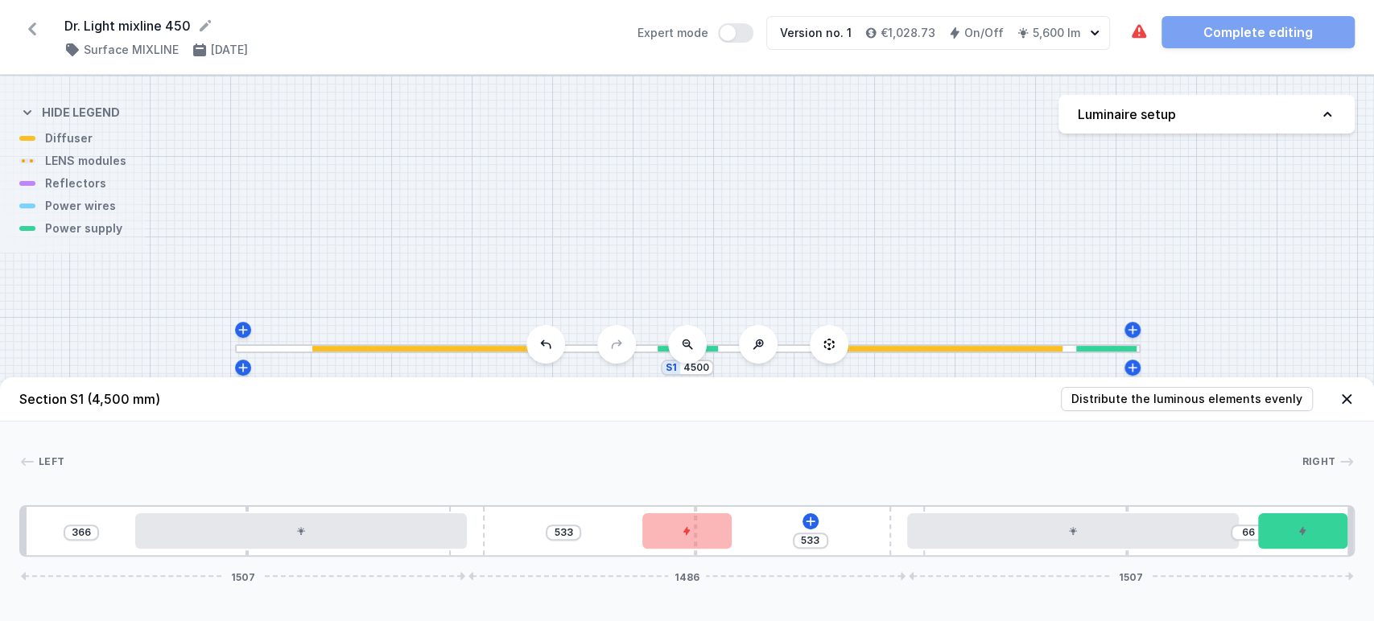
drag, startPoint x: 1294, startPoint y: 528, endPoint x: 1356, endPoint y: 538, distance: 61.9
click at [1356, 538] on div "Left Right 1 2 3 4 2 5 4 2 3 5 1 366 533 533 66 1507 1486 1507 759 10 1120 767 …" at bounding box center [687, 489] width 1374 height 135
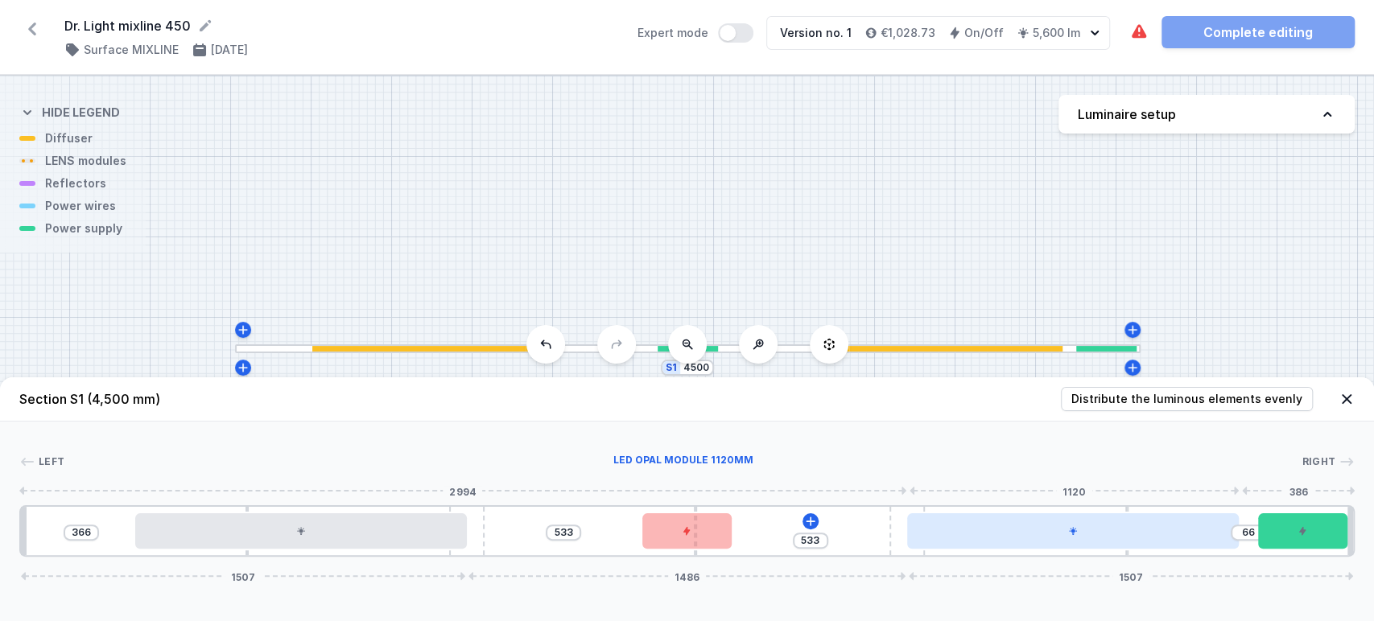
click at [1144, 538] on div at bounding box center [1073, 531] width 332 height 35
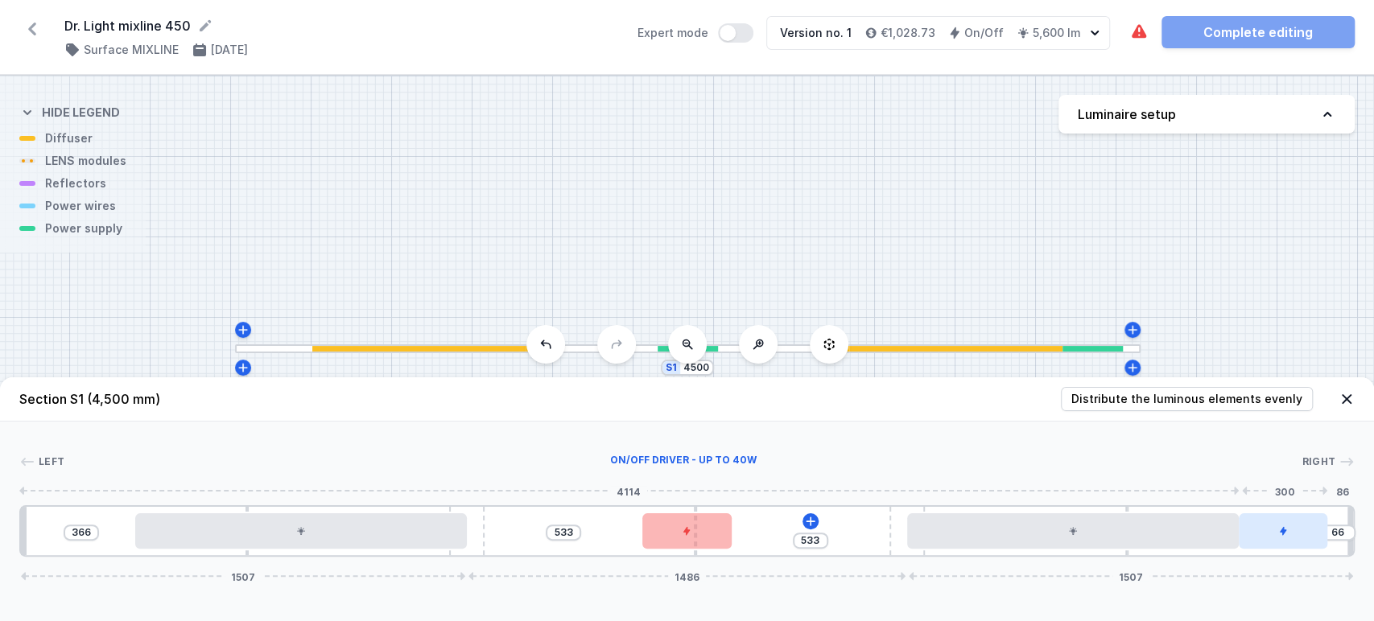
drag, startPoint x: 1306, startPoint y: 532, endPoint x: 1288, endPoint y: 536, distance: 18.9
click at [1288, 536] on div at bounding box center [1283, 531] width 89 height 35
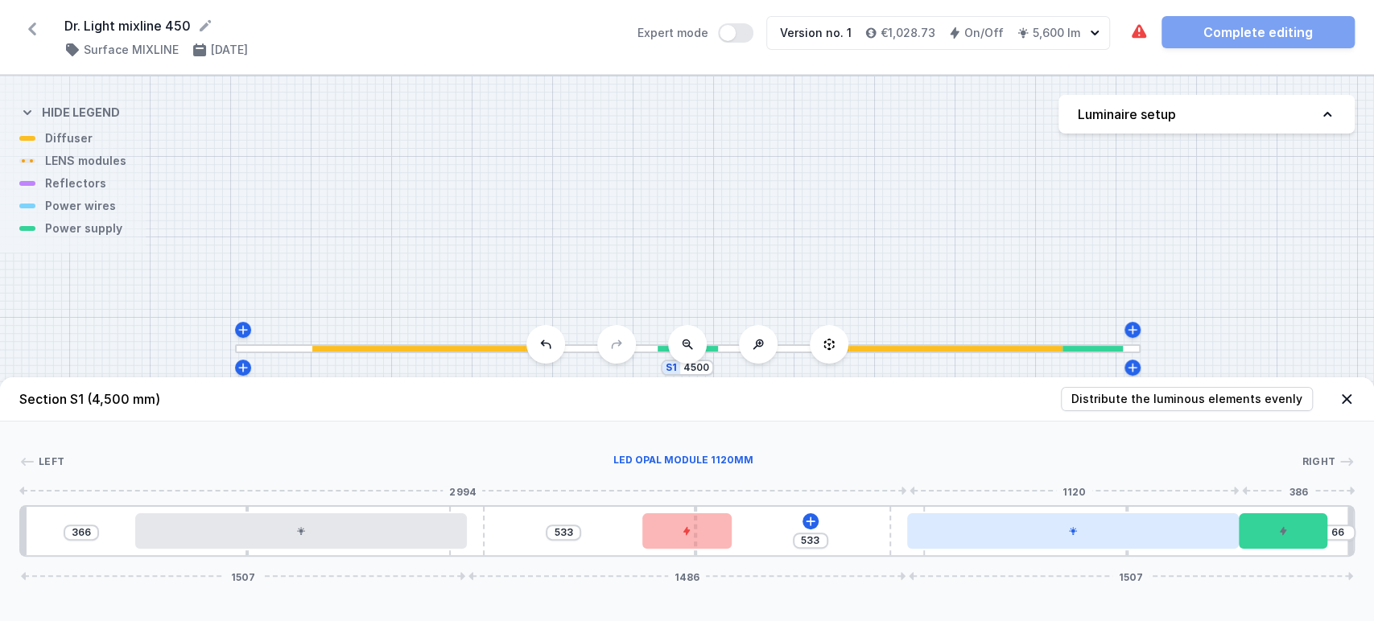
drag, startPoint x: 1181, startPoint y: 539, endPoint x: 1173, endPoint y: 535, distance: 9.0
click at [1172, 535] on div at bounding box center [1073, 531] width 332 height 35
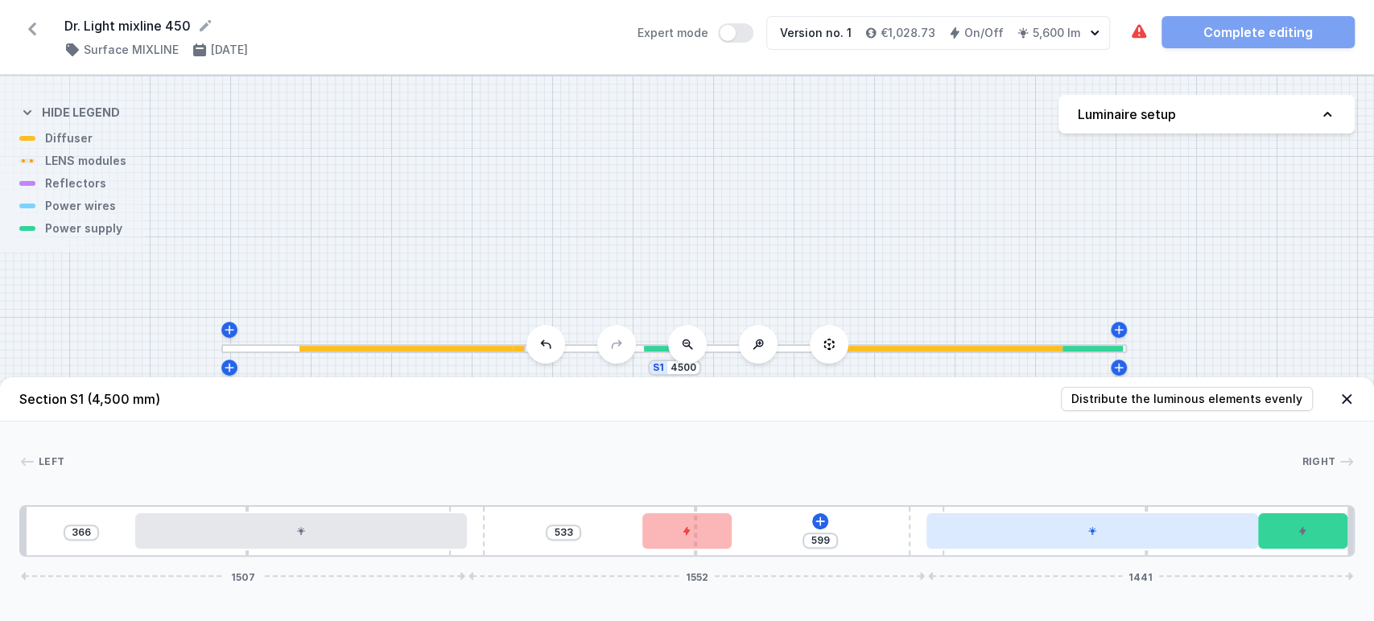
drag, startPoint x: 897, startPoint y: 550, endPoint x: 959, endPoint y: 547, distance: 62.1
click at [957, 546] on div "366 533 599 1507 1552 1441" at bounding box center [686, 532] width 1335 height 52
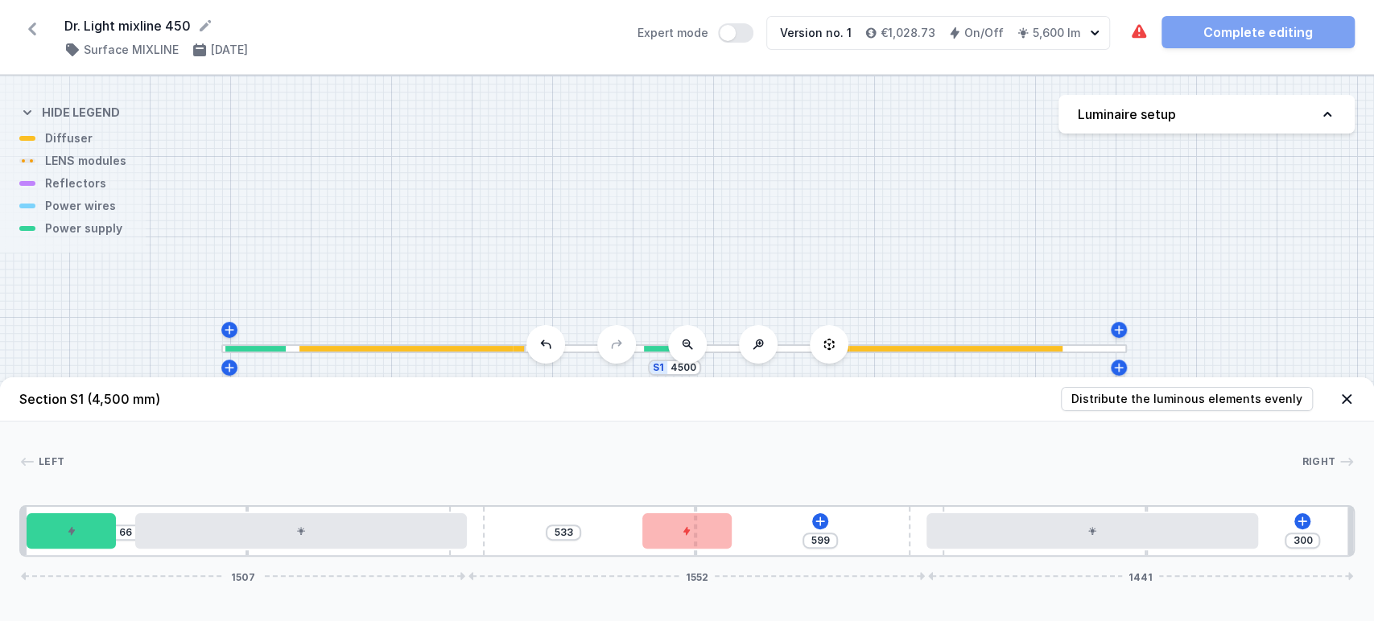
drag, startPoint x: 914, startPoint y: 525, endPoint x: 187, endPoint y: 535, distance: 727.8
click at [34, 566] on div "Section S1 (4,500 mm) Distribute the luminous elements evenly Left Right 1 2 3 …" at bounding box center [687, 500] width 1374 height 244
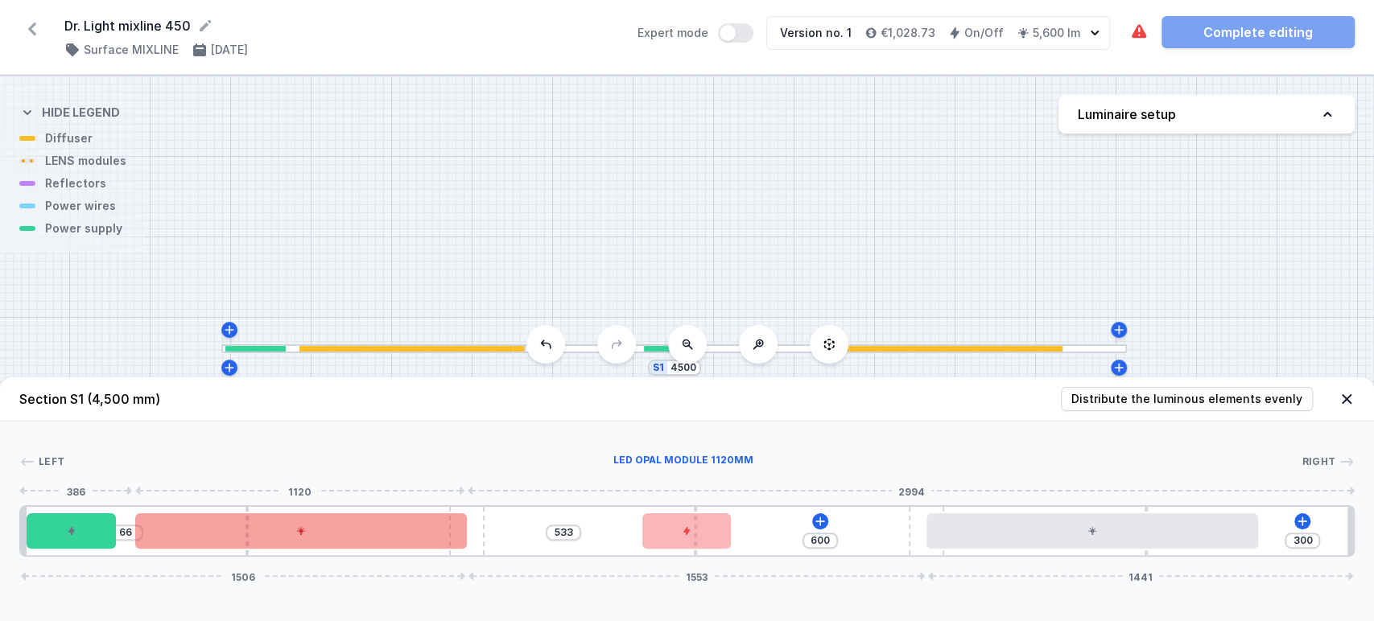
drag, startPoint x: 482, startPoint y: 546, endPoint x: 457, endPoint y: 544, distance: 25.0
click at [454, 544] on div "66 533 600 300 1506 1553 1441" at bounding box center [686, 532] width 1335 height 52
drag, startPoint x: 471, startPoint y: 547, endPoint x: 429, endPoint y: 548, distance: 41.9
click at [429, 548] on div "66 533 600 300 1506 1553 1441" at bounding box center [686, 532] width 1335 height 52
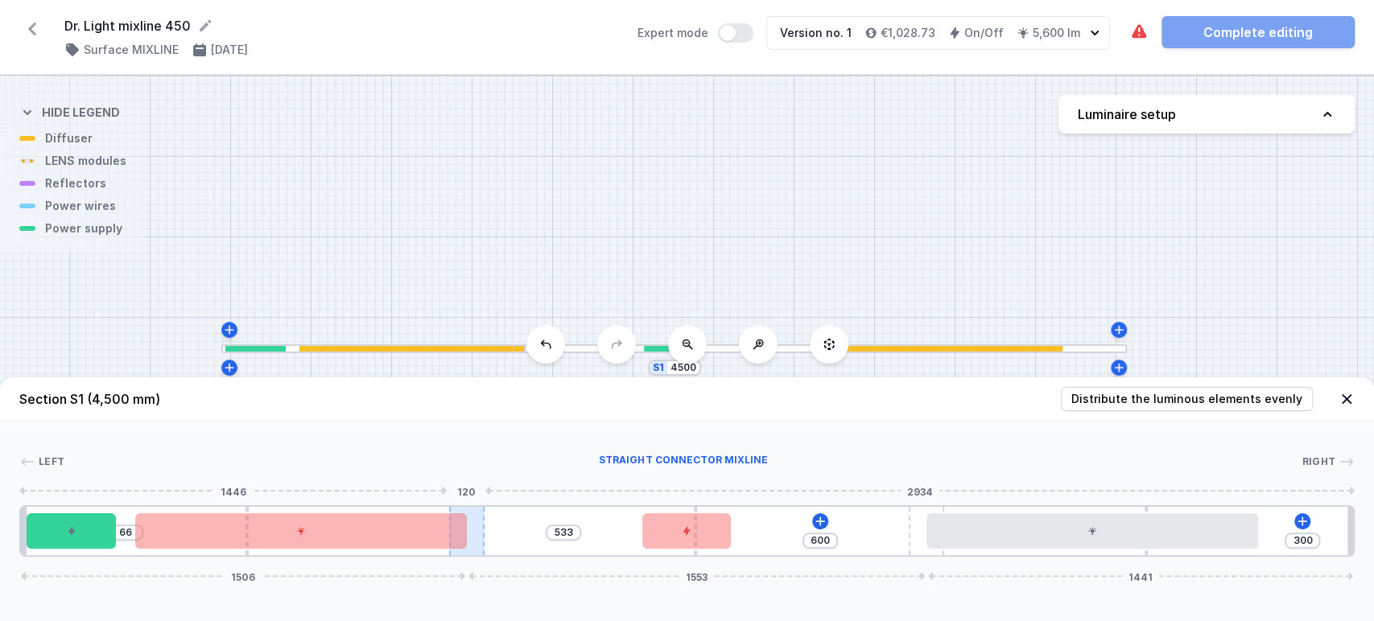
drag, startPoint x: 477, startPoint y: 555, endPoint x: 448, endPoint y: 552, distance: 28.3
click at [449, 552] on div at bounding box center [466, 531] width 35 height 48
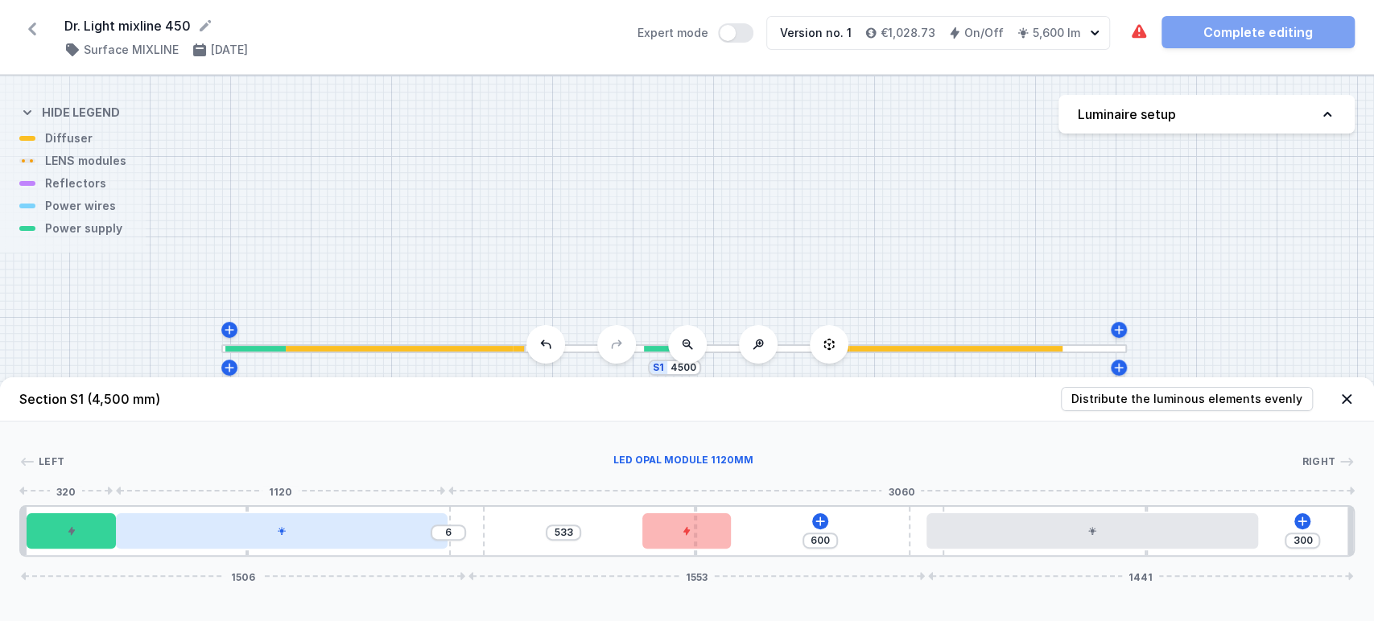
drag, startPoint x: 409, startPoint y: 536, endPoint x: 382, endPoint y: 542, distance: 27.2
click at [382, 542] on div at bounding box center [282, 531] width 332 height 35
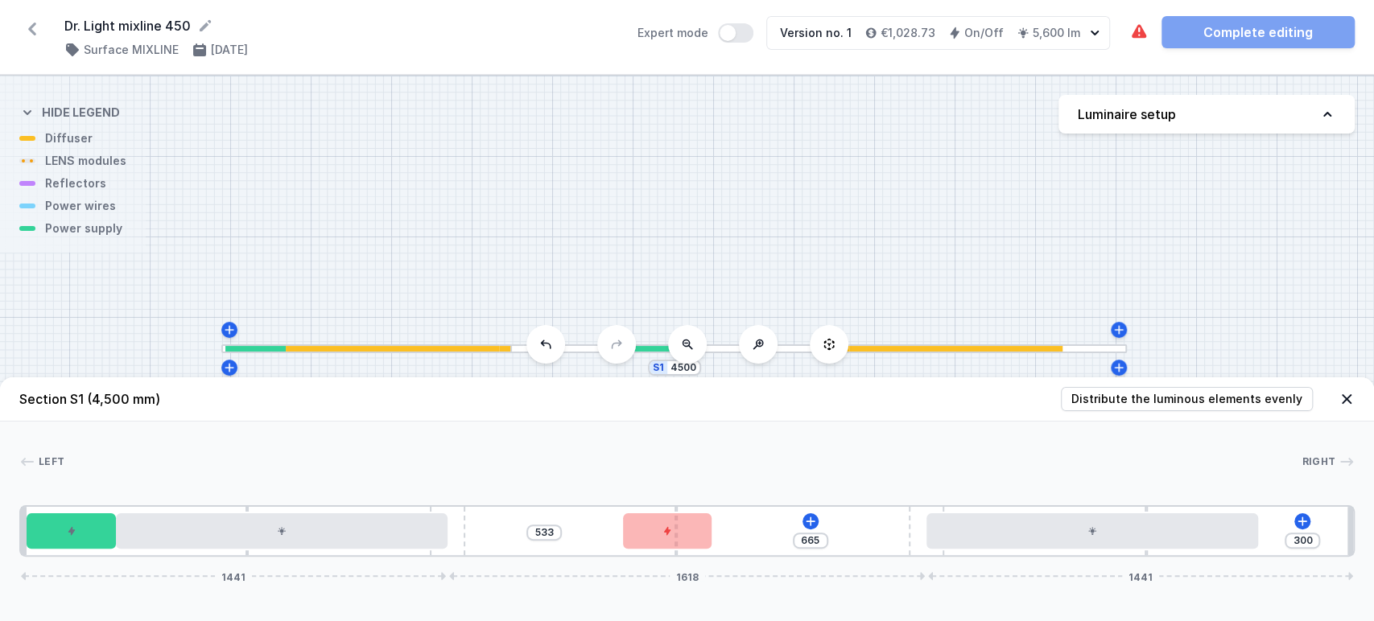
click at [467, 552] on div "533 665 300 1441 1618 1441" at bounding box center [686, 532] width 1335 height 52
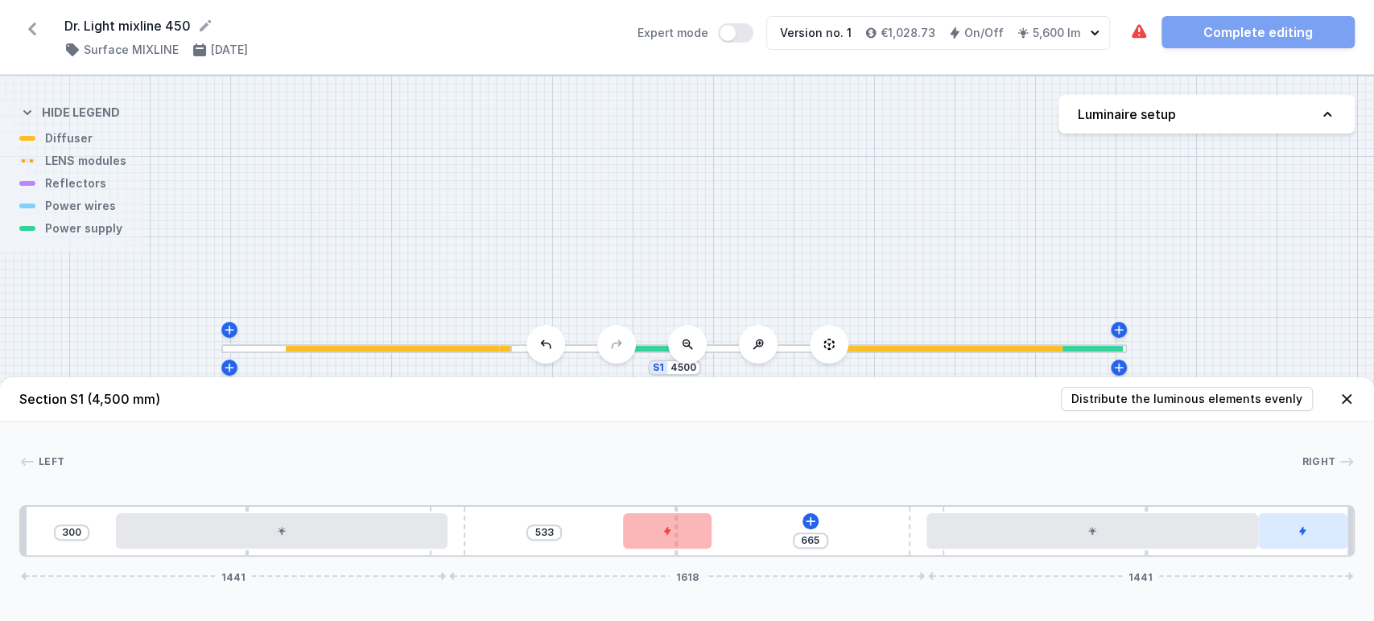
drag, startPoint x: 79, startPoint y: 535, endPoint x: 1320, endPoint y: 532, distance: 1241.3
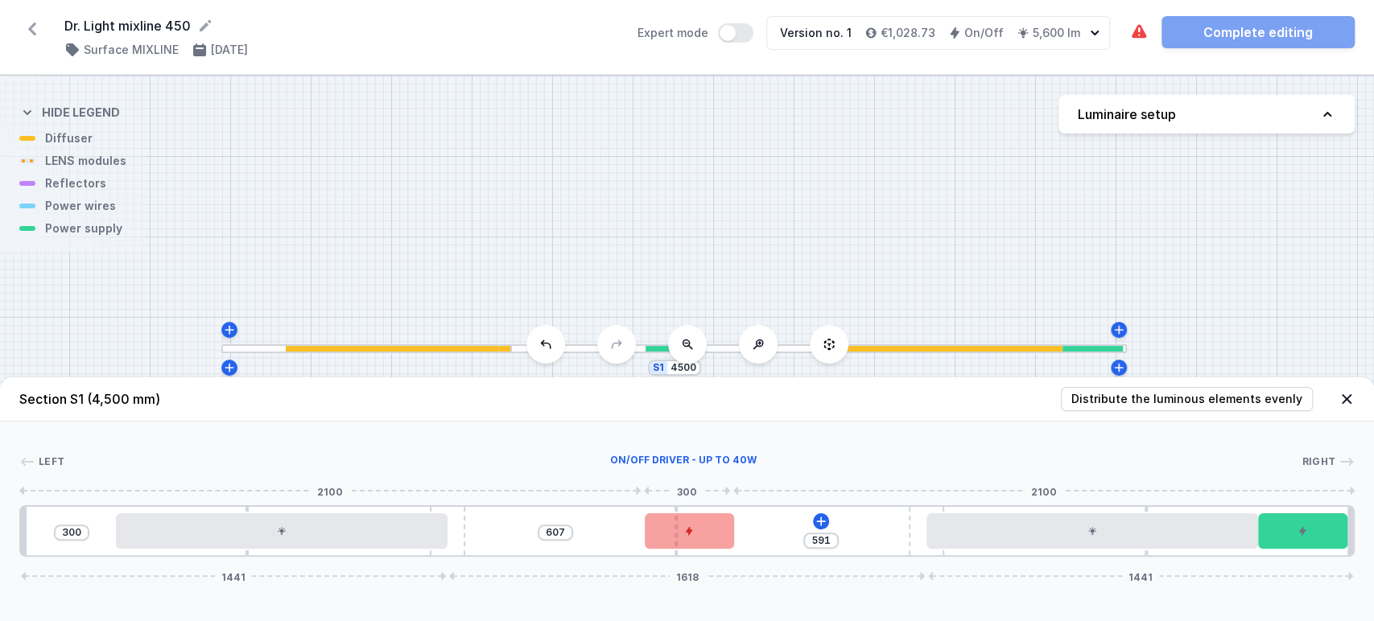
drag, startPoint x: 683, startPoint y: 539, endPoint x: 712, endPoint y: 544, distance: 29.5
click at [712, 544] on div at bounding box center [689, 531] width 89 height 35
drag, startPoint x: 547, startPoint y: 533, endPoint x: 565, endPoint y: 538, distance: 18.4
click at [565, 538] on input "607" at bounding box center [556, 532] width 26 height 13
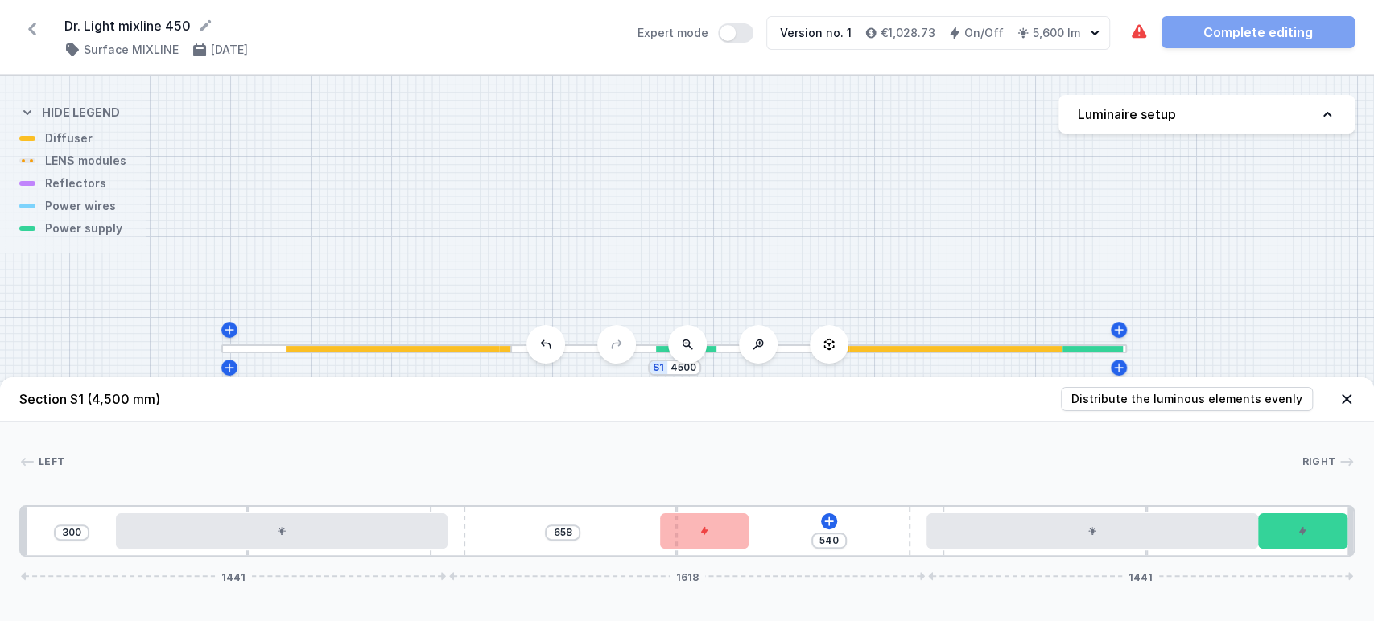
click at [563, 528] on div "300 658 540 1441 1618 1441" at bounding box center [686, 532] width 1335 height 52
click at [563, 531] on input "658" at bounding box center [563, 532] width 26 height 13
click at [563, 535] on input "598" at bounding box center [554, 532] width 26 height 13
click at [798, 419] on header "Section S1 (4,500 mm) Distribute the luminous elements evenly" at bounding box center [687, 400] width 1374 height 44
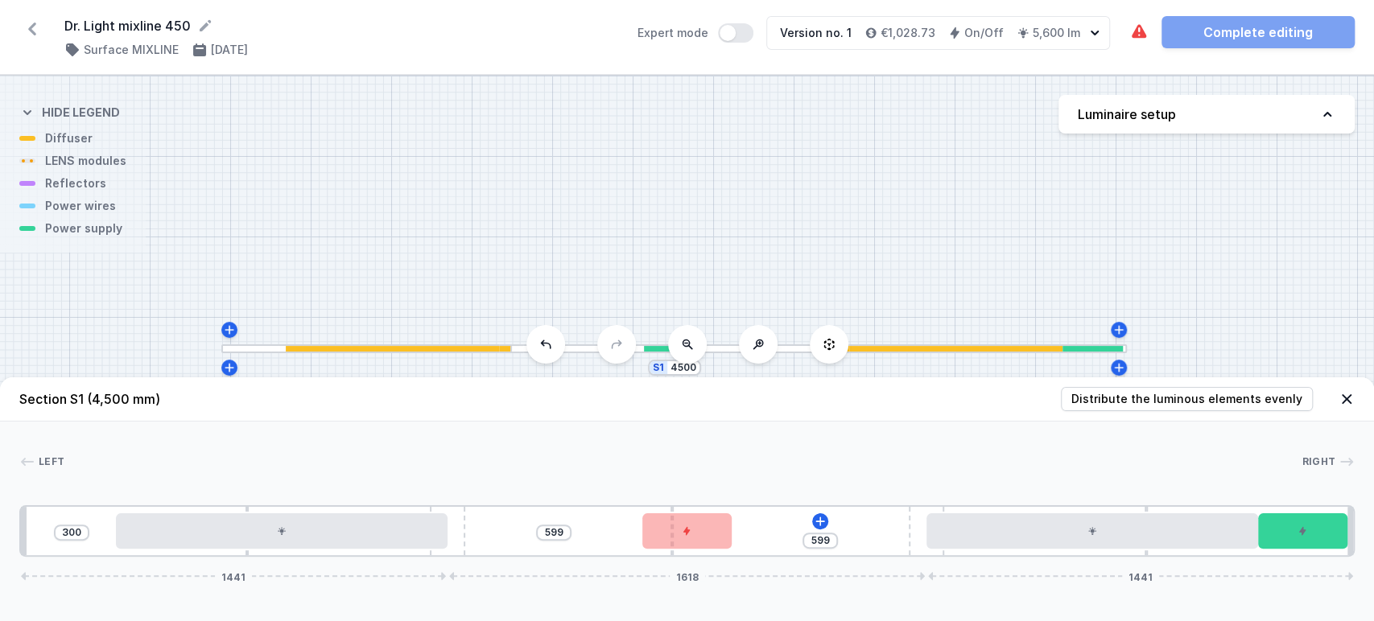
click at [677, 552] on div "300 599 599 1441 1618 1441" at bounding box center [686, 532] width 1335 height 52
click at [823, 521] on icon at bounding box center [820, 521] width 13 height 13
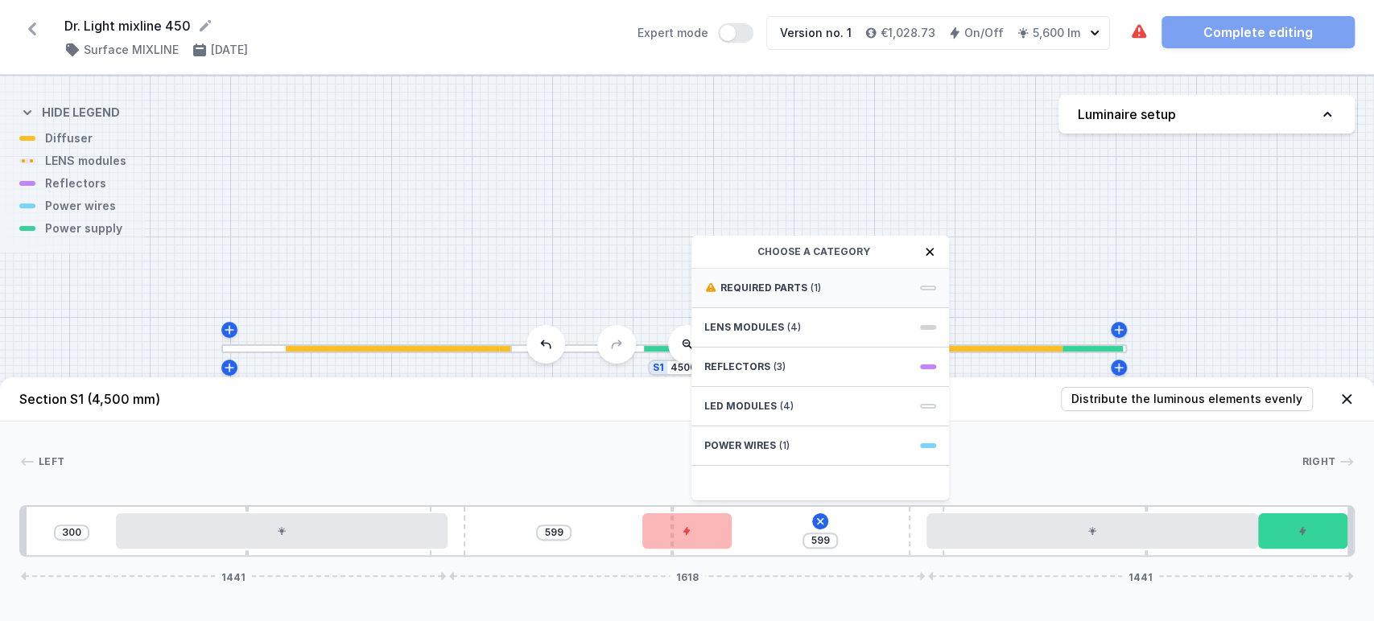
click at [867, 292] on div "Required parts (1)" at bounding box center [820, 288] width 258 height 39
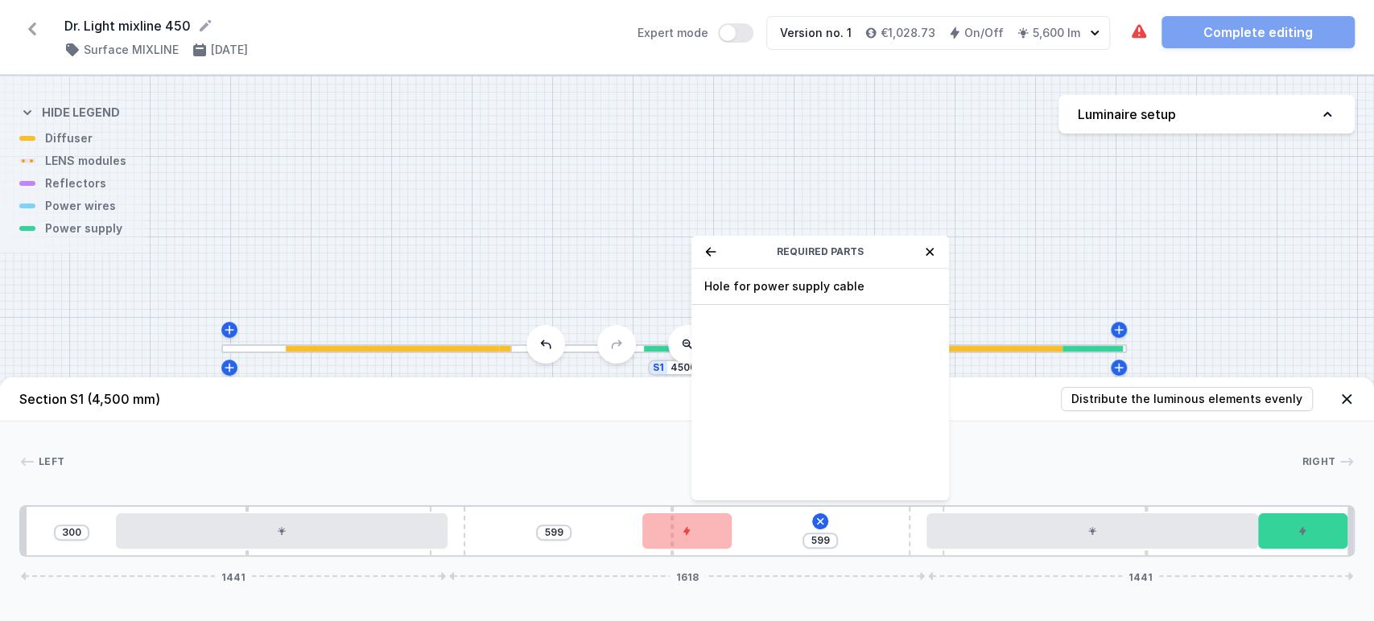
click at [704, 252] on icon at bounding box center [710, 252] width 13 height 13
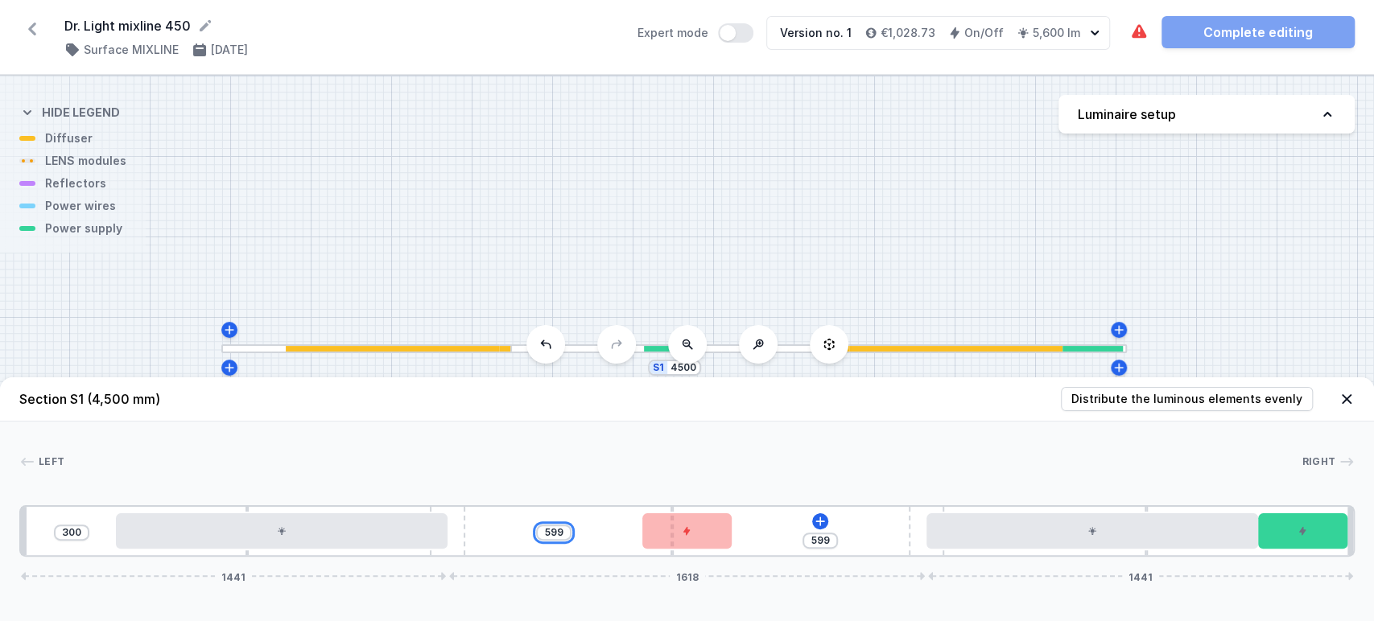
drag, startPoint x: 548, startPoint y: 530, endPoint x: 567, endPoint y: 534, distance: 18.8
click at [567, 534] on div "599" at bounding box center [553, 533] width 35 height 16
click at [822, 522] on button at bounding box center [815, 522] width 16 height 16
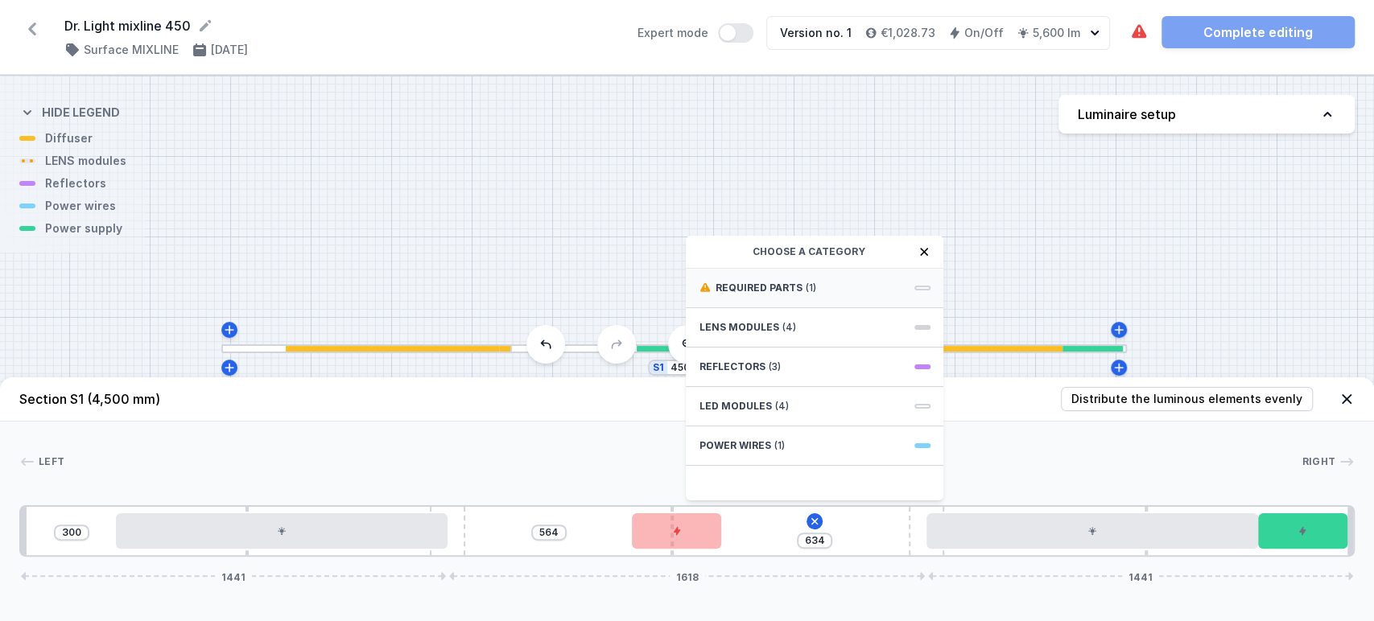
click at [868, 282] on div "Required parts (1)" at bounding box center [815, 288] width 258 height 39
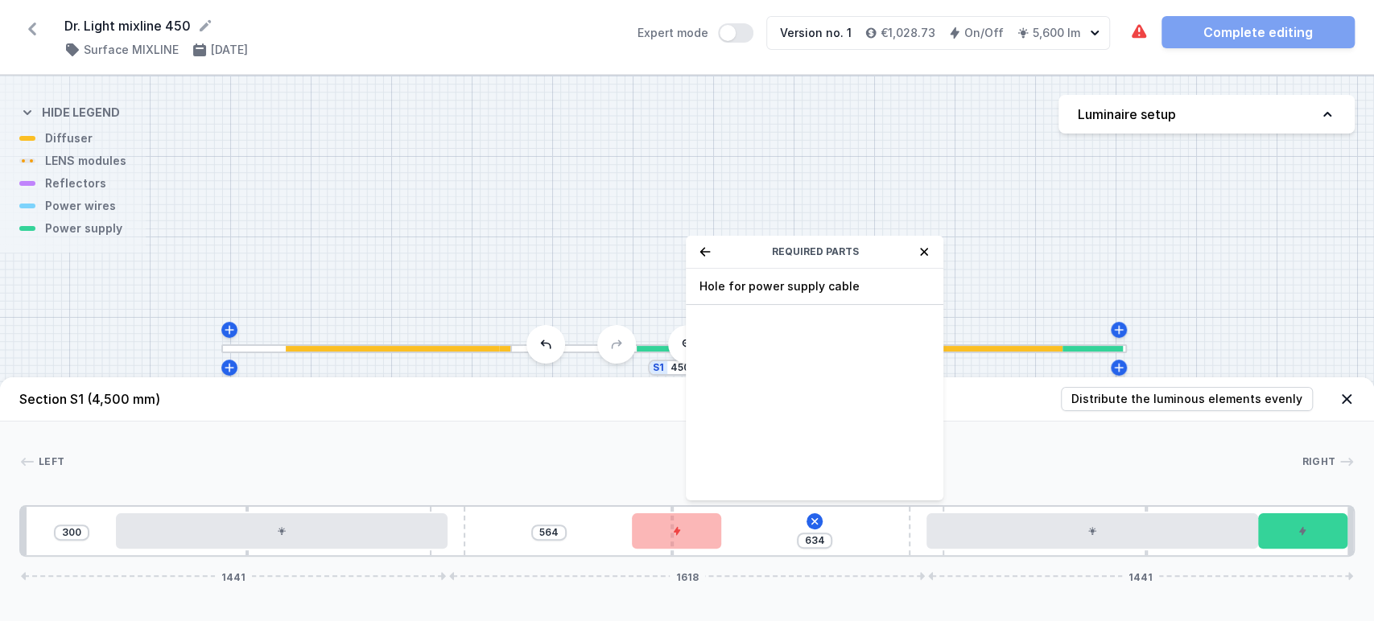
click at [868, 282] on span "Hole for power supply cable" at bounding box center [815, 287] width 232 height 16
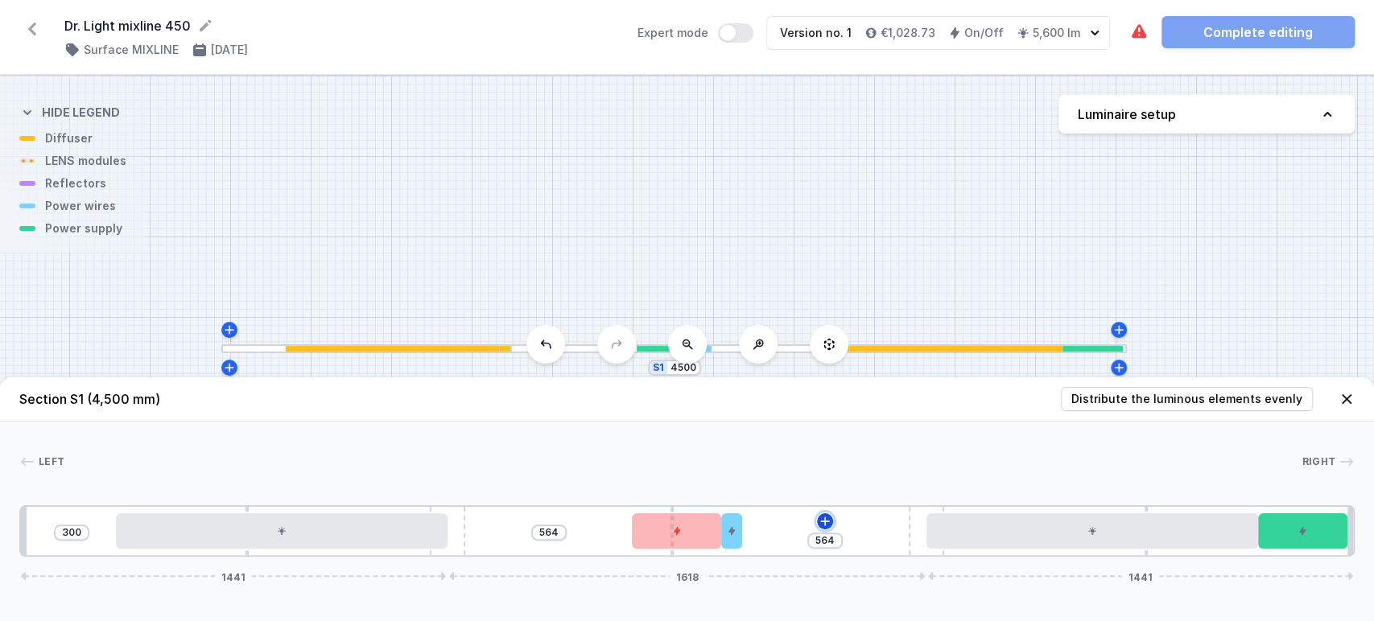
click at [829, 520] on icon at bounding box center [825, 521] width 13 height 13
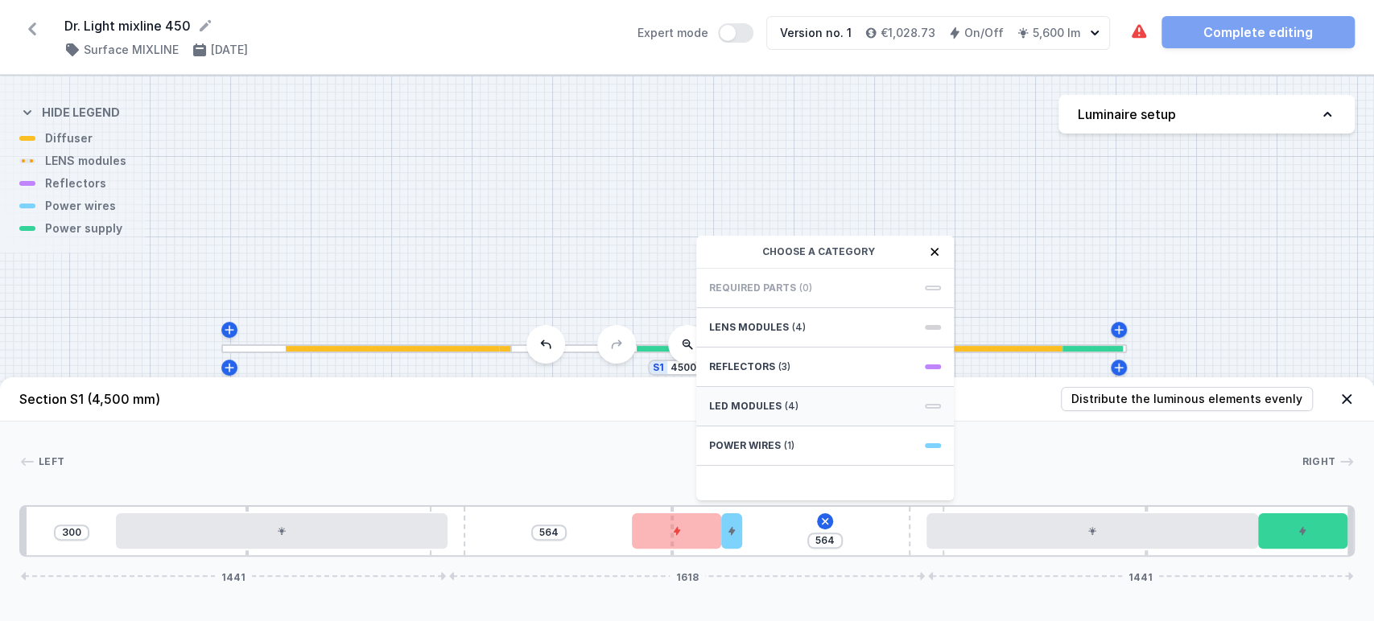
click at [737, 407] on span "LED modules" at bounding box center [745, 406] width 72 height 13
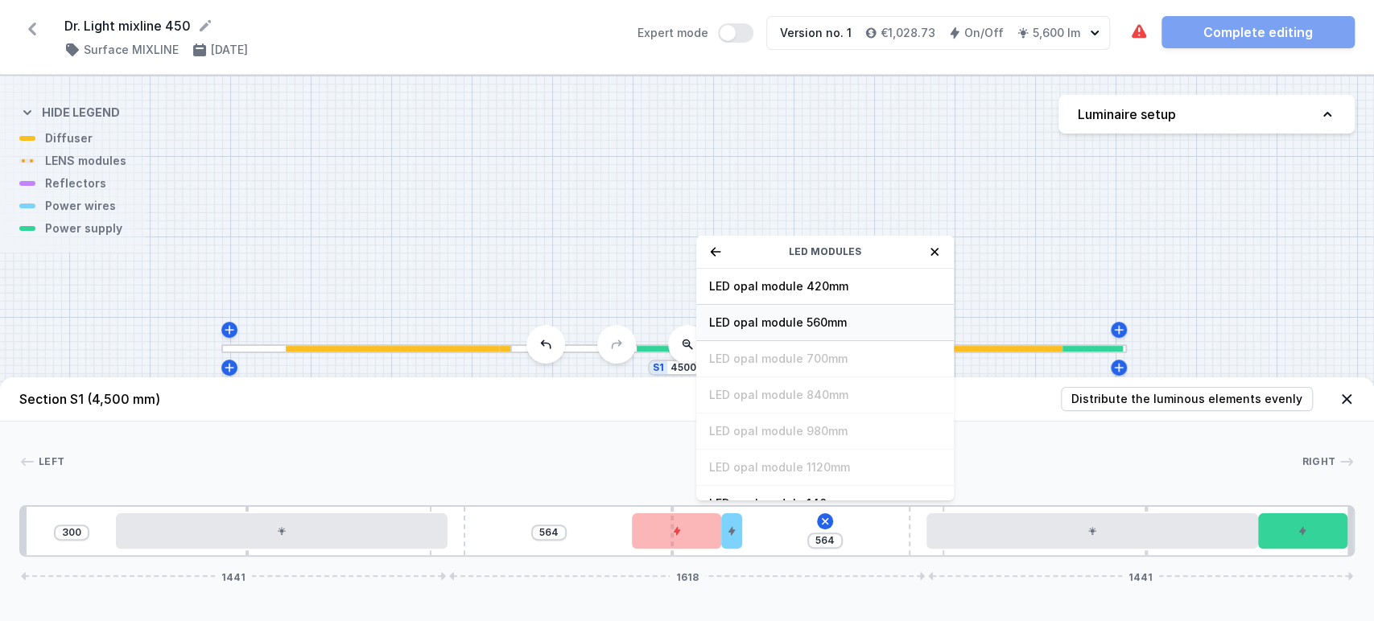
click at [799, 321] on span "LED opal module 560mm" at bounding box center [825, 323] width 232 height 16
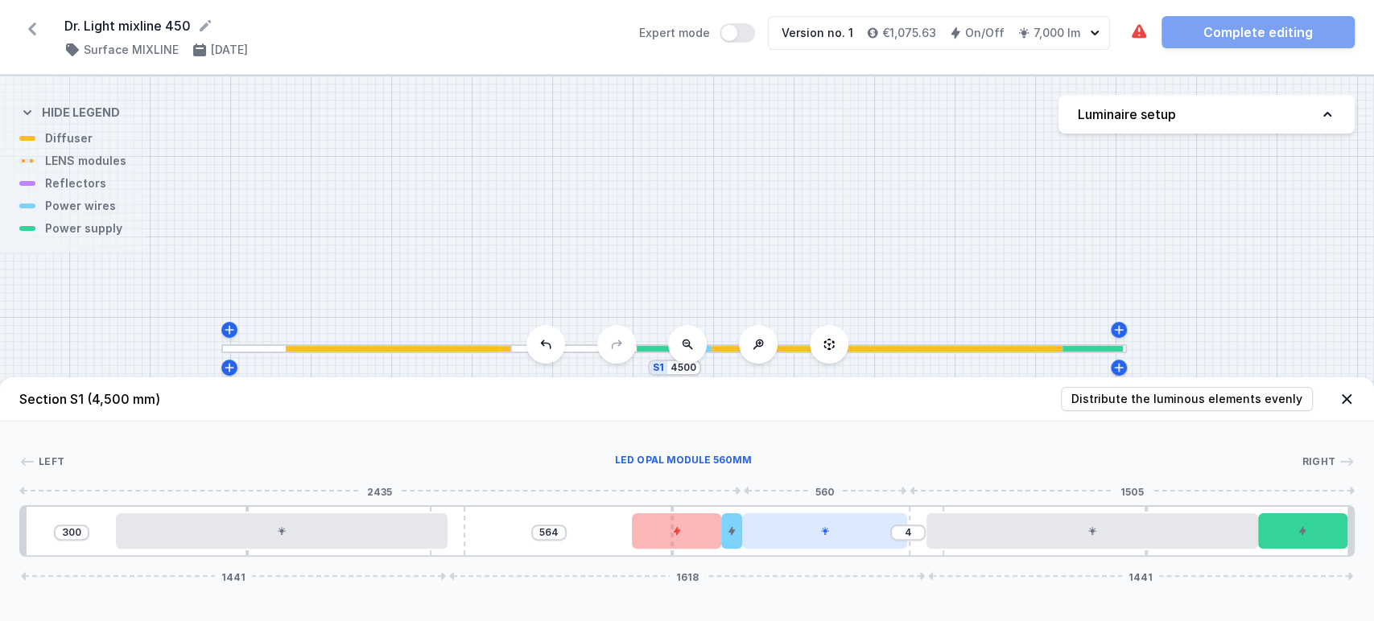
click at [807, 543] on div at bounding box center [825, 531] width 166 height 35
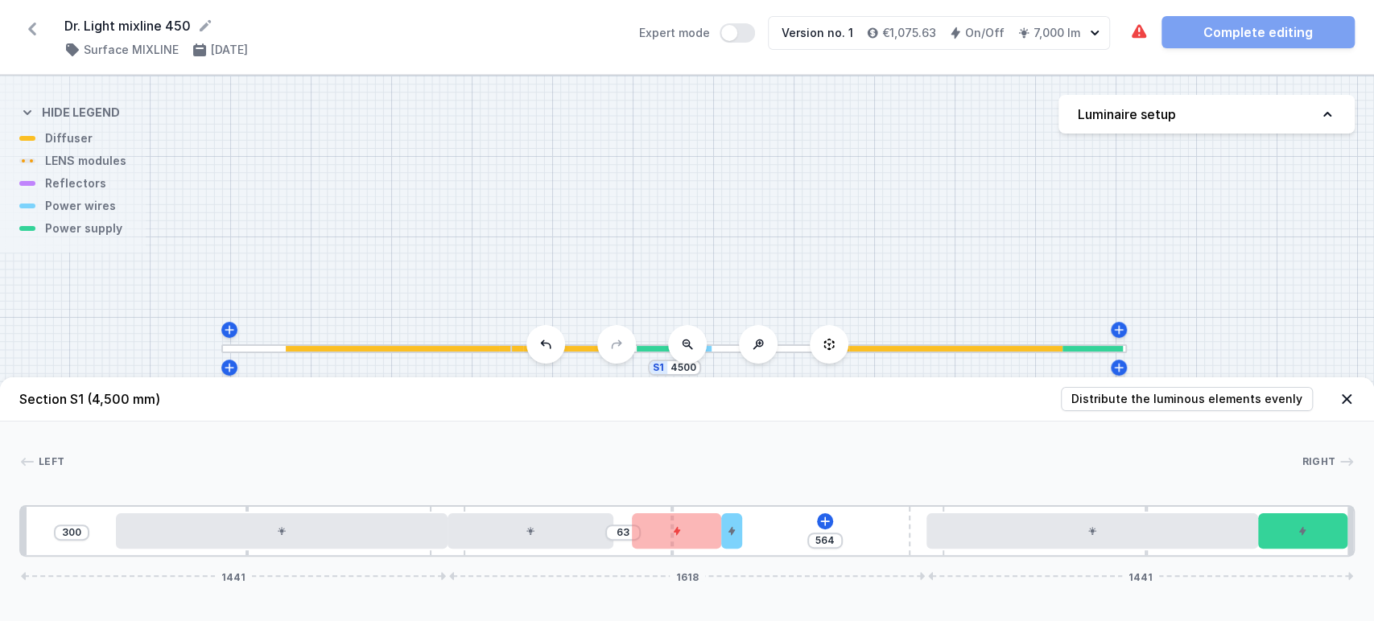
drag, startPoint x: 826, startPoint y: 522, endPoint x: 493, endPoint y: 550, distance: 333.6
click at [493, 550] on div "300 63 564 1441 1618 1441" at bounding box center [686, 532] width 1335 height 52
click at [828, 518] on icon at bounding box center [825, 521] width 13 height 13
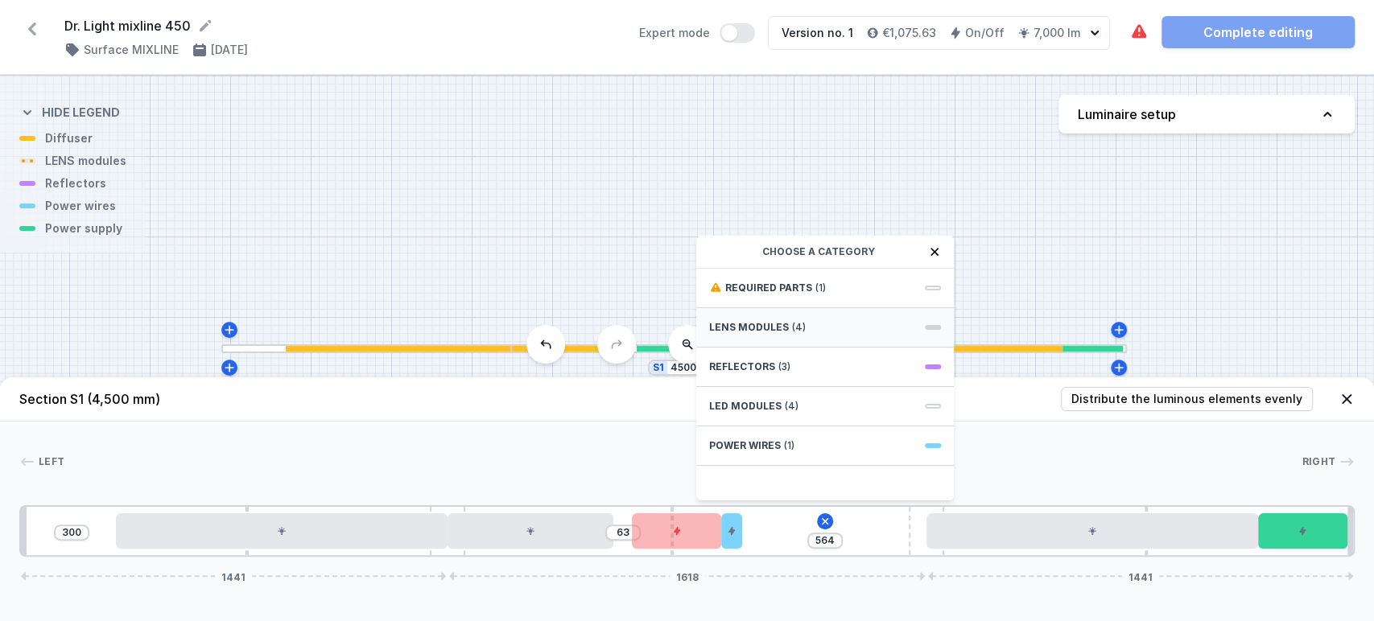
click at [798, 331] on span "(4)" at bounding box center [799, 327] width 14 height 13
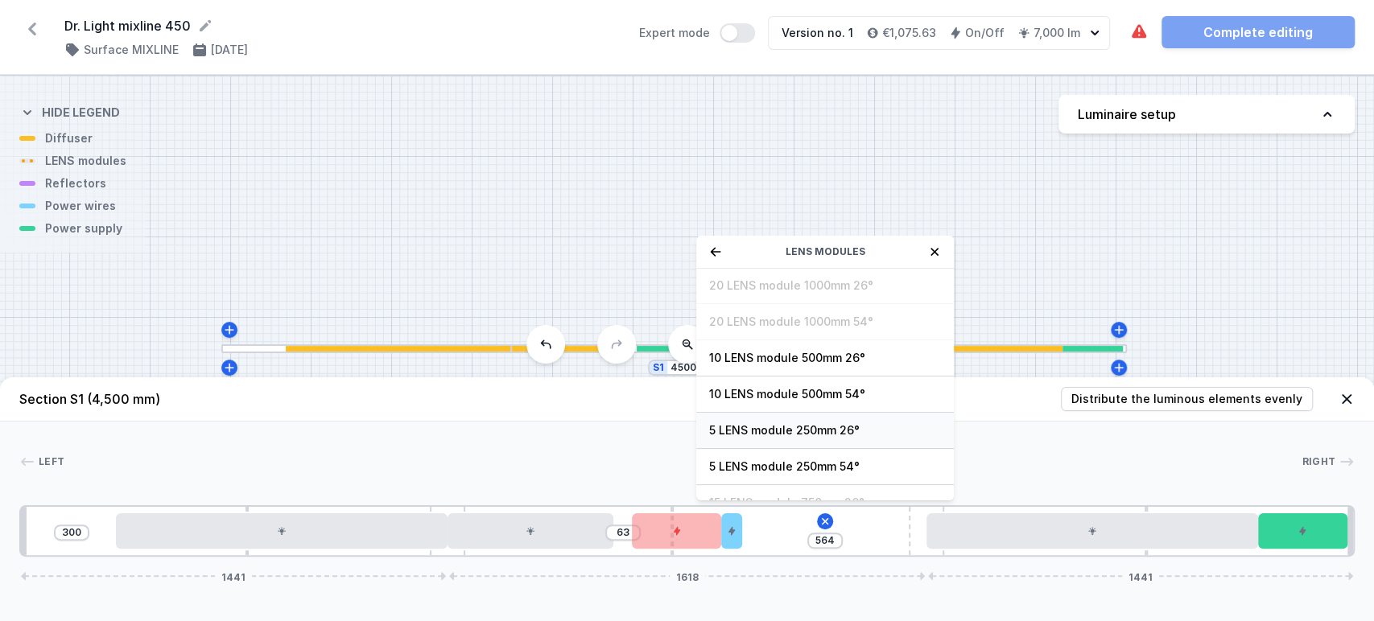
scroll to position [57, 0]
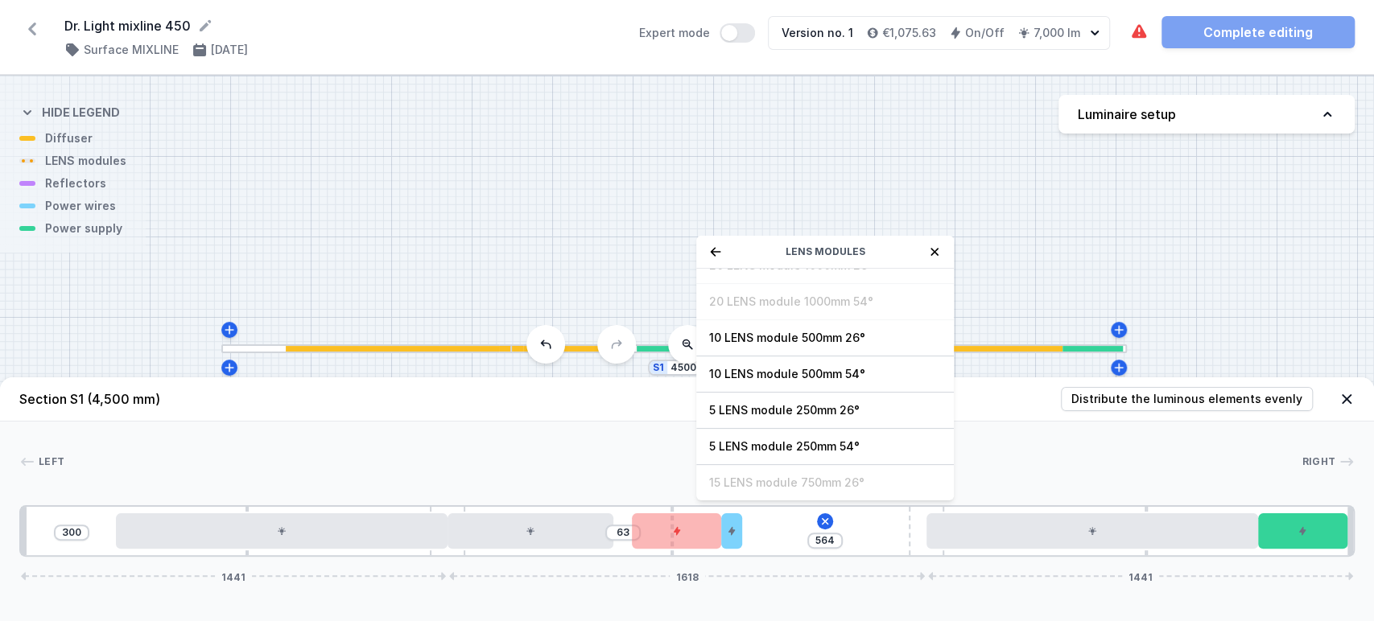
click at [703, 250] on div "LENS modules" at bounding box center [825, 252] width 258 height 33
click at [712, 249] on icon at bounding box center [715, 252] width 13 height 13
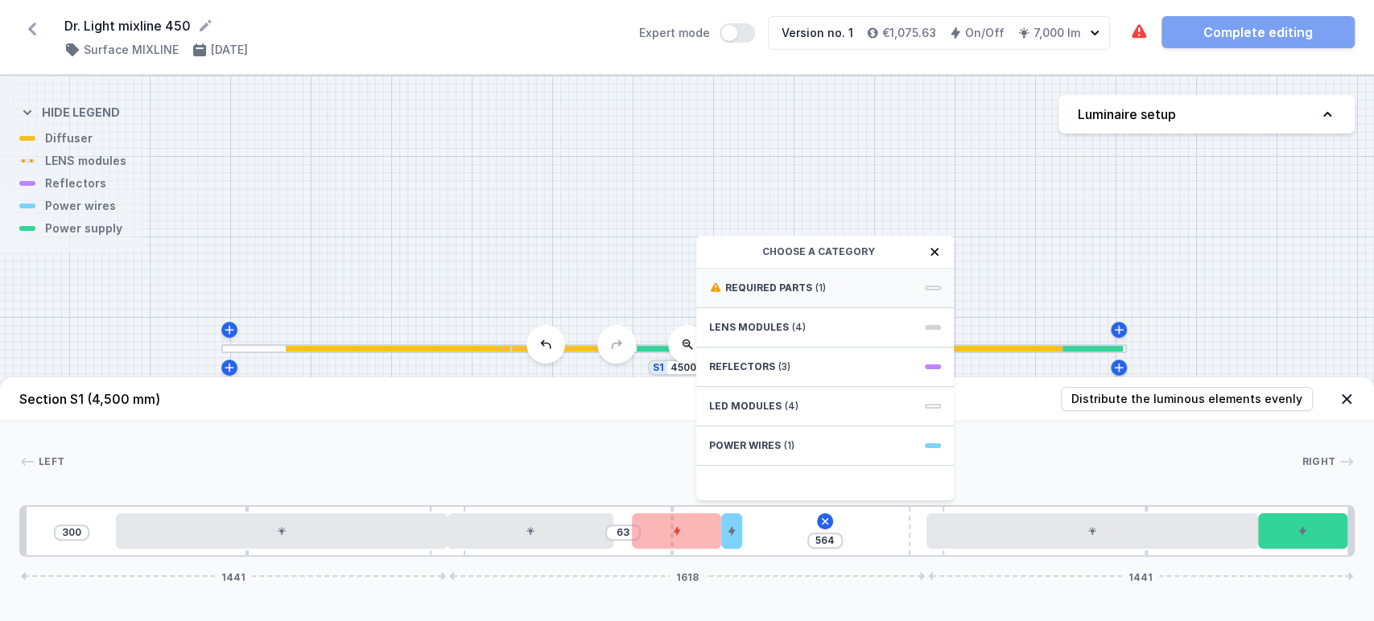
scroll to position [0, 0]
click at [741, 405] on span "LED modules" at bounding box center [745, 406] width 72 height 13
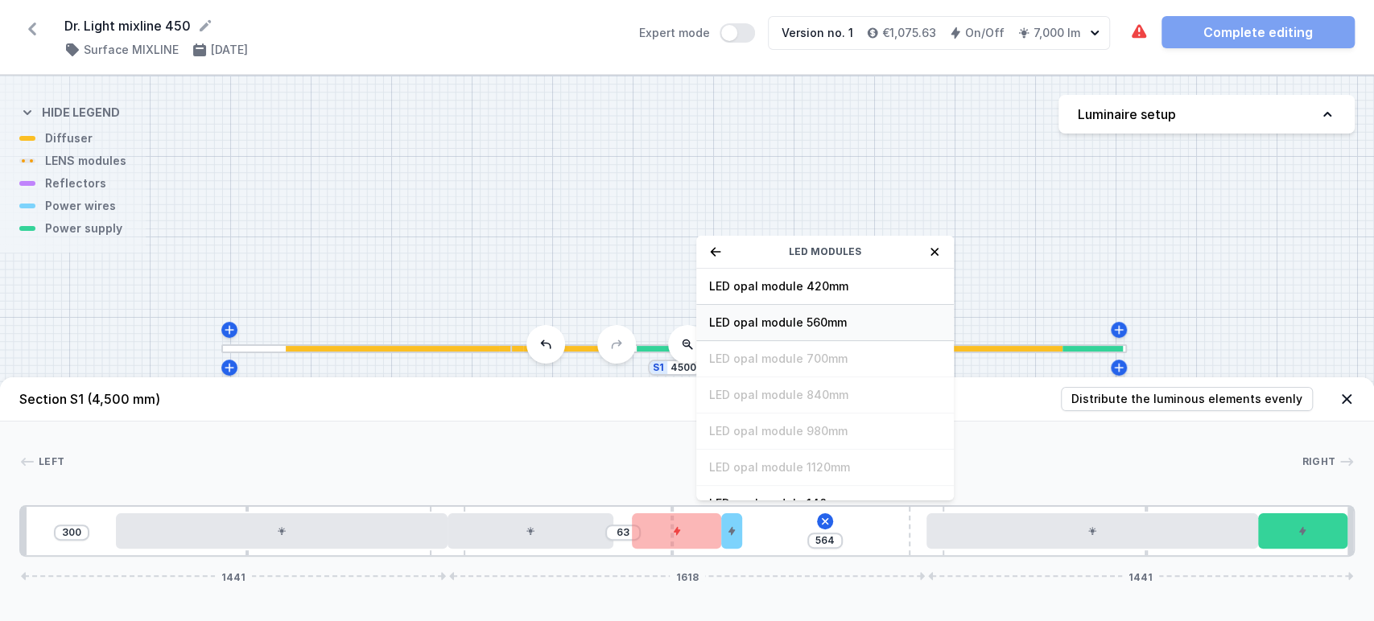
click at [821, 326] on span "LED opal module 560mm" at bounding box center [825, 323] width 232 height 16
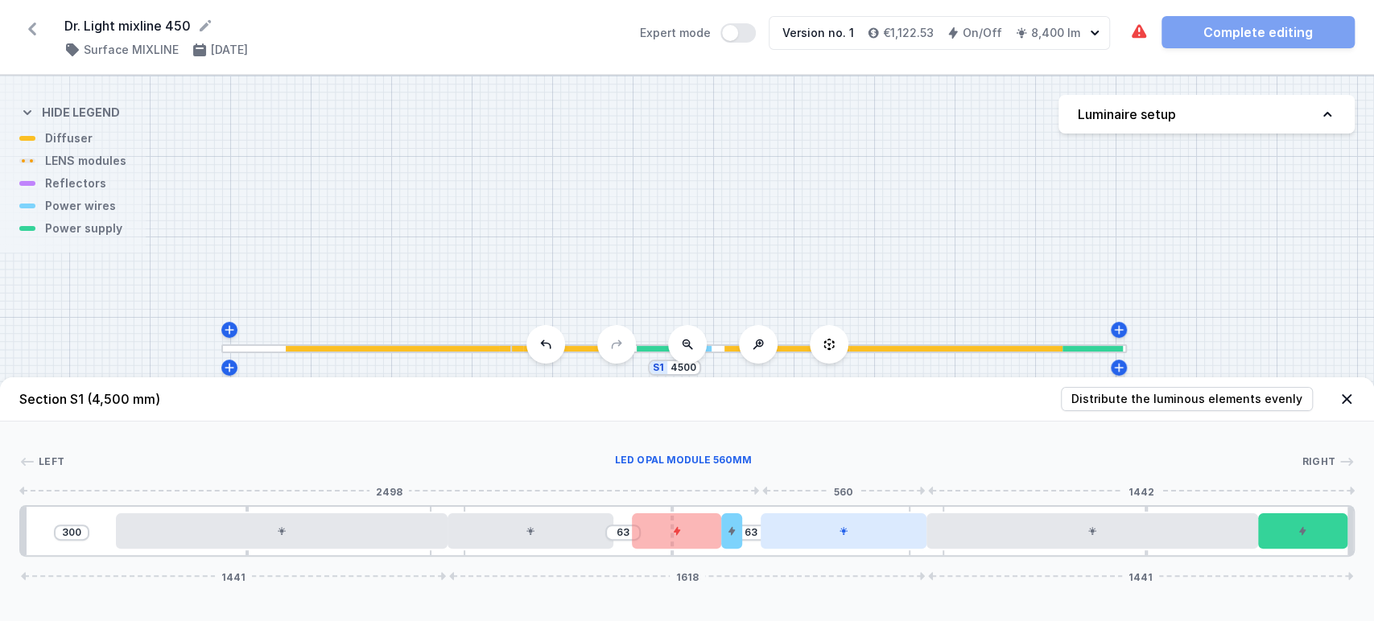
drag, startPoint x: 867, startPoint y: 532, endPoint x: 889, endPoint y: 533, distance: 21.7
click at [886, 531] on div at bounding box center [844, 531] width 166 height 35
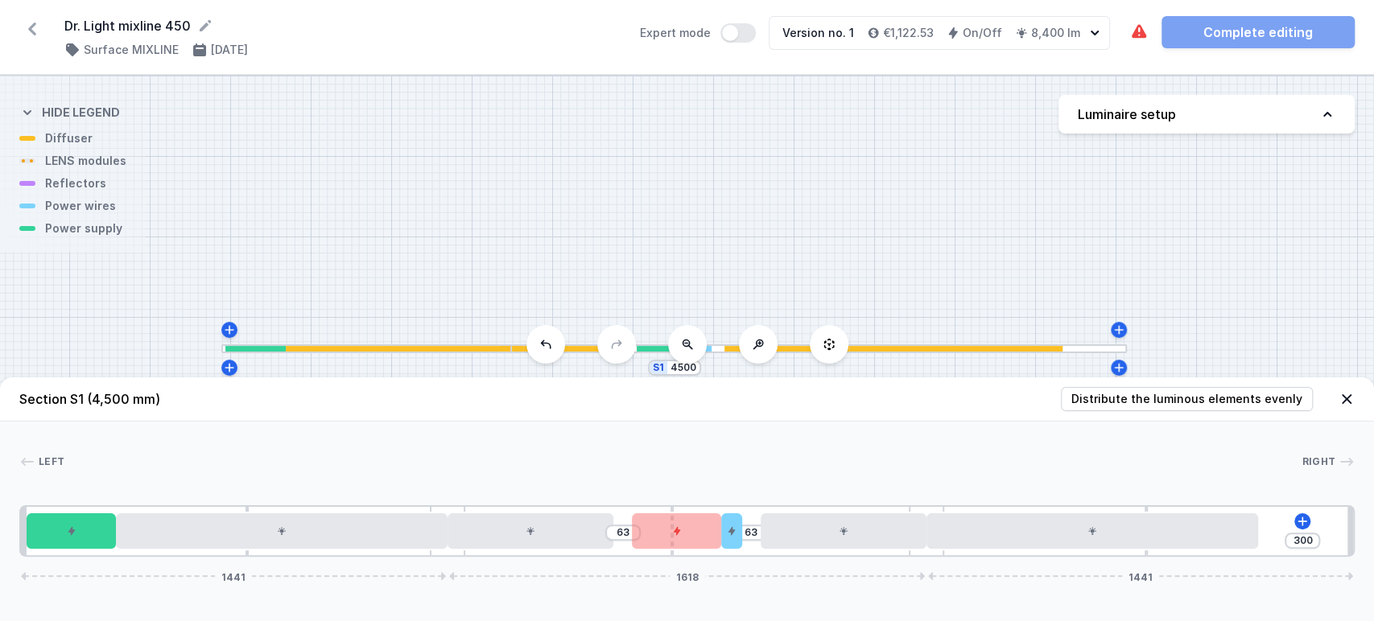
drag, startPoint x: 815, startPoint y: 543, endPoint x: 76, endPoint y: 595, distance: 740.8
click at [71, 595] on div "Section S1 (4,500 mm) Distribute the luminous elements evenly Left Right 1 2 3 …" at bounding box center [687, 500] width 1374 height 244
click at [1301, 522] on icon at bounding box center [1302, 521] width 13 height 13
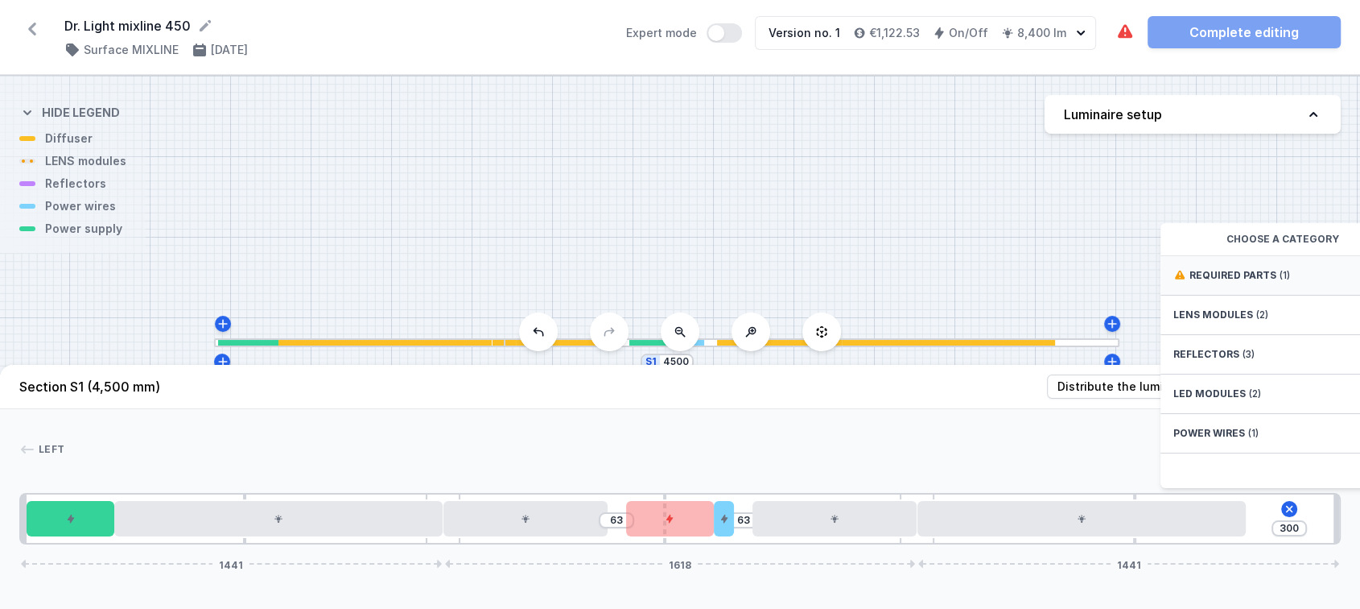
click at [1319, 292] on div "Required parts (1)" at bounding box center [1290, 275] width 258 height 39
click at [1319, 282] on span "ON/OFF Driver - up to 40W" at bounding box center [1290, 274] width 232 height 16
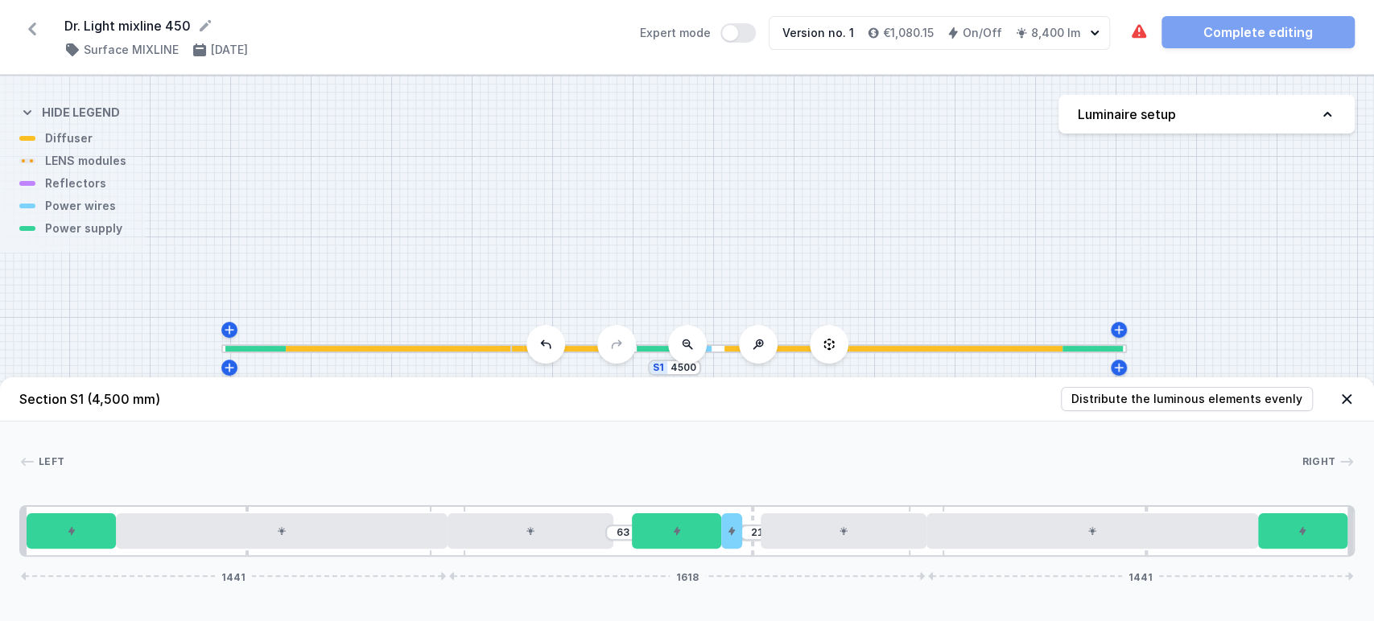
drag, startPoint x: 670, startPoint y: 555, endPoint x: 759, endPoint y: 552, distance: 89.4
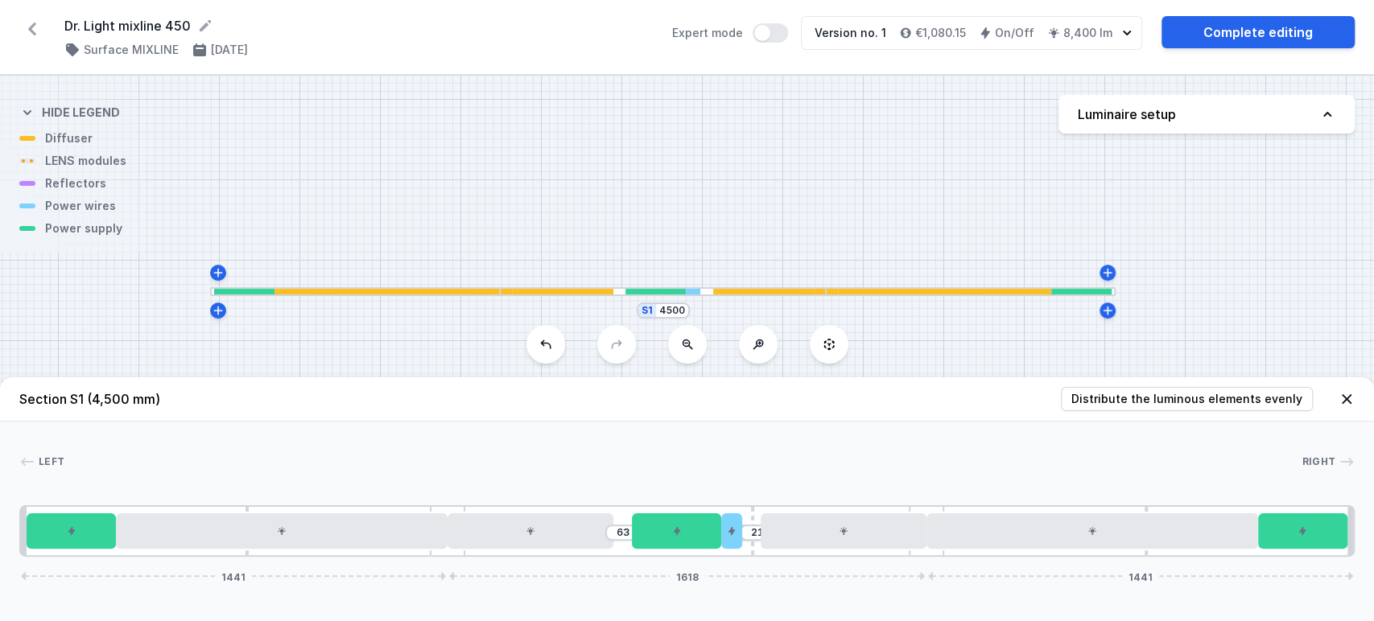
drag, startPoint x: 850, startPoint y: 251, endPoint x: 839, endPoint y: 194, distance: 58.3
click at [839, 194] on div "S1 4500" at bounding box center [687, 349] width 1374 height 546
click at [1263, 32] on link "Complete editing" at bounding box center [1258, 32] width 193 height 32
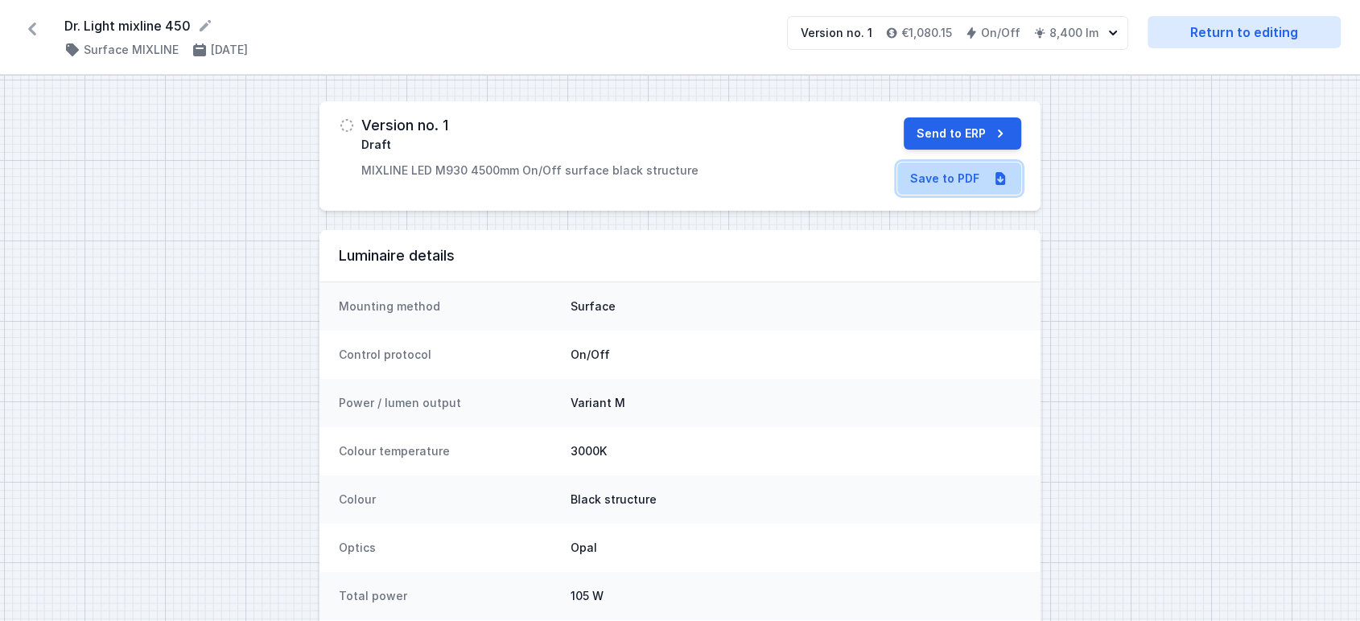
click at [941, 171] on link "Save to PDF" at bounding box center [960, 179] width 124 height 32
